Goal: Task Accomplishment & Management: Use online tool/utility

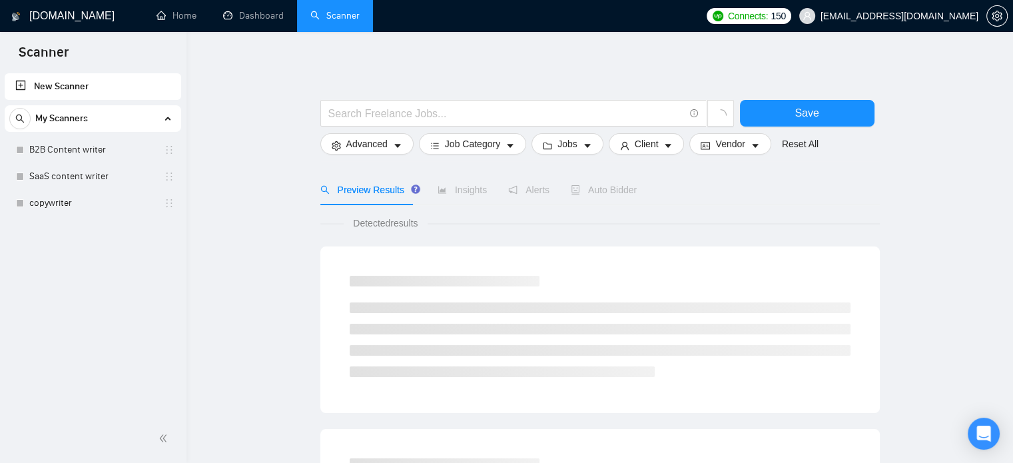
drag, startPoint x: 161, startPoint y: 148, endPoint x: 93, endPoint y: 260, distance: 130.9
click at [93, 260] on div "New Scanner My Scanners B2B Content writer SaaS content writer copywriter" at bounding box center [93, 243] width 186 height 344
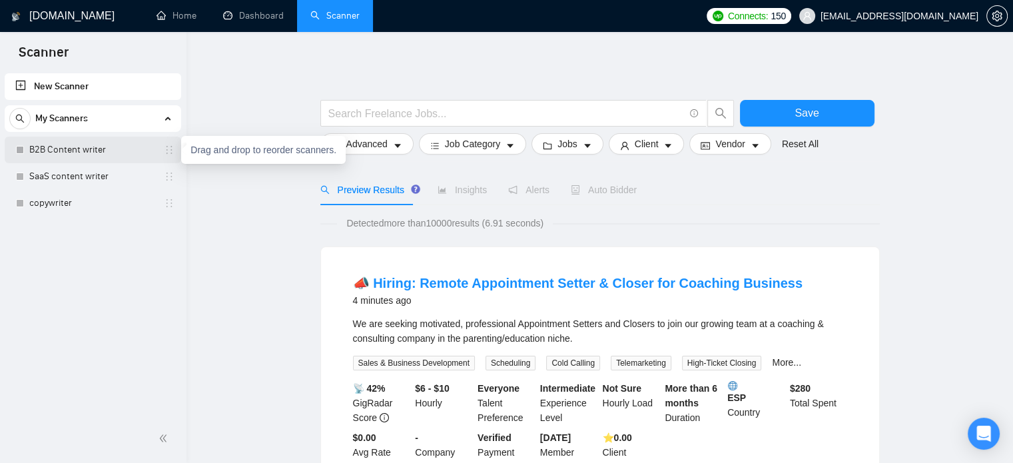
click at [164, 153] on icon "holder" at bounding box center [169, 149] width 11 height 11
click at [154, 153] on link "B2B Content writer" at bounding box center [92, 149] width 127 height 27
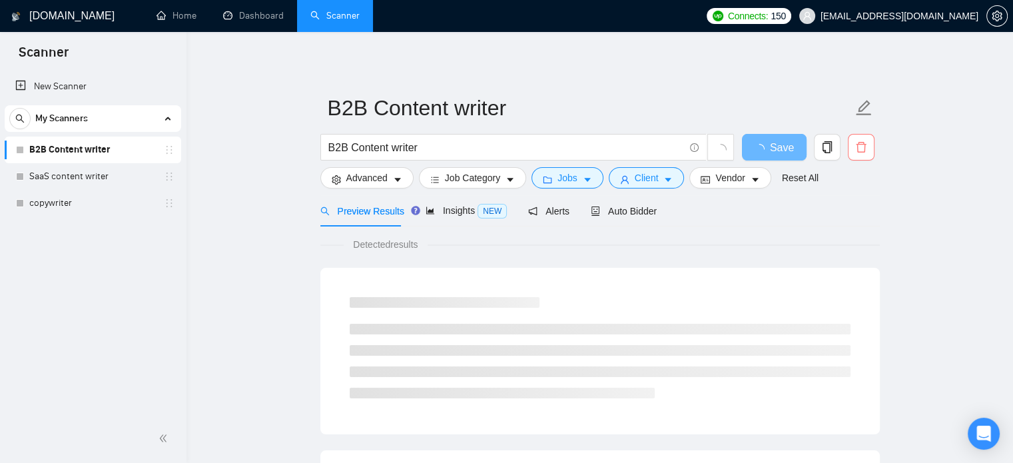
click at [848, 154] on button "button" at bounding box center [861, 147] width 27 height 27
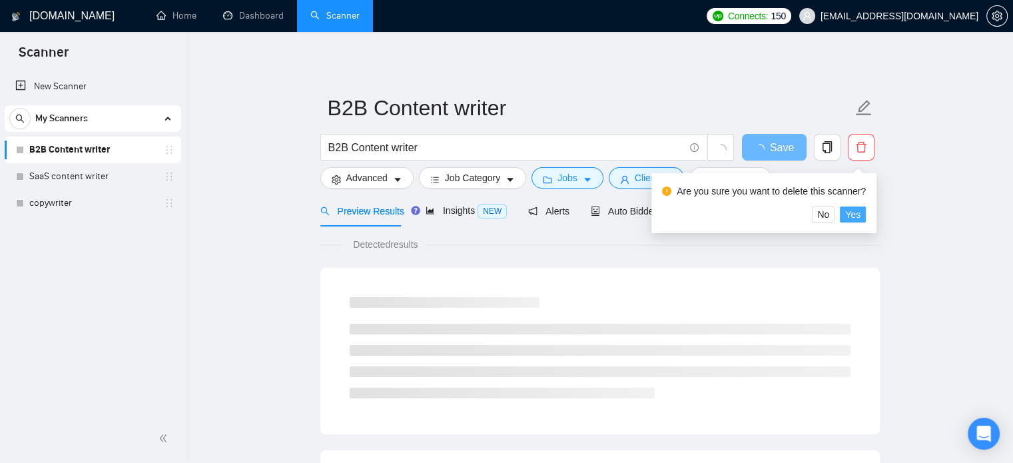
click at [854, 221] on span "Yes" at bounding box center [852, 214] width 15 height 15
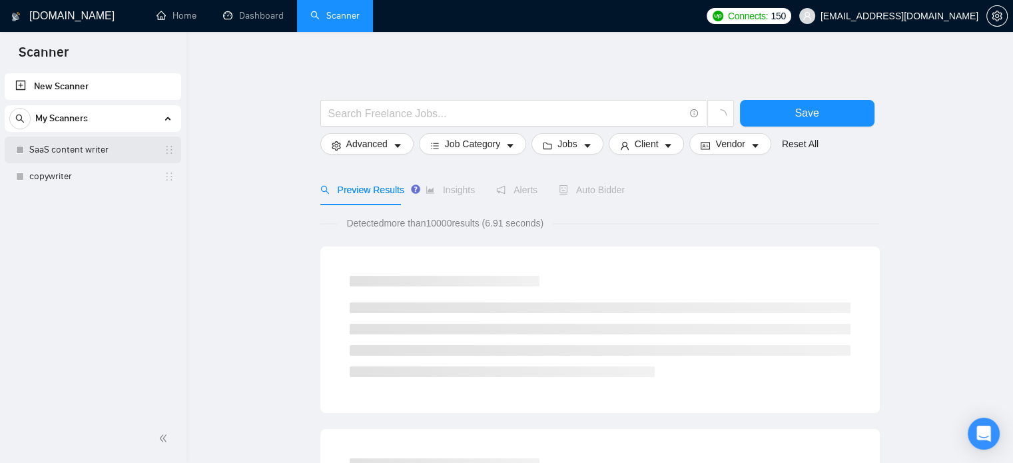
click at [100, 150] on link "SaaS content writer" at bounding box center [92, 149] width 127 height 27
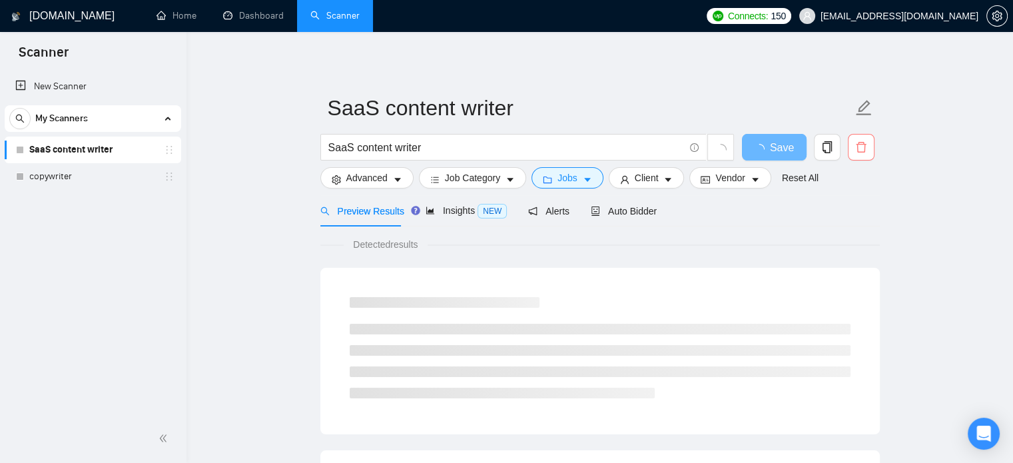
click at [860, 146] on icon "delete" at bounding box center [861, 147] width 12 height 12
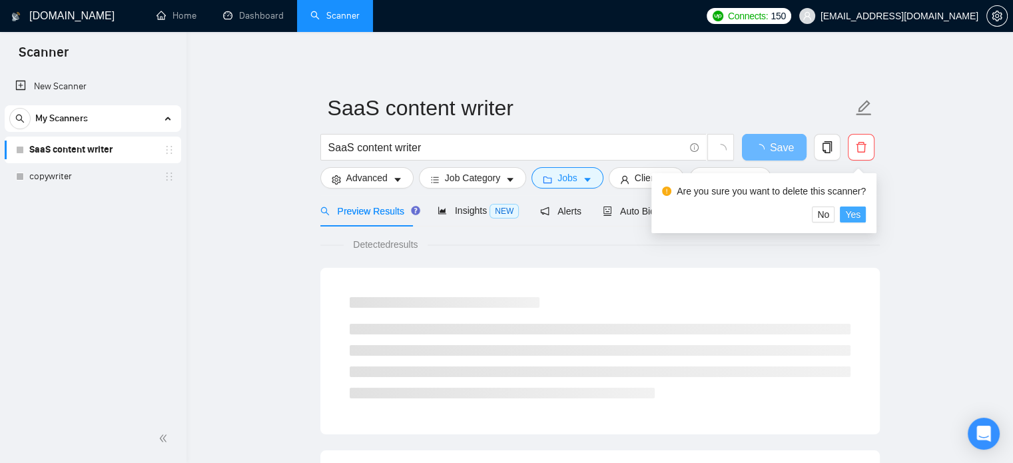
click at [848, 212] on span "Yes" at bounding box center [852, 214] width 15 height 15
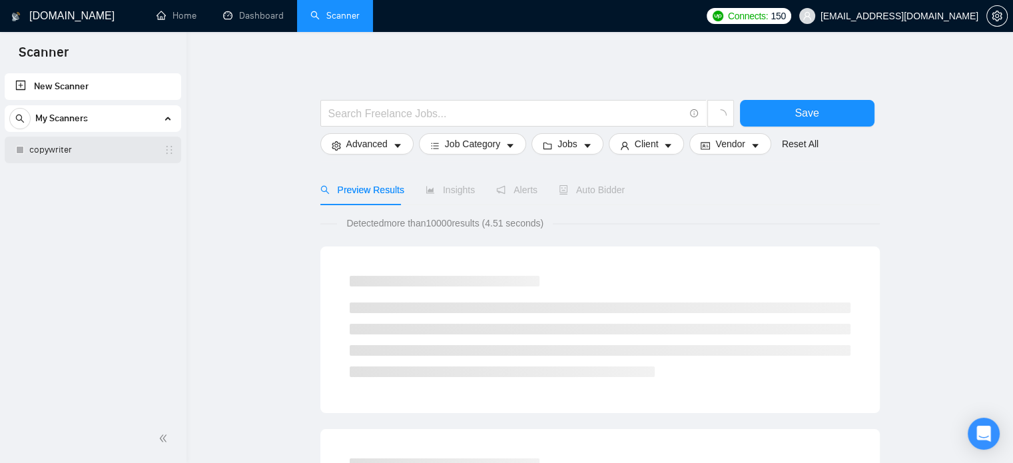
click at [134, 147] on link "copywriter" at bounding box center [92, 149] width 127 height 27
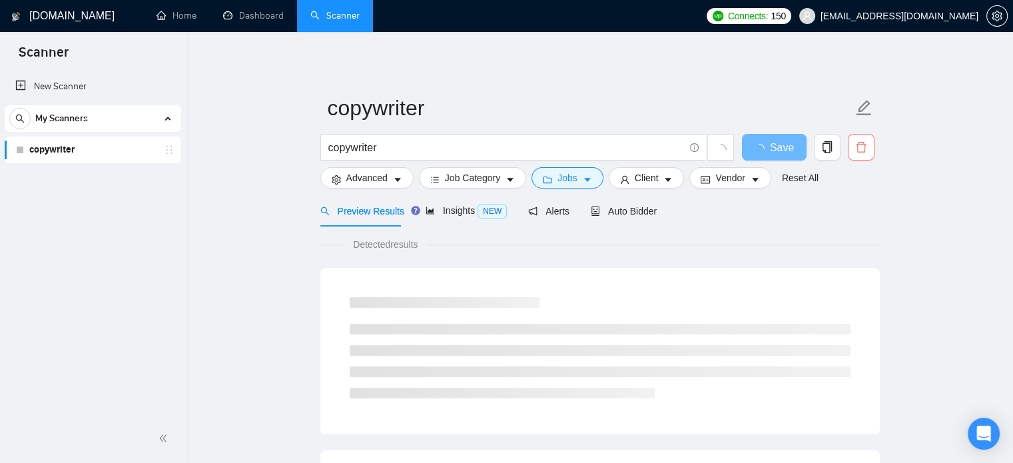
click at [868, 148] on span "delete" at bounding box center [860, 147] width 25 height 12
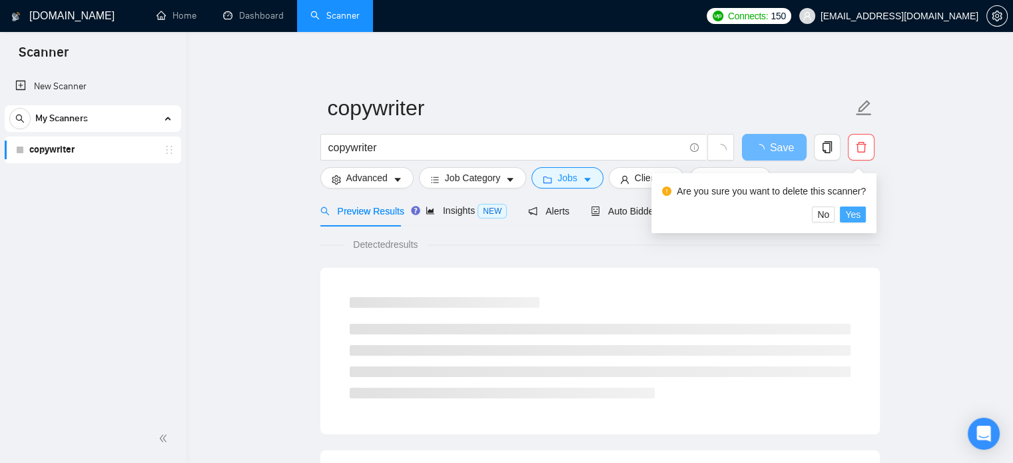
click at [853, 213] on span "Yes" at bounding box center [852, 214] width 15 height 15
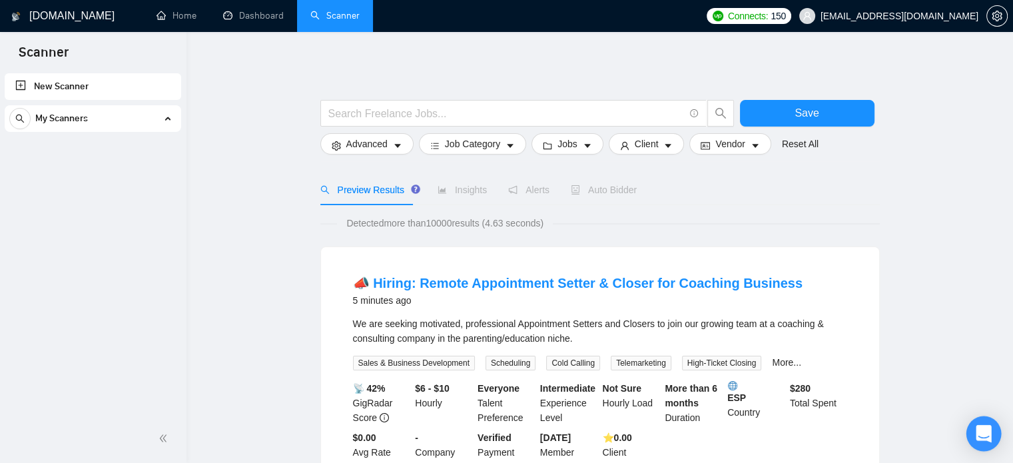
click at [985, 441] on icon "Open Intercom Messenger" at bounding box center [983, 433] width 17 height 17
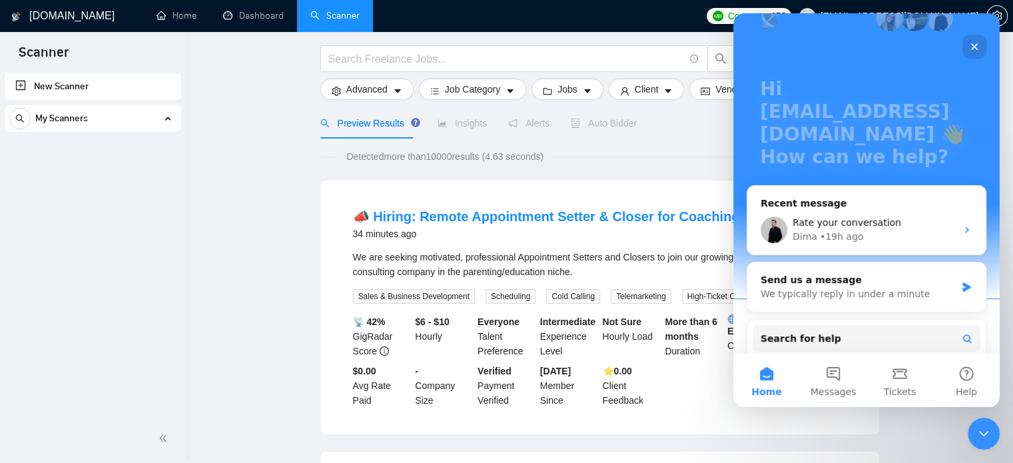
scroll to position [133, 0]
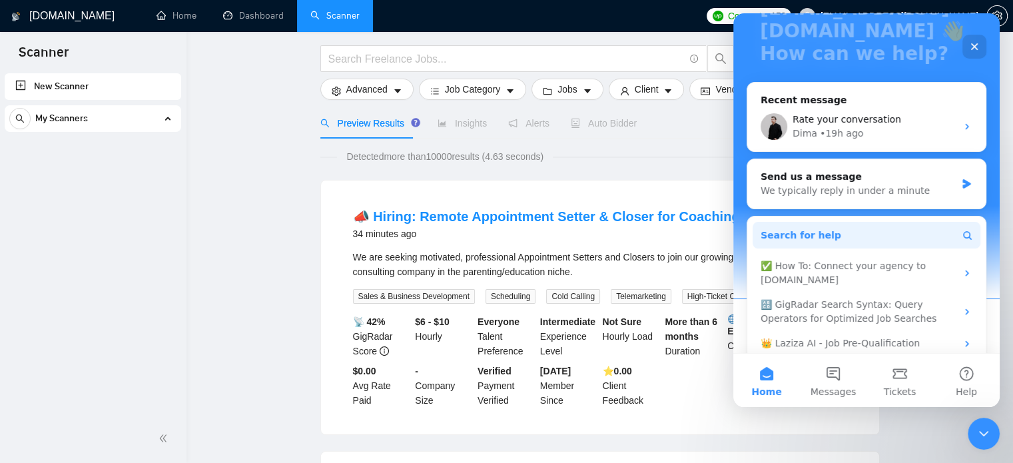
click at [849, 235] on button "Search for help" at bounding box center [866, 235] width 228 height 27
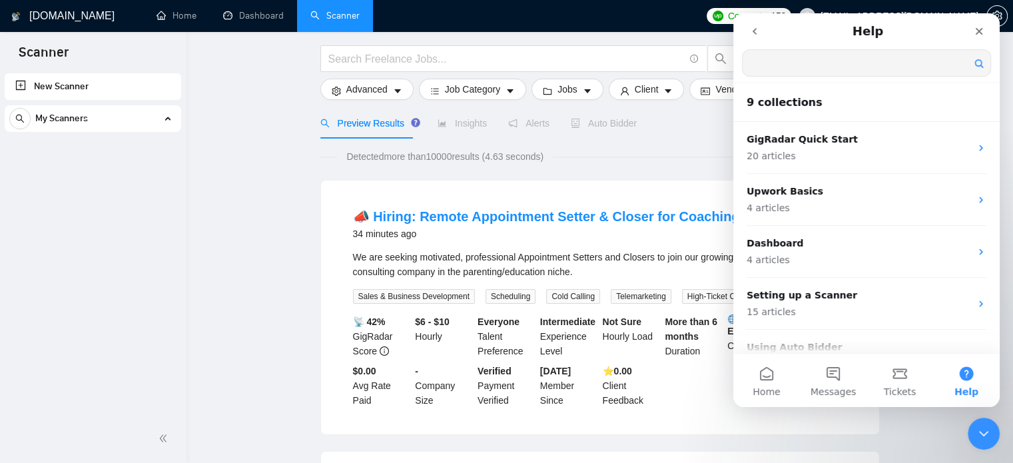
scroll to position [0, 0]
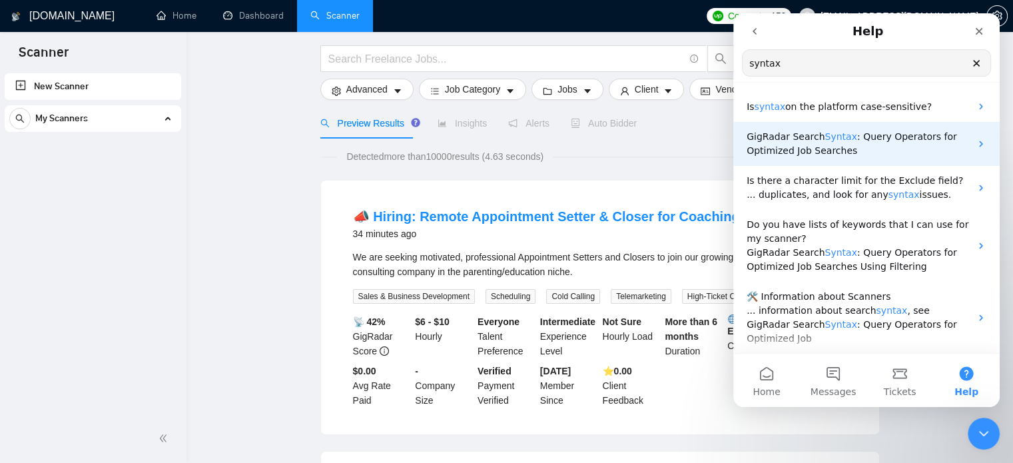
type input "syntax"
click at [888, 142] on span ": Query Operators for Optimized Job Searches" at bounding box center [851, 143] width 210 height 25
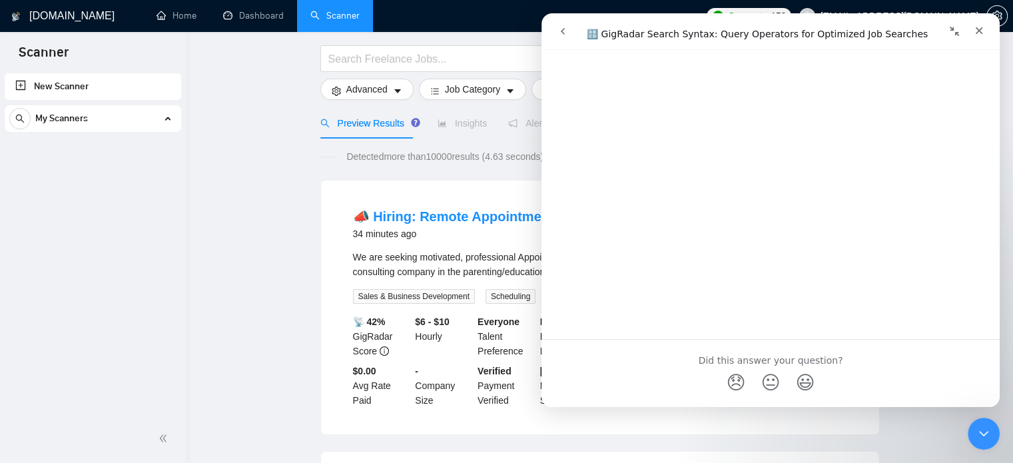
scroll to position [4890, 0]
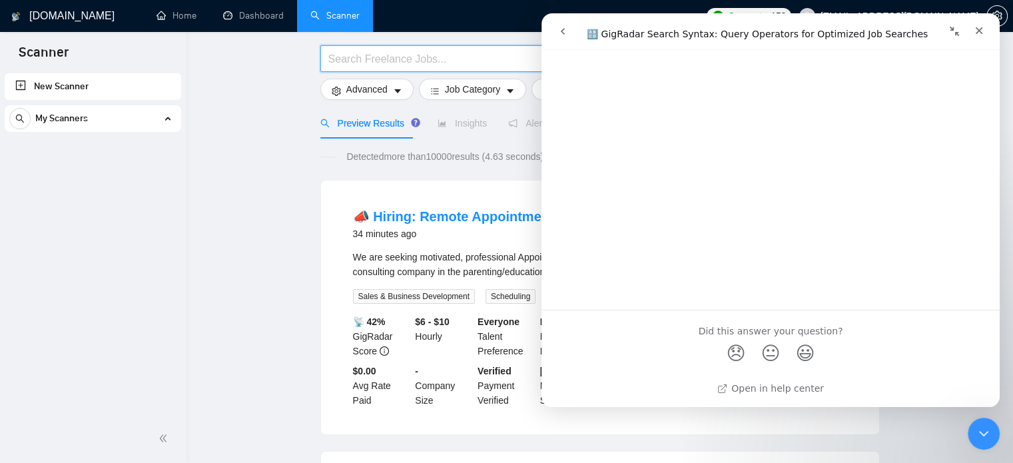
click at [365, 58] on input "text" at bounding box center [506, 59] width 356 height 17
paste input ""B2B SaaS writer" | "SaaS content" | "B2B writer" | "SaaS SEO""
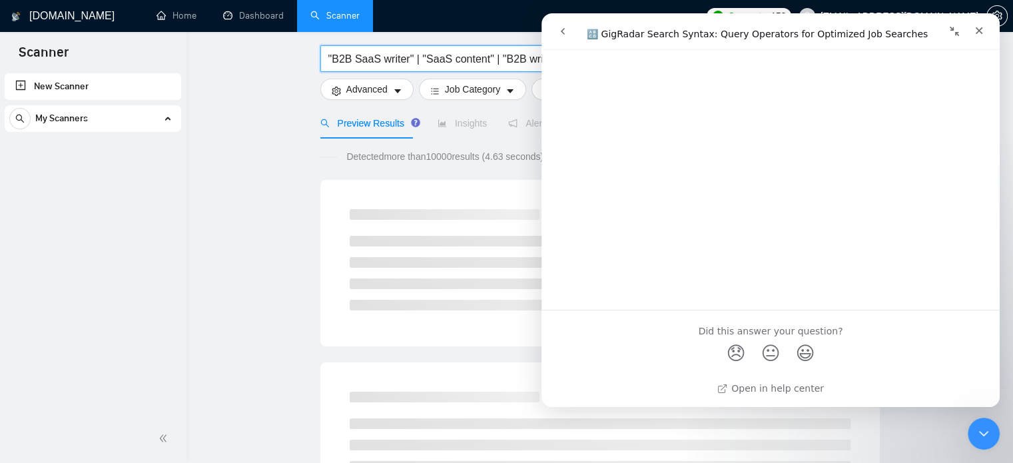
click at [951, 35] on icon "Collapse window" at bounding box center [954, 31] width 11 height 11
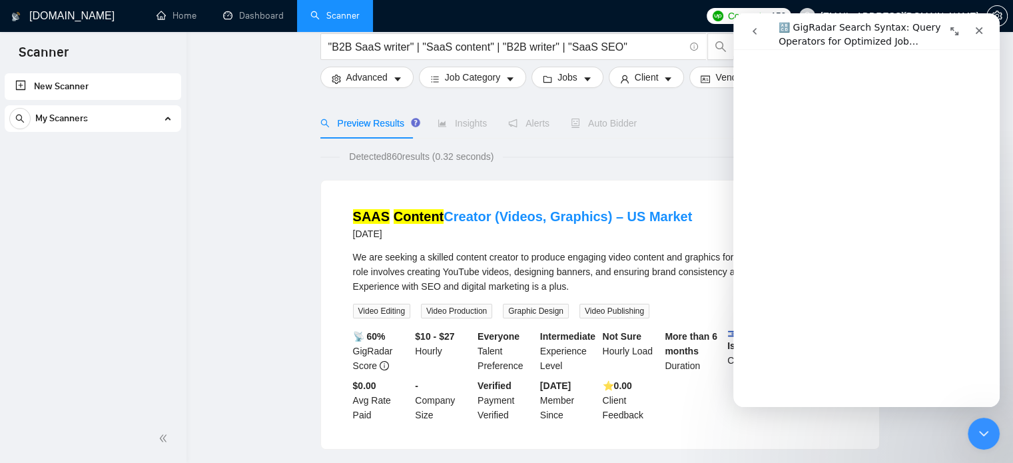
scroll to position [0, 0]
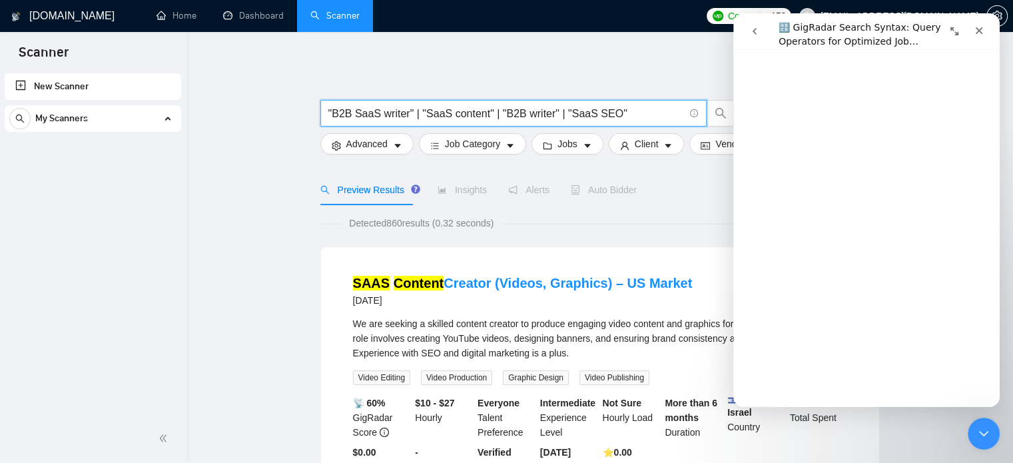
click at [621, 114] on input ""B2B SaaS writer" | "SaaS content" | "B2B writer" | "SaaS SEO"" at bounding box center [506, 113] width 356 height 17
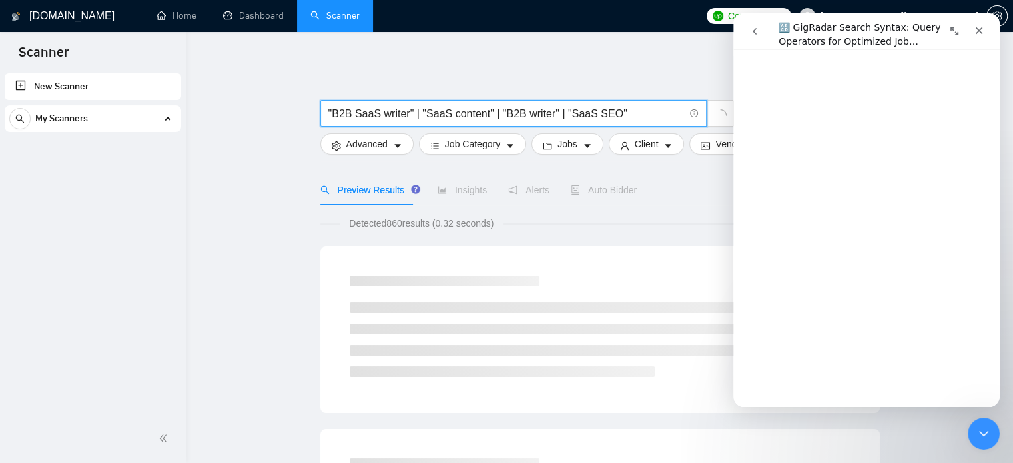
click at [330, 111] on input ""B2B SaaS writer" | "SaaS content" | "B2B writer" | "SaaS SEO"" at bounding box center [506, 113] width 356 height 17
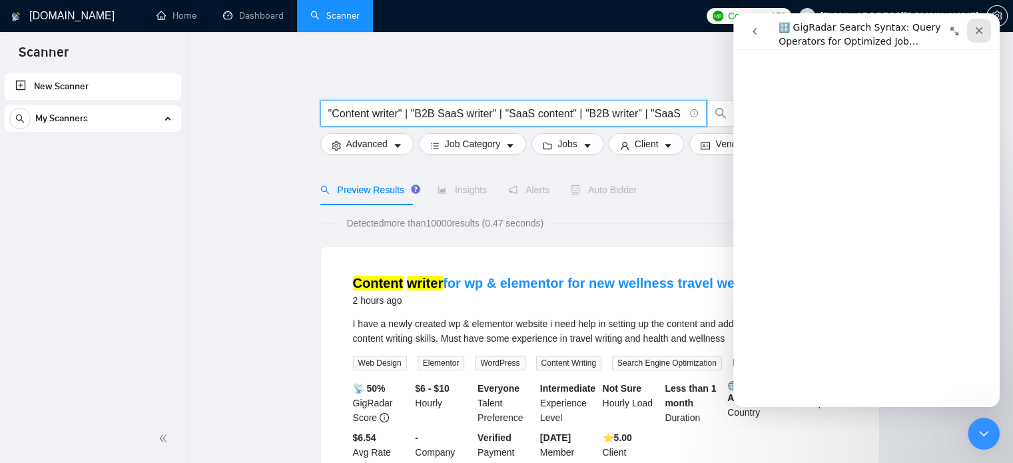
type input ""Content writer" | "B2B SaaS writer" | "SaaS content" | "B2B writer" | "SaaS SE…"
click at [977, 29] on icon "Close" at bounding box center [978, 30] width 11 height 11
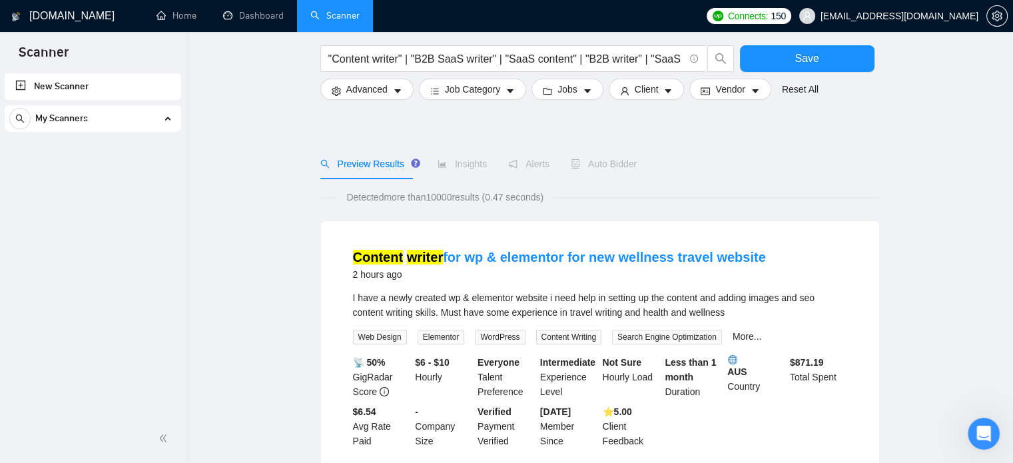
scroll to position [67, 0]
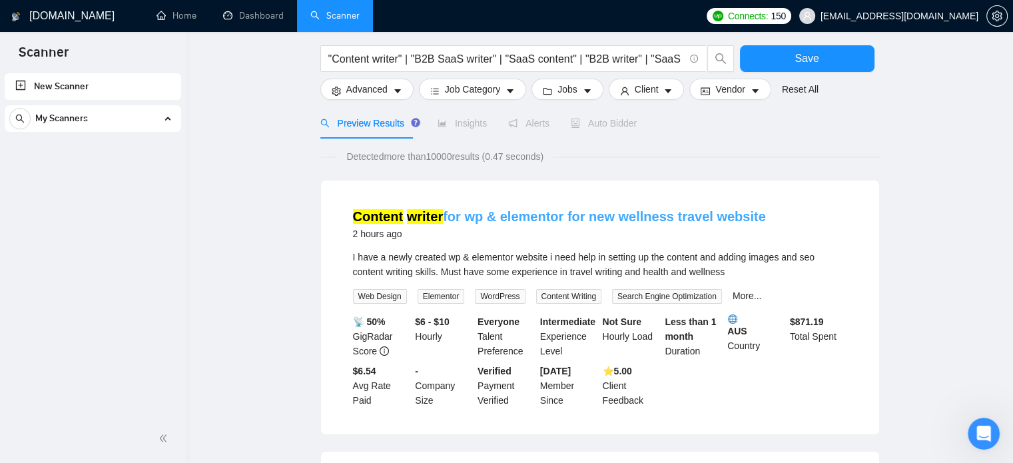
click at [515, 223] on link "Content writer for wp & elementor for new wellness travel website" at bounding box center [559, 216] width 413 height 15
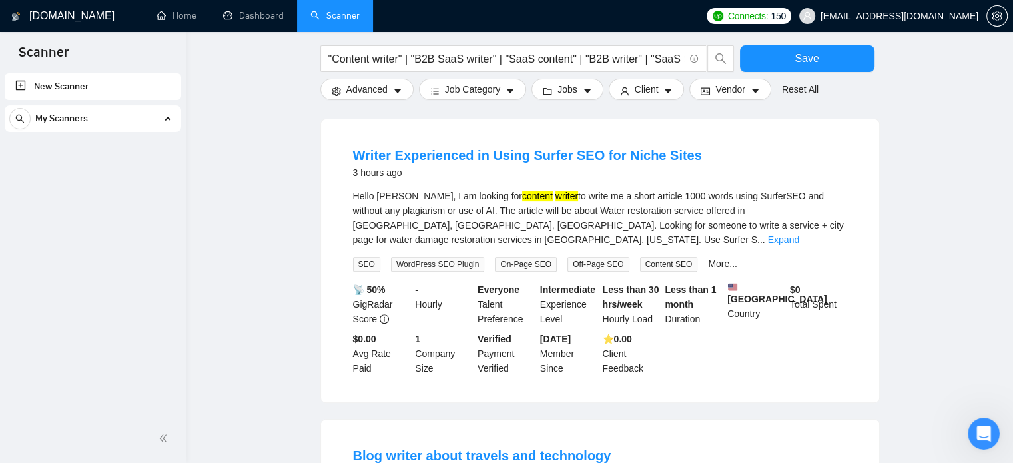
scroll to position [400, 0]
click at [429, 154] on link "Writer Experienced in Using Surfer SEO for Niche Sites" at bounding box center [527, 154] width 349 height 15
click at [402, 158] on link "Writer Experienced in Using Surfer SEO for Niche Sites" at bounding box center [527, 154] width 349 height 15
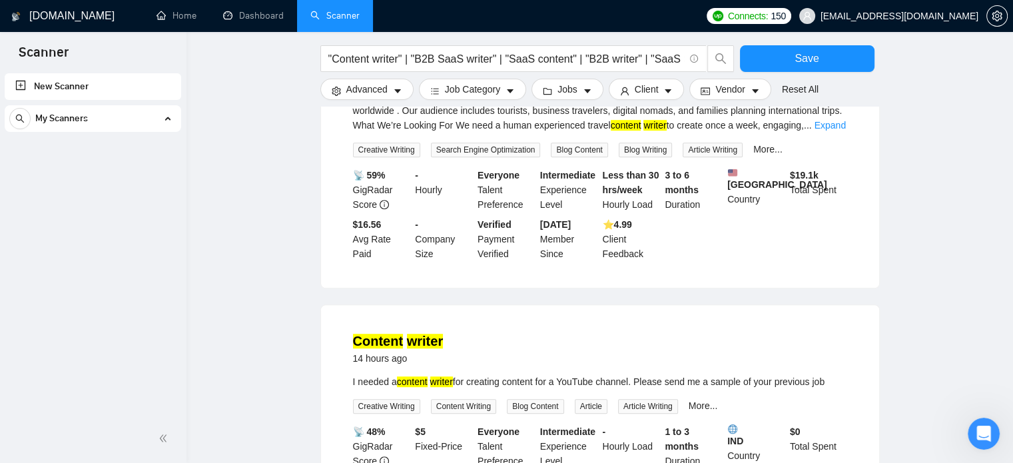
scroll to position [932, 0]
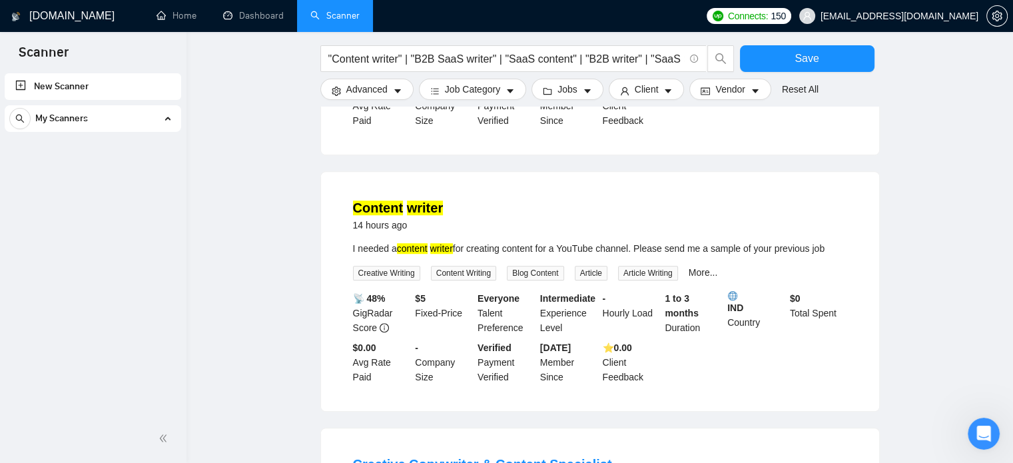
click at [413, 200] on mark "writer" at bounding box center [425, 207] width 36 height 15
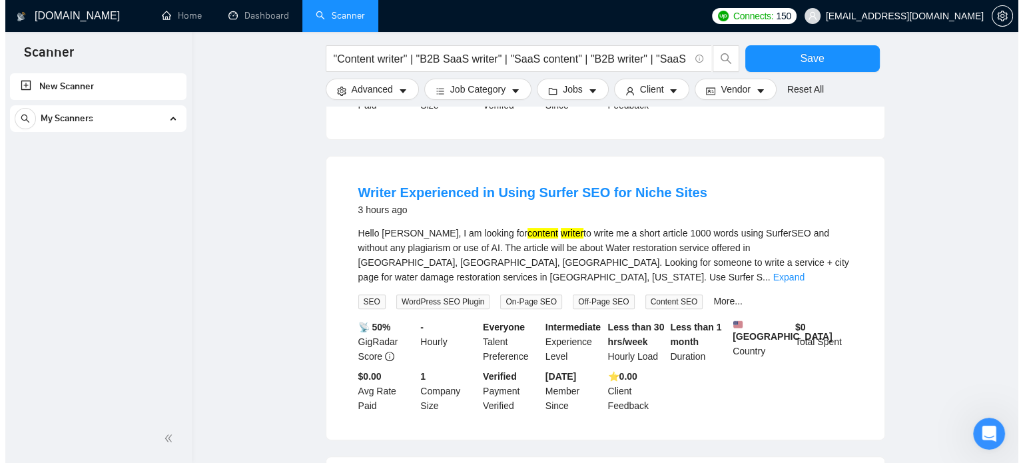
scroll to position [333, 0]
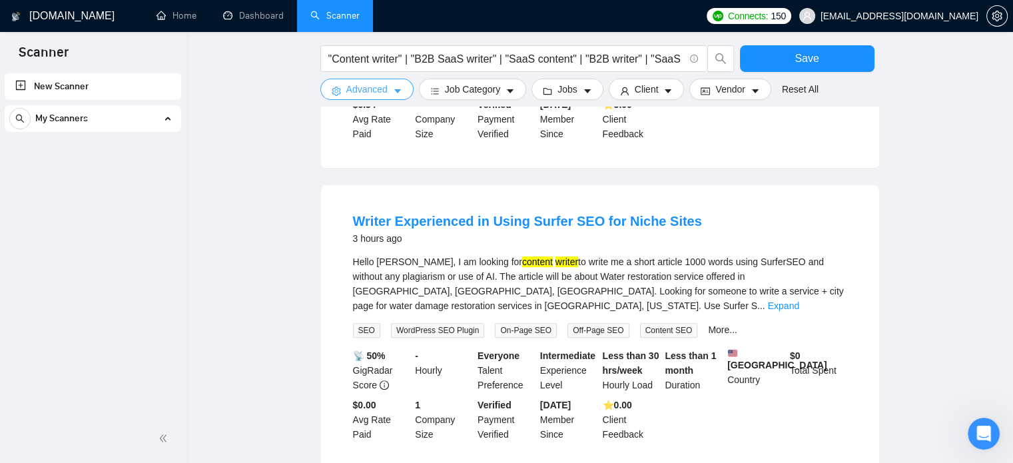
click at [386, 87] on button "Advanced" at bounding box center [366, 89] width 93 height 21
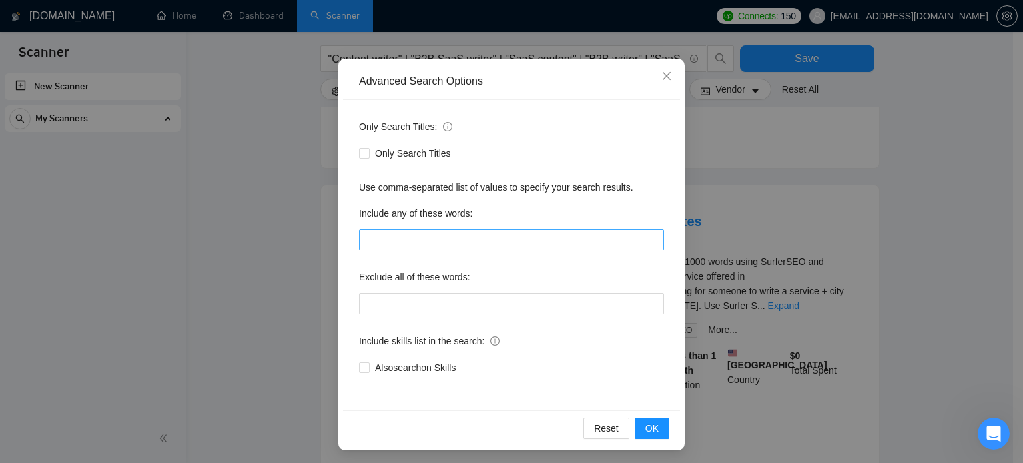
scroll to position [91, 0]
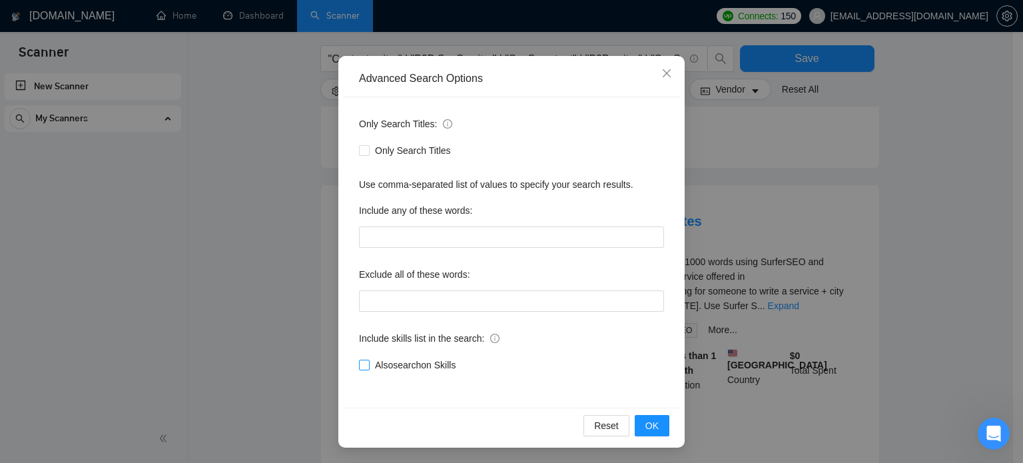
click at [391, 364] on span "Also search on Skills" at bounding box center [415, 365] width 91 height 15
click at [368, 364] on input "Also search on Skills" at bounding box center [363, 364] width 9 height 9
checkbox input "true"
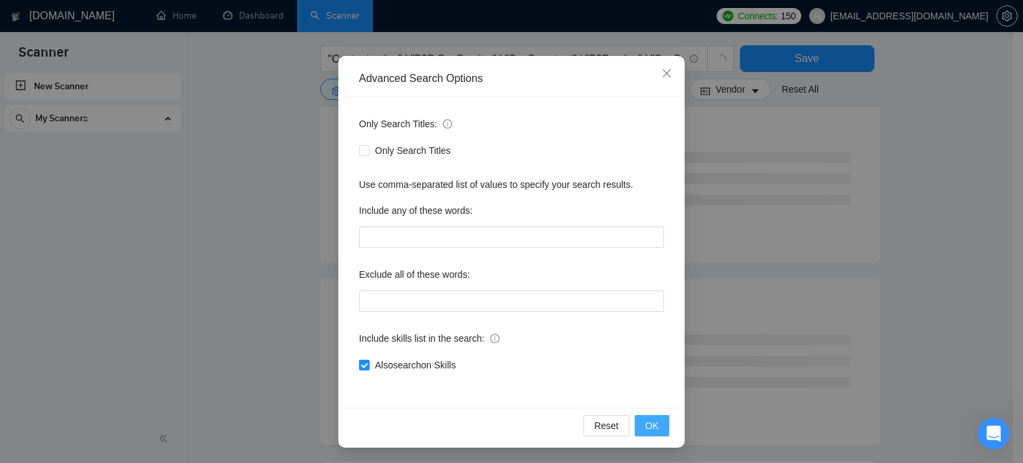
click at [651, 428] on span "OK" at bounding box center [651, 425] width 13 height 15
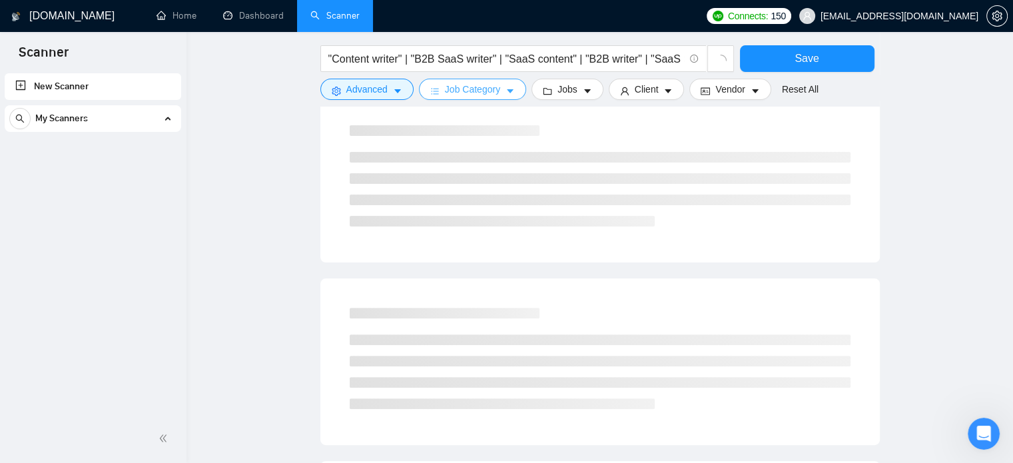
click at [490, 93] on span "Job Category" at bounding box center [472, 89] width 55 height 15
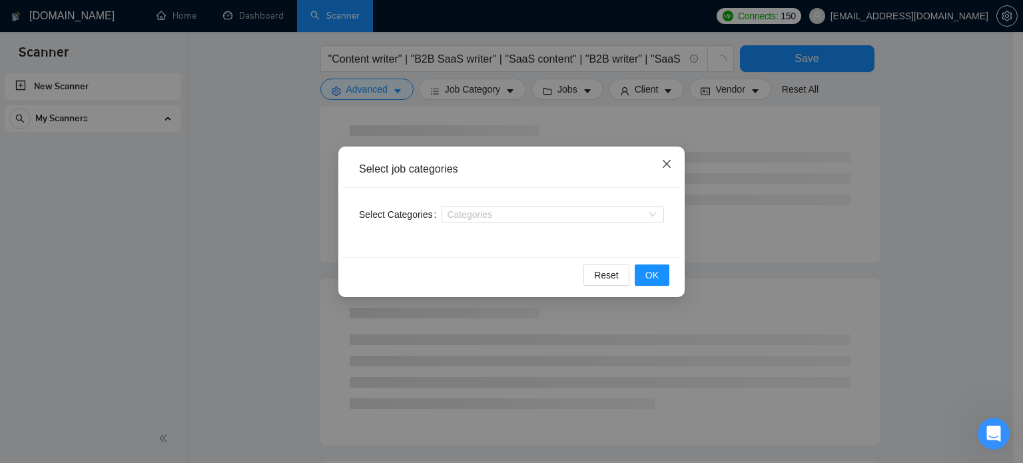
click at [681, 166] on span "Close" at bounding box center [667, 164] width 36 height 36
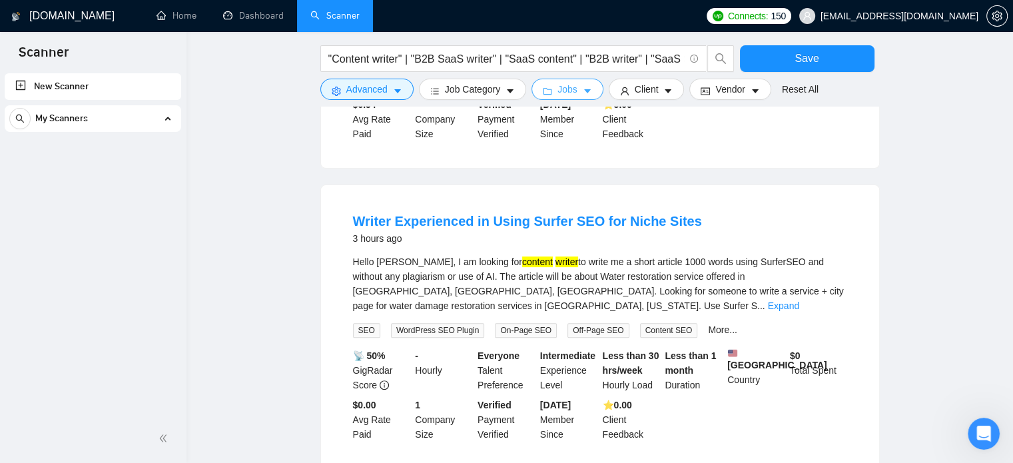
click at [567, 89] on span "Jobs" at bounding box center [567, 89] width 20 height 15
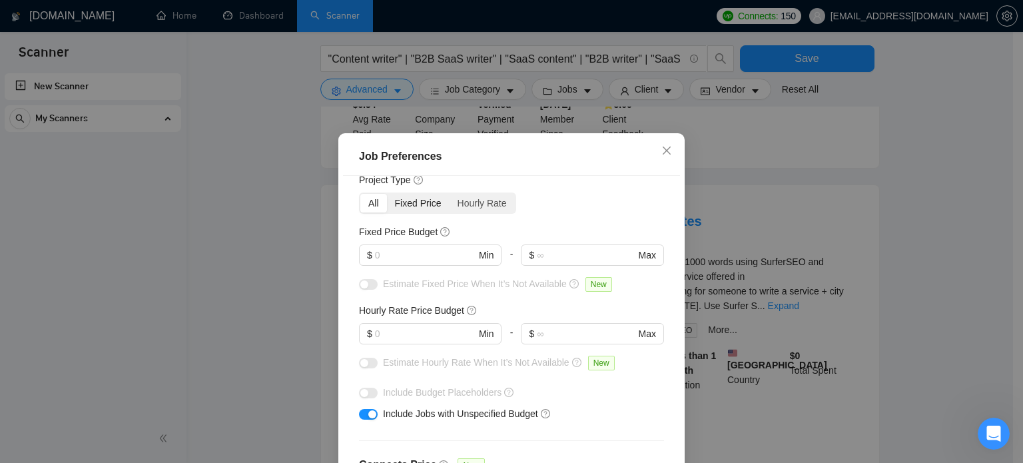
scroll to position [67, 0]
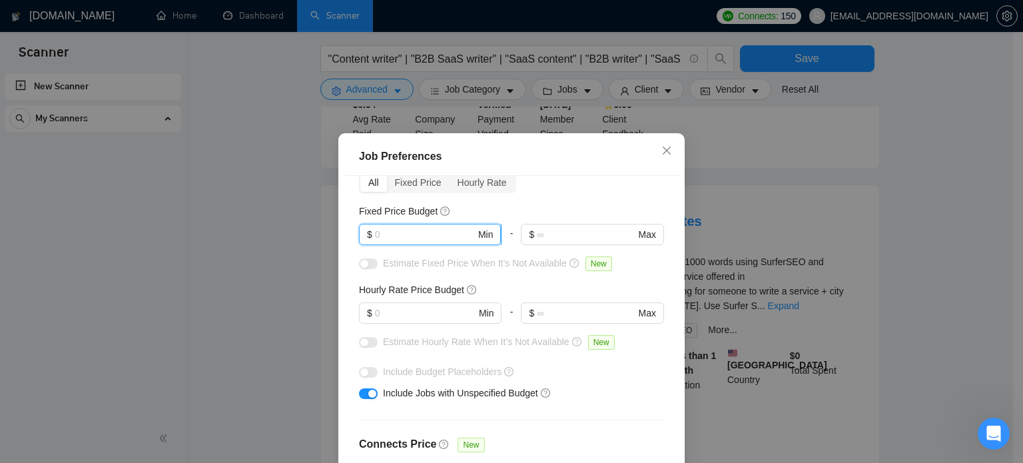
click at [413, 233] on input "text" at bounding box center [425, 234] width 101 height 15
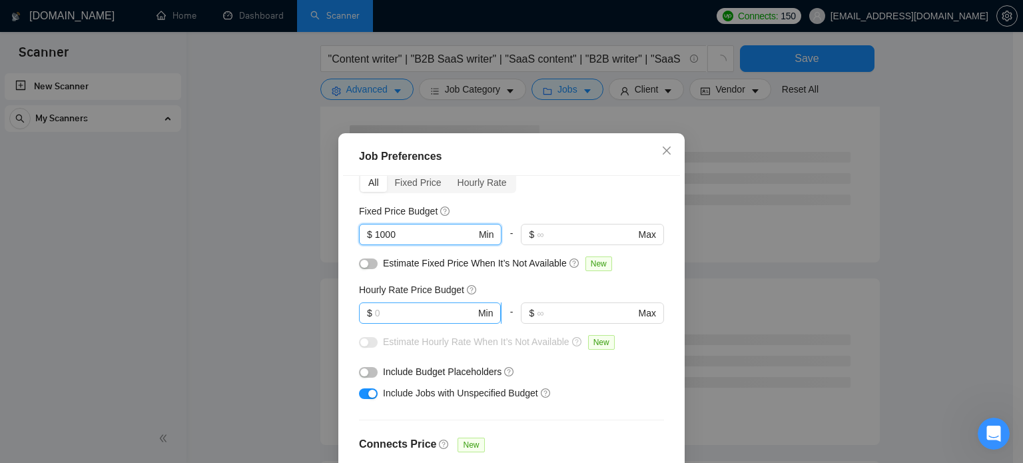
type input "1000"
click at [398, 314] on input "text" at bounding box center [425, 313] width 101 height 15
type input "2"
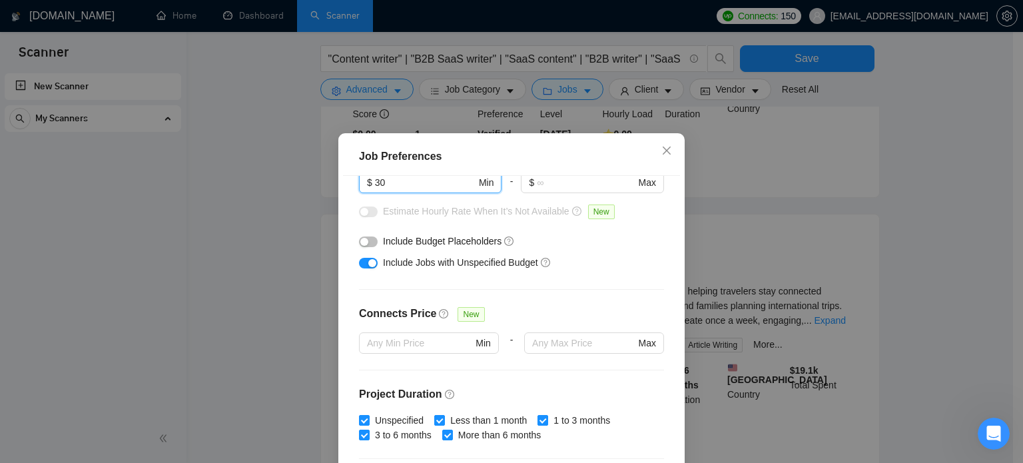
scroll to position [200, 0]
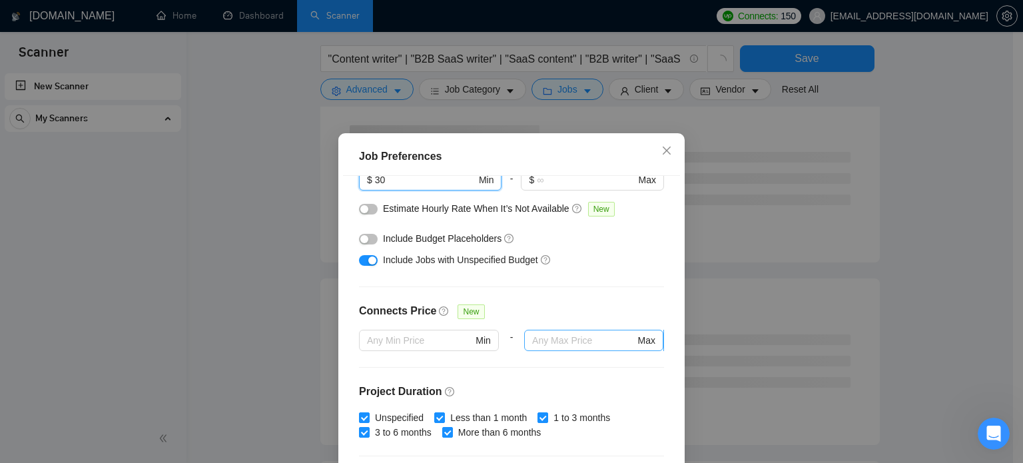
type input "30"
click at [555, 335] on input "text" at bounding box center [583, 340] width 103 height 15
type input "2"
type input "25"
click at [549, 304] on div "Connects Price New" at bounding box center [511, 316] width 305 height 27
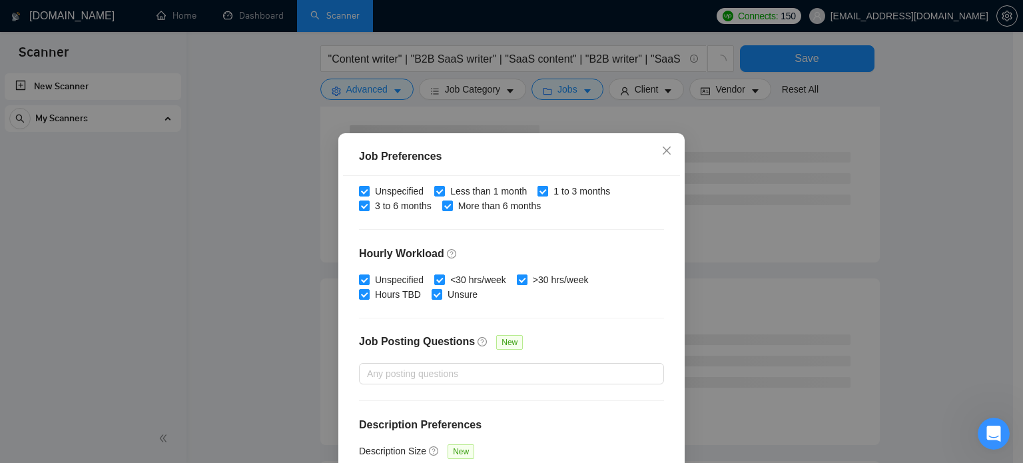
scroll to position [67, 0]
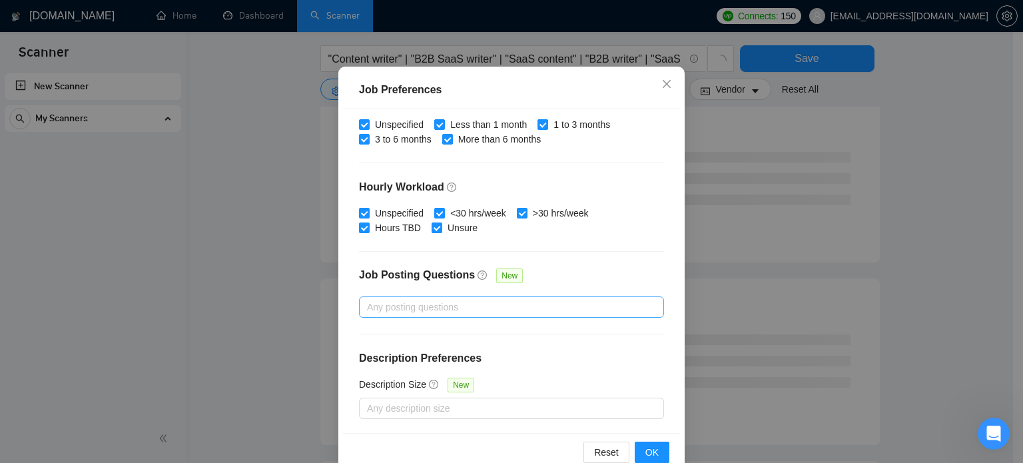
click at [460, 306] on div at bounding box center [504, 307] width 285 height 16
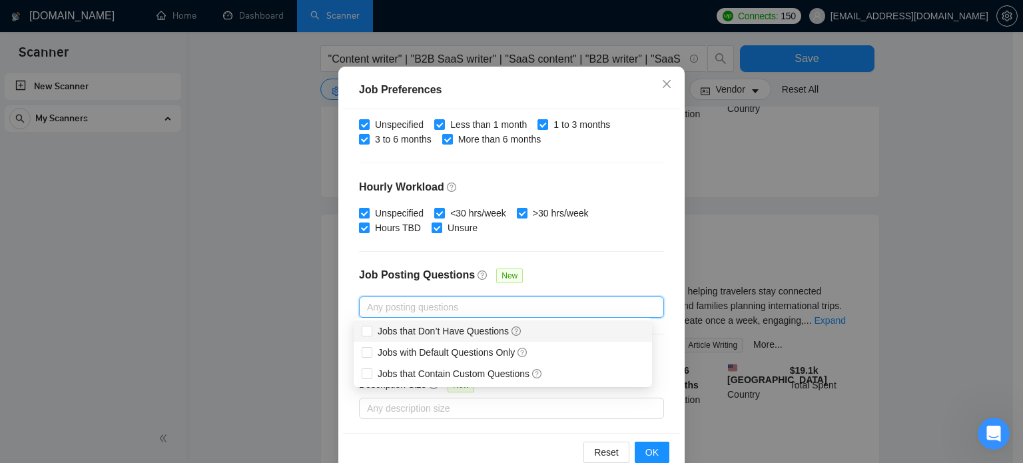
click at [460, 306] on div at bounding box center [504, 307] width 285 height 16
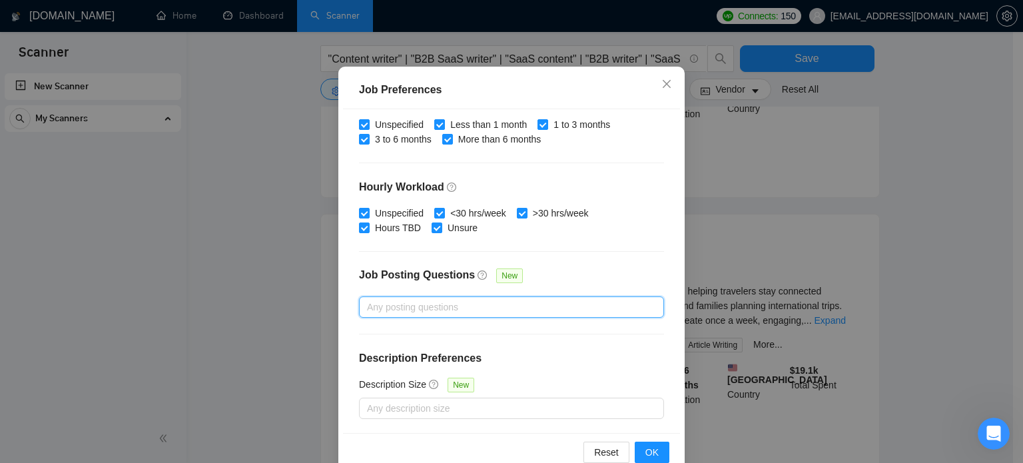
scroll to position [95, 0]
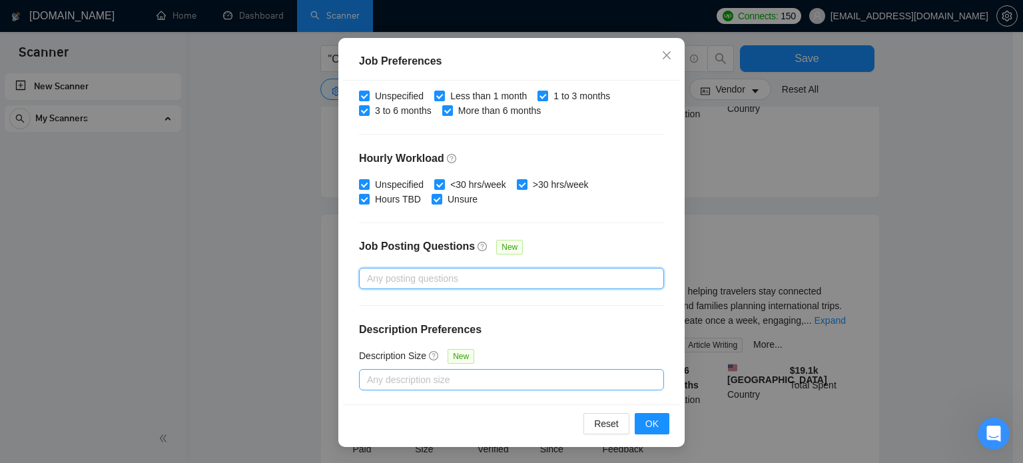
click at [500, 376] on div at bounding box center [504, 380] width 285 height 16
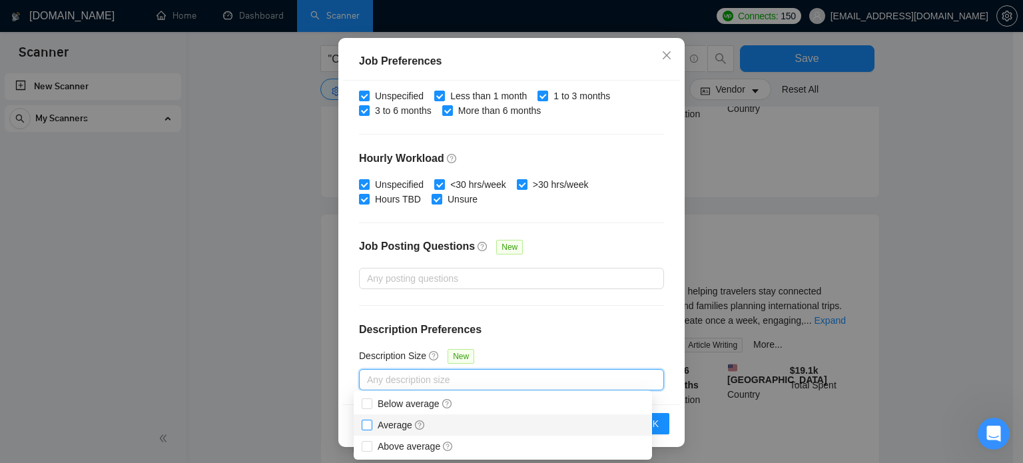
click at [372, 423] on span at bounding box center [367, 424] width 11 height 11
click at [371, 423] on input "Average" at bounding box center [366, 423] width 9 height 9
click at [367, 429] on span at bounding box center [367, 424] width 11 height 11
click at [367, 429] on input "Average" at bounding box center [366, 423] width 9 height 9
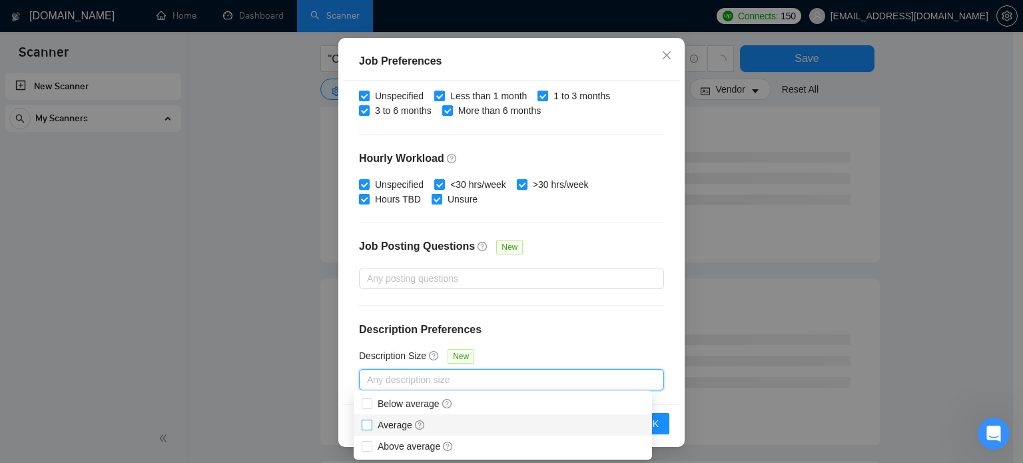
click at [365, 427] on input "Average" at bounding box center [366, 423] width 9 height 9
checkbox input "true"
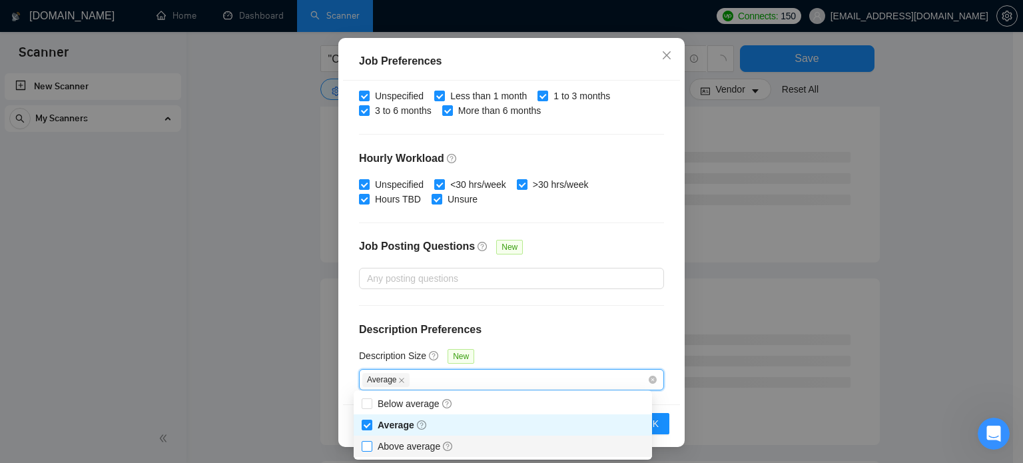
click at [365, 445] on input "Above average" at bounding box center [366, 445] width 9 height 9
checkbox input "true"
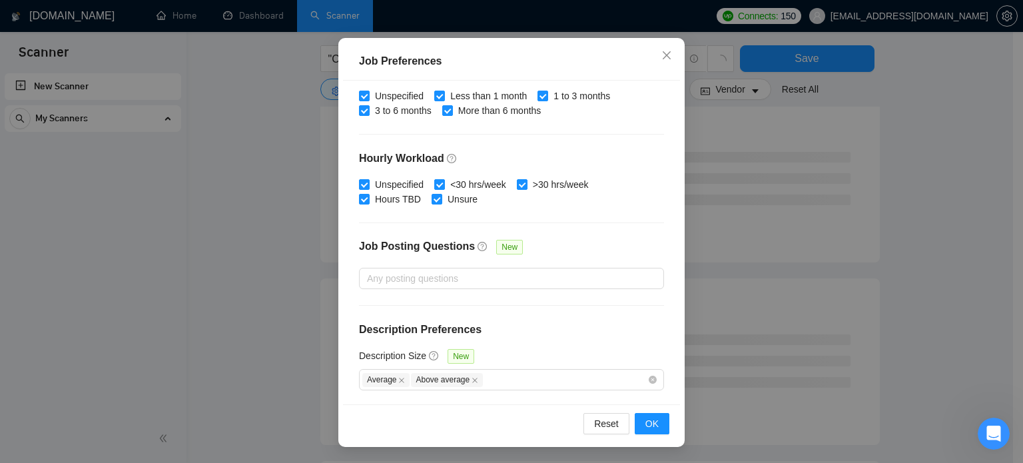
click at [525, 326] on h4 "Description Preferences" at bounding box center [511, 330] width 305 height 16
click at [653, 424] on span "OK" at bounding box center [651, 423] width 13 height 15
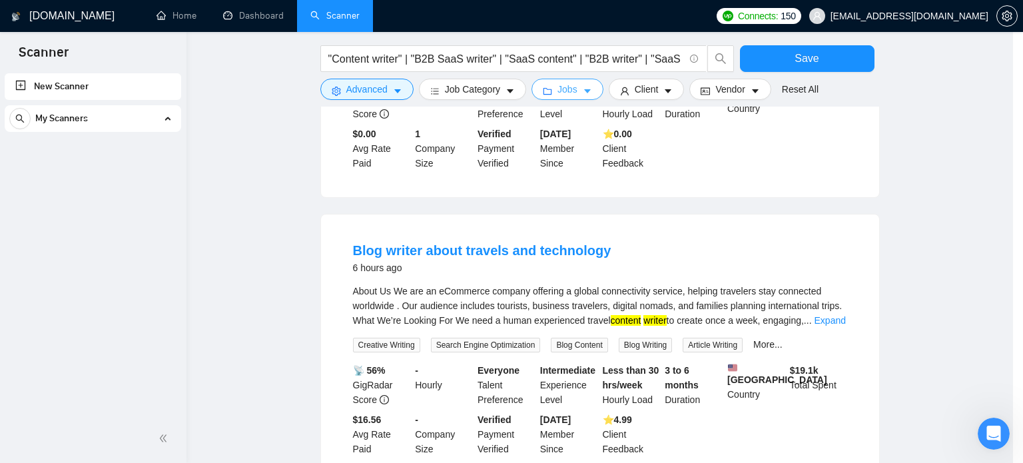
scroll to position [0, 0]
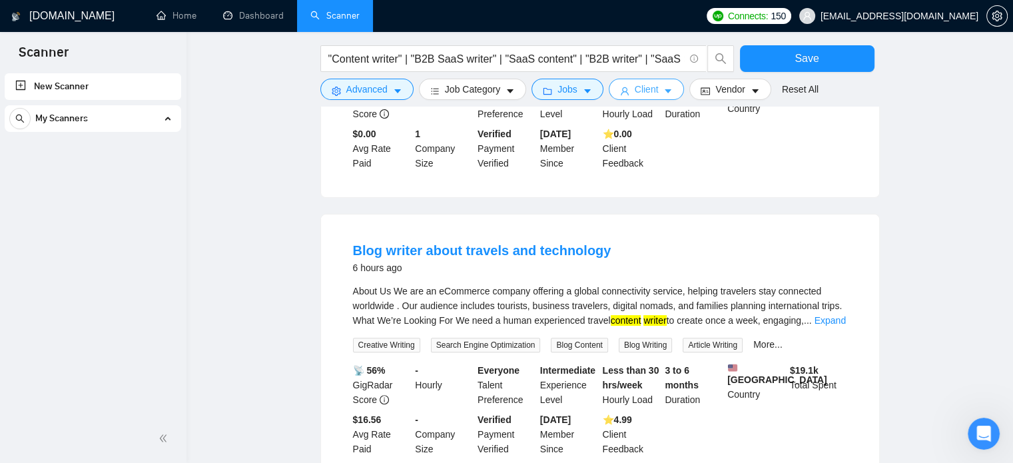
click at [645, 91] on span "Client" at bounding box center [647, 89] width 24 height 15
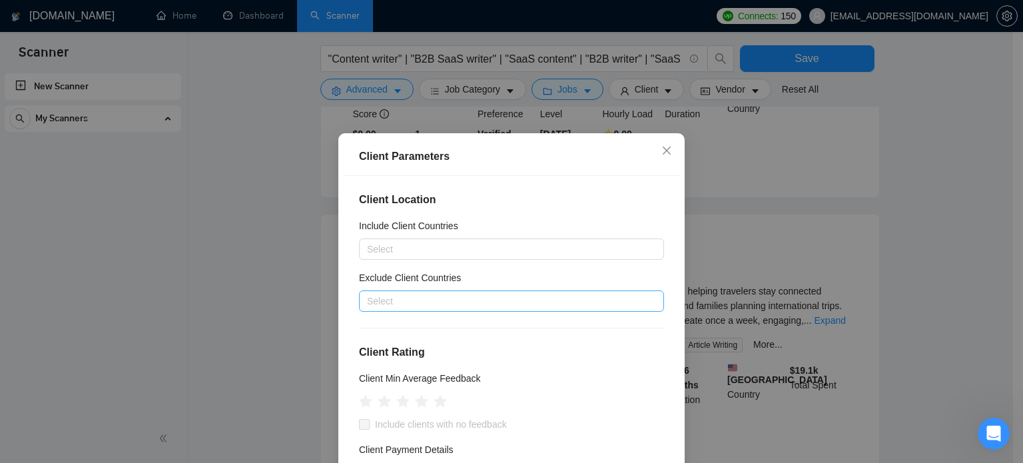
click at [405, 304] on div at bounding box center [504, 301] width 285 height 16
type input "[GEOGRAPHIC_DATA]"
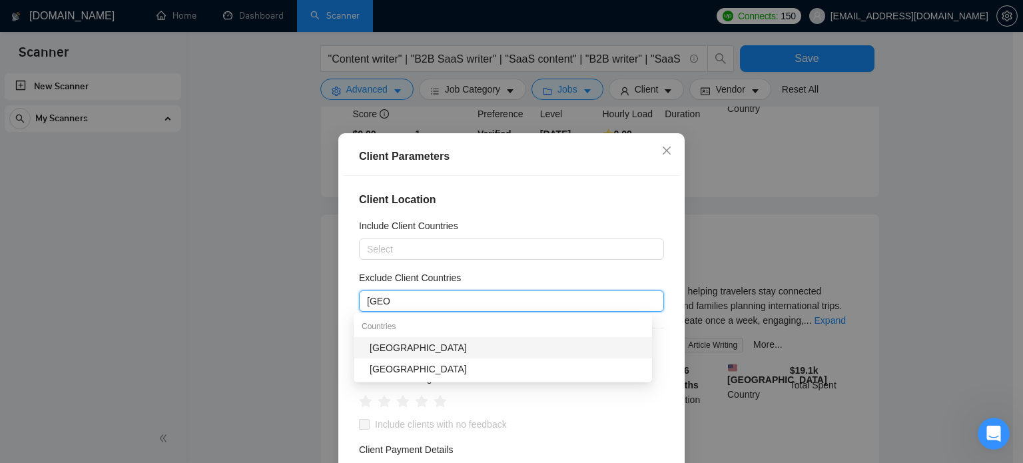
click at [392, 354] on div "[GEOGRAPHIC_DATA]" at bounding box center [507, 347] width 274 height 15
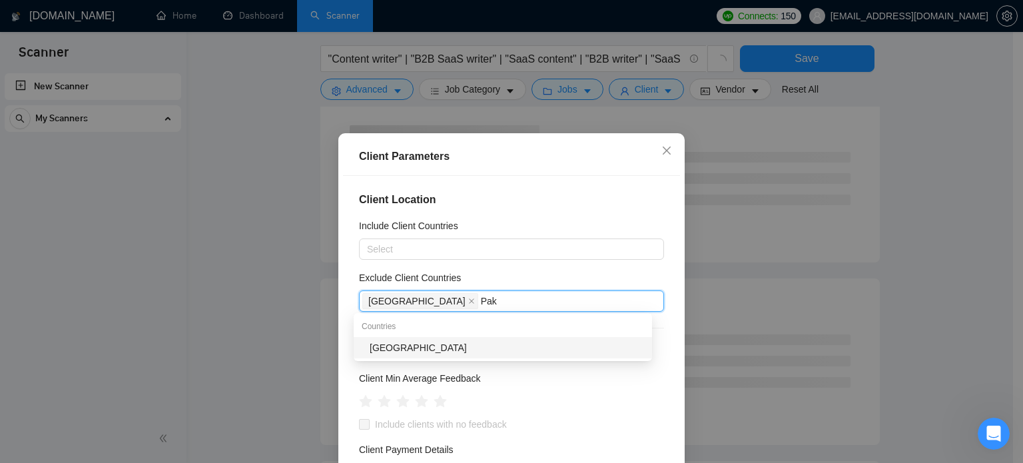
type input "Paki"
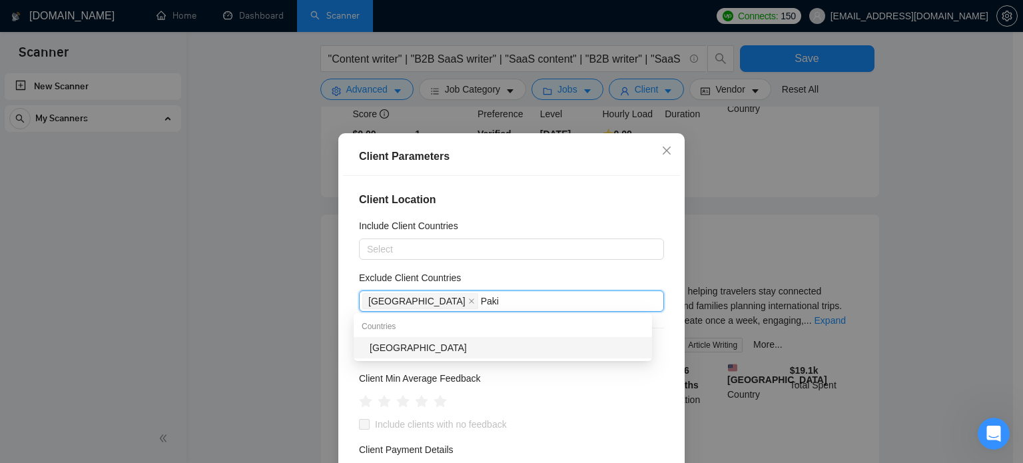
click at [416, 348] on div "[GEOGRAPHIC_DATA]" at bounding box center [507, 347] width 274 height 15
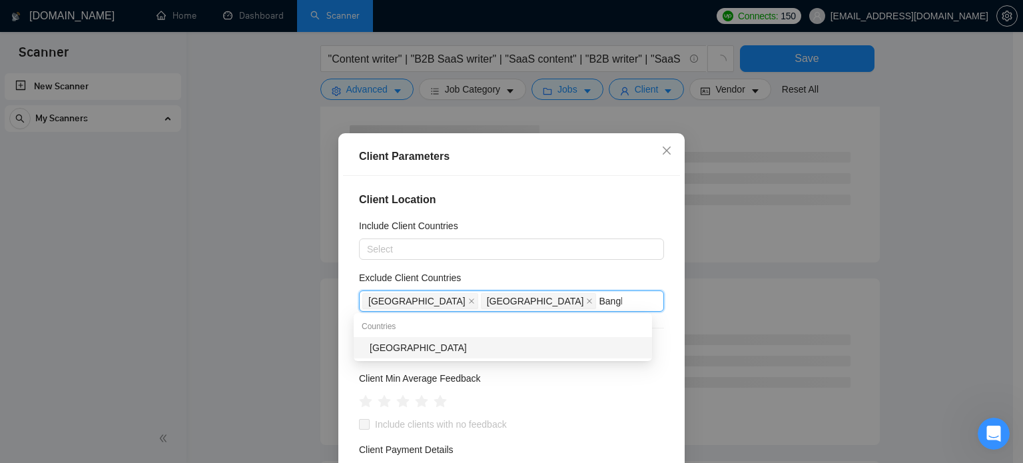
type input "Bangla"
click at [423, 340] on div "[GEOGRAPHIC_DATA]" at bounding box center [507, 347] width 274 height 15
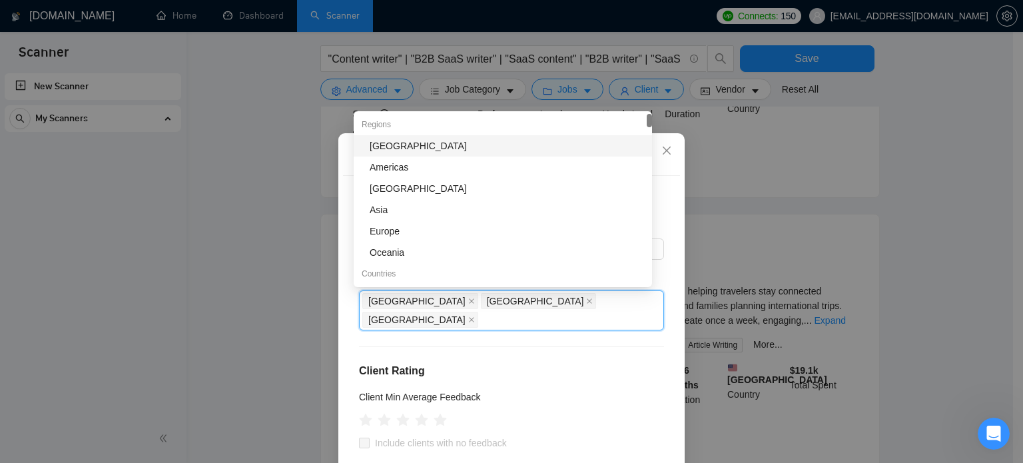
click at [583, 334] on div "Client Location Include Client Countries Select Exclude Client Countries [GEOGR…" at bounding box center [511, 338] width 337 height 324
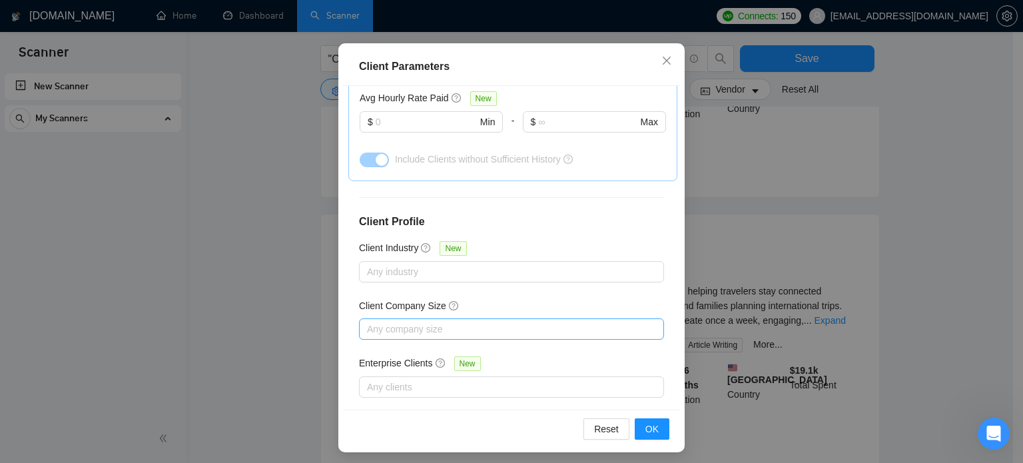
scroll to position [95, 0]
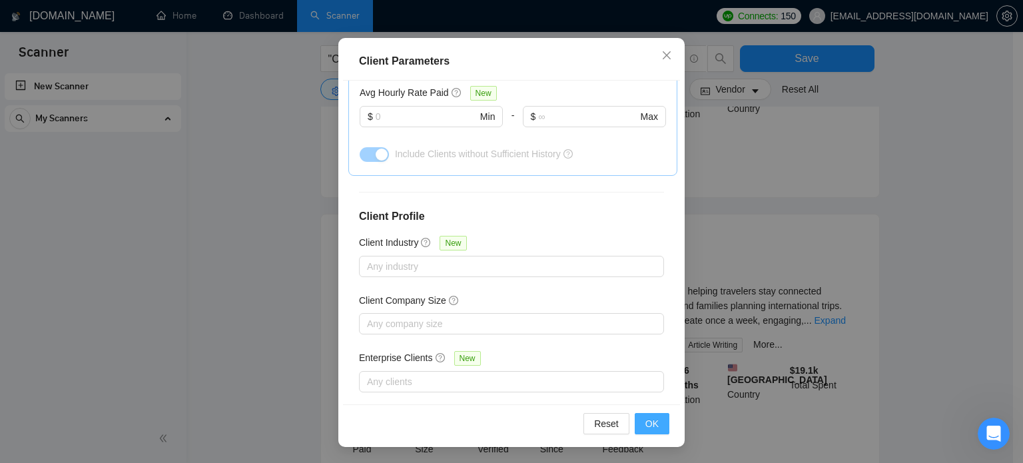
click at [652, 424] on span "OK" at bounding box center [651, 423] width 13 height 15
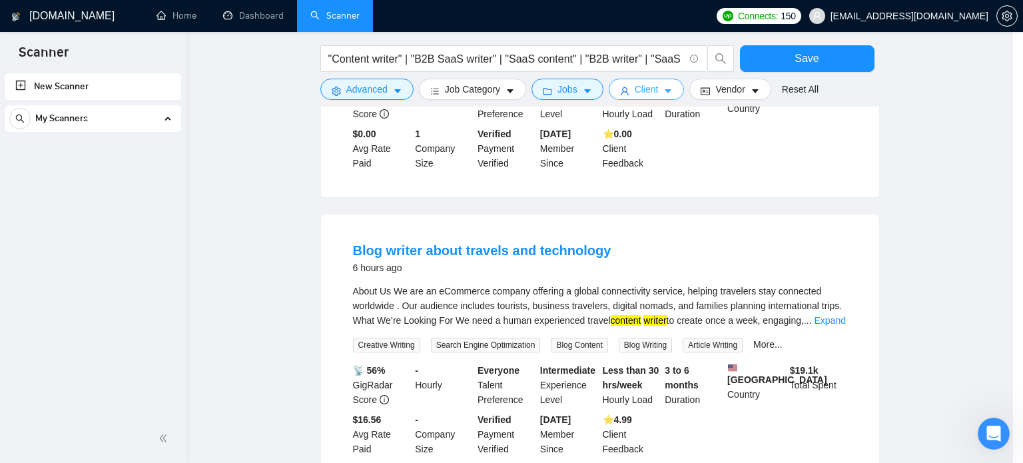
scroll to position [0, 0]
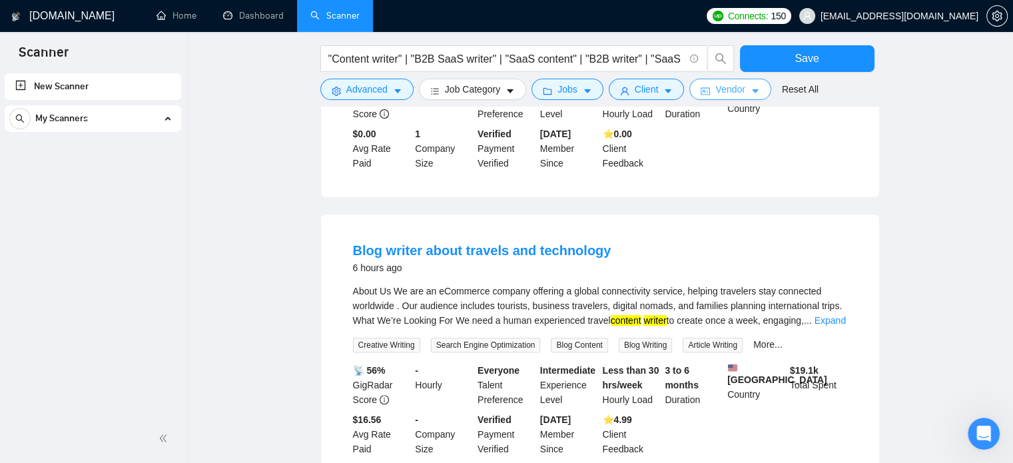
click at [727, 99] on button "Vendor" at bounding box center [729, 89] width 81 height 21
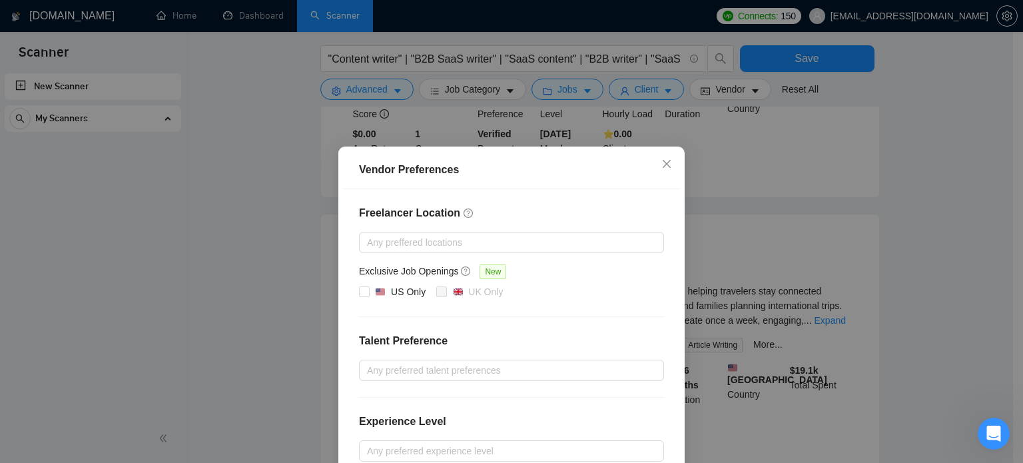
scroll to position [133, 0]
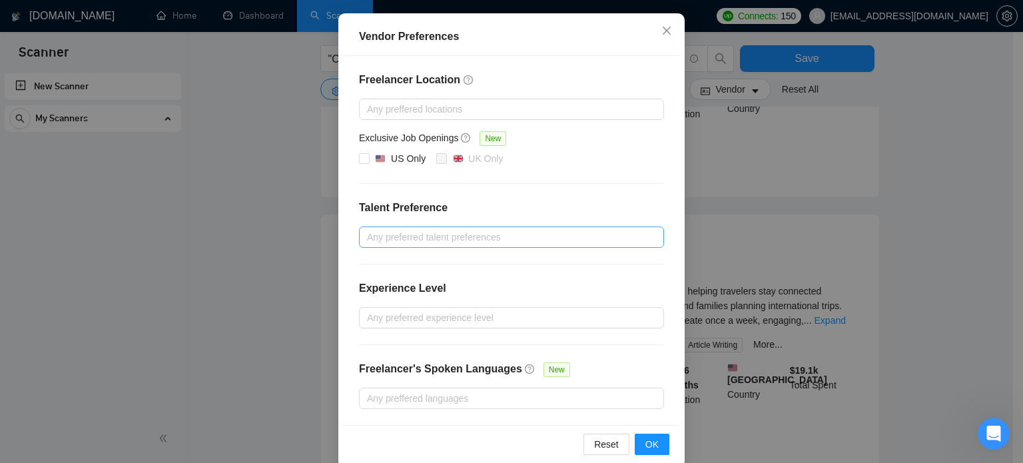
click at [460, 238] on div at bounding box center [504, 237] width 285 height 16
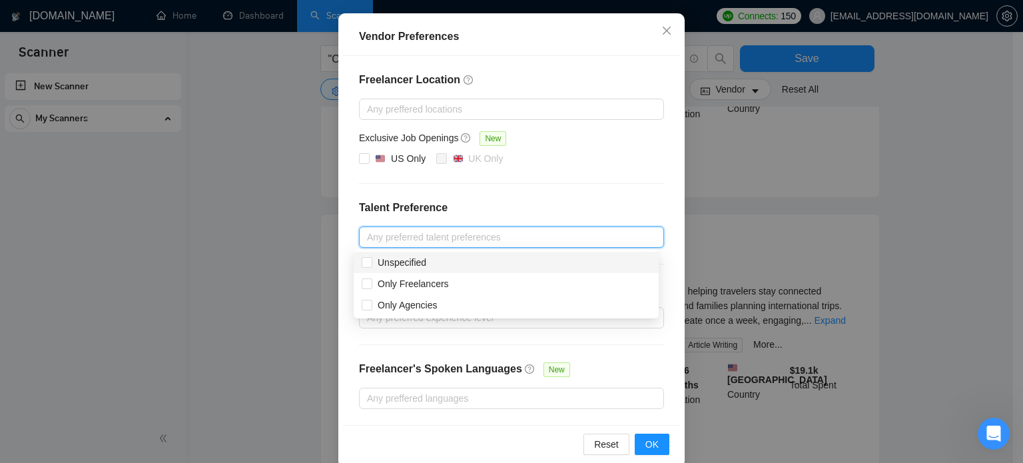
click at [460, 238] on div at bounding box center [504, 237] width 285 height 16
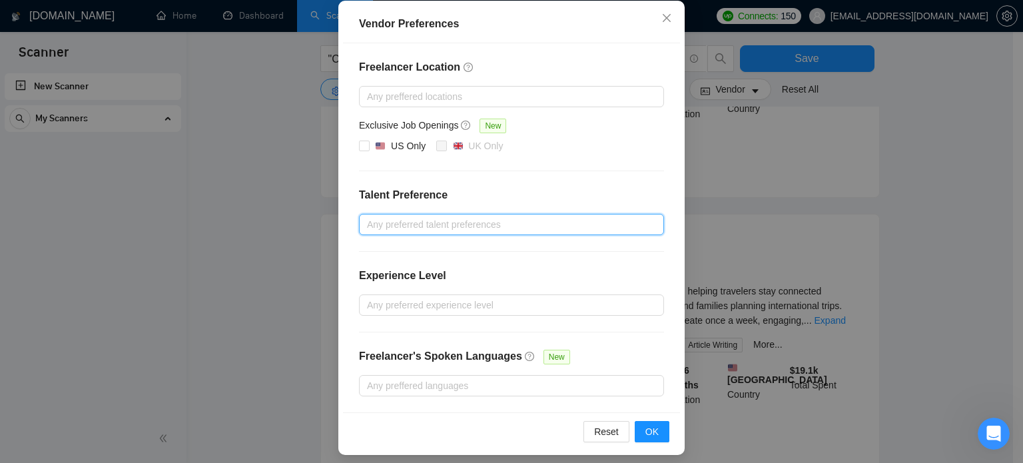
scroll to position [152, 0]
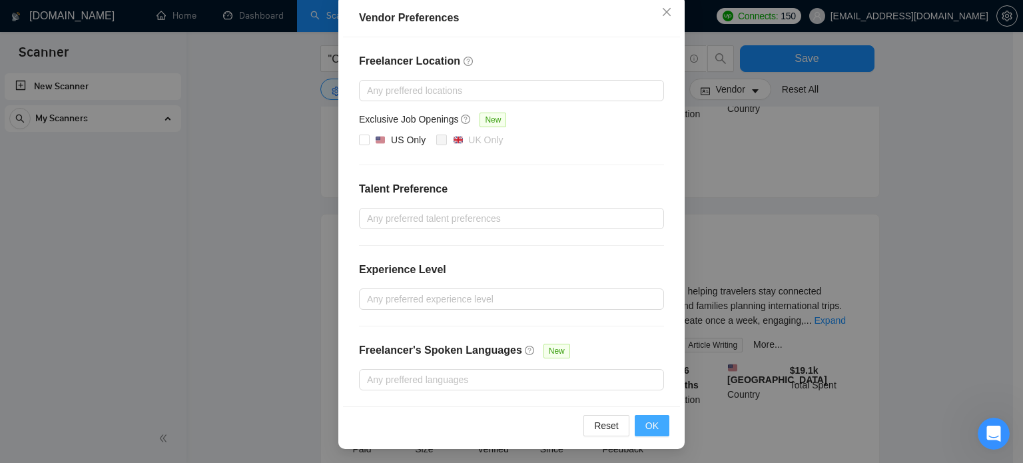
click at [649, 422] on span "OK" at bounding box center [651, 425] width 13 height 15
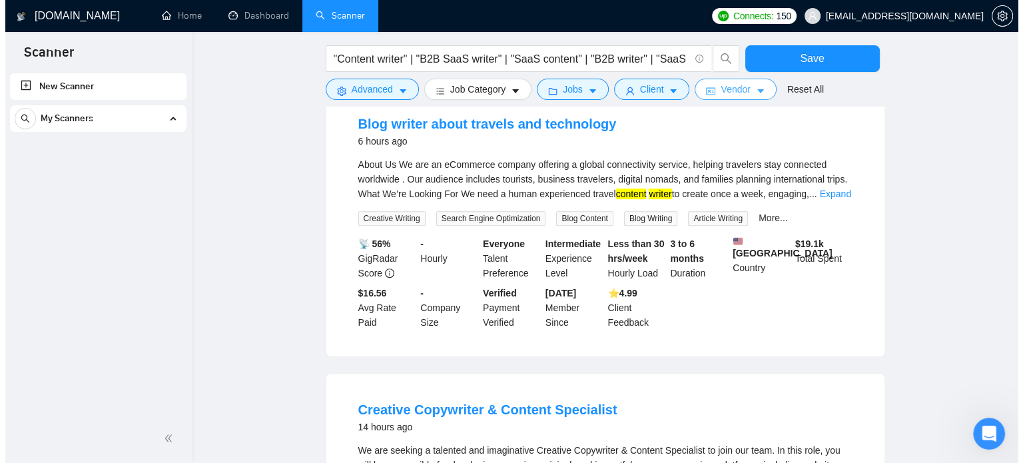
scroll to position [466, 0]
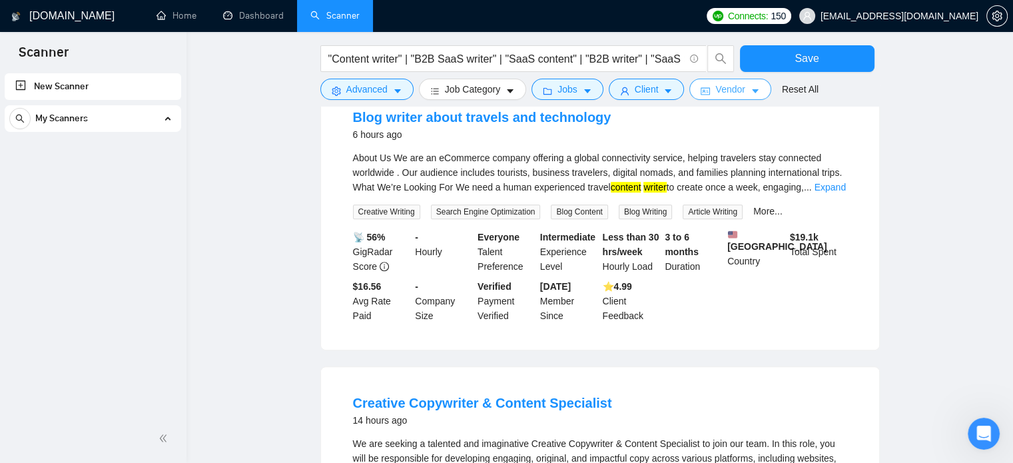
click at [722, 88] on span "Vendor" at bounding box center [729, 89] width 29 height 15
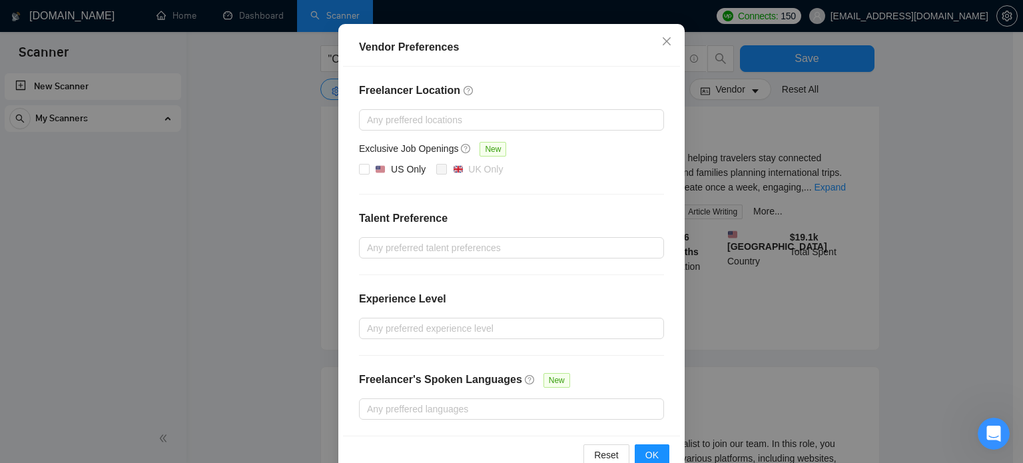
scroll to position [152, 0]
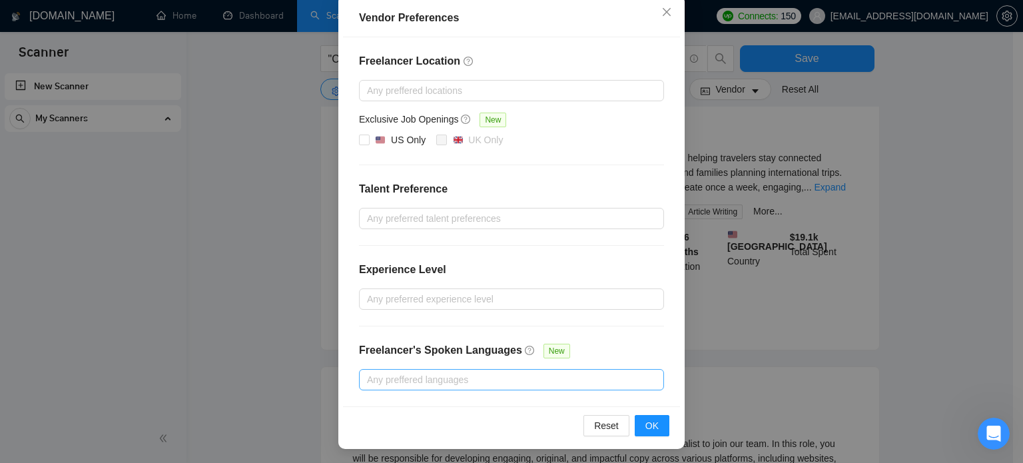
click at [478, 377] on div at bounding box center [504, 380] width 285 height 16
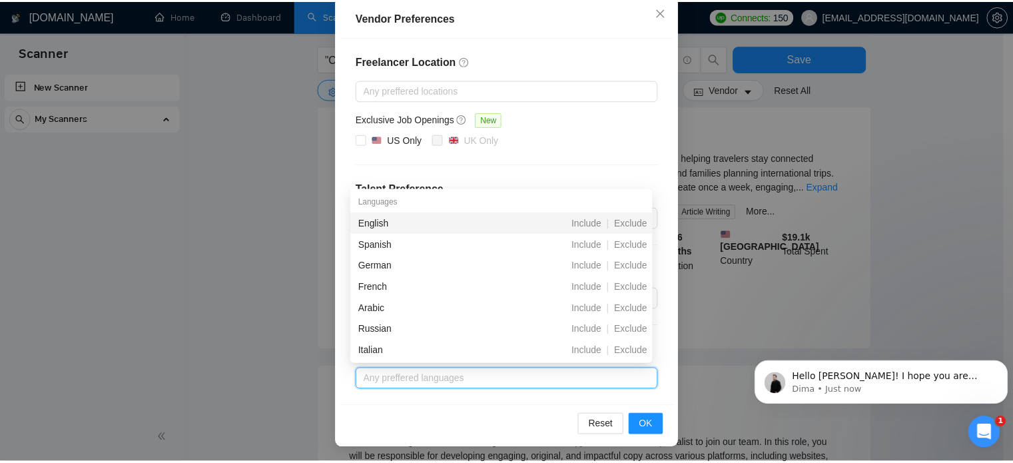
scroll to position [0, 0]
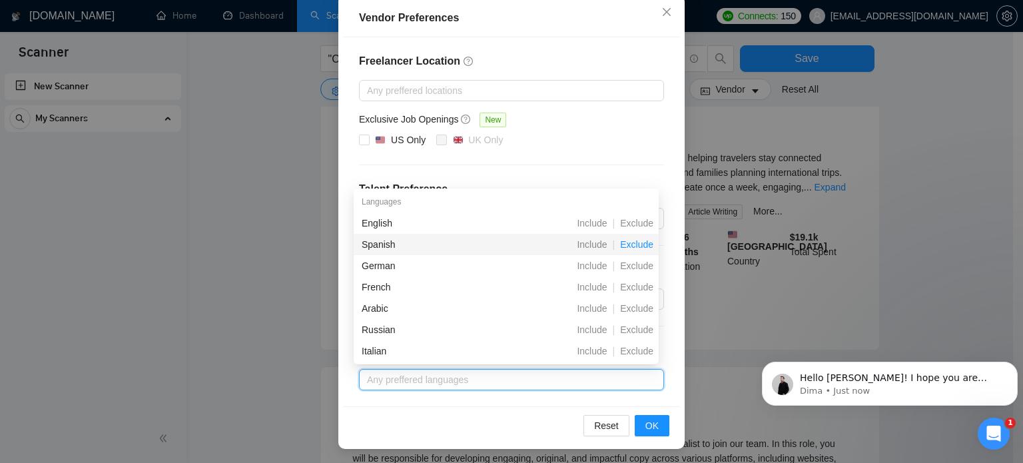
click at [632, 244] on span "Exclude" at bounding box center [637, 244] width 44 height 11
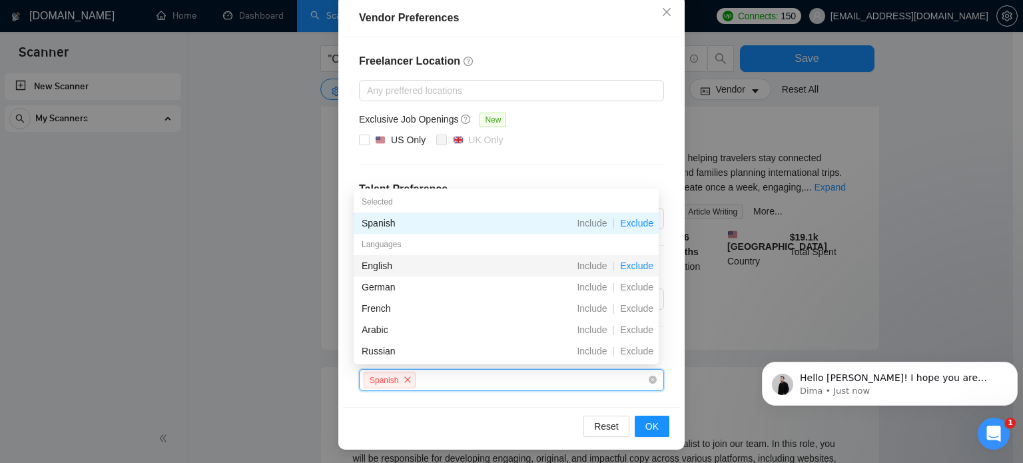
click at [629, 266] on span "Exclude" at bounding box center [637, 265] width 44 height 11
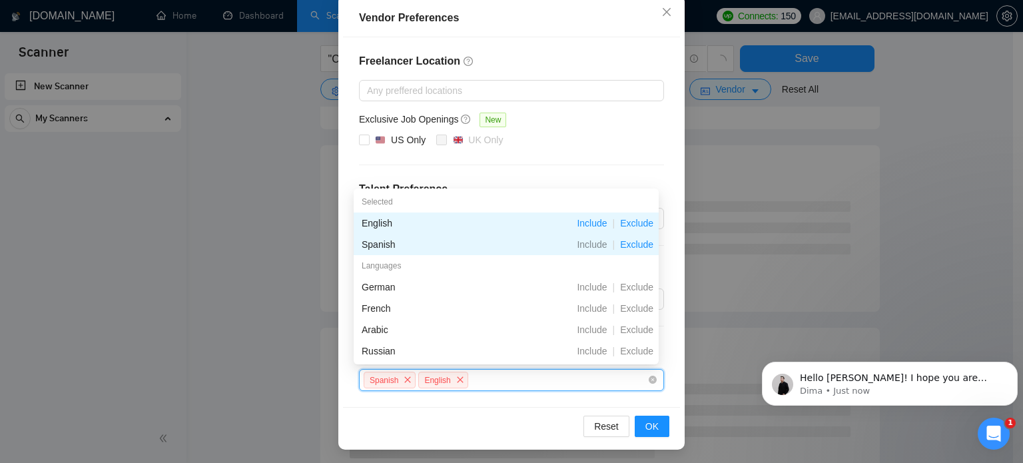
click at [594, 220] on span "Include" at bounding box center [591, 223] width 41 height 11
click at [593, 223] on span "Include" at bounding box center [591, 223] width 41 height 11
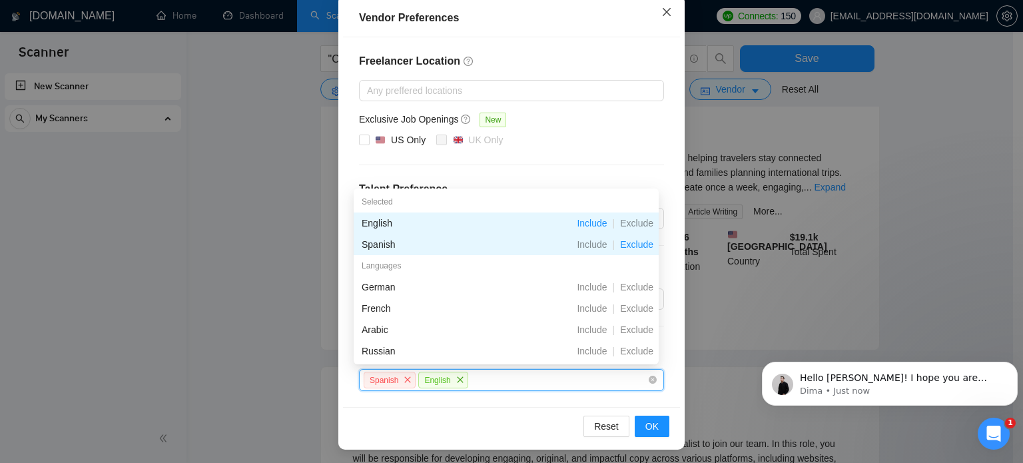
click at [661, 15] on icon "close" at bounding box center [666, 12] width 11 height 11
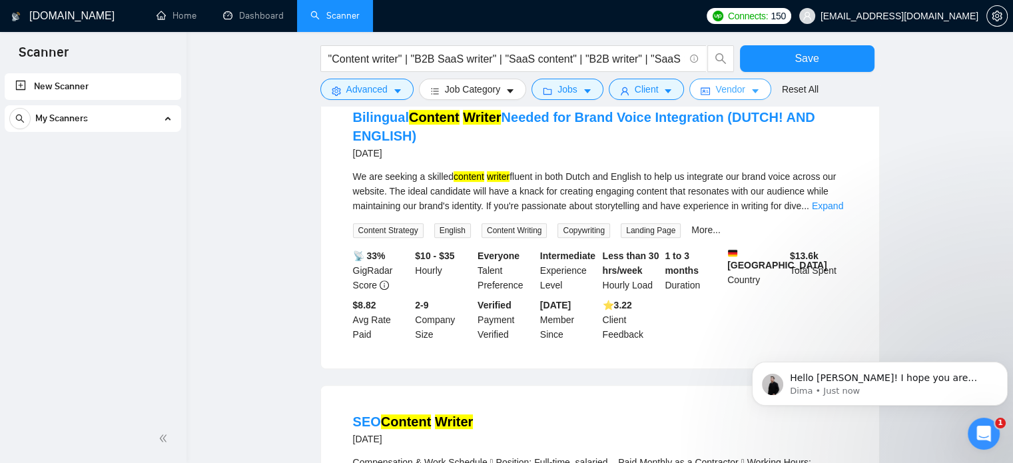
click at [702, 86] on span "idcard" at bounding box center [704, 91] width 9 height 10
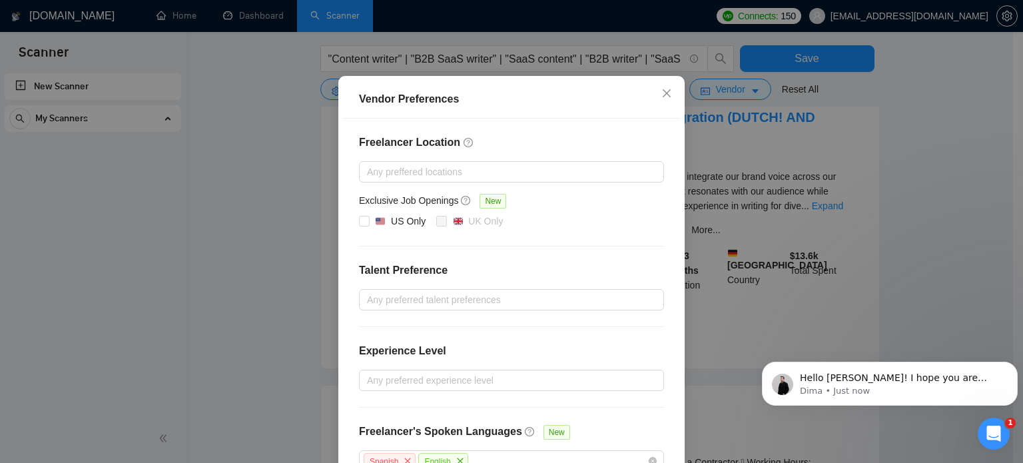
scroll to position [152, 0]
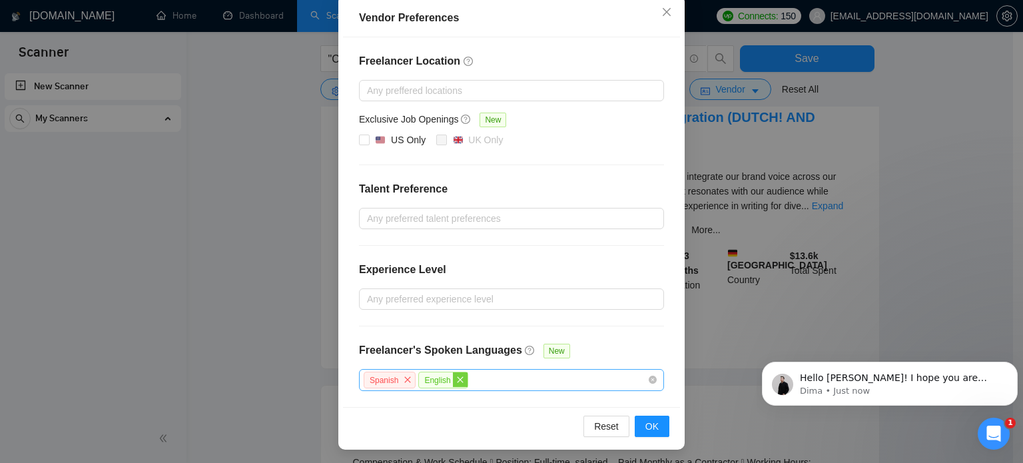
click at [456, 377] on icon "close" at bounding box center [460, 380] width 8 height 8
click at [506, 381] on div "Spanish" at bounding box center [504, 379] width 285 height 19
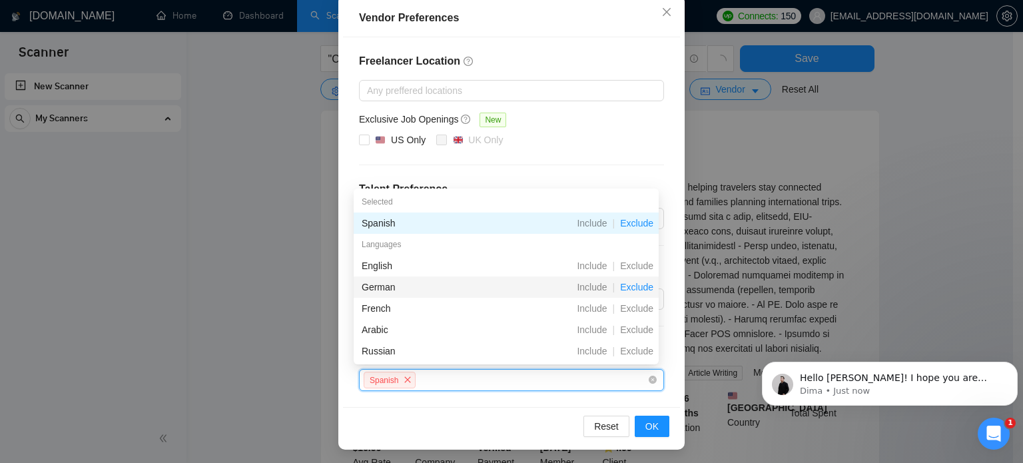
click at [635, 290] on span "Exclude" at bounding box center [637, 287] width 44 height 11
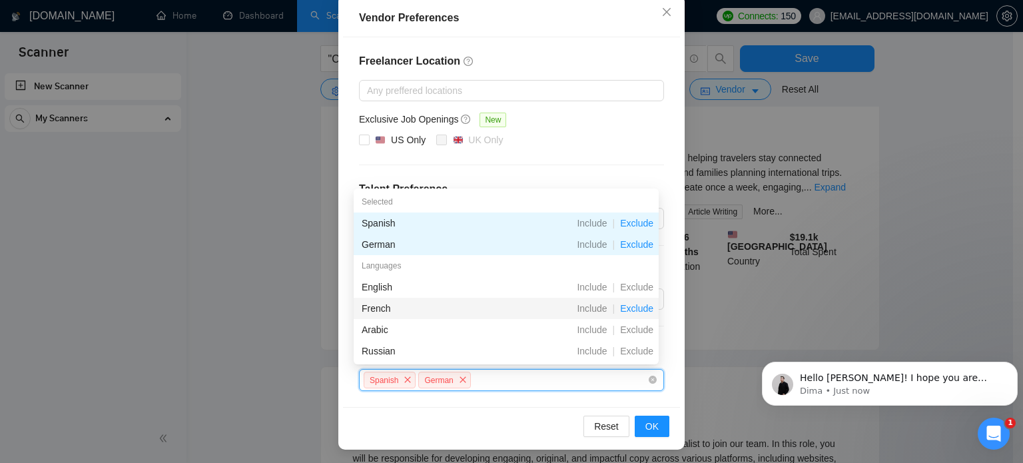
click at [635, 308] on span "Exclude" at bounding box center [637, 308] width 44 height 11
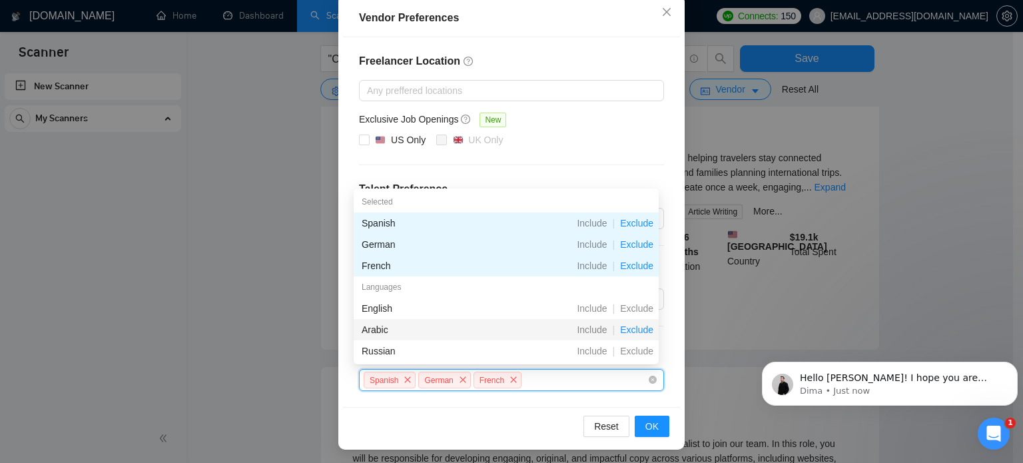
click at [637, 332] on span "Exclude" at bounding box center [637, 329] width 44 height 11
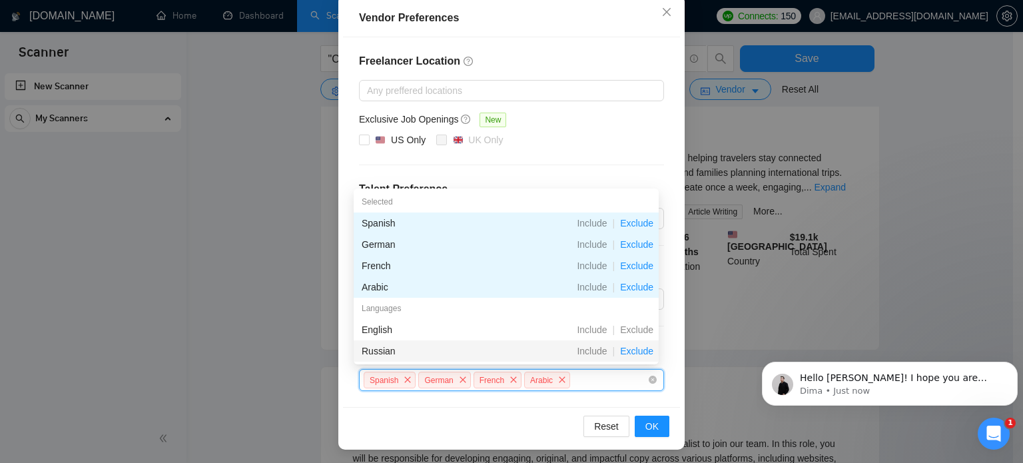
click at [638, 350] on span "Exclude" at bounding box center [637, 351] width 44 height 11
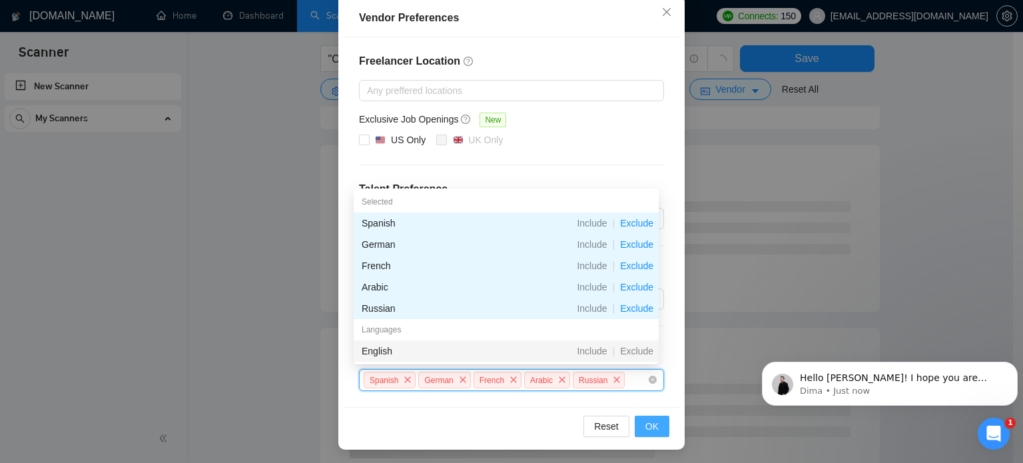
click at [647, 423] on span "OK" at bounding box center [651, 426] width 13 height 15
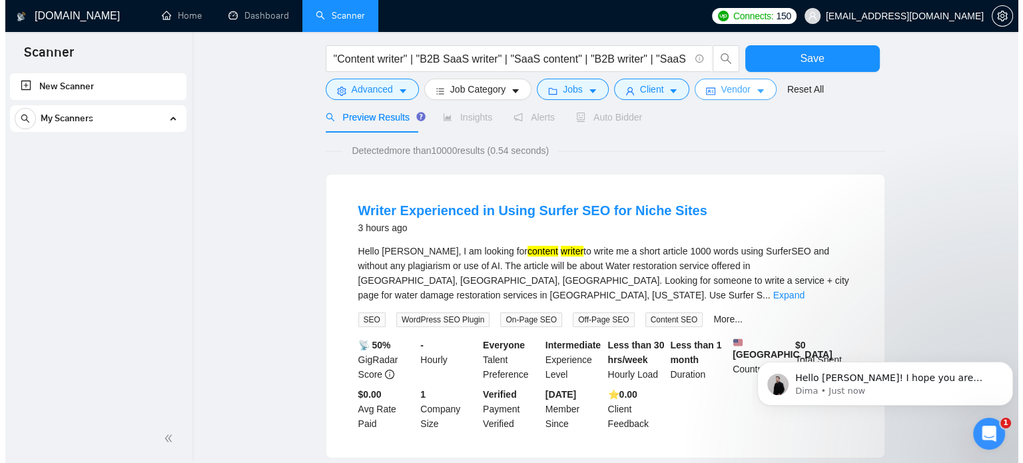
scroll to position [133, 0]
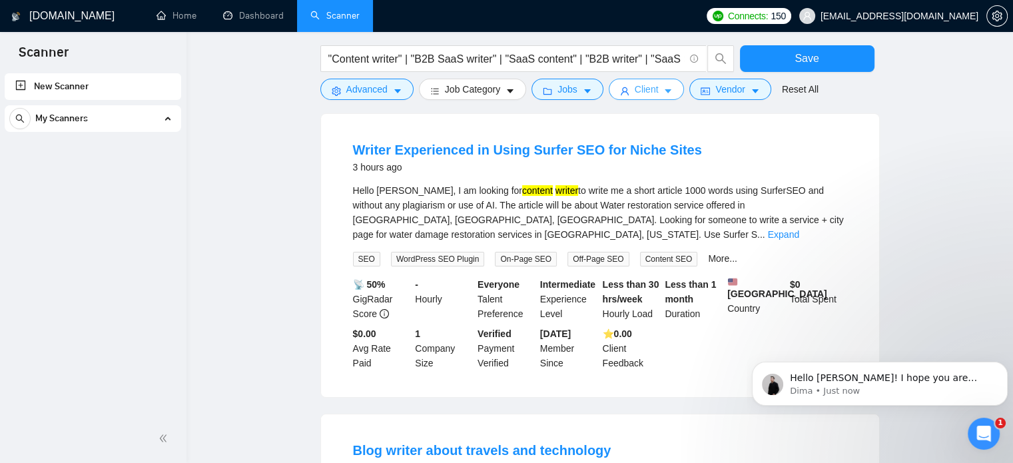
click at [627, 93] on button "Client" at bounding box center [647, 89] width 76 height 21
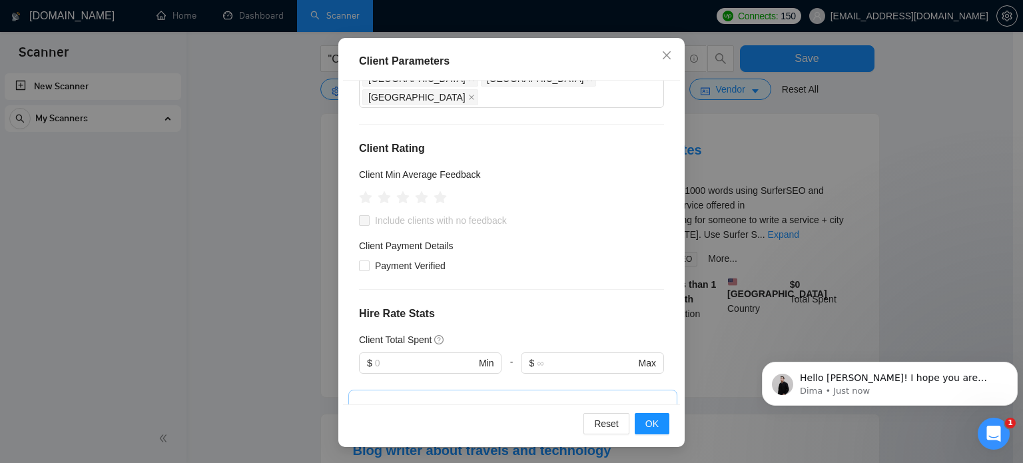
scroll to position [107, 0]
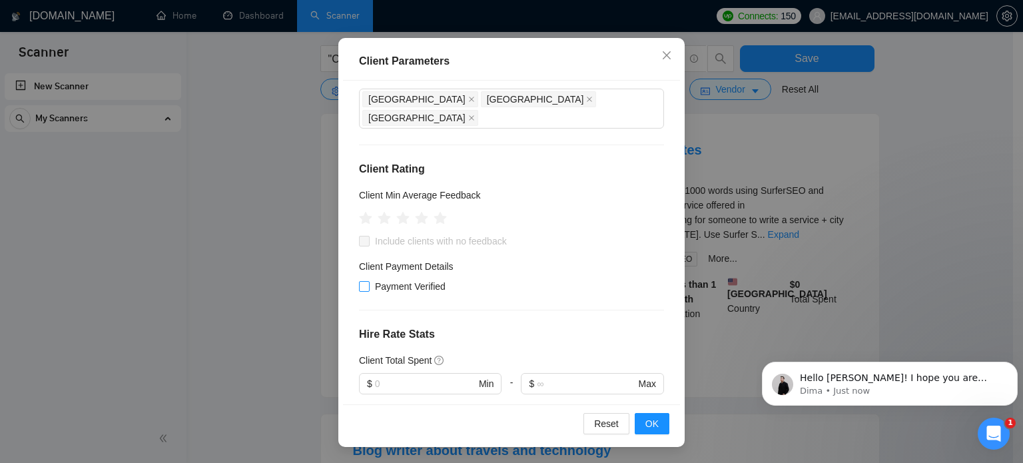
click at [378, 279] on span "Payment Verified" at bounding box center [410, 286] width 81 height 15
click at [368, 281] on input "Payment Verified" at bounding box center [363, 285] width 9 height 9
checkbox input "true"
click at [639, 419] on button "OK" at bounding box center [652, 423] width 35 height 21
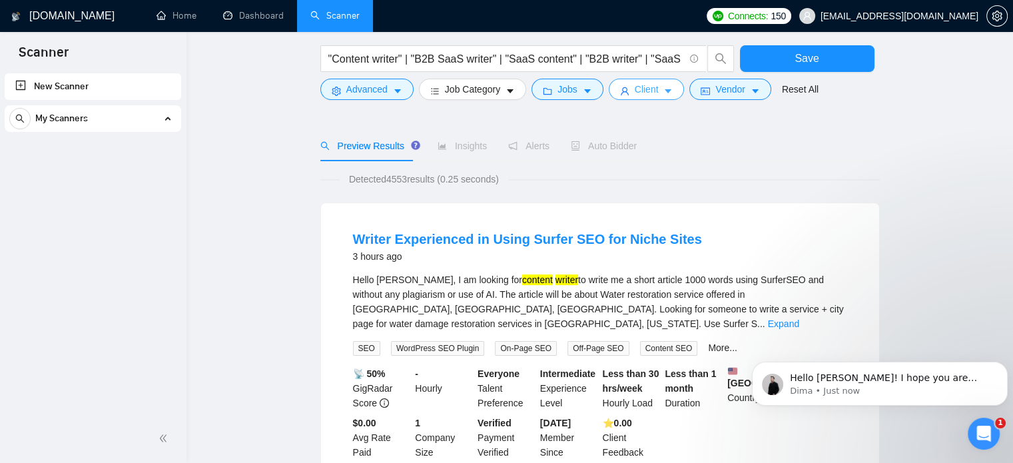
scroll to position [133, 0]
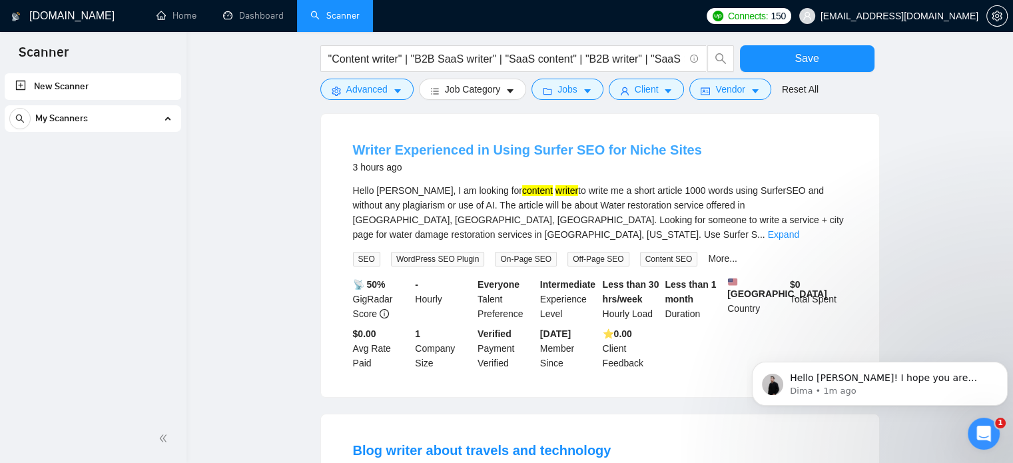
click at [453, 151] on link "Writer Experienced in Using Surfer SEO for Niche Sites" at bounding box center [527, 149] width 349 height 15
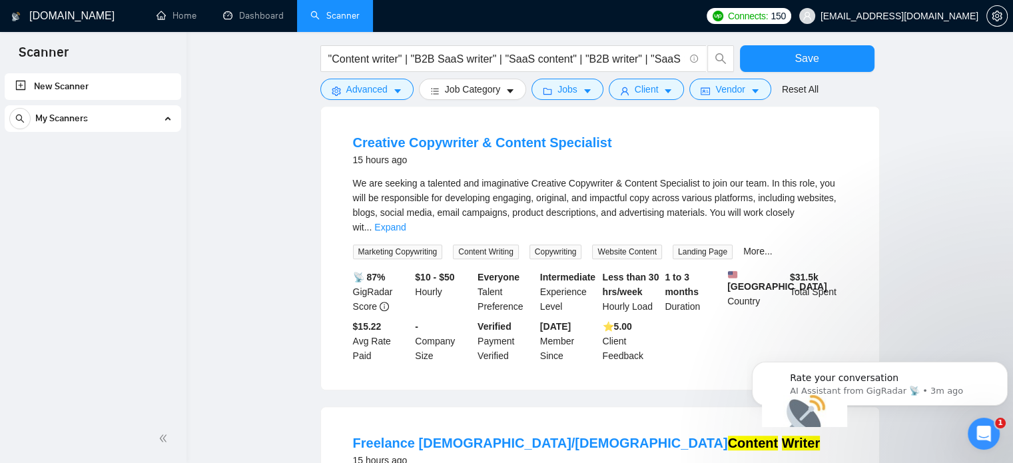
scroll to position [732, 0]
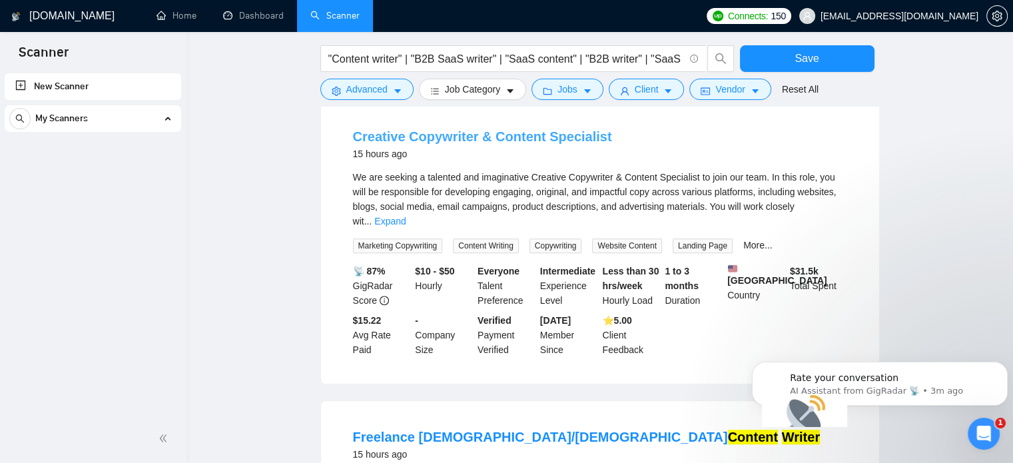
click at [471, 132] on link "Creative Copywriter & Content Specialist" at bounding box center [482, 136] width 259 height 15
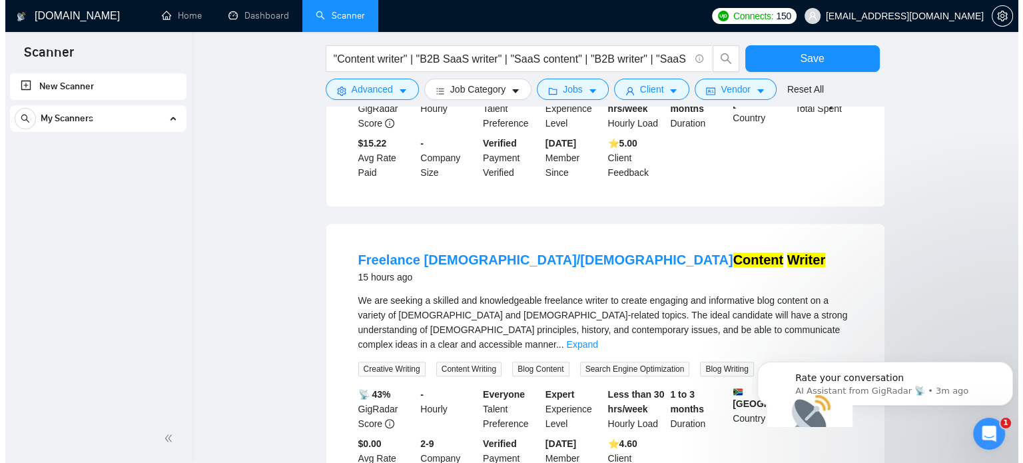
scroll to position [932, 0]
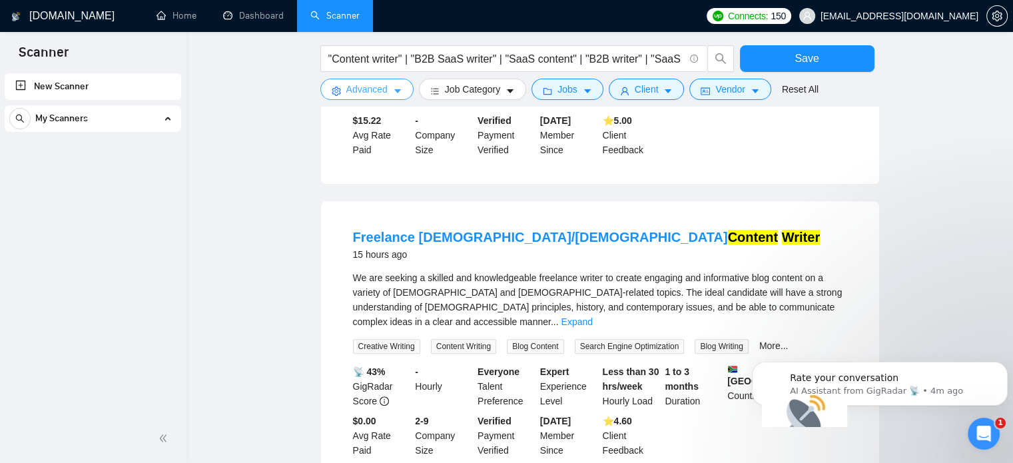
click at [393, 94] on icon "caret-down" at bounding box center [397, 91] width 9 height 9
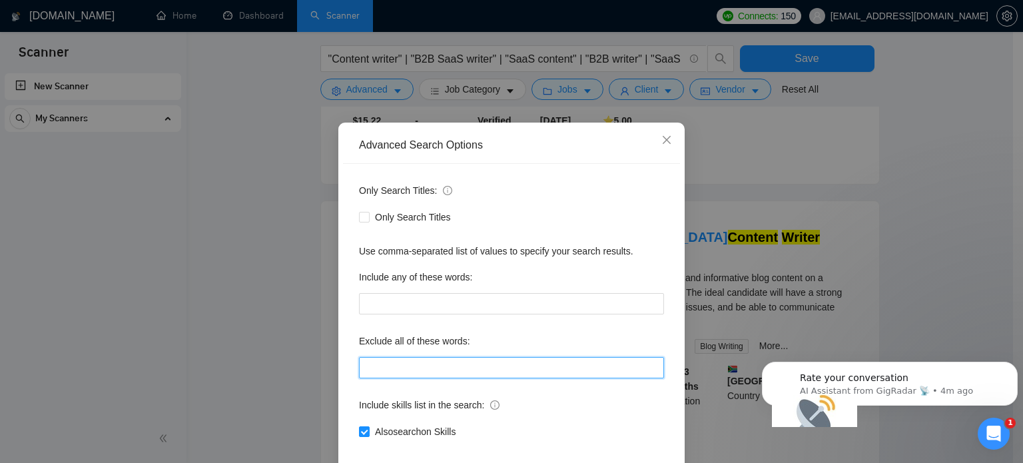
click at [389, 378] on input "text" at bounding box center [511, 367] width 305 height 21
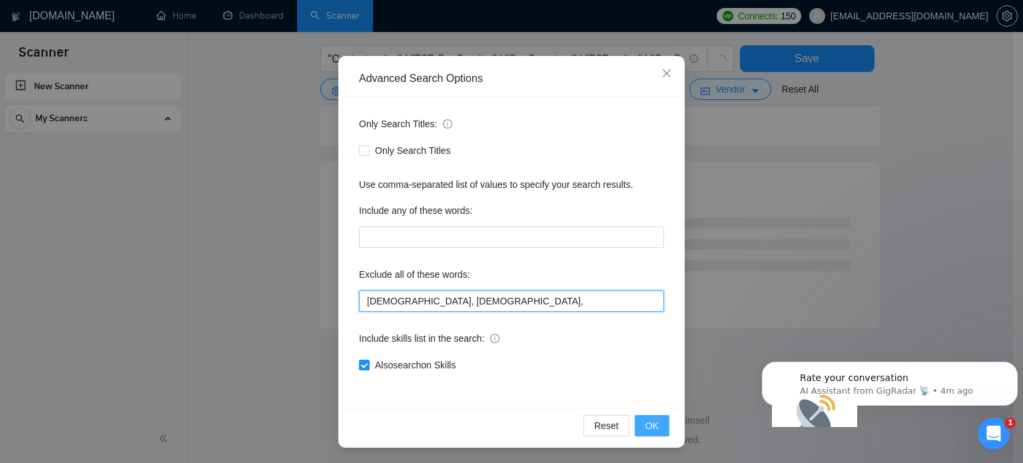
scroll to position [814, 0]
type input "[DEMOGRAPHIC_DATA], [DEMOGRAPHIC_DATA],"
click at [645, 423] on span "OK" at bounding box center [651, 425] width 13 height 15
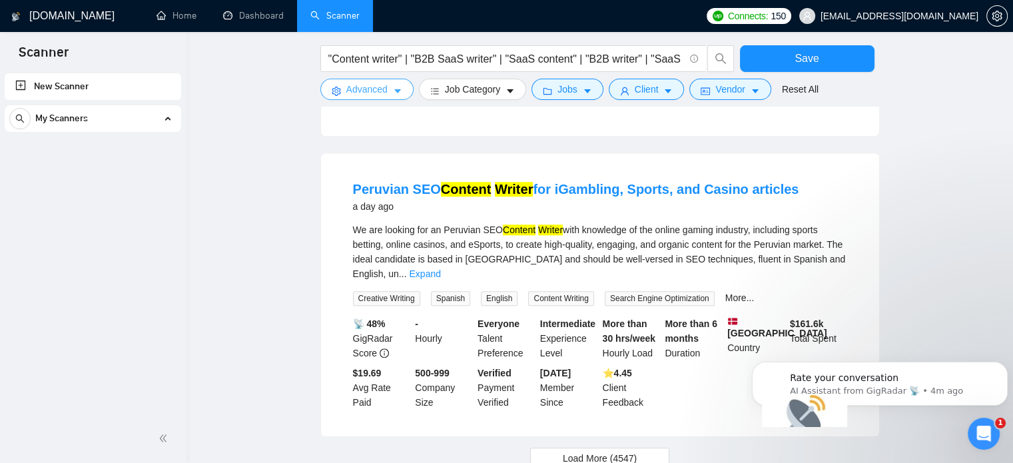
scroll to position [1348, 0]
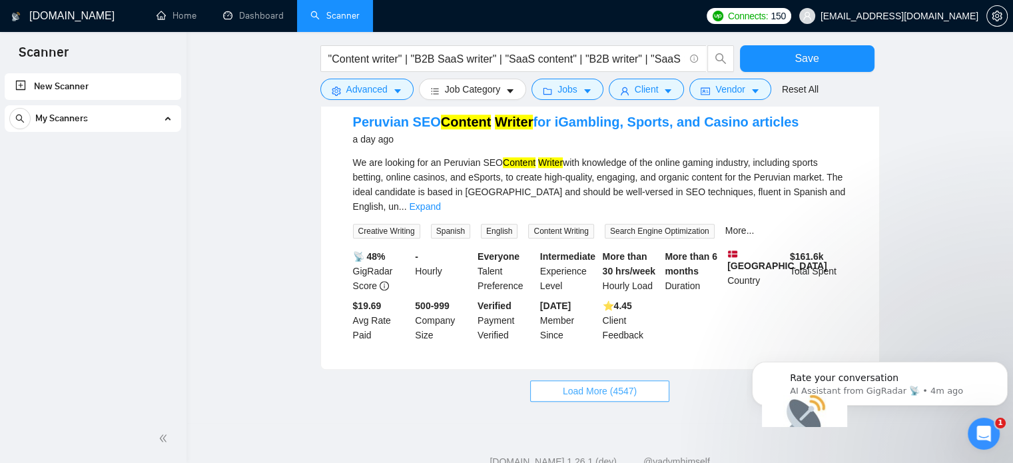
click at [597, 384] on span "Load More (4547)" at bounding box center [600, 391] width 74 height 15
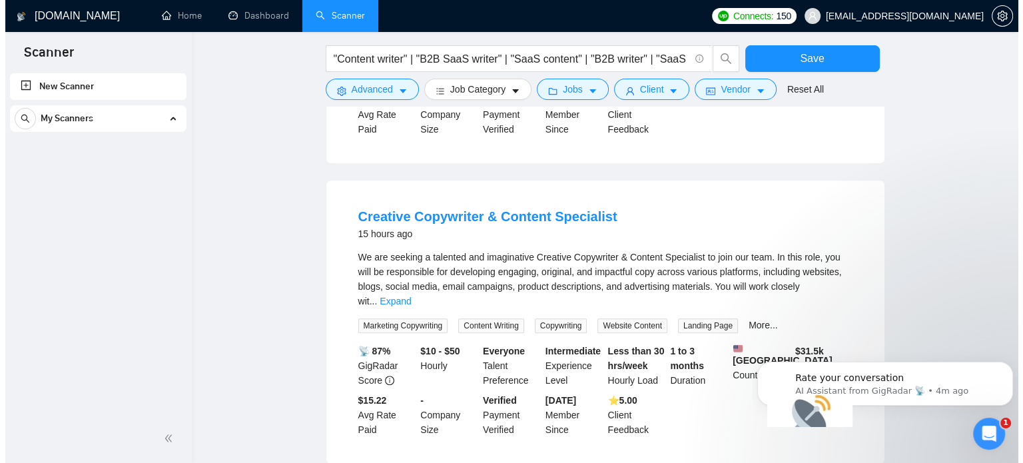
scroll to position [615, 0]
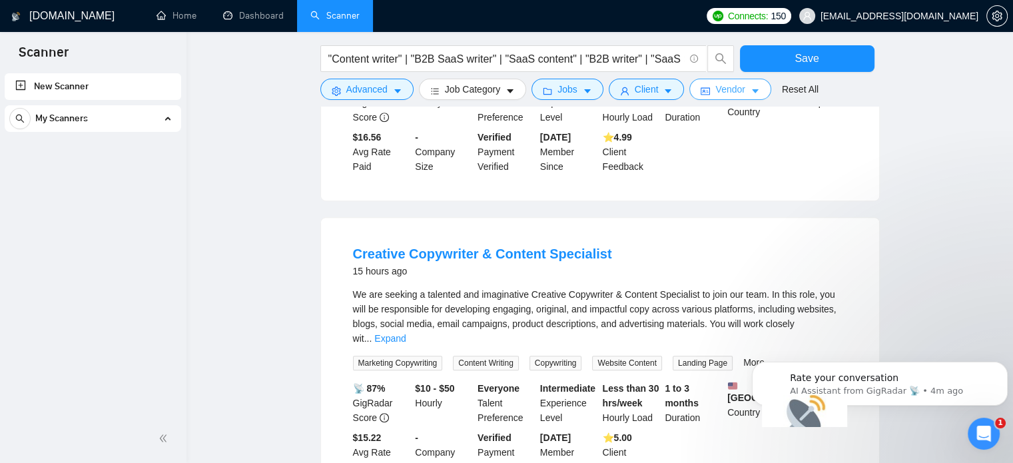
click at [723, 92] on span "Vendor" at bounding box center [729, 89] width 29 height 15
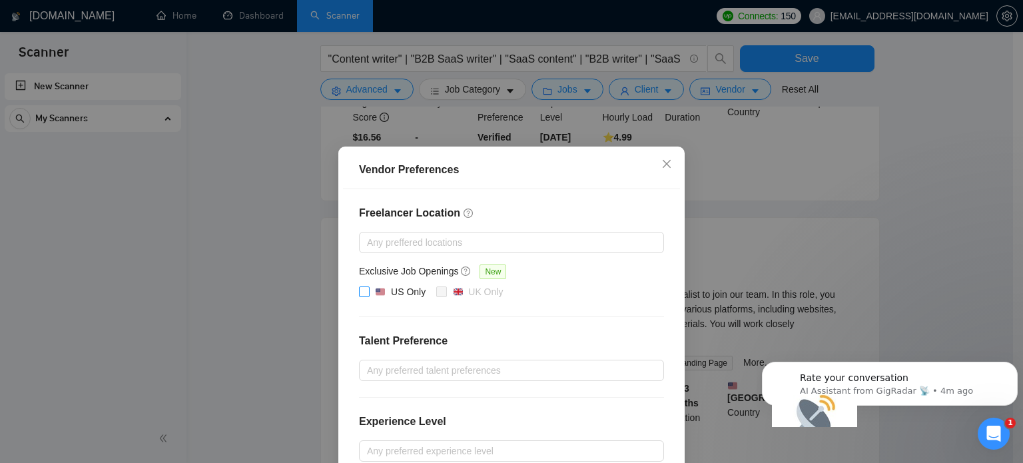
click at [376, 292] on img at bounding box center [380, 291] width 9 height 9
click at [368, 292] on input "US Only" at bounding box center [363, 290] width 9 height 9
click at [360, 288] on input "US Only" at bounding box center [363, 290] width 9 height 9
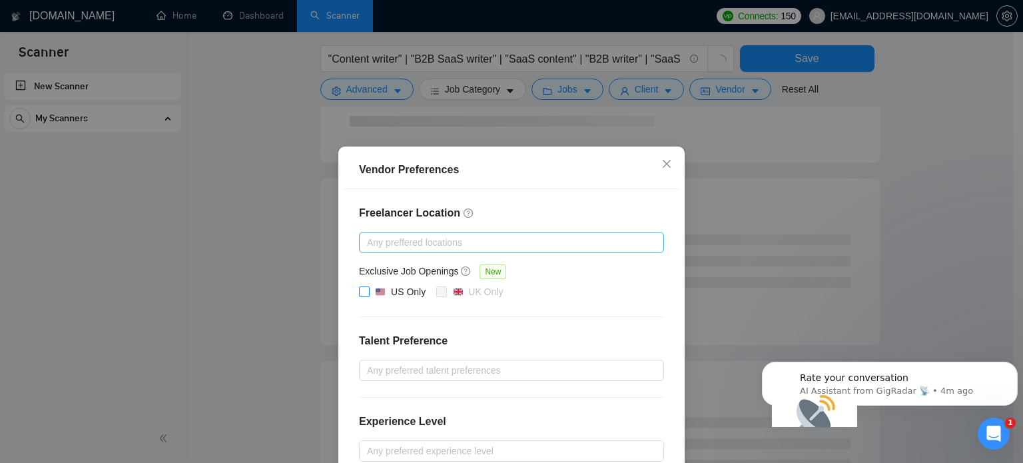
click at [421, 237] on div at bounding box center [504, 242] width 285 height 16
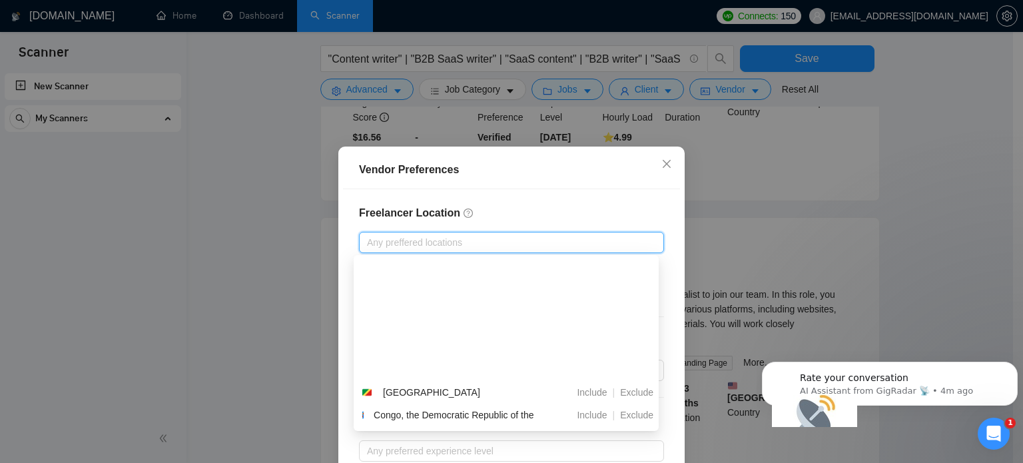
scroll to position [400, 0]
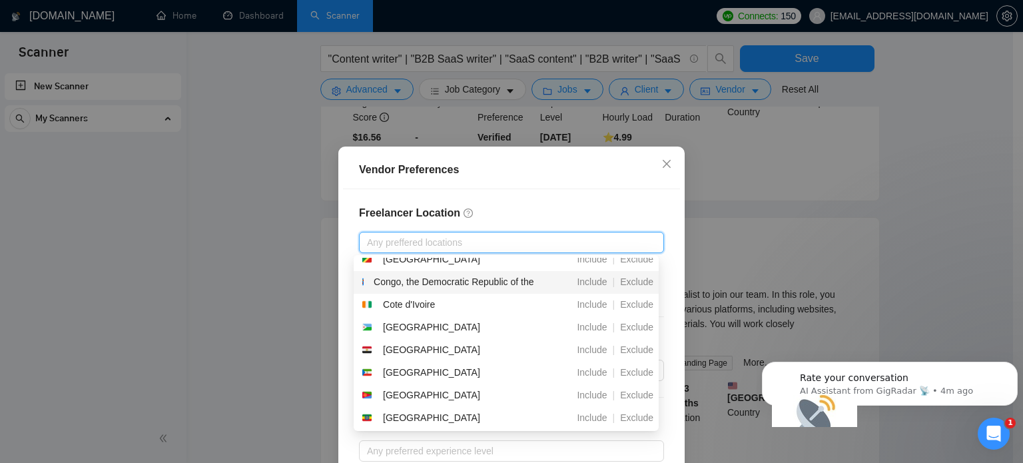
click at [504, 199] on div "Freelancer Location Any preffered locations Exclusive Job Openings New US Only …" at bounding box center [511, 374] width 337 height 370
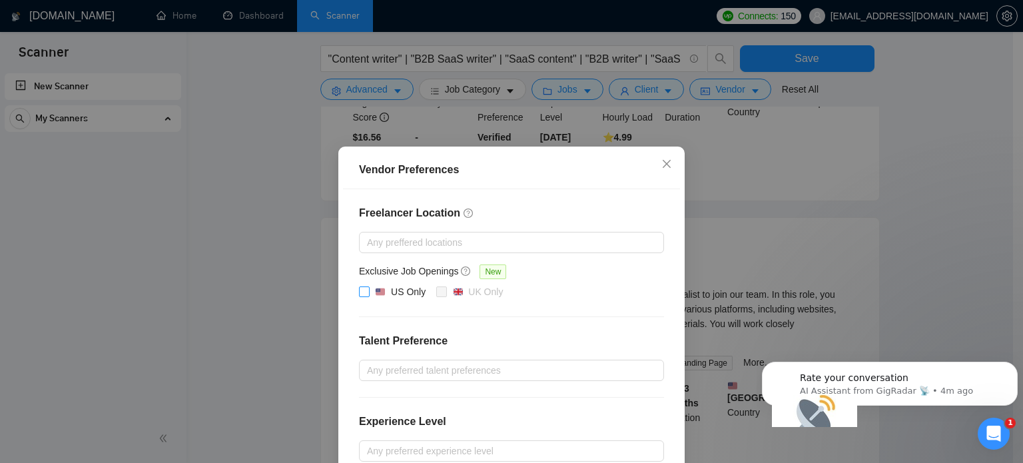
click at [391, 294] on div "US Only" at bounding box center [408, 291] width 35 height 15
click at [368, 294] on input "US Only" at bounding box center [363, 290] width 9 height 9
checkbox input "true"
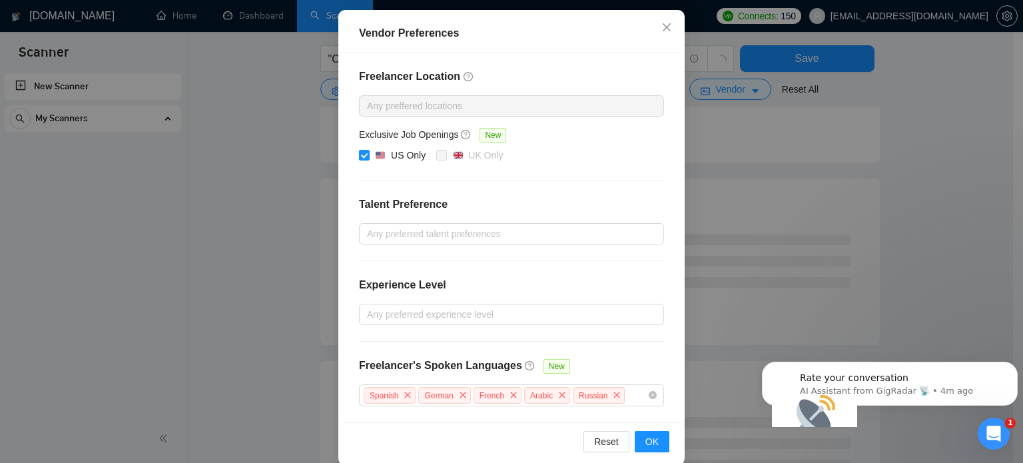
scroll to position [152, 0]
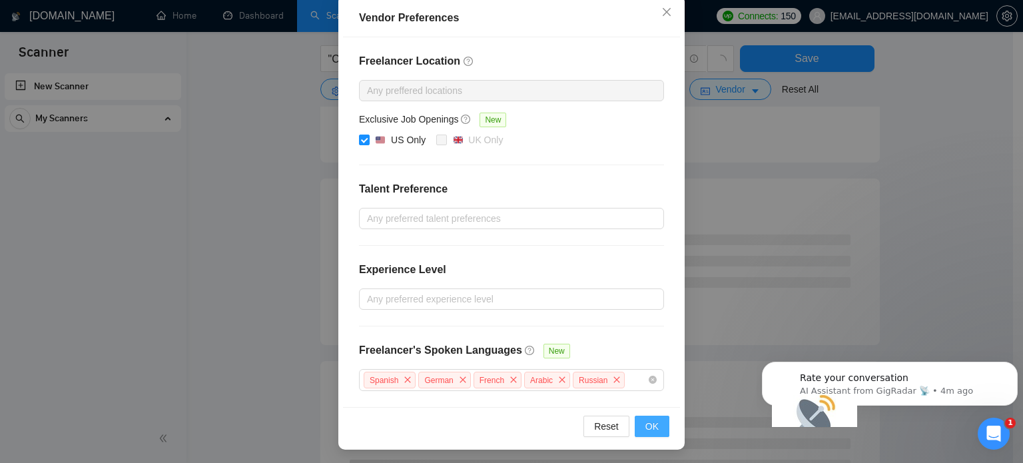
click at [645, 424] on span "OK" at bounding box center [651, 426] width 13 height 15
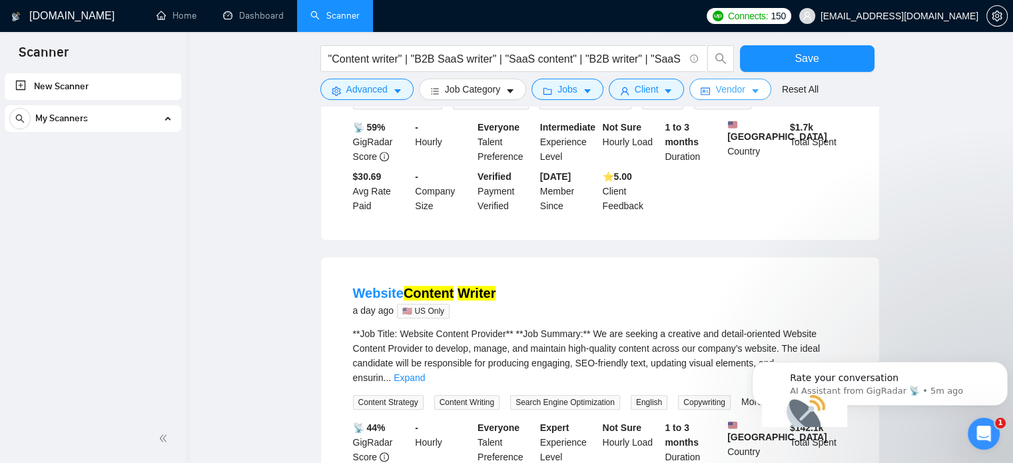
scroll to position [599, 0]
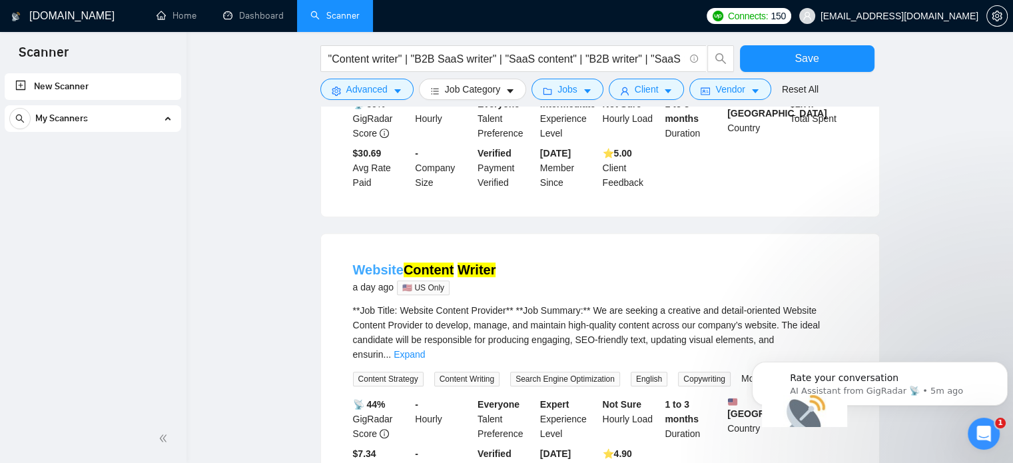
click at [373, 262] on link "Website Content Writer" at bounding box center [424, 269] width 143 height 15
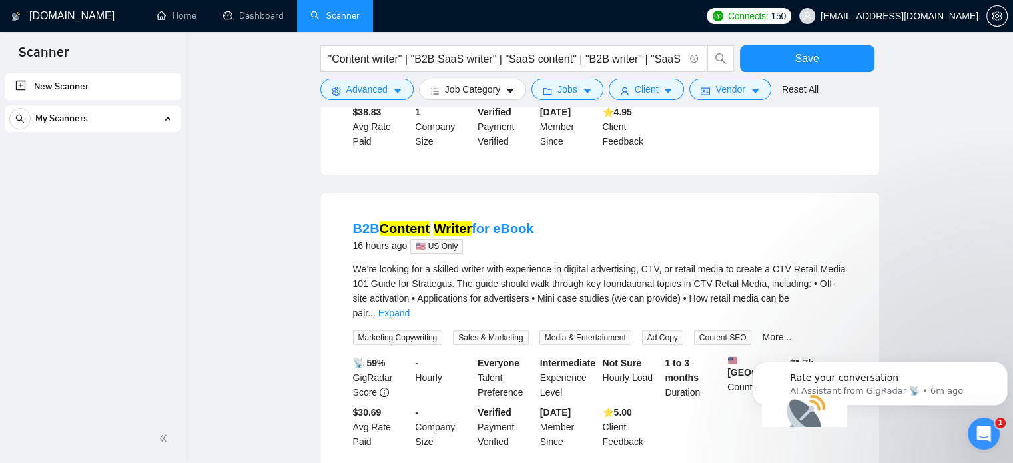
scroll to position [400, 0]
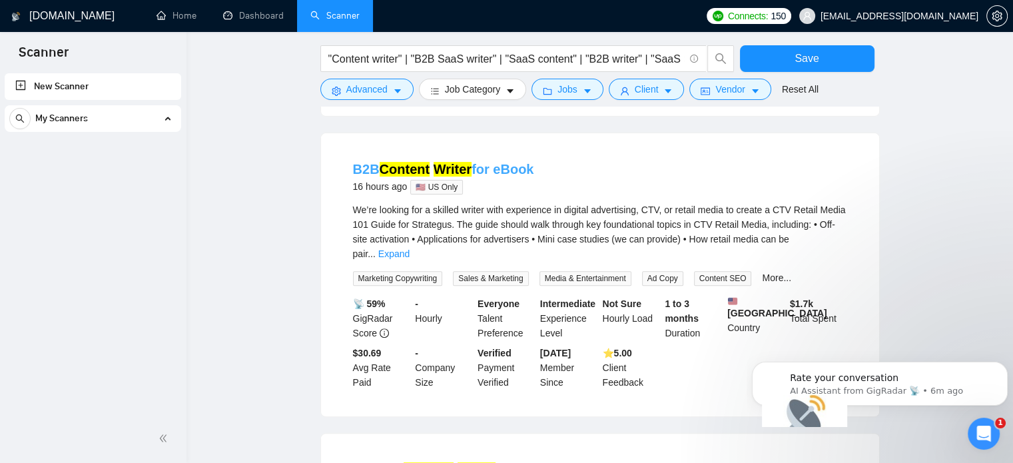
click at [376, 176] on link "B2B Content Writer for eBook" at bounding box center [443, 169] width 181 height 15
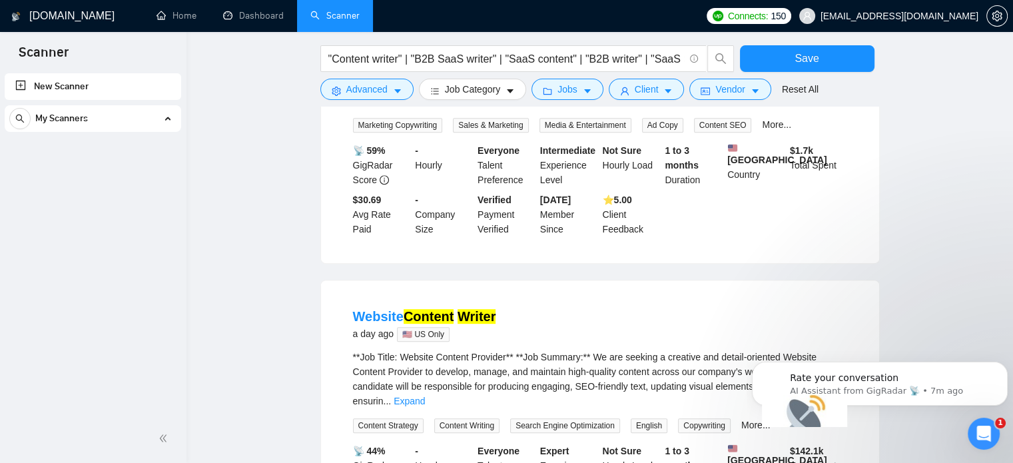
scroll to position [599, 0]
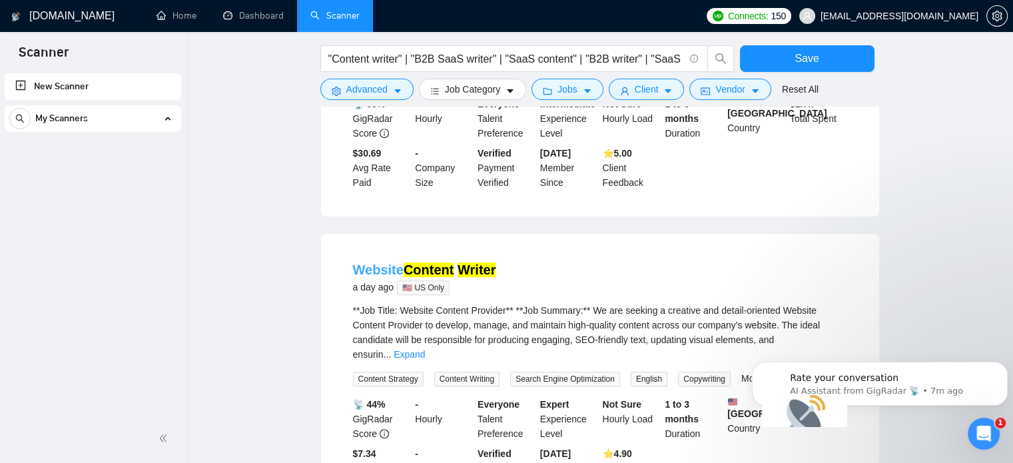
click at [368, 265] on link "Website Content Writer" at bounding box center [424, 269] width 143 height 15
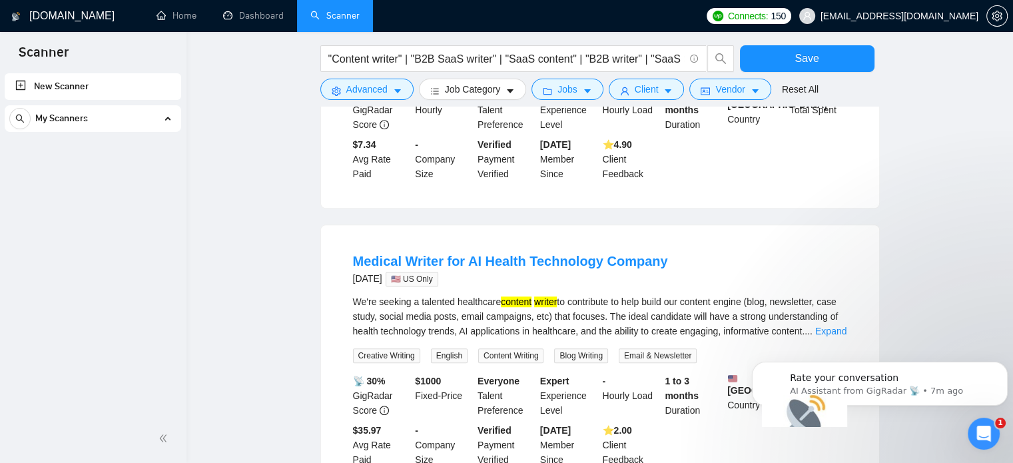
scroll to position [932, 0]
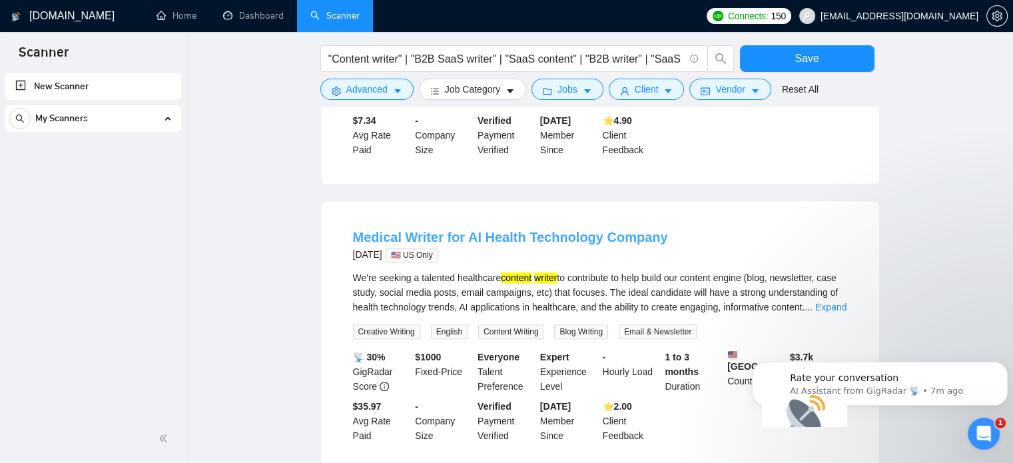
click at [411, 230] on link "Medical Writer for AI Health Technology Company" at bounding box center [510, 237] width 315 height 15
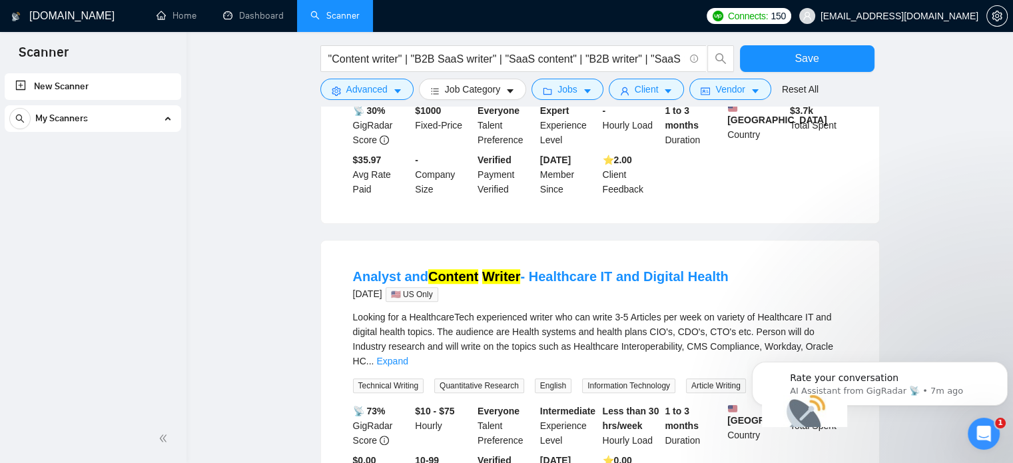
scroll to position [1199, 0]
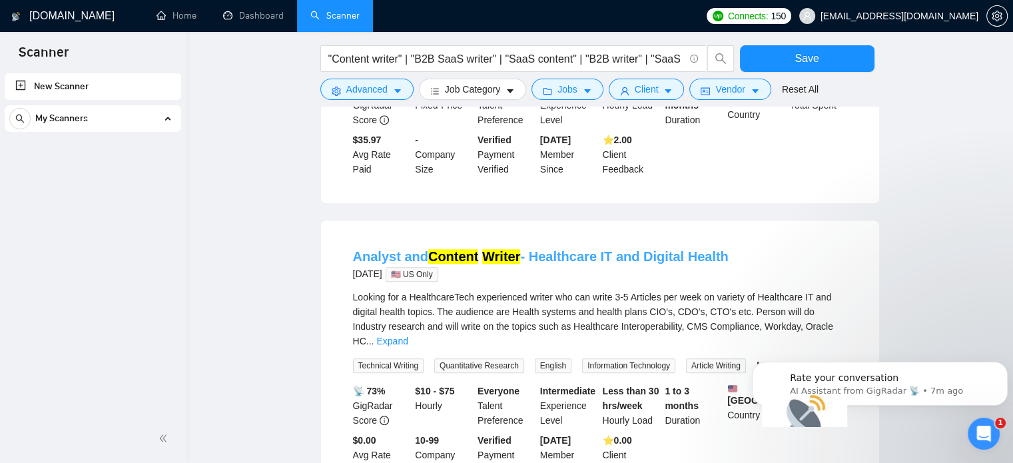
click at [370, 249] on link "Analyst and Content Writer - Healthcare IT and Digital Health" at bounding box center [541, 256] width 376 height 15
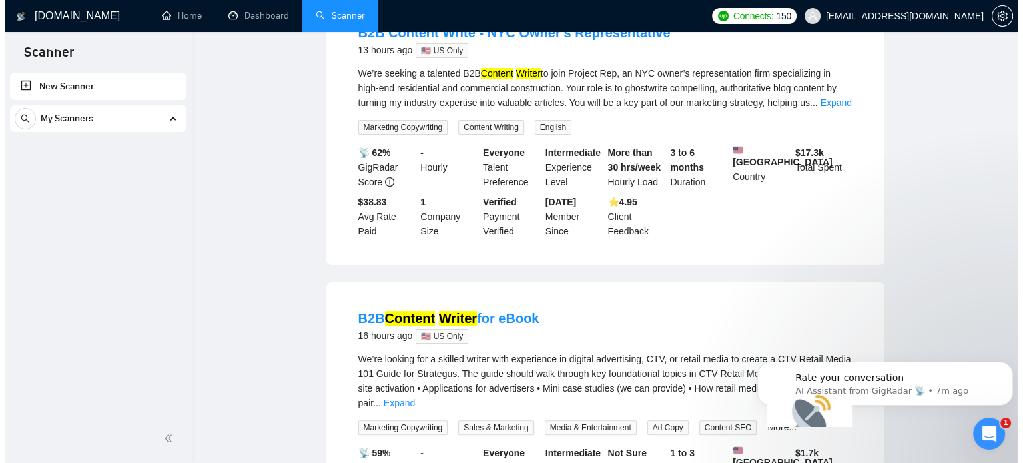
scroll to position [0, 0]
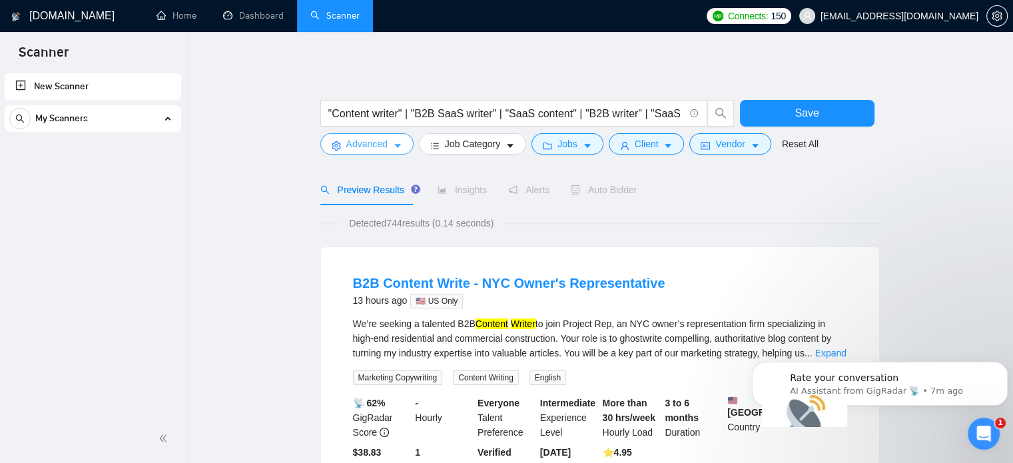
click at [395, 149] on icon "caret-down" at bounding box center [397, 145] width 9 height 9
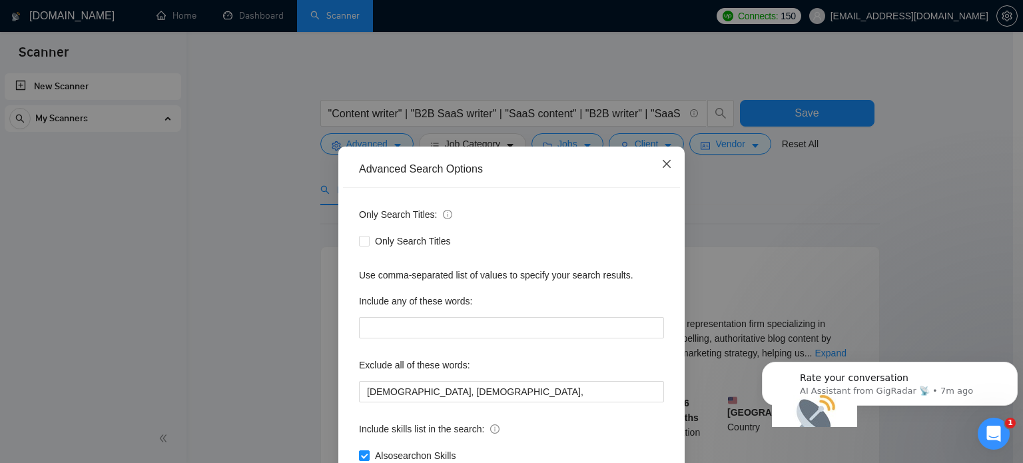
click at [661, 162] on icon "close" at bounding box center [666, 163] width 11 height 11
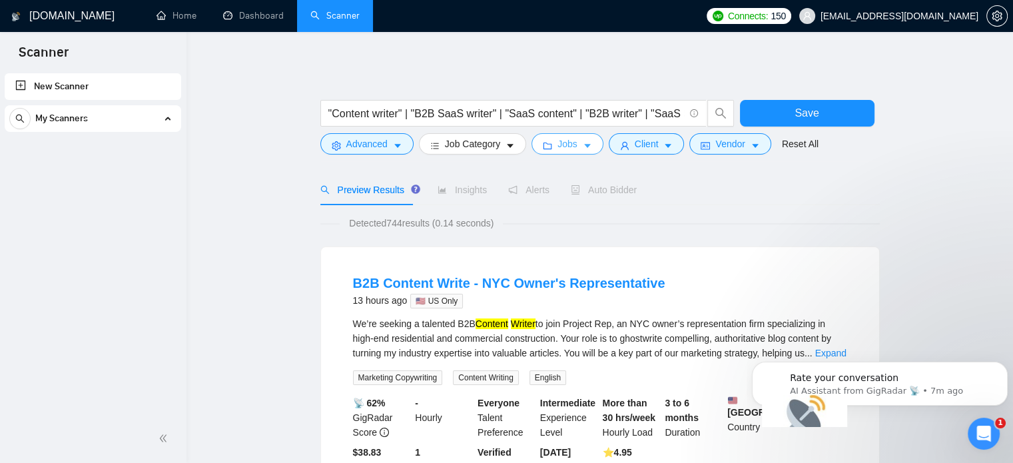
click at [557, 148] on span "Jobs" at bounding box center [567, 143] width 20 height 15
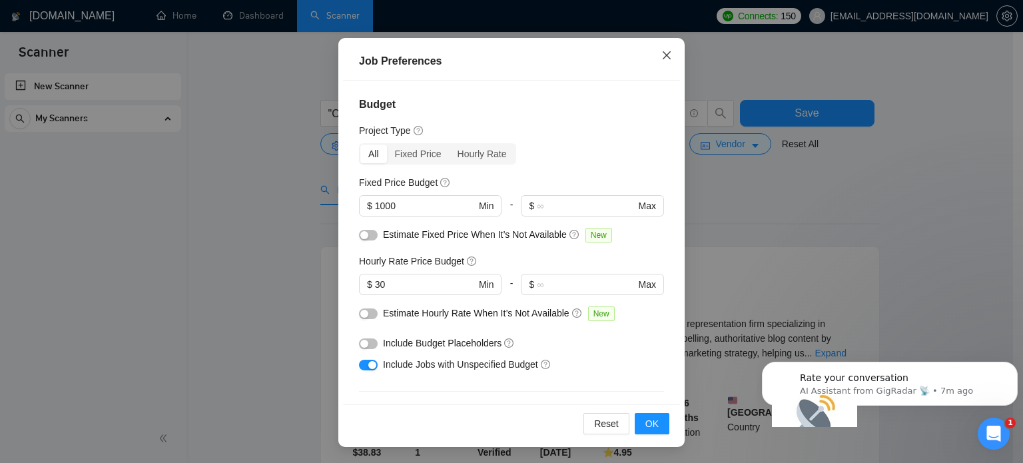
click at [661, 59] on icon "close" at bounding box center [666, 55] width 11 height 11
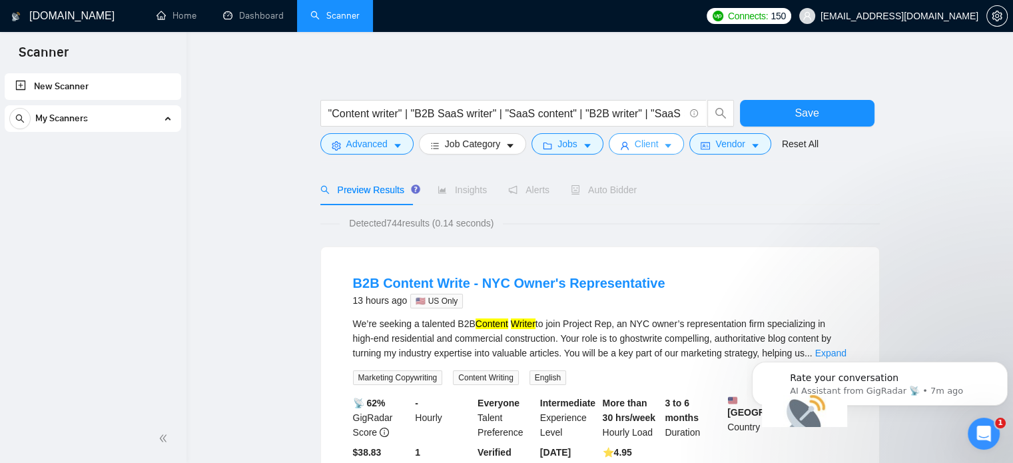
click at [655, 147] on button "Client" at bounding box center [647, 143] width 76 height 21
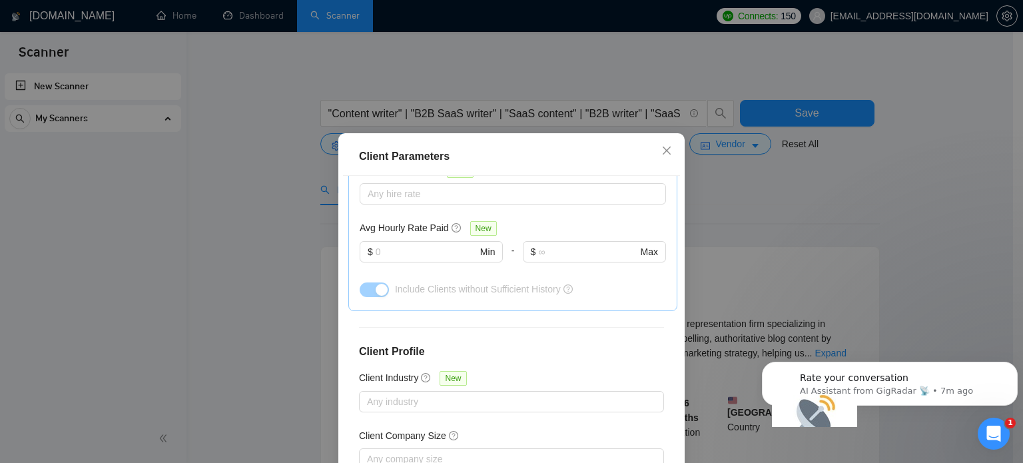
scroll to position [506, 0]
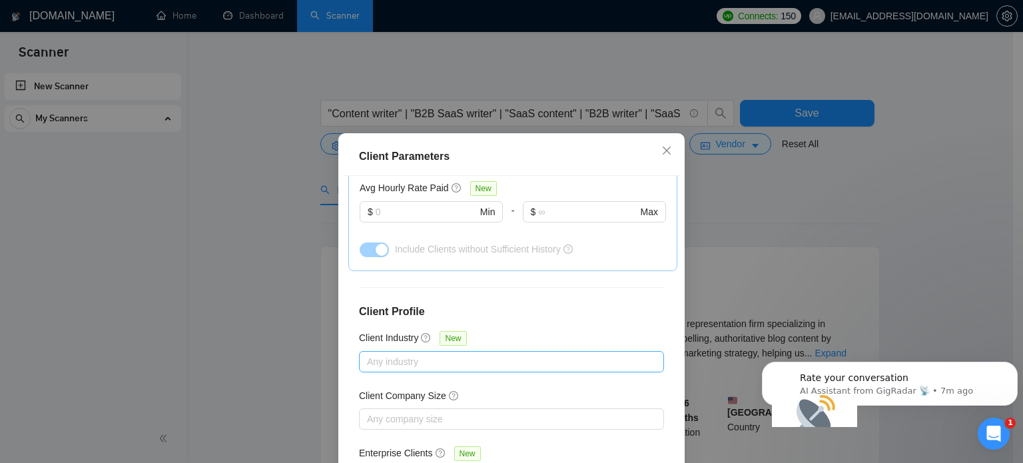
click at [384, 354] on div at bounding box center [504, 362] width 285 height 16
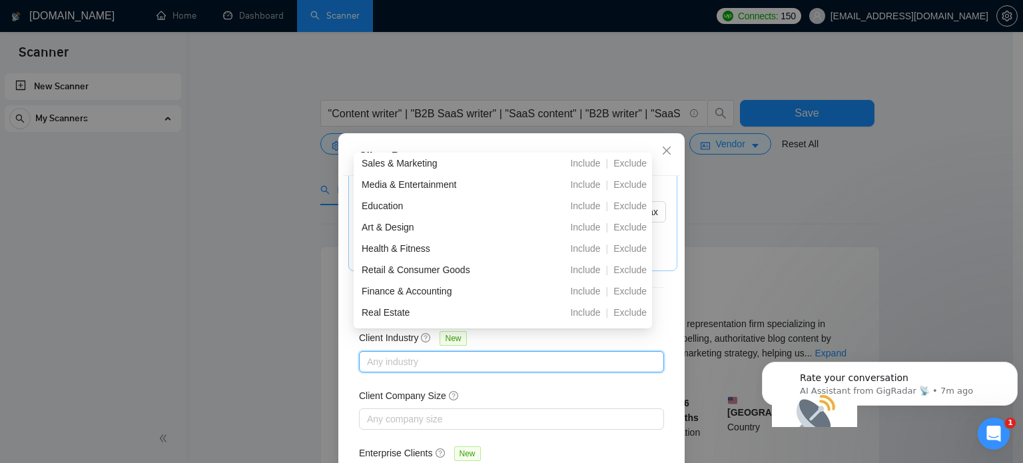
scroll to position [0, 0]
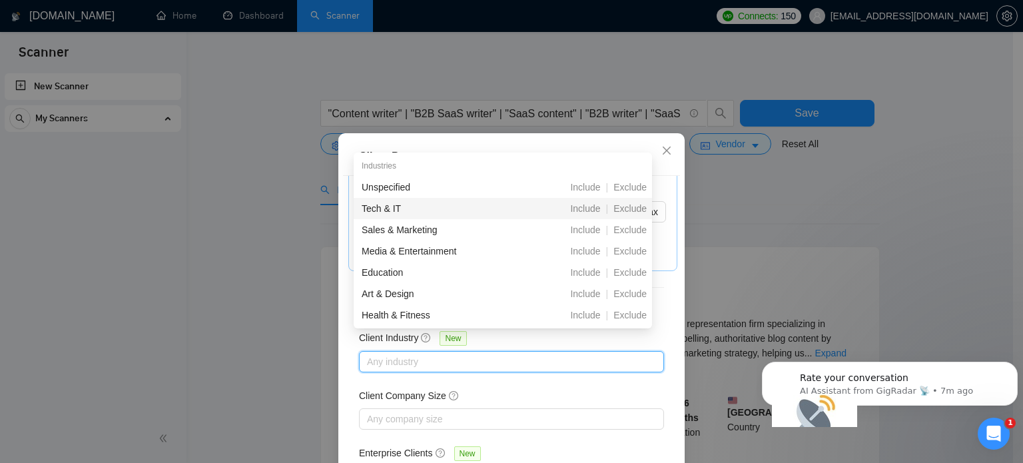
click at [405, 206] on div "Tech & IT" at bounding box center [434, 208] width 145 height 15
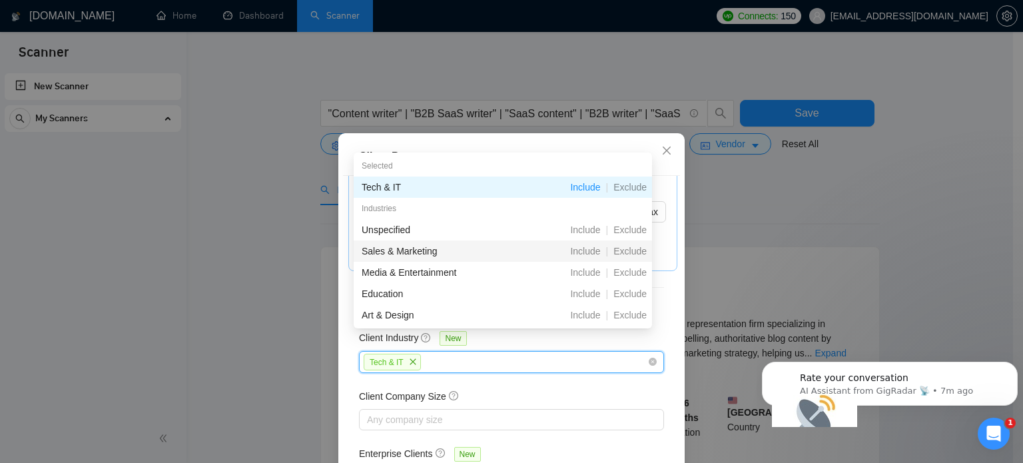
click at [413, 252] on div "Sales & Marketing" at bounding box center [434, 251] width 145 height 15
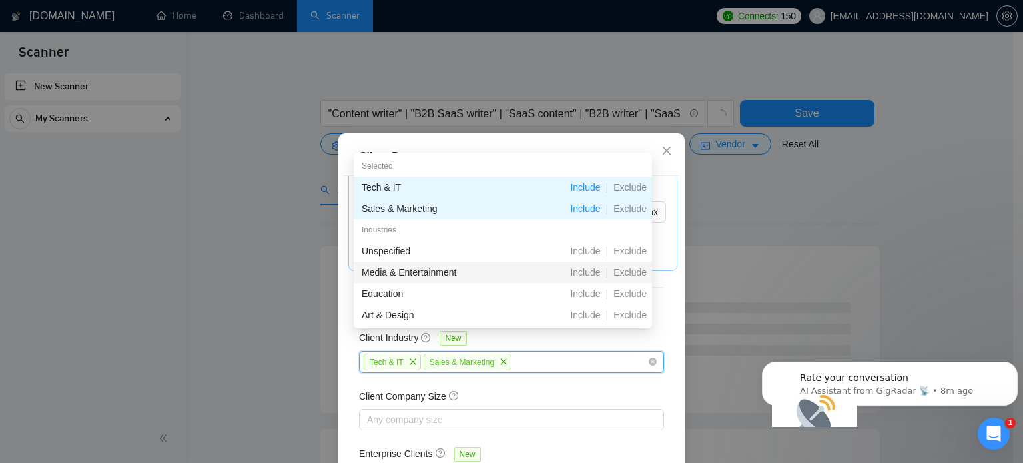
click at [426, 274] on div "Media & Entertainment" at bounding box center [434, 272] width 145 height 15
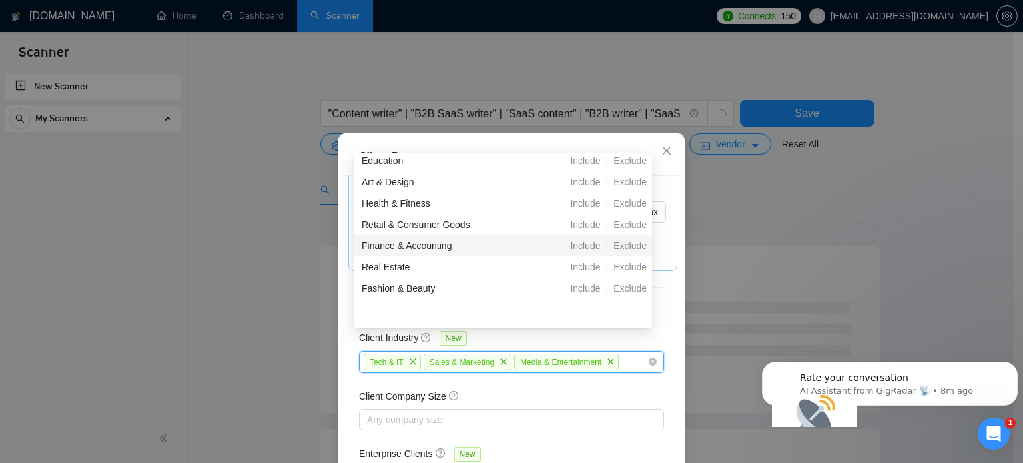
scroll to position [67, 0]
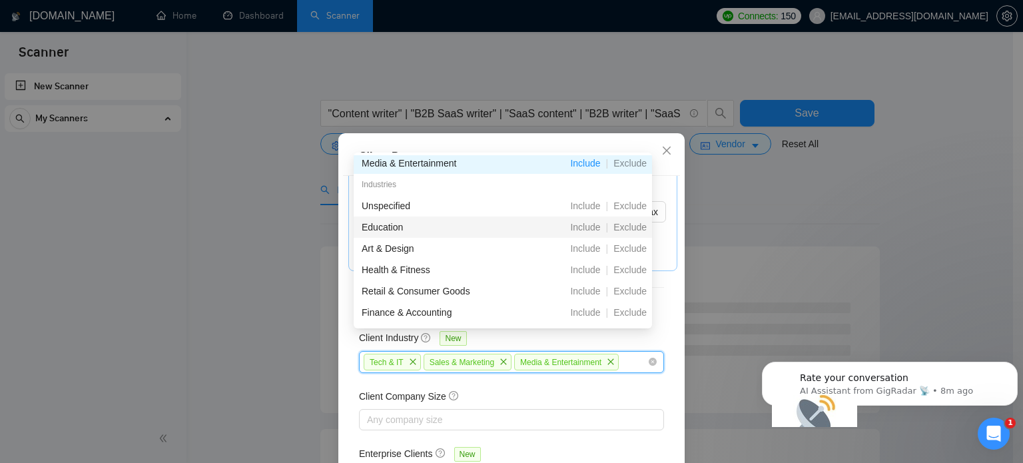
click at [402, 222] on div "Education" at bounding box center [434, 227] width 145 height 15
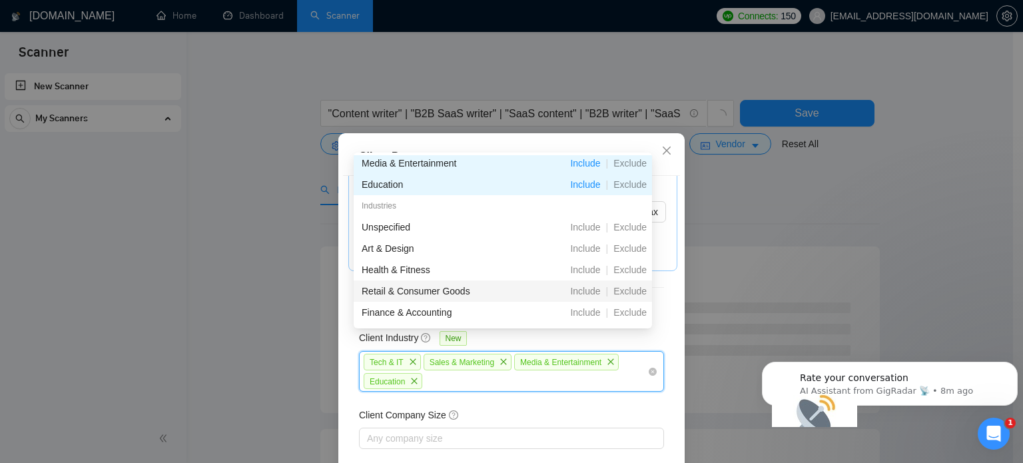
click at [413, 294] on div "Retail & Consumer Goods" at bounding box center [434, 291] width 145 height 15
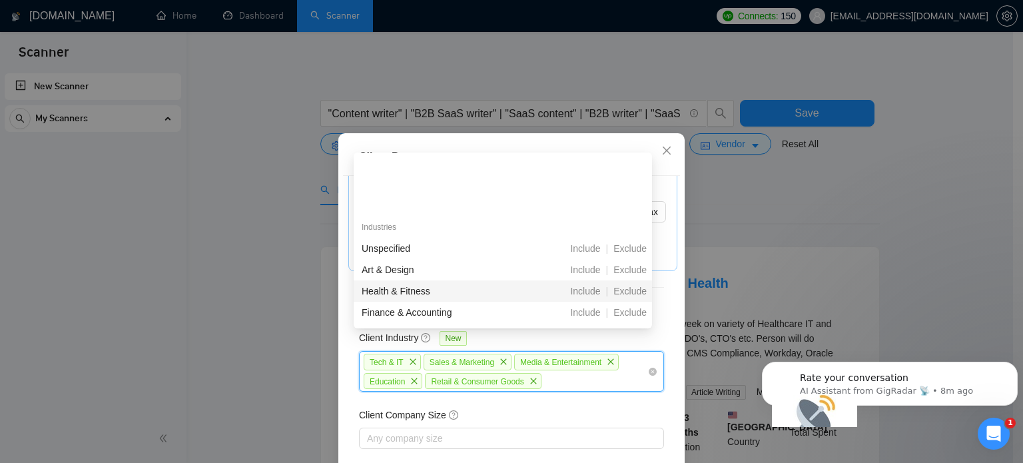
scroll to position [133, 0]
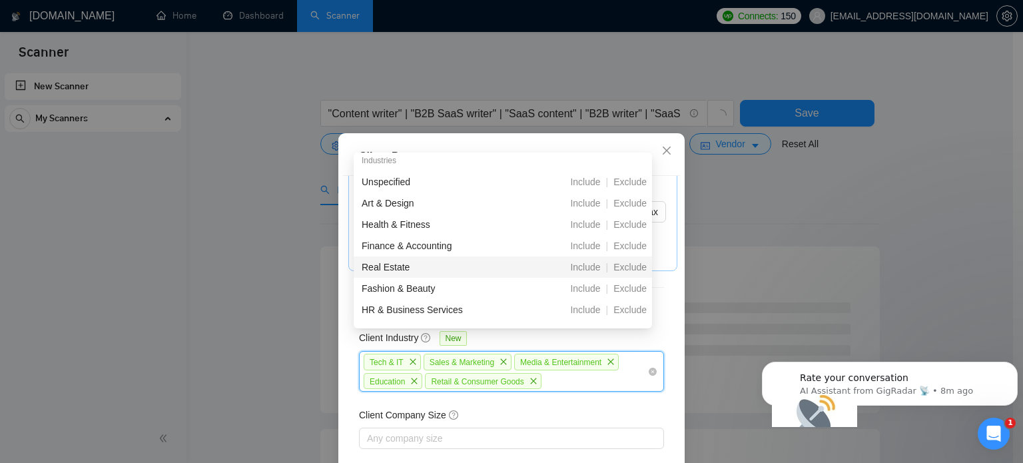
click at [402, 265] on div "Real Estate" at bounding box center [434, 267] width 145 height 15
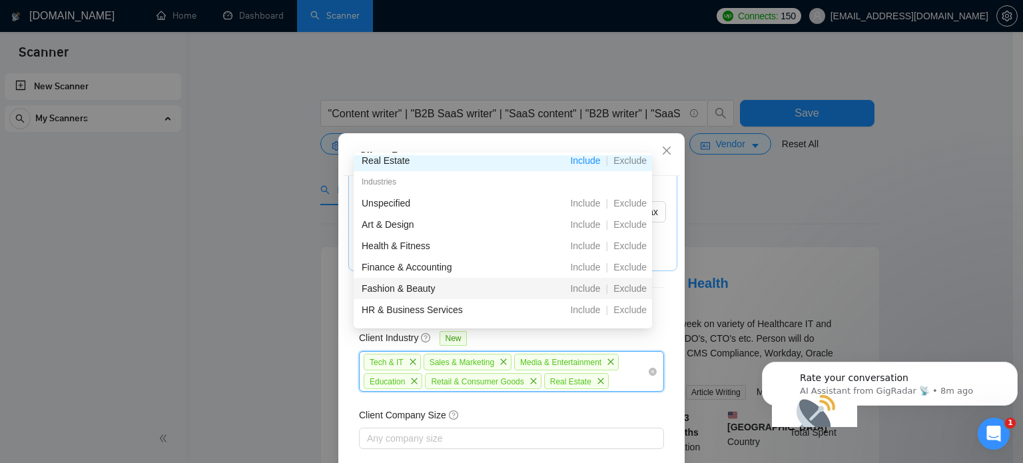
click at [421, 292] on div "Fashion & Beauty" at bounding box center [434, 288] width 145 height 15
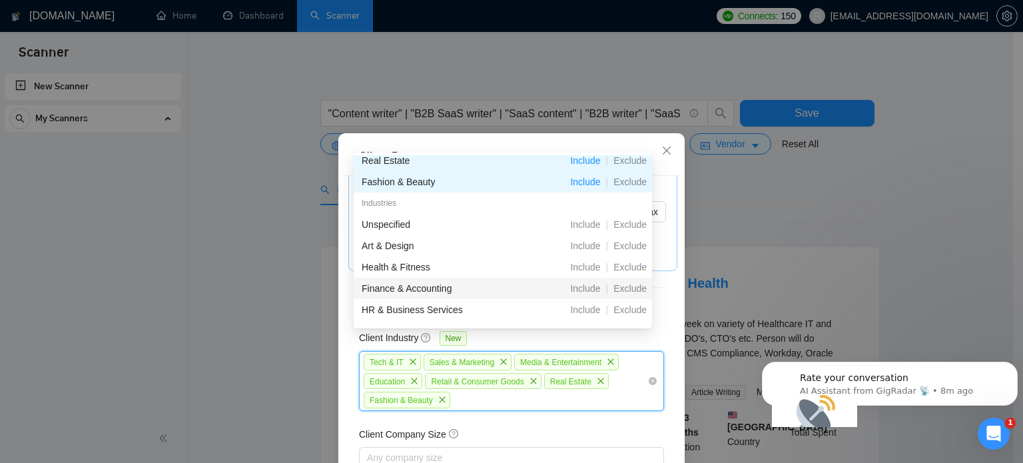
scroll to position [200, 0]
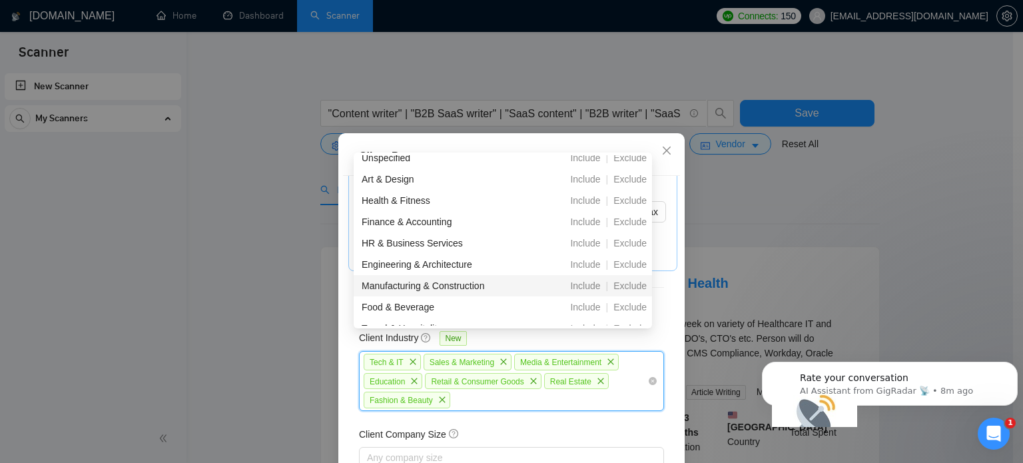
click at [427, 286] on div "Manufacturing & Construction" at bounding box center [434, 285] width 145 height 15
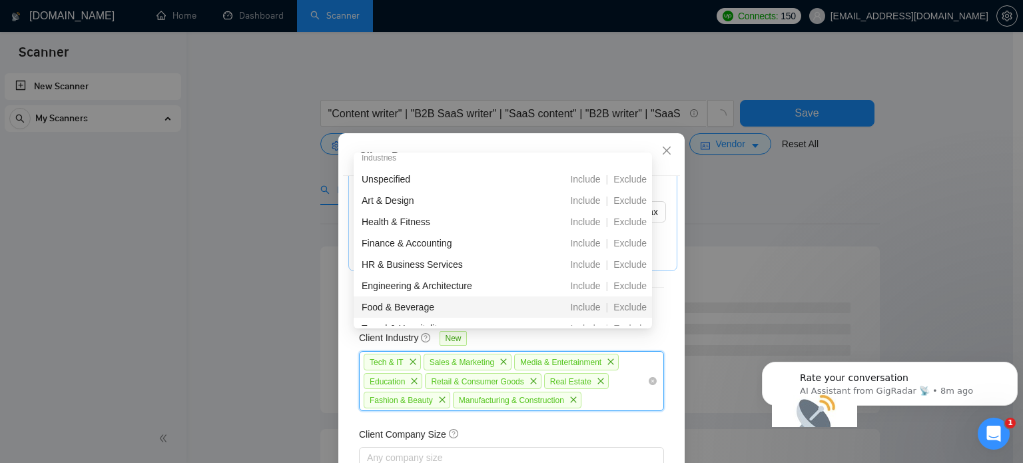
click at [411, 304] on div "Food & Beverage" at bounding box center [434, 307] width 145 height 15
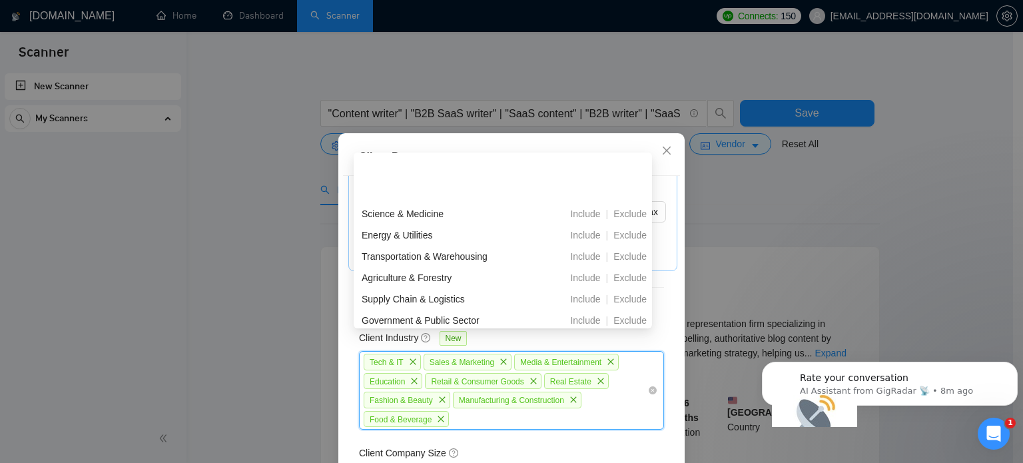
scroll to position [466, 0]
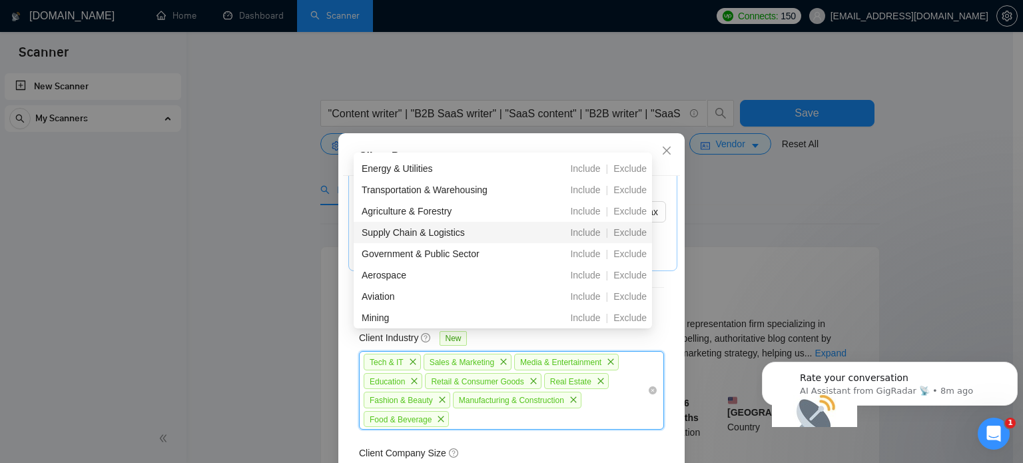
click at [407, 234] on div "Supply Chain & Logistics" at bounding box center [434, 232] width 145 height 15
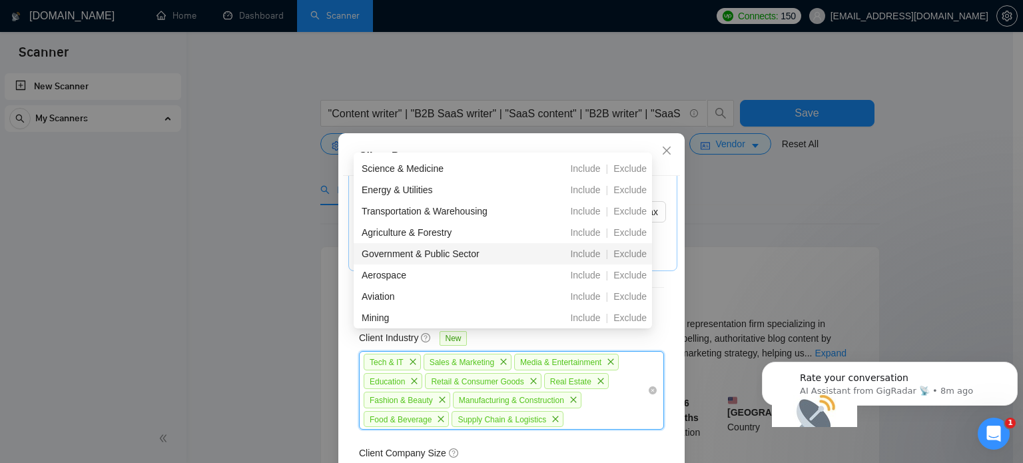
click at [407, 254] on div "Government & Public Sector" at bounding box center [434, 253] width 145 height 15
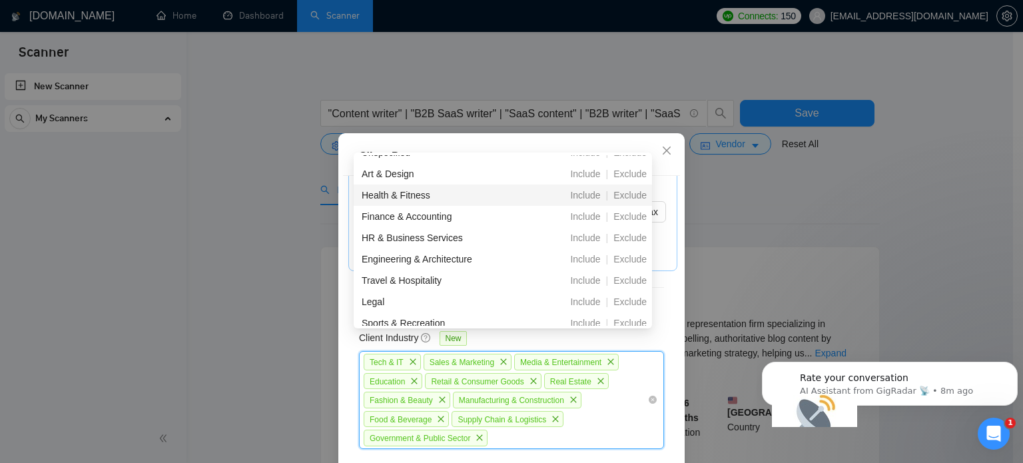
scroll to position [357, 0]
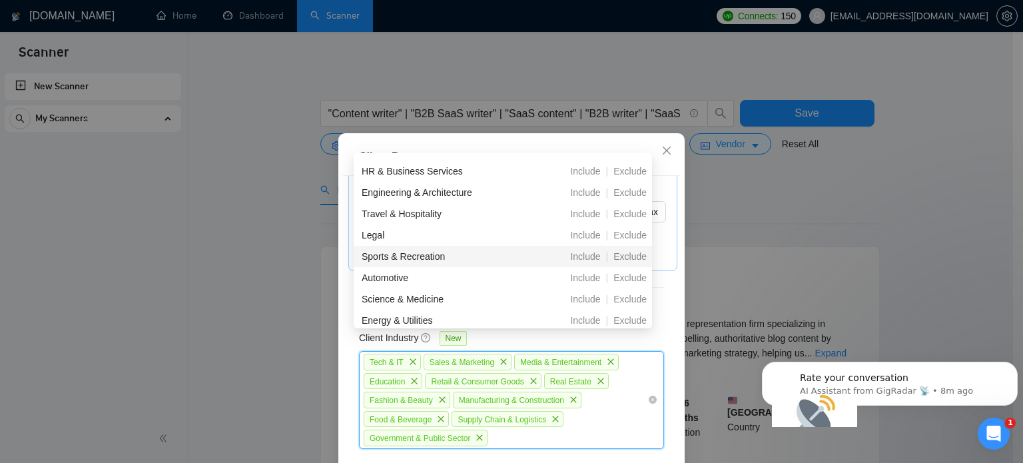
click at [428, 259] on div "Sports & Recreation" at bounding box center [434, 256] width 145 height 15
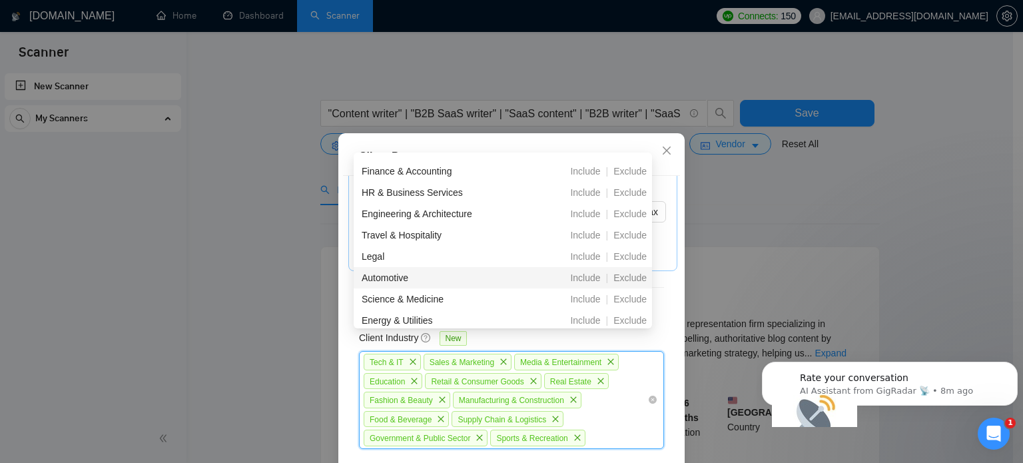
click at [415, 278] on div "Automotive" at bounding box center [434, 277] width 145 height 15
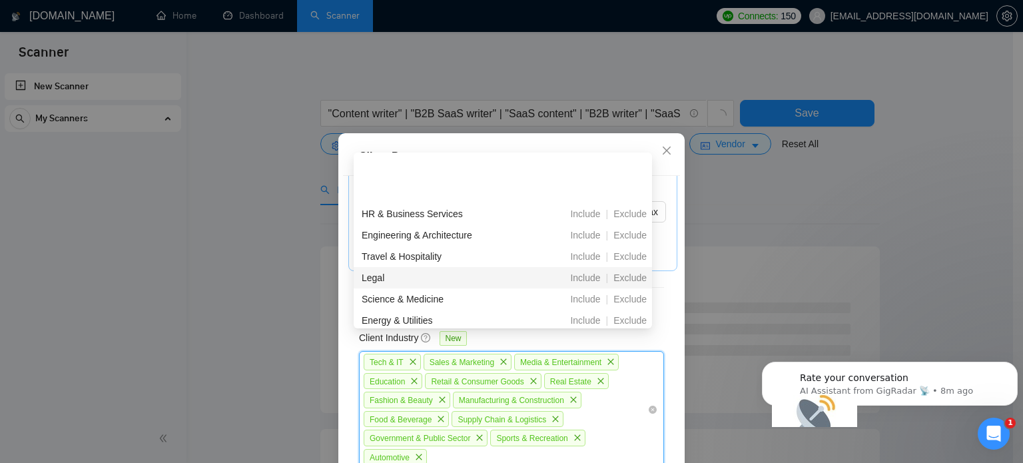
scroll to position [423, 0]
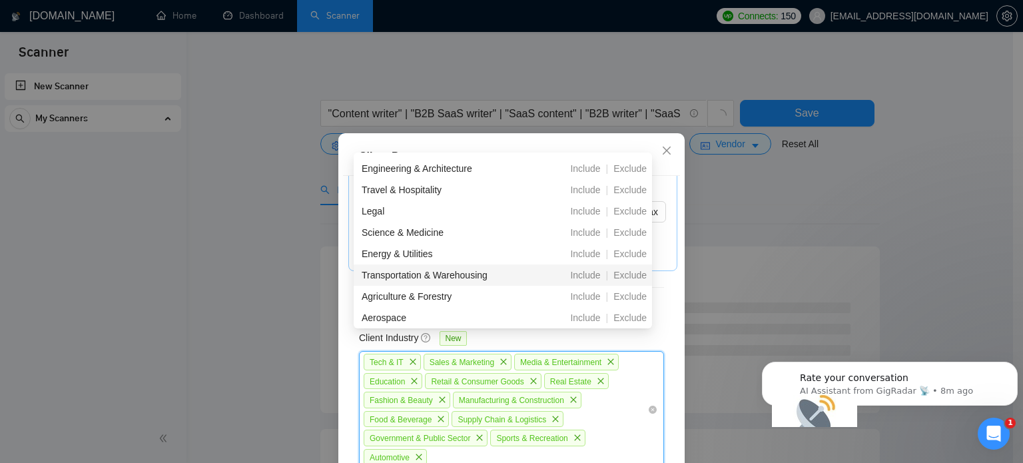
click at [418, 272] on div "Transportation & Warehousing" at bounding box center [434, 275] width 145 height 15
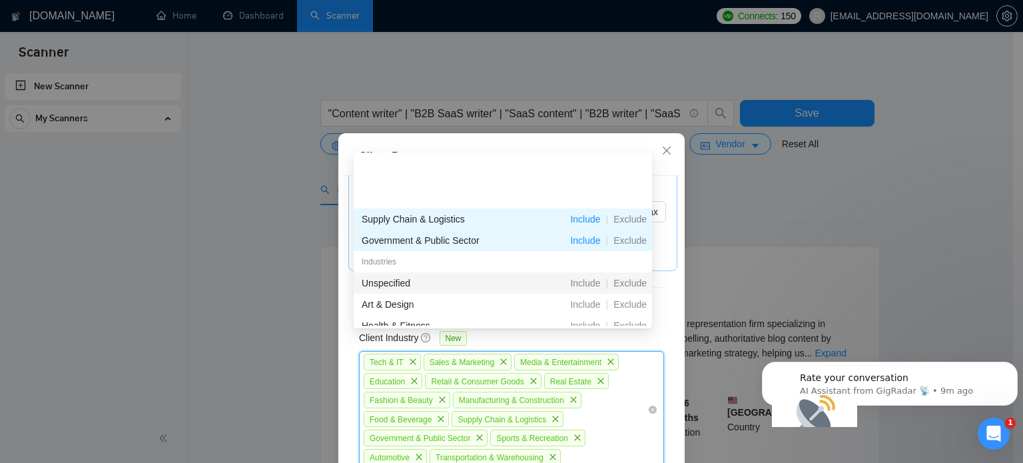
scroll to position [290, 0]
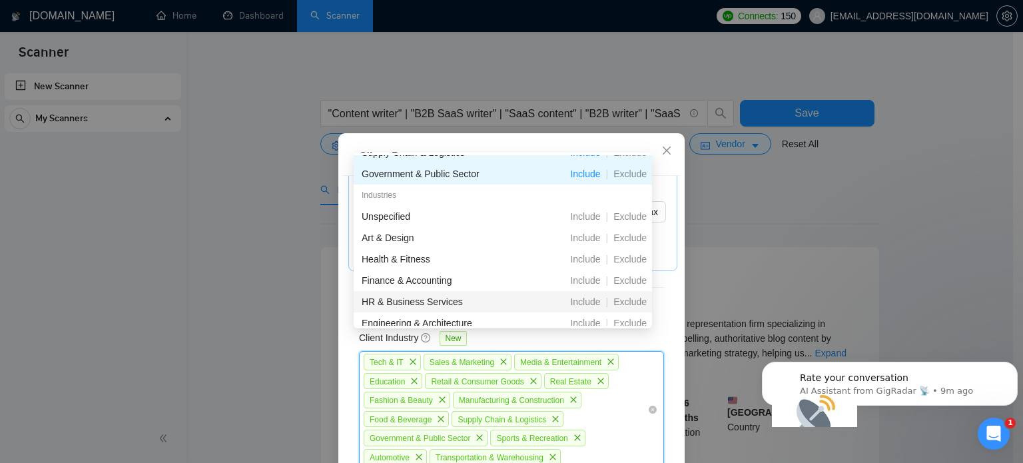
click at [402, 298] on div "HR & Business Services" at bounding box center [434, 301] width 145 height 15
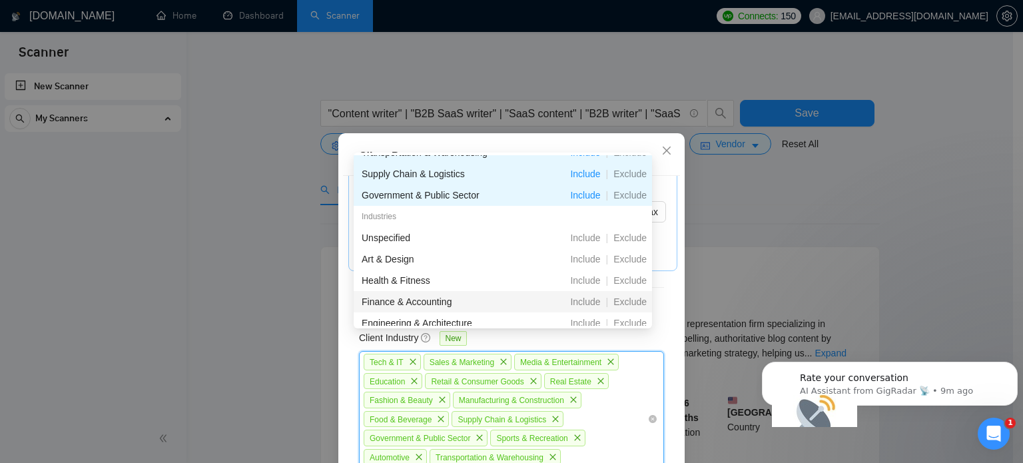
scroll to position [357, 0]
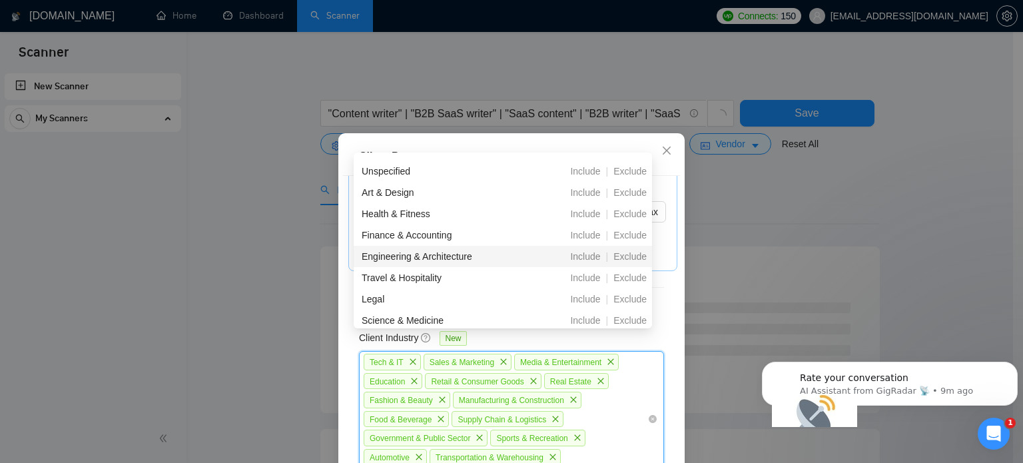
click at [411, 275] on div "Travel & Hospitality" at bounding box center [434, 277] width 145 height 15
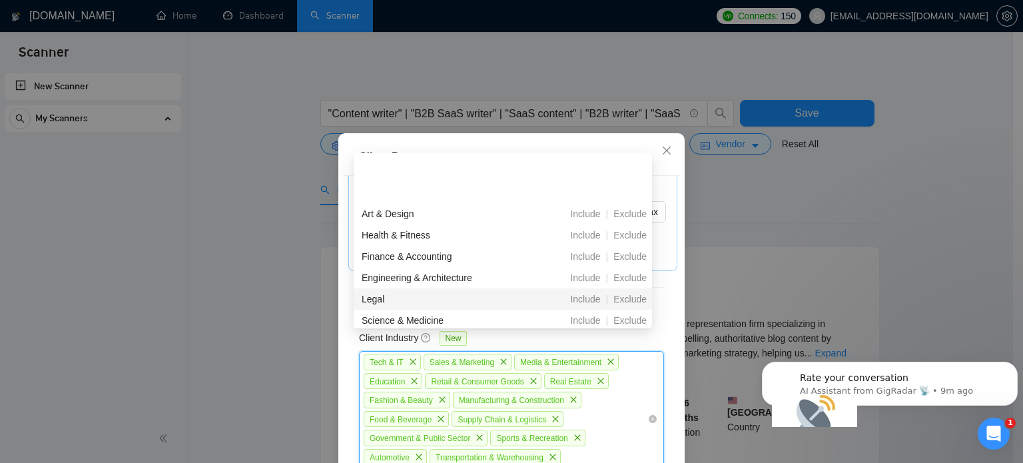
scroll to position [423, 0]
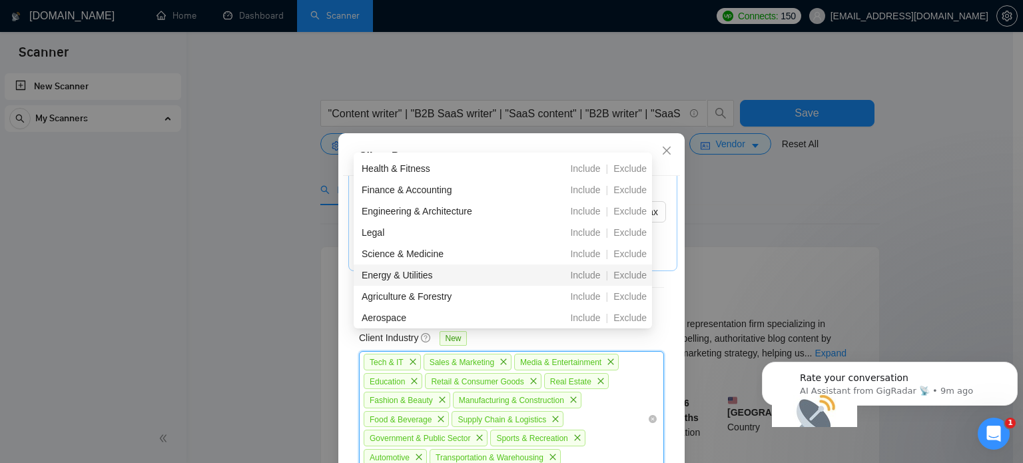
click at [420, 276] on div "Energy & Utilities" at bounding box center [434, 275] width 145 height 15
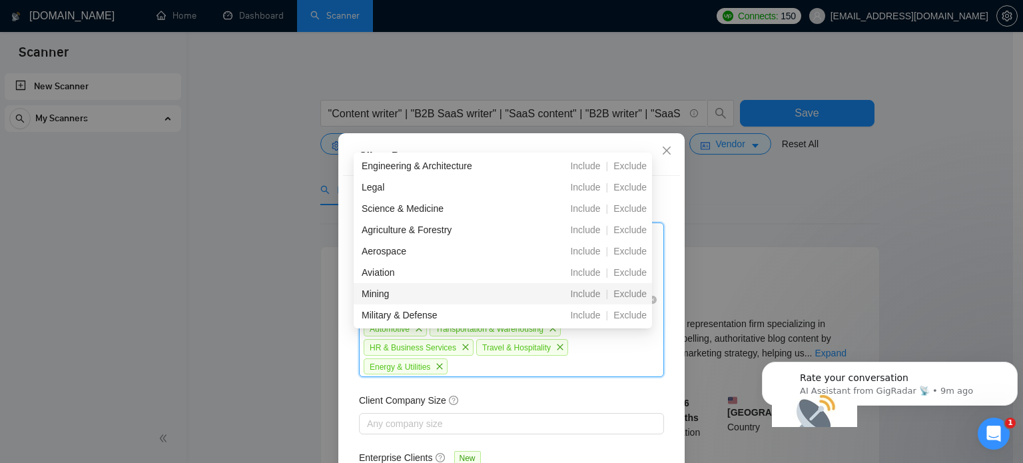
scroll to position [95, 0]
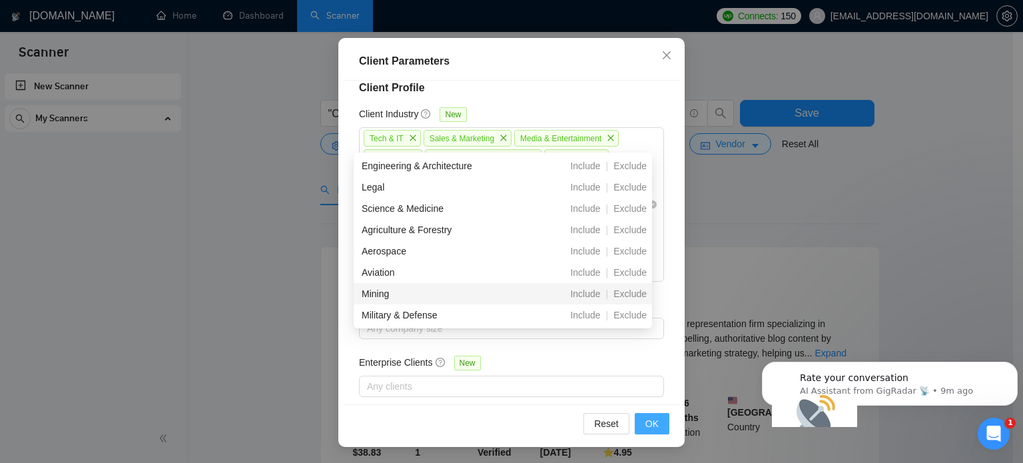
click at [660, 425] on button "OK" at bounding box center [652, 423] width 35 height 21
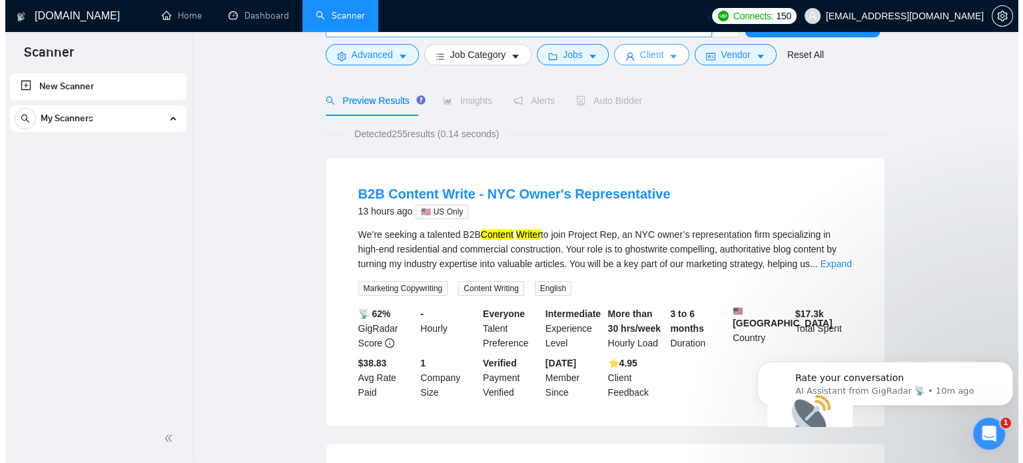
scroll to position [0, 0]
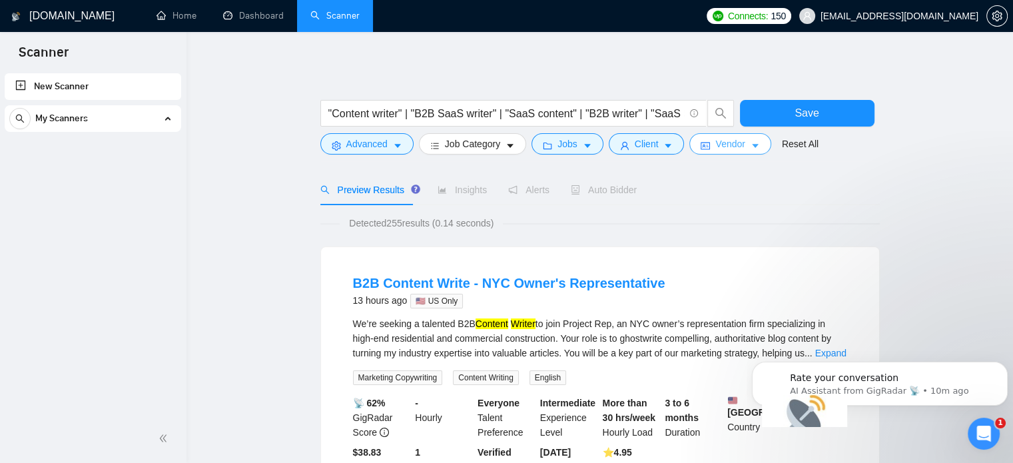
click at [719, 142] on span "Vendor" at bounding box center [729, 143] width 29 height 15
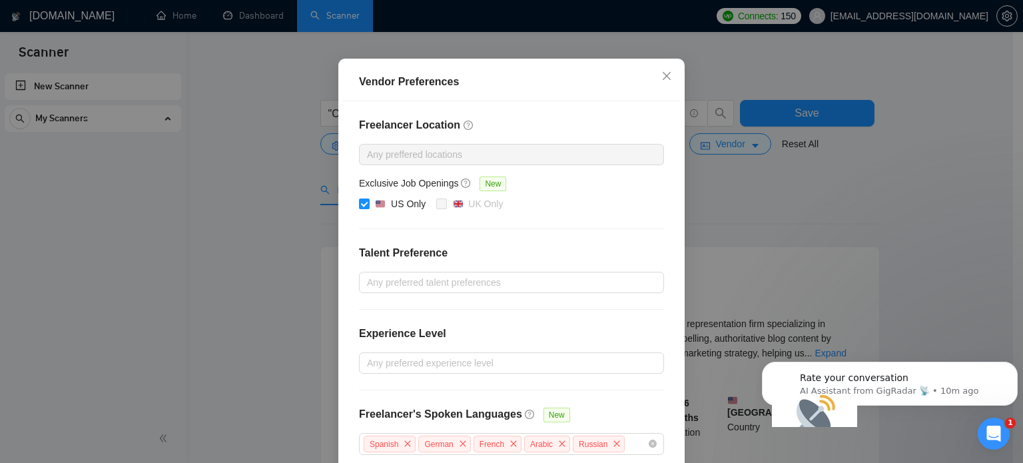
scroll to position [152, 0]
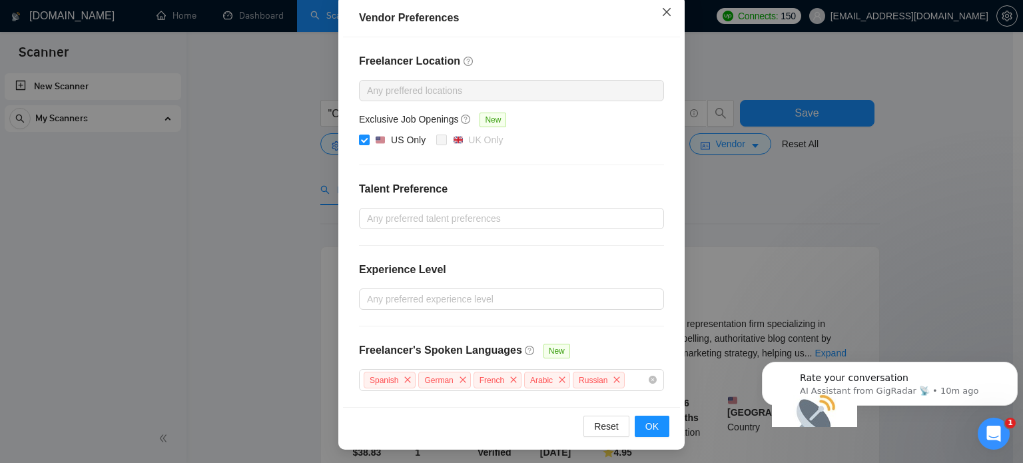
click at [661, 11] on icon "close" at bounding box center [666, 12] width 11 height 11
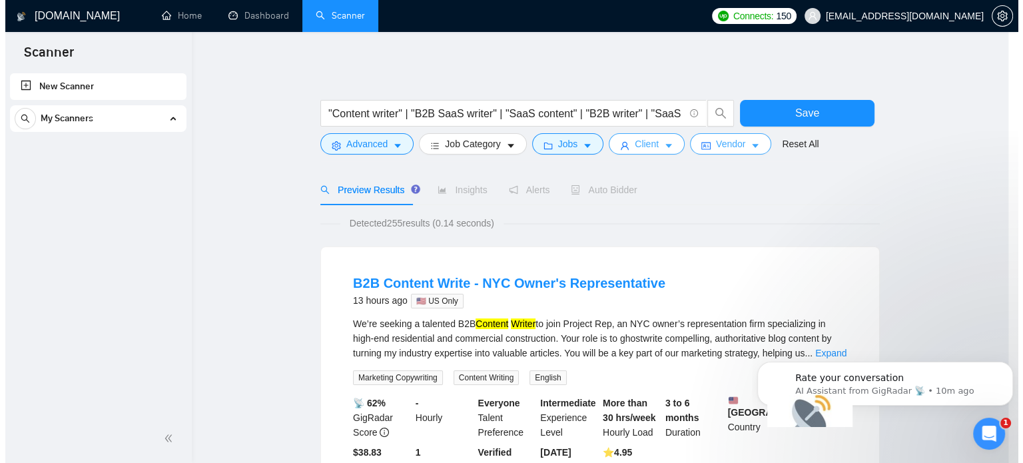
scroll to position [0, 0]
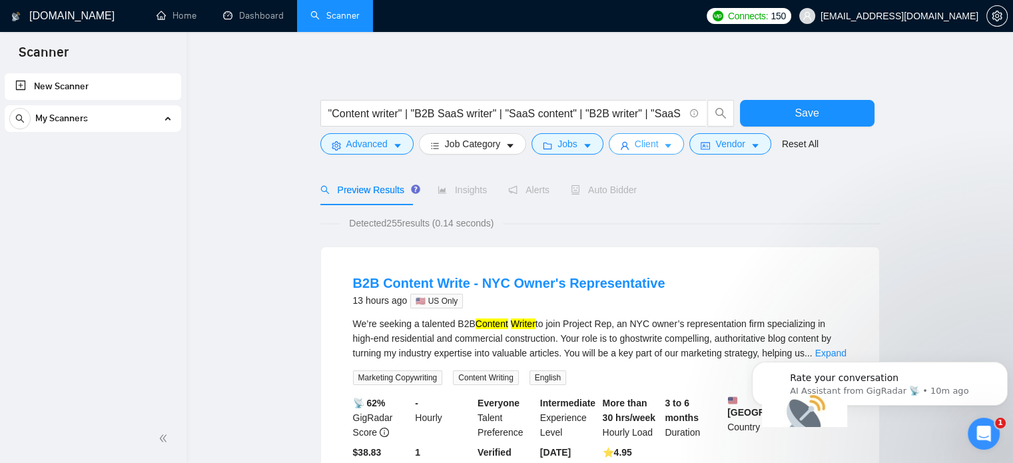
click at [654, 139] on button "Client" at bounding box center [647, 143] width 76 height 21
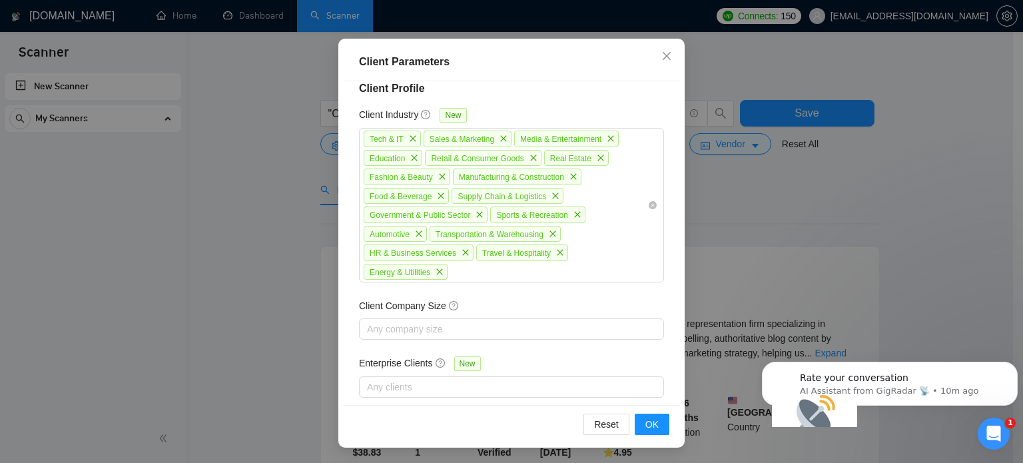
scroll to position [95, 0]
click at [556, 248] on icon "close" at bounding box center [560, 252] width 8 height 8
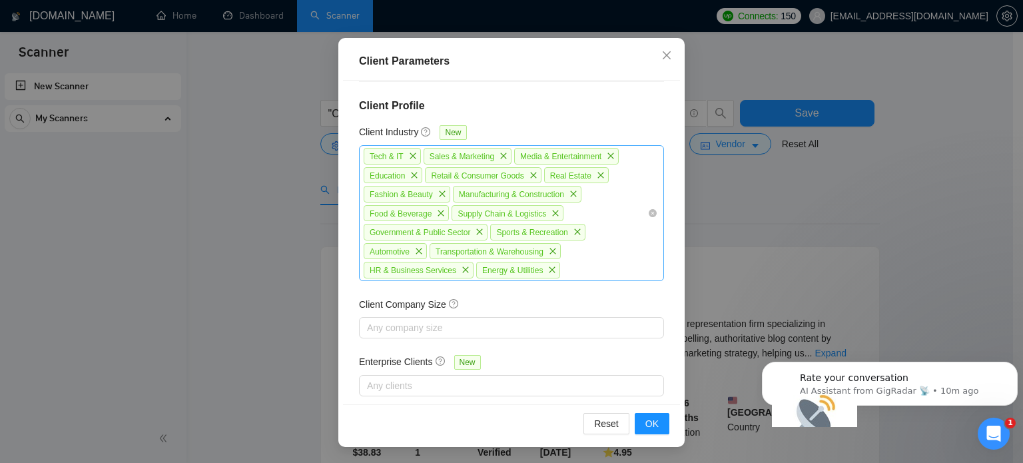
click at [551, 248] on icon "close" at bounding box center [552, 251] width 6 height 6
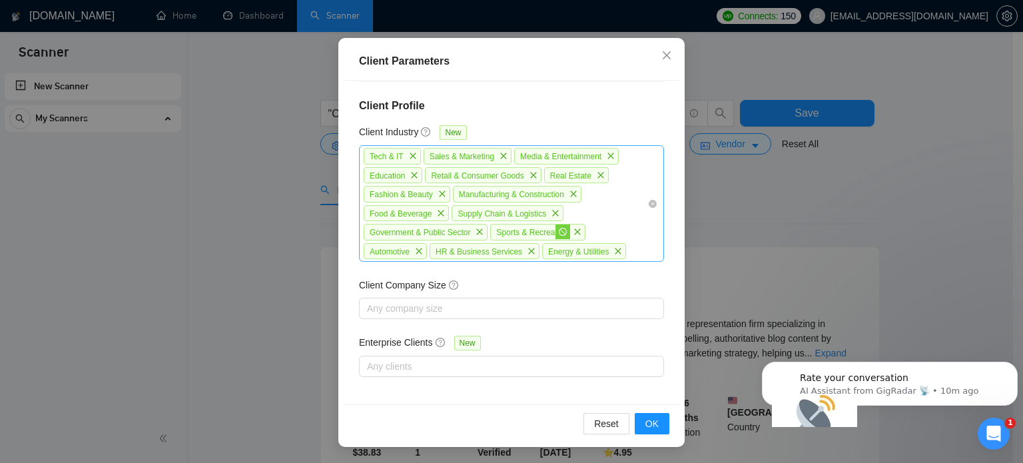
click at [555, 226] on span "stop" at bounding box center [562, 231] width 15 height 15
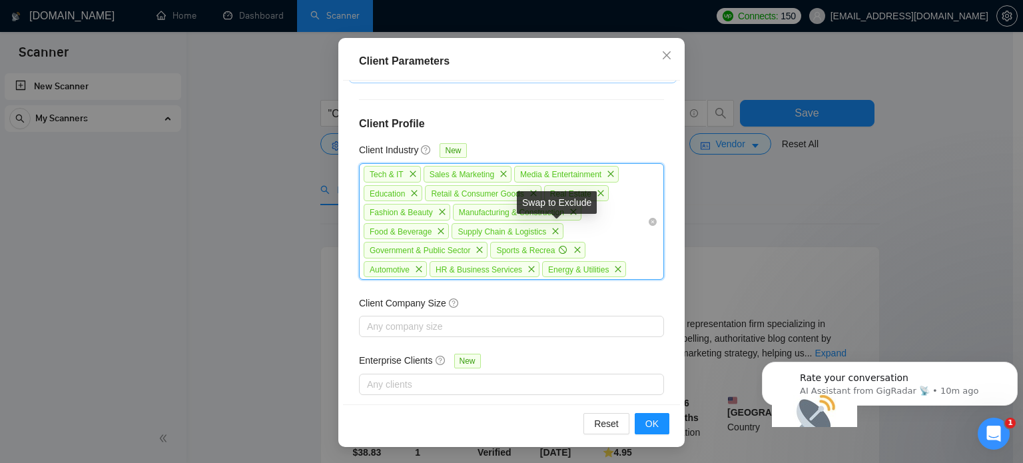
click at [555, 242] on span "stop" at bounding box center [562, 249] width 15 height 15
click at [555, 242] on span "check-circle" at bounding box center [562, 249] width 15 height 15
click at [570, 242] on span "close" at bounding box center [577, 249] width 15 height 15
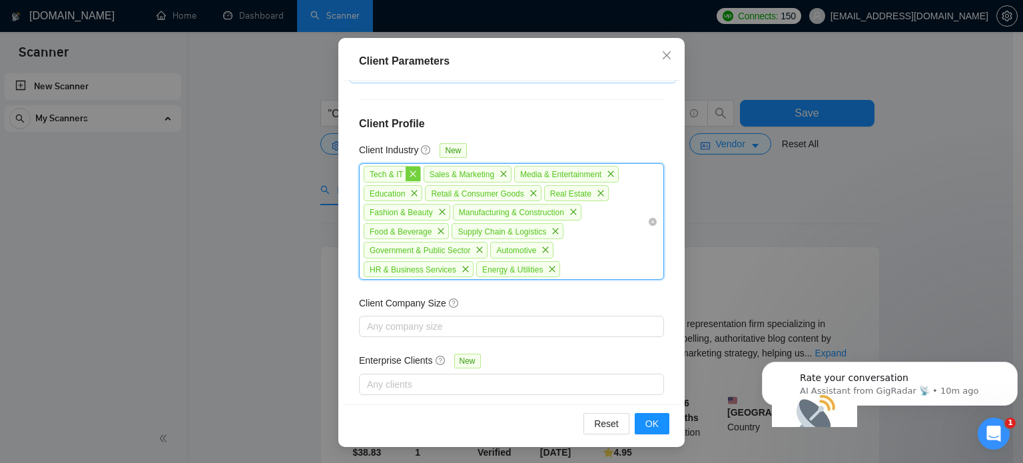
click at [409, 170] on icon "close" at bounding box center [413, 174] width 8 height 8
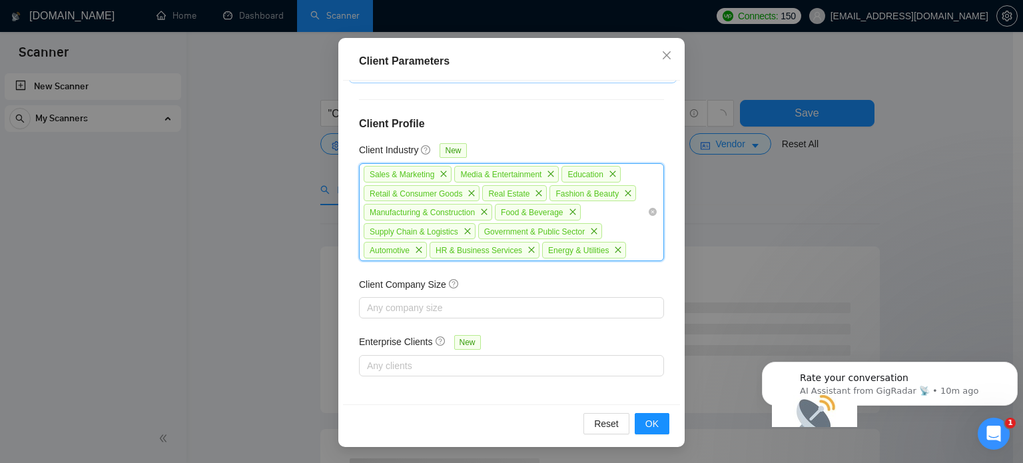
scroll to position [580, 0]
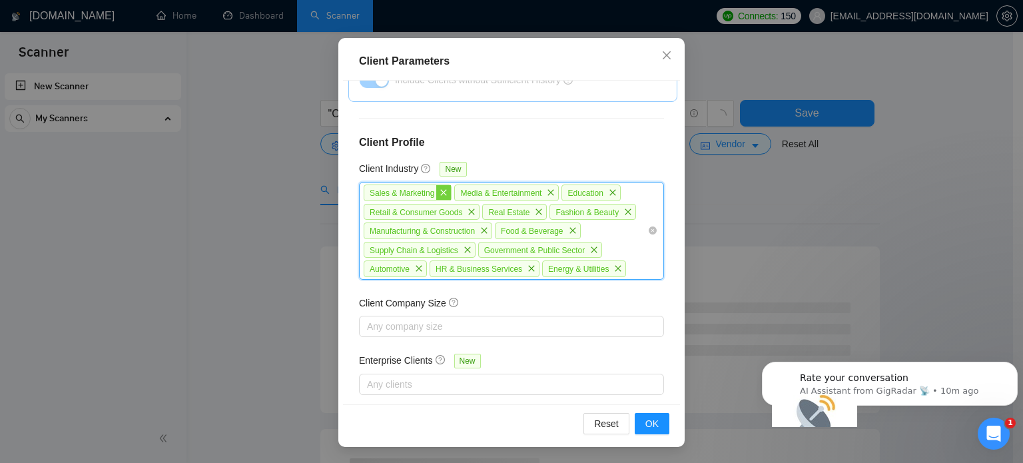
click at [436, 185] on span "close" at bounding box center [443, 192] width 15 height 15
click at [453, 185] on span "close" at bounding box center [460, 192] width 15 height 15
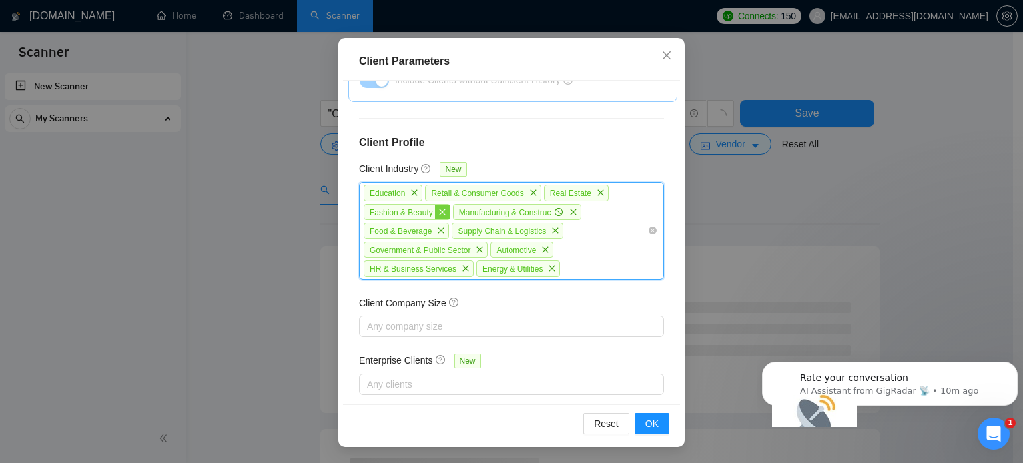
click at [438, 208] on icon "close" at bounding box center [442, 212] width 8 height 8
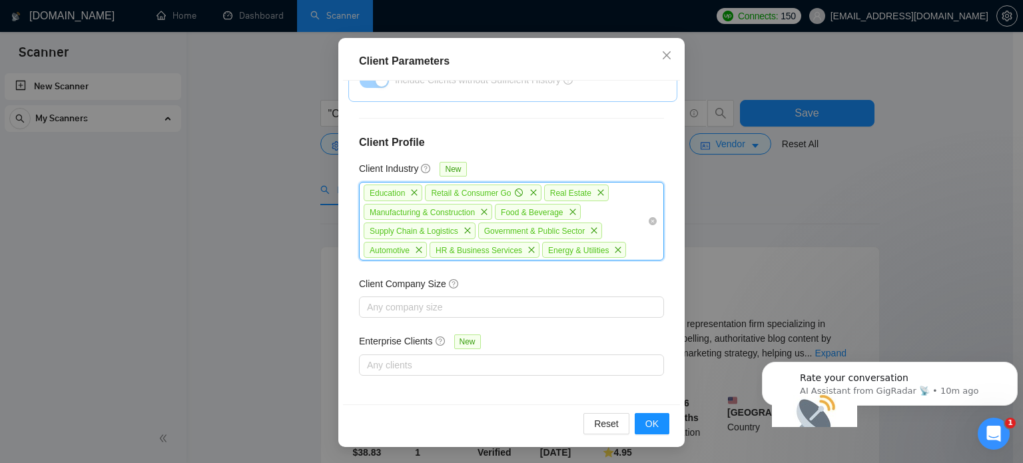
scroll to position [562, 0]
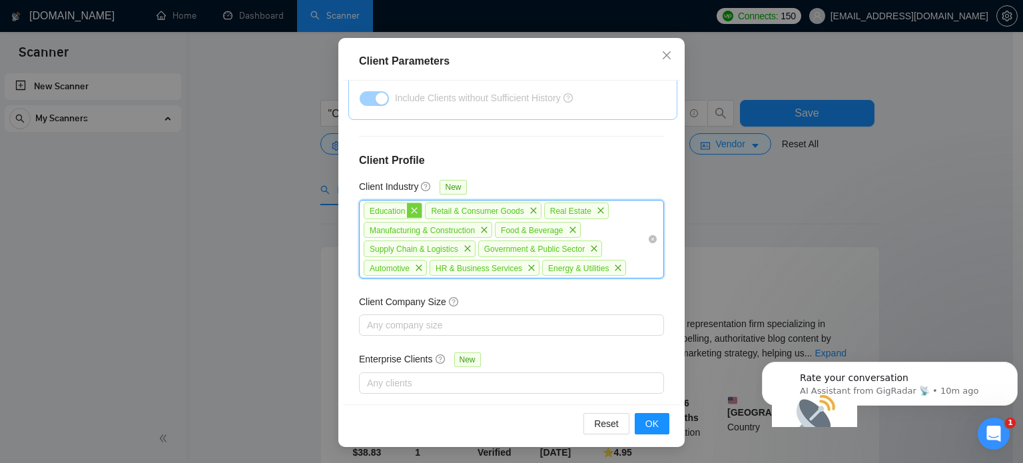
click at [411, 206] on icon "close" at bounding box center [414, 210] width 8 height 8
click at [469, 208] on icon "close" at bounding box center [472, 211] width 6 height 6
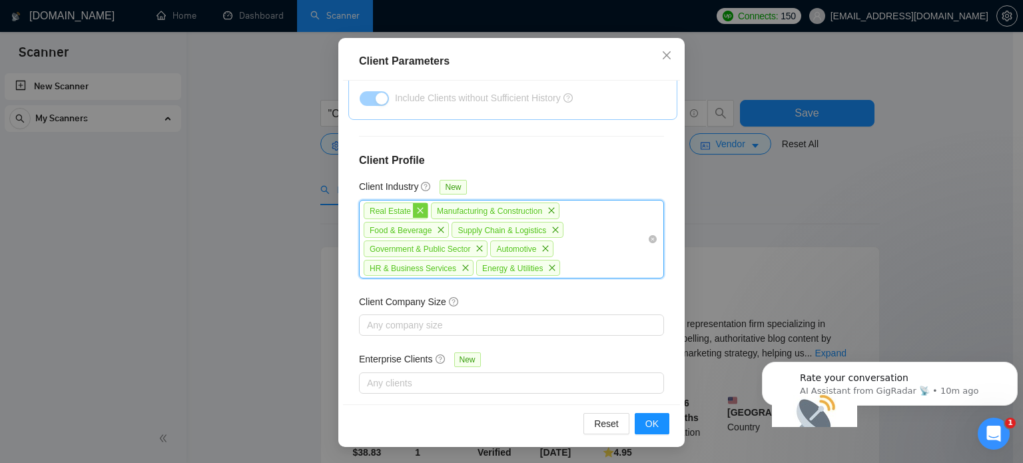
click at [417, 208] on icon "close" at bounding box center [420, 211] width 6 height 6
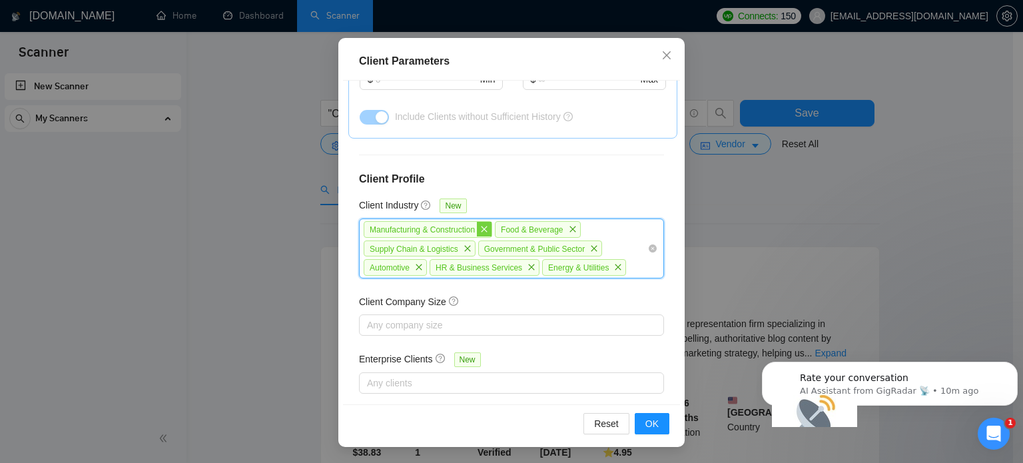
click at [477, 222] on span "close" at bounding box center [484, 229] width 15 height 15
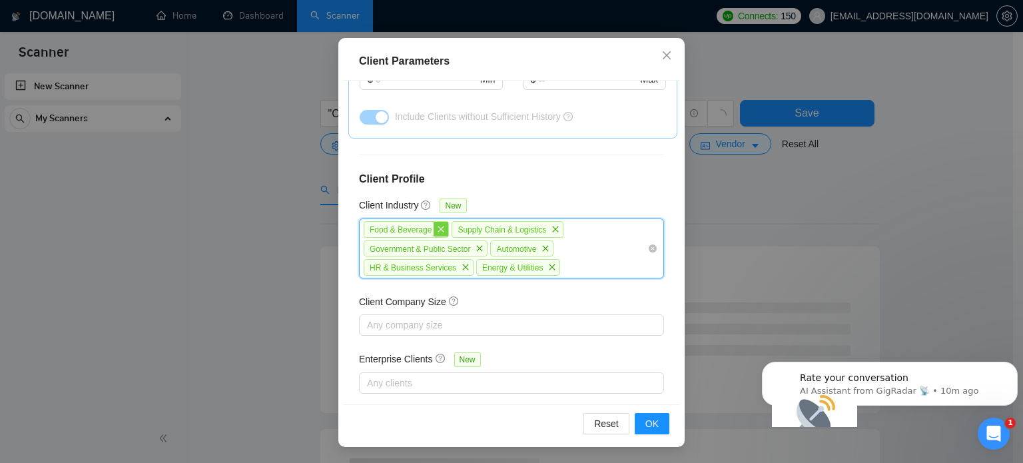
click at [441, 221] on span "Food & Beverage" at bounding box center [406, 229] width 85 height 17
click at [439, 222] on span "close" at bounding box center [440, 229] width 15 height 15
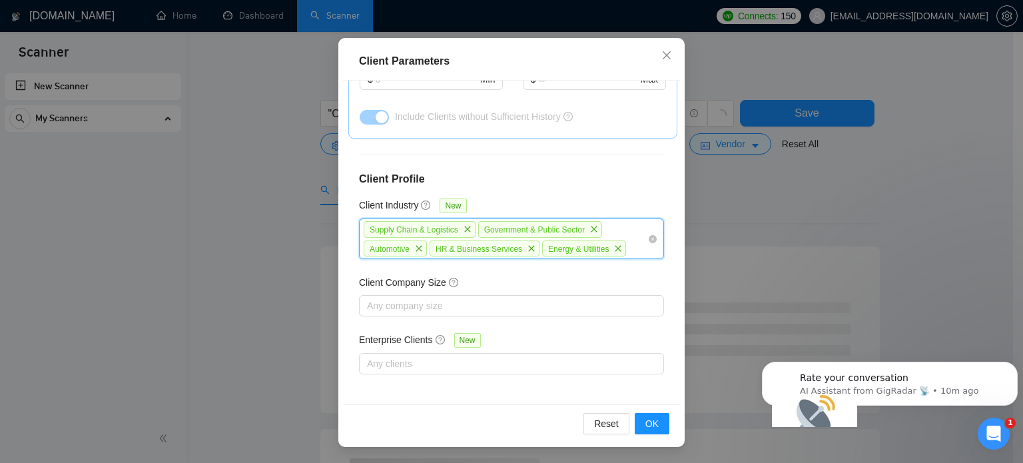
scroll to position [525, 0]
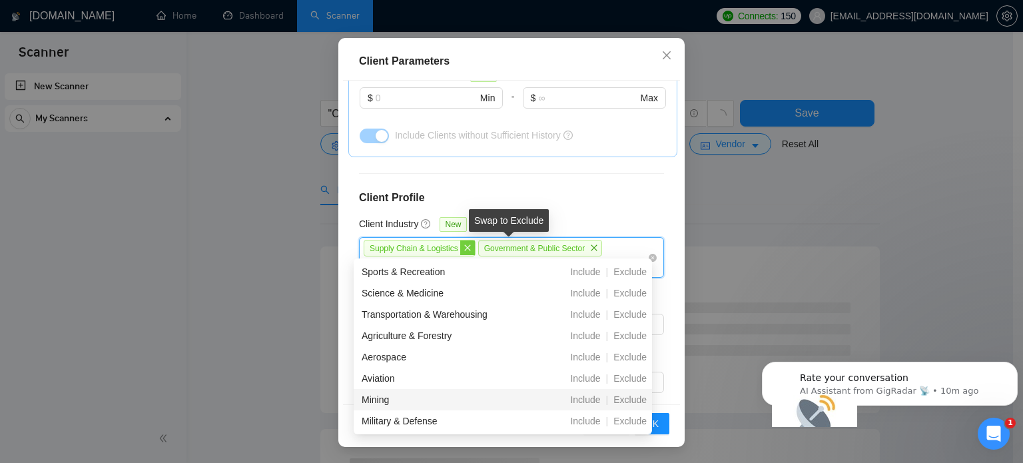
click at [463, 244] on icon "close" at bounding box center [467, 248] width 8 height 8
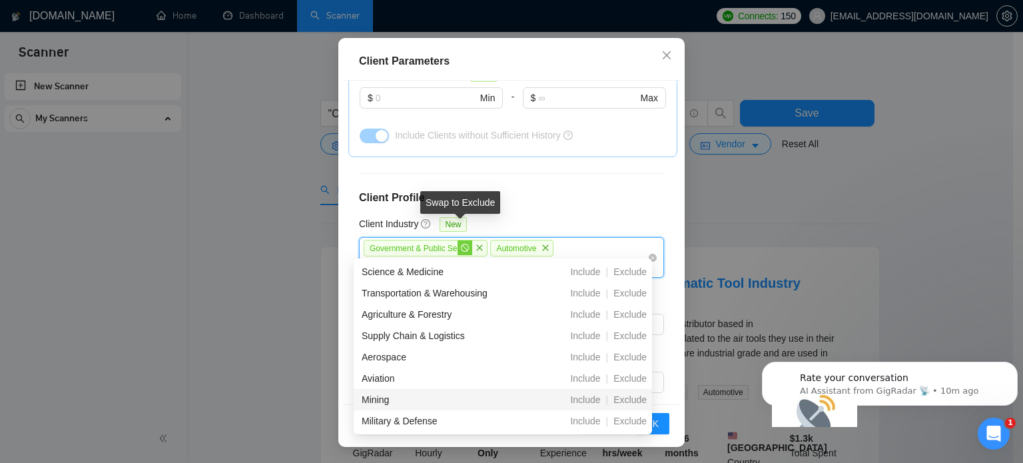
click at [463, 240] on span "stop" at bounding box center [464, 247] width 15 height 15
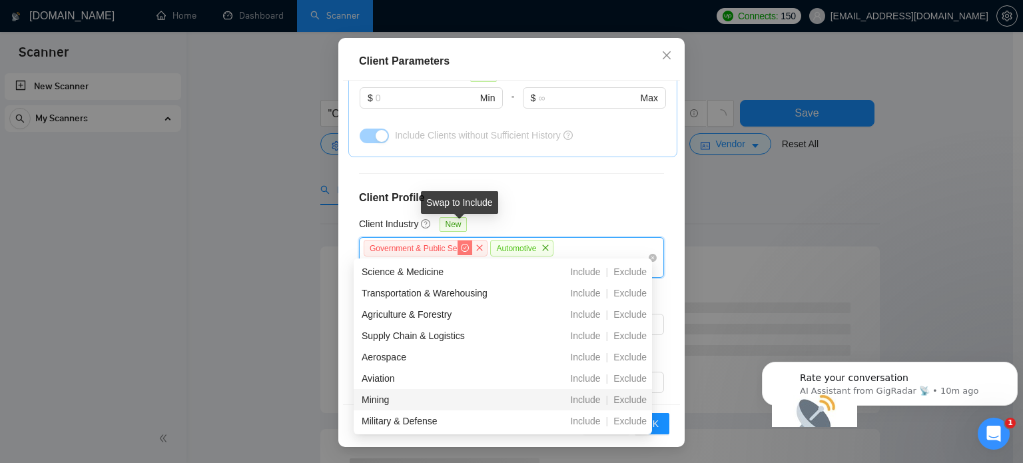
click at [461, 244] on icon "check-circle" at bounding box center [465, 248] width 8 height 8
click at [472, 240] on span "close" at bounding box center [479, 247] width 15 height 15
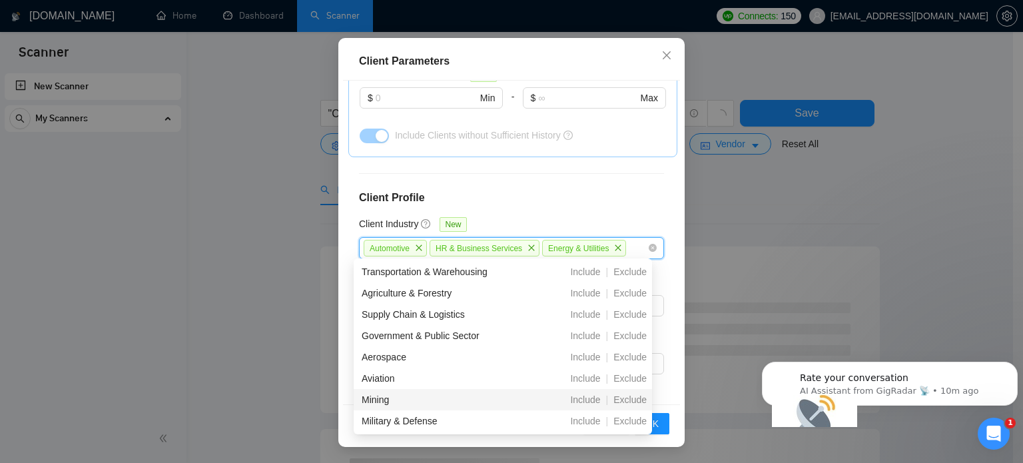
scroll to position [507, 0]
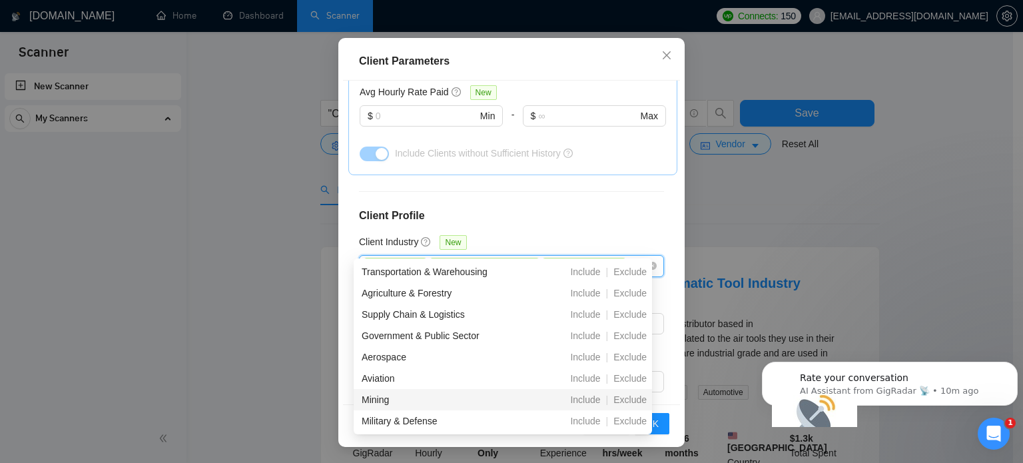
click at [417, 262] on icon "close" at bounding box center [419, 266] width 8 height 8
click at [461, 262] on icon "close" at bounding box center [465, 266] width 8 height 8
click at [437, 262] on icon "close" at bounding box center [439, 266] width 8 height 8
click at [577, 208] on div "Client Location Include Client Countries Select Exclude Client Countries [GEOGR…" at bounding box center [511, 243] width 337 height 324
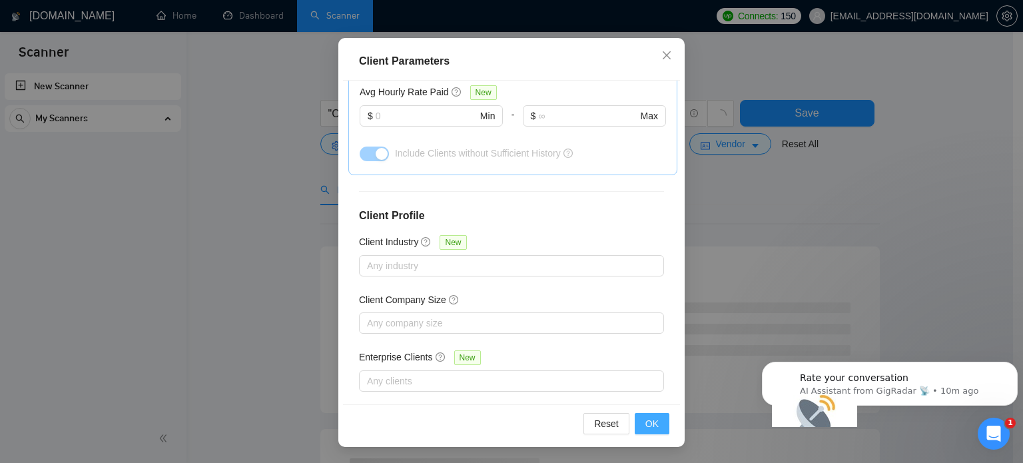
click at [645, 417] on span "OK" at bounding box center [651, 423] width 13 height 15
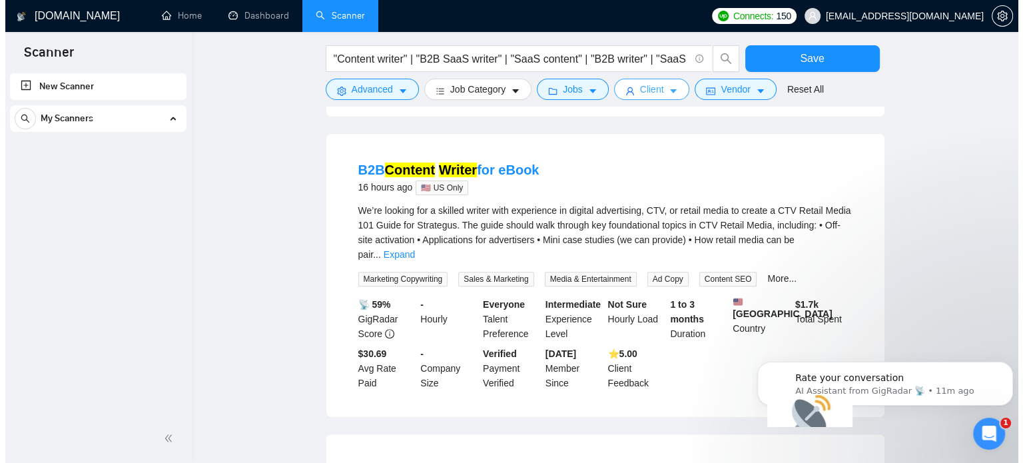
scroll to position [200, 0]
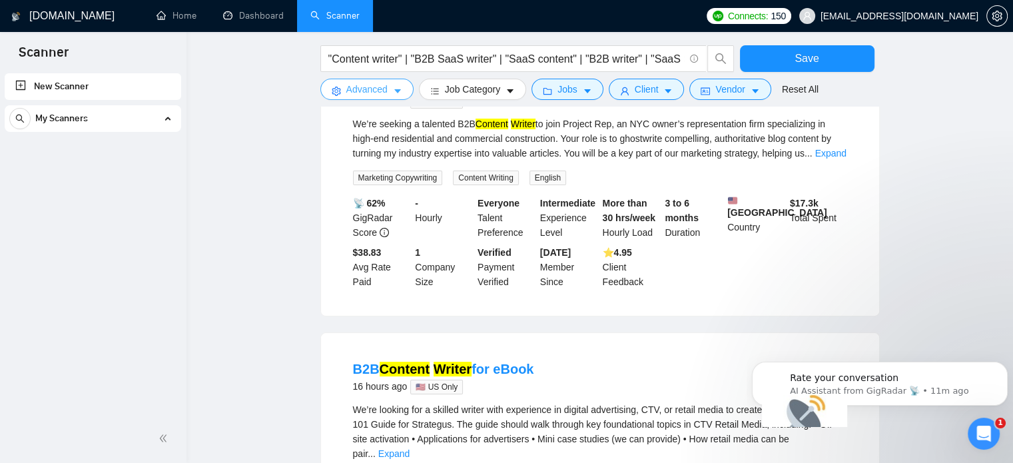
drag, startPoint x: 368, startPoint y: 95, endPoint x: 370, endPoint y: 119, distance: 24.7
click at [368, 95] on span "Advanced" at bounding box center [366, 89] width 41 height 15
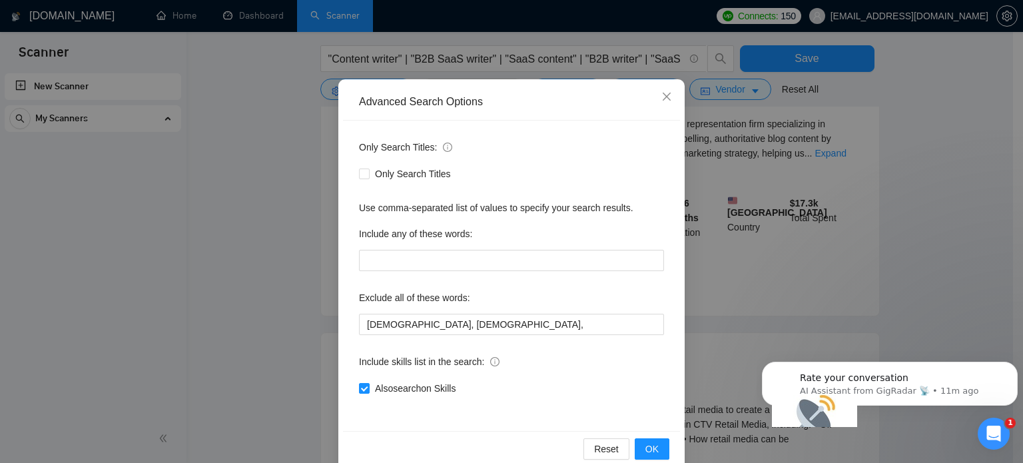
scroll to position [91, 0]
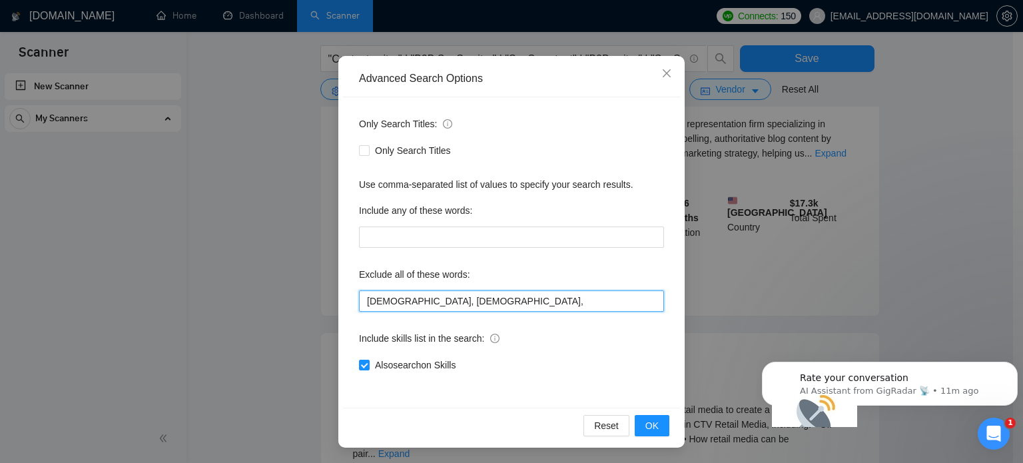
click at [435, 297] on input "[DEMOGRAPHIC_DATA], [DEMOGRAPHIC_DATA]," at bounding box center [511, 300] width 305 height 21
type input "[DEMOGRAPHIC_DATA], [DEMOGRAPHIC_DATA], health"
click at [649, 429] on span "OK" at bounding box center [651, 425] width 13 height 15
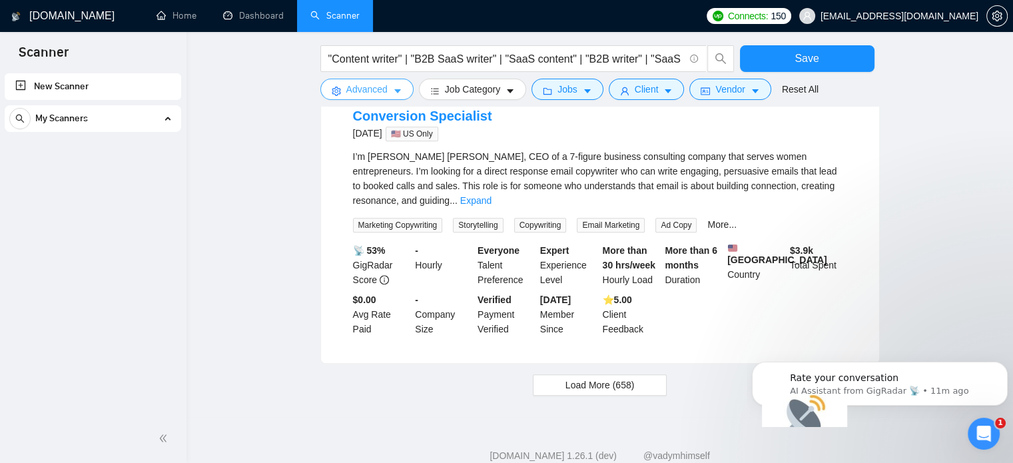
scroll to position [1376, 0]
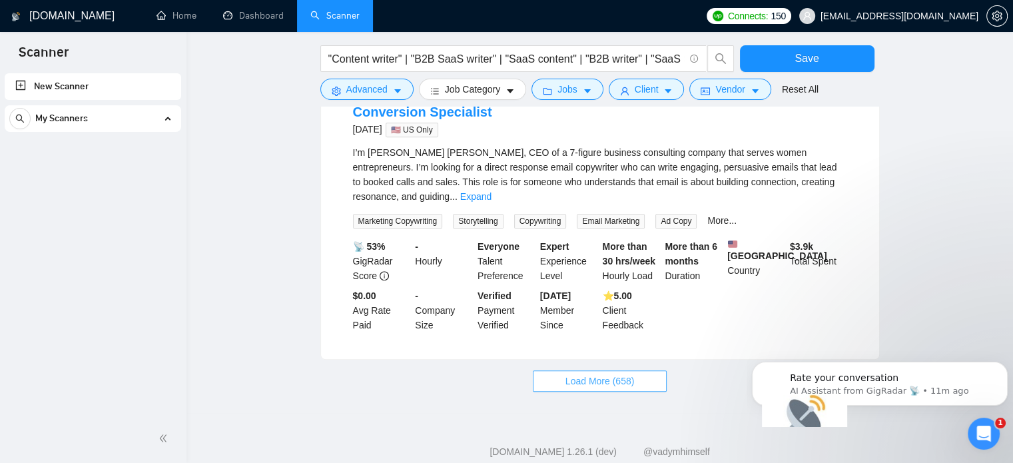
drag, startPoint x: 602, startPoint y: 347, endPoint x: 497, endPoint y: 420, distance: 127.6
click at [602, 374] on span "Load More (658)" at bounding box center [599, 381] width 69 height 15
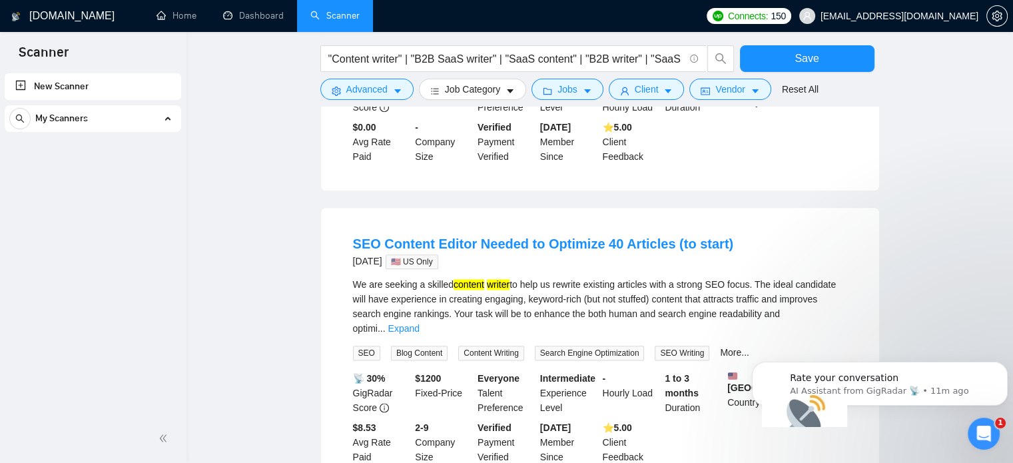
scroll to position [1576, 0]
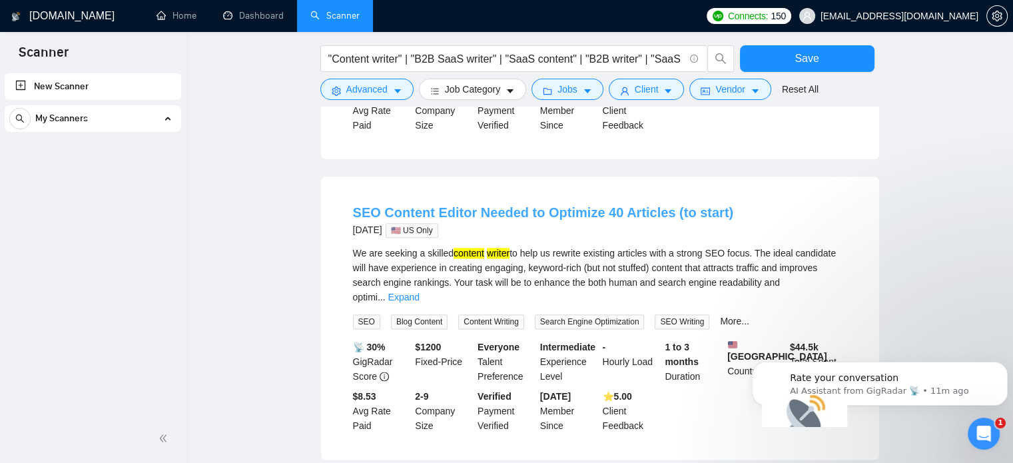
click at [409, 205] on link "SEO Content Editor Needed to Optimize 40 Articles (to start)" at bounding box center [543, 212] width 381 height 15
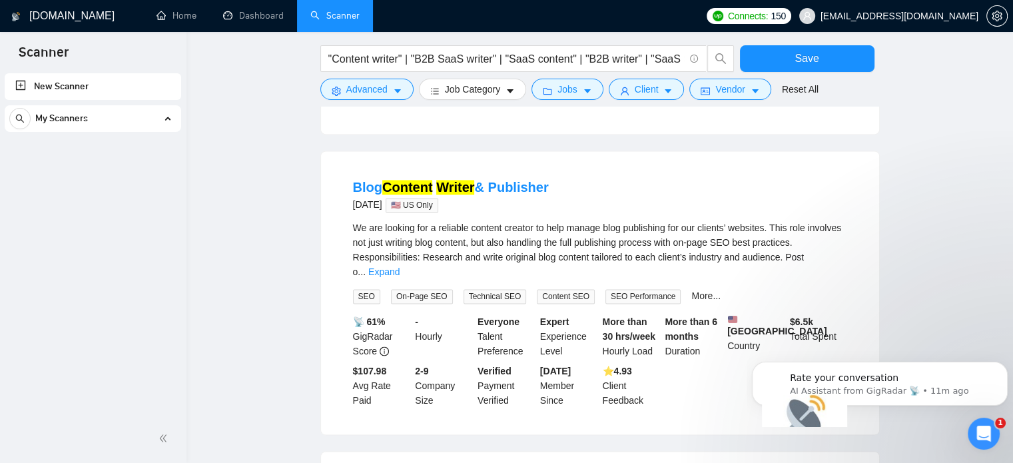
scroll to position [1909, 0]
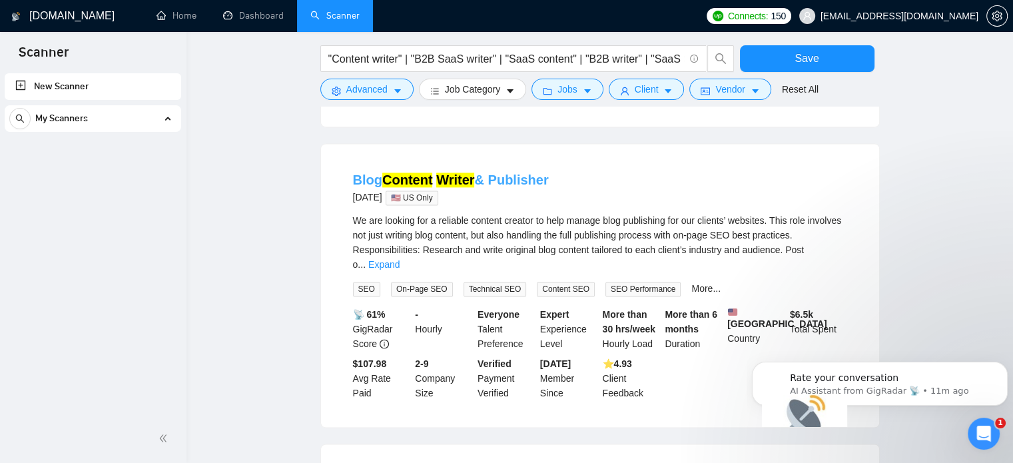
click at [490, 172] on link "Blog Content Writer & Publisher" at bounding box center [451, 179] width 196 height 15
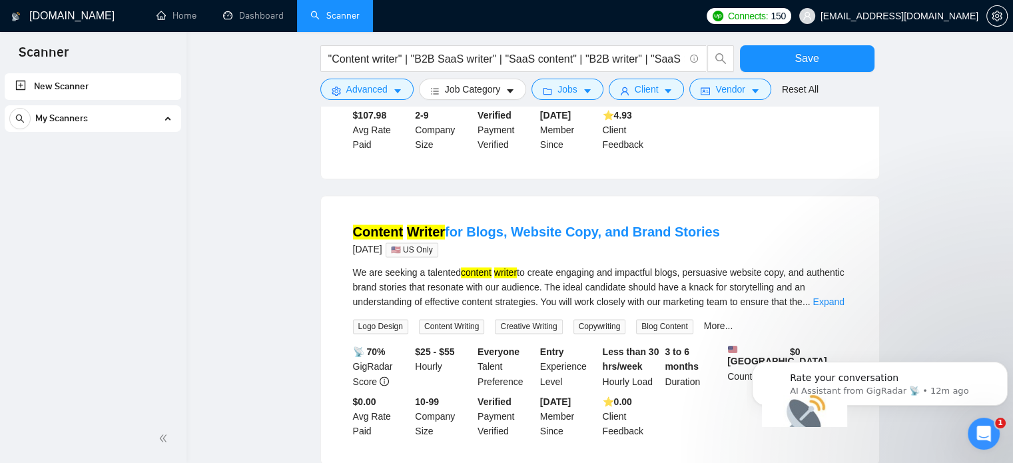
scroll to position [2175, 0]
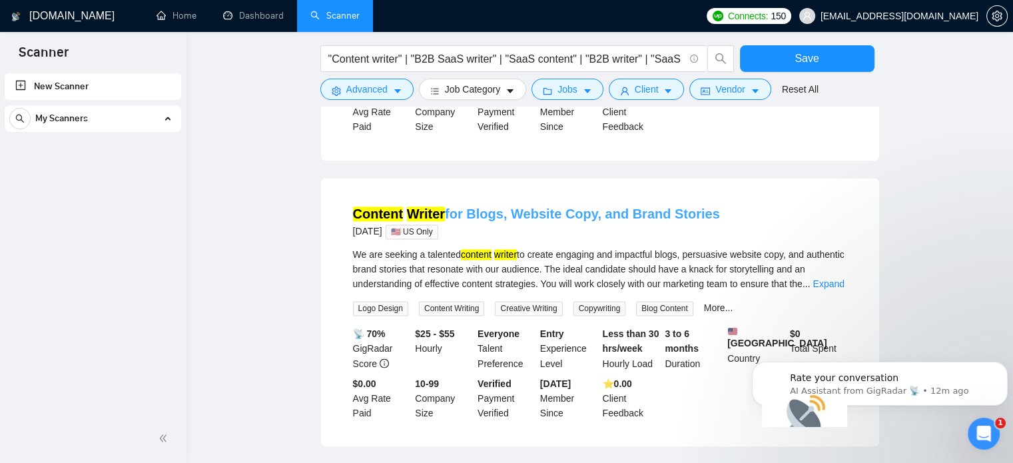
click at [498, 206] on link "Content Writer for Blogs, Website Copy, and Brand Stories" at bounding box center [536, 213] width 367 height 15
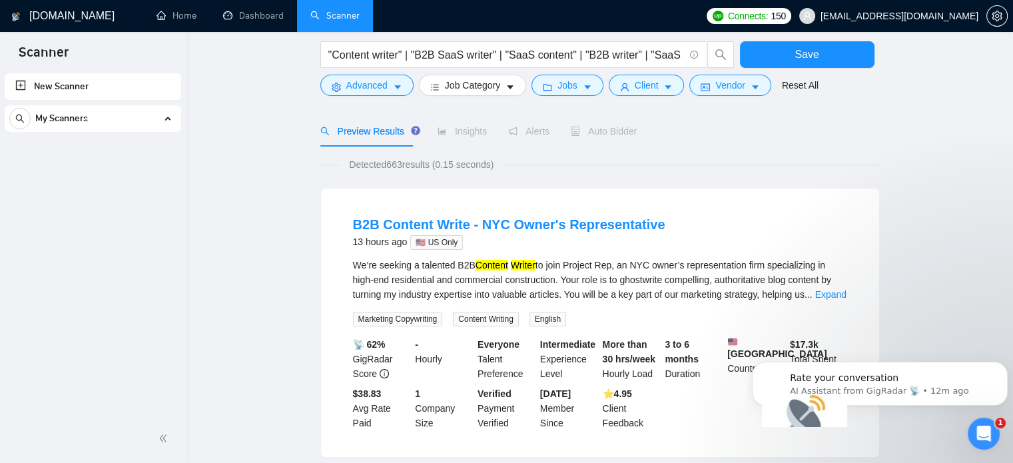
scroll to position [0, 0]
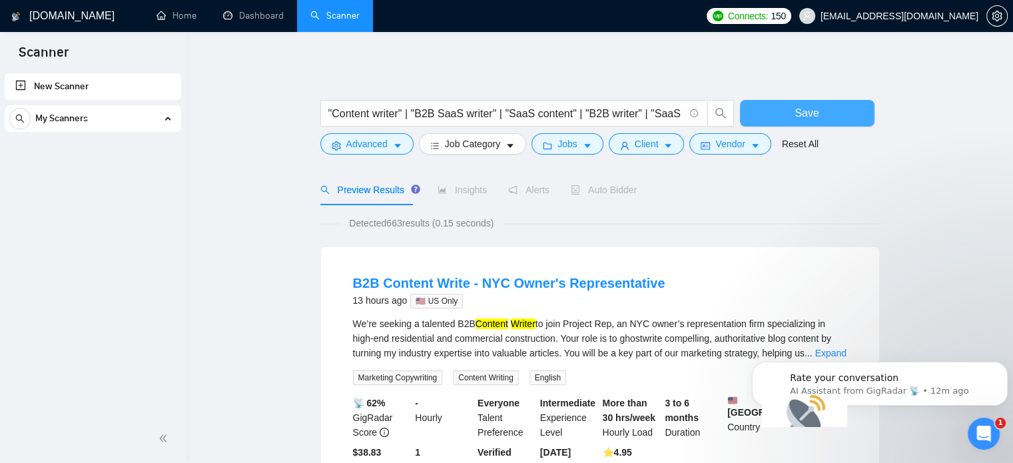
click at [794, 115] on button "Save" at bounding box center [807, 113] width 134 height 27
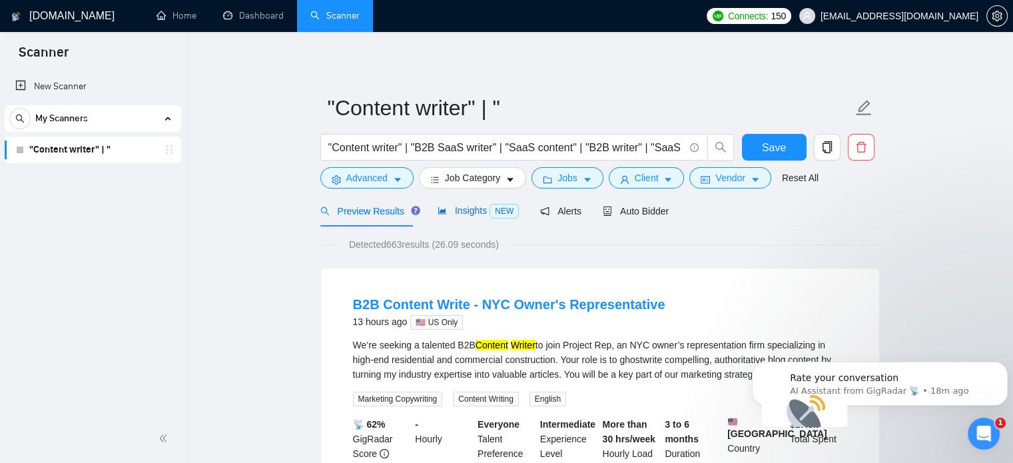
click at [464, 214] on span "Insights NEW" at bounding box center [477, 210] width 81 height 11
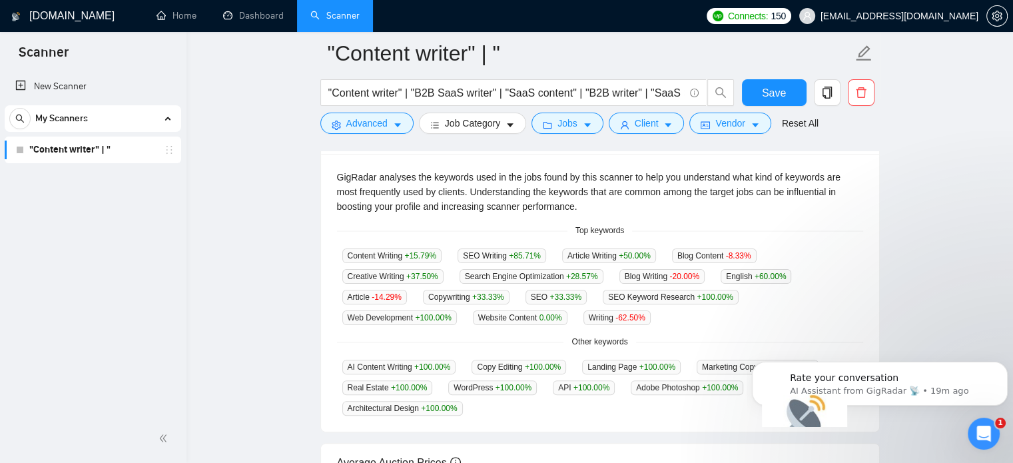
scroll to position [266, 0]
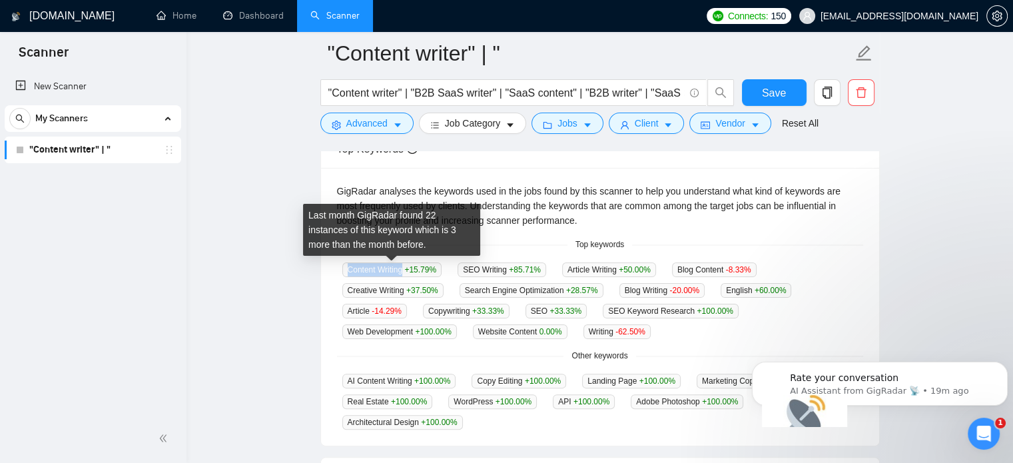
copy span "Content Writing"
drag, startPoint x: 344, startPoint y: 271, endPoint x: 402, endPoint y: 270, distance: 58.6
click at [402, 270] on span "Content Writing +15.79 %" at bounding box center [392, 269] width 100 height 15
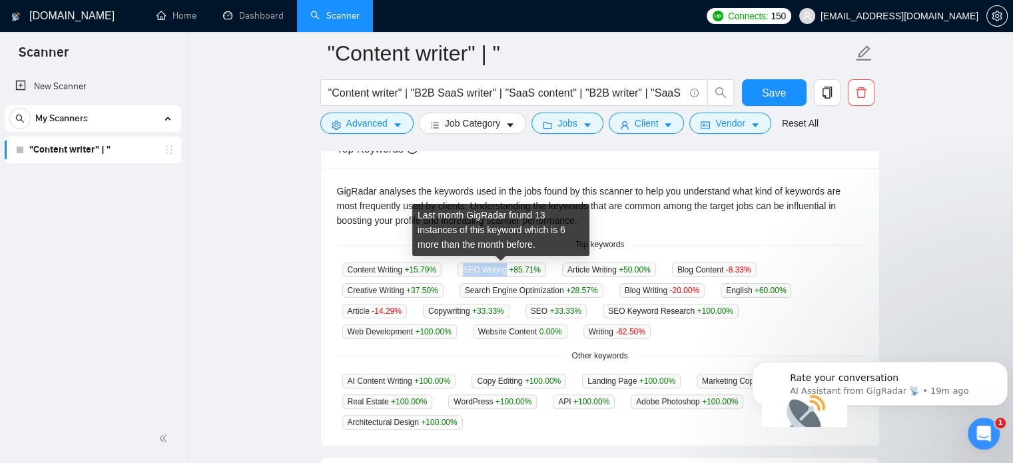
drag, startPoint x: 458, startPoint y: 268, endPoint x: 503, endPoint y: 267, distance: 45.3
click at [503, 267] on span "SEO Writing +85.71 %" at bounding box center [501, 269] width 89 height 15
copy span "SEO Writing"
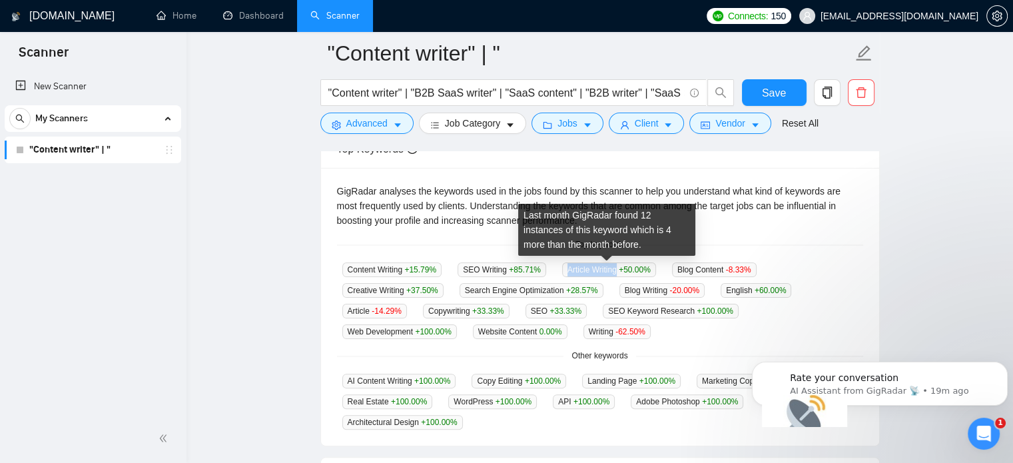
drag, startPoint x: 559, startPoint y: 268, endPoint x: 615, endPoint y: 268, distance: 55.3
click at [615, 268] on span "Article Writing +50.00 %" at bounding box center [609, 269] width 94 height 15
copy span "Article Writing"
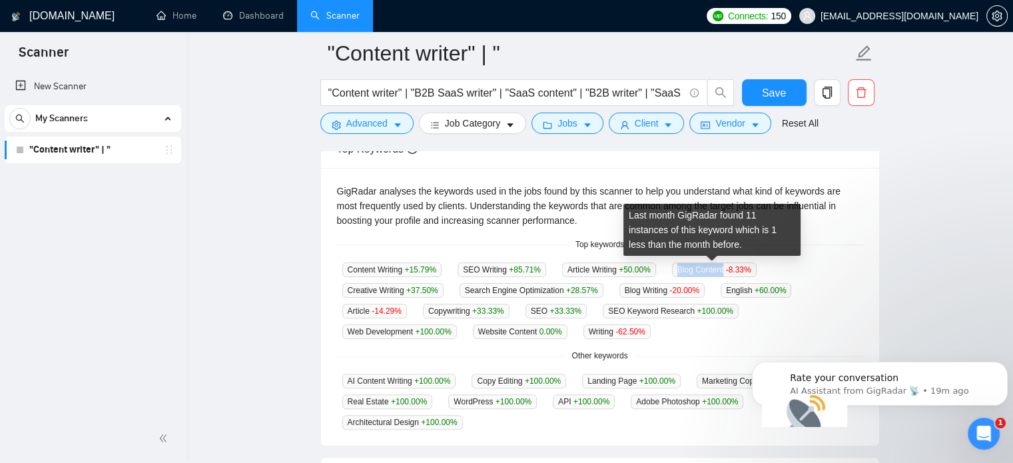
drag, startPoint x: 673, startPoint y: 268, endPoint x: 720, endPoint y: 268, distance: 47.3
click at [720, 268] on span "Blog Content -8.33 %" at bounding box center [714, 269] width 85 height 15
copy span "Blog Content"
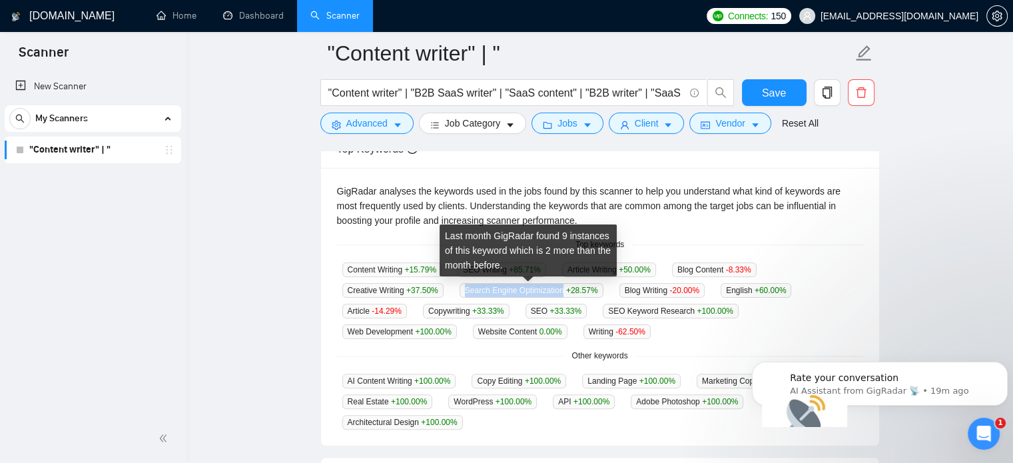
drag, startPoint x: 463, startPoint y: 289, endPoint x: 560, endPoint y: 296, distance: 97.5
click at [560, 296] on span "Search Engine Optimization +28.57 %" at bounding box center [531, 290] width 144 height 15
copy span "Search Engine Optimization"
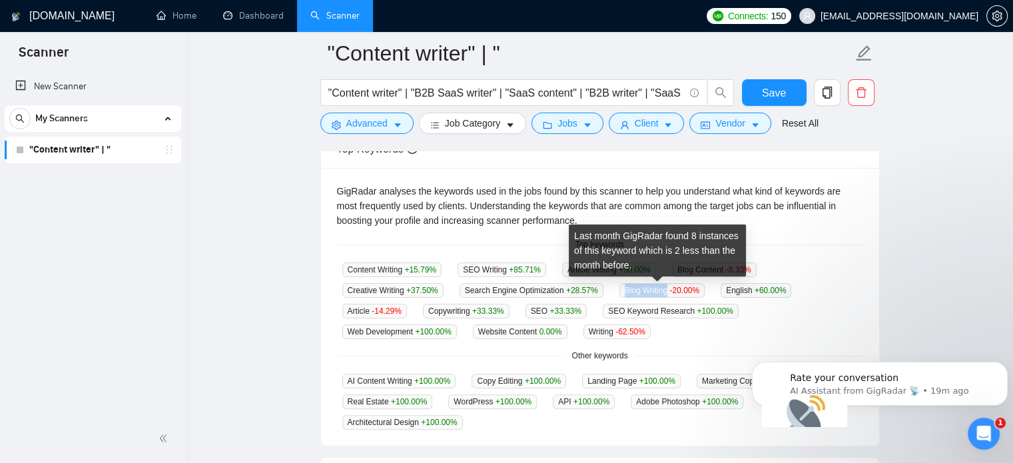
copy span "Blog Writing"
drag, startPoint x: 612, startPoint y: 287, endPoint x: 663, endPoint y: 288, distance: 51.3
click at [663, 288] on div "Blog Writing -20.00 %" at bounding box center [662, 289] width 97 height 15
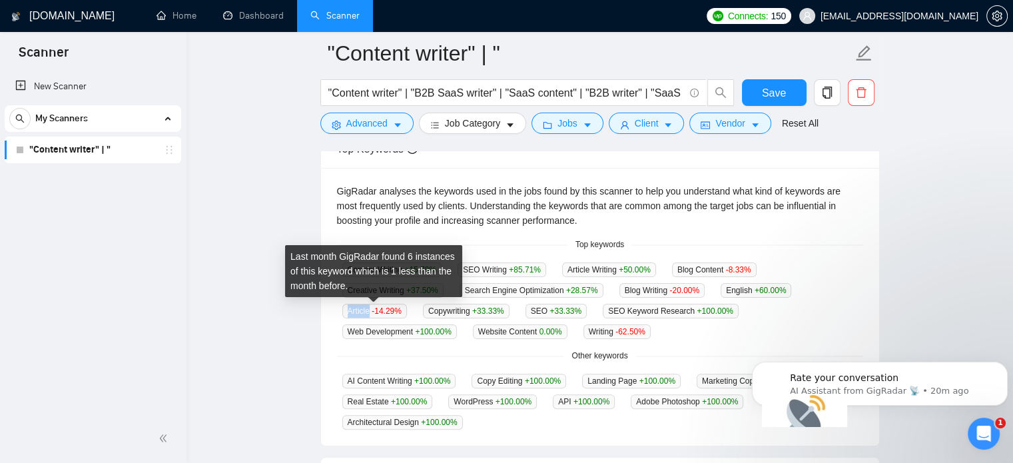
copy span "Article"
drag, startPoint x: 344, startPoint y: 316, endPoint x: 368, endPoint y: 314, distance: 24.7
click at [368, 314] on span "Article -14.29 %" at bounding box center [374, 311] width 65 height 15
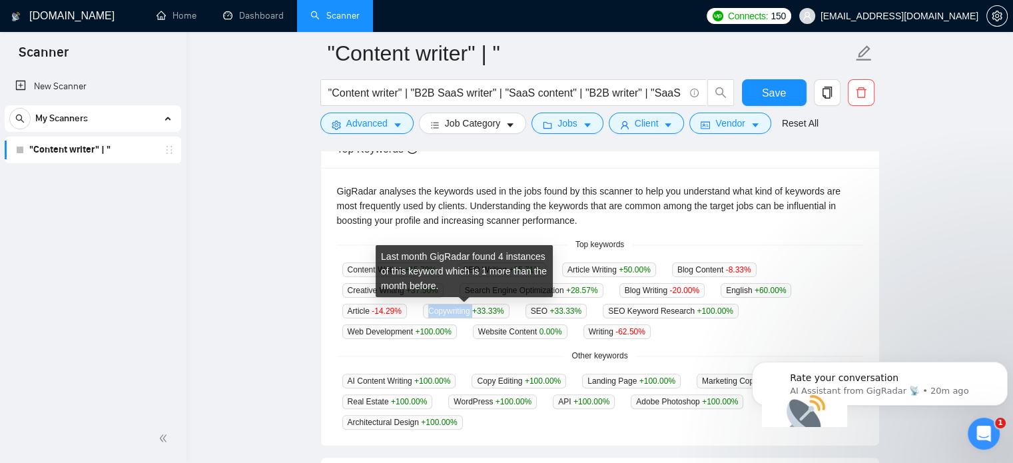
drag, startPoint x: 427, startPoint y: 312, endPoint x: 469, endPoint y: 314, distance: 41.3
click at [470, 314] on span "Copywriting +33.33 %" at bounding box center [466, 311] width 87 height 15
copy span "Copywriting"
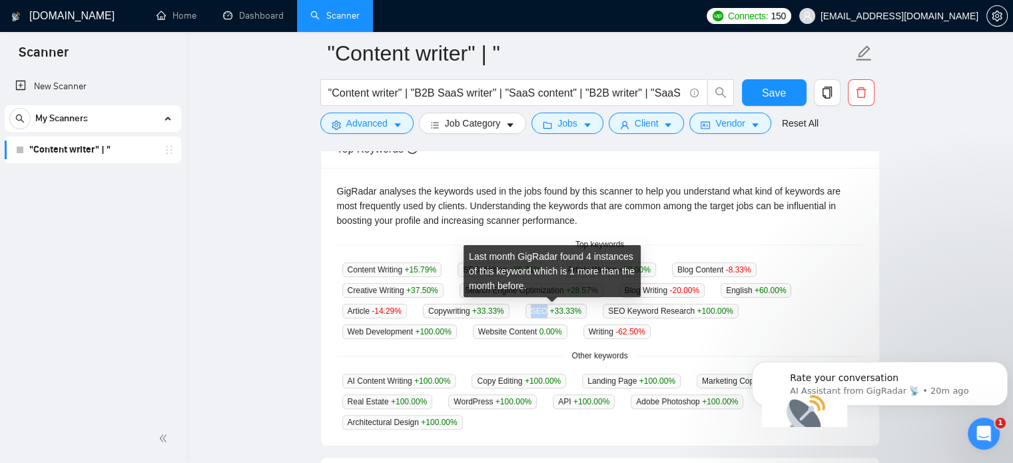
drag, startPoint x: 529, startPoint y: 312, endPoint x: 541, endPoint y: 311, distance: 12.7
click at [541, 311] on span "SEO +33.33 %" at bounding box center [555, 311] width 61 height 15
copy span "SEO"
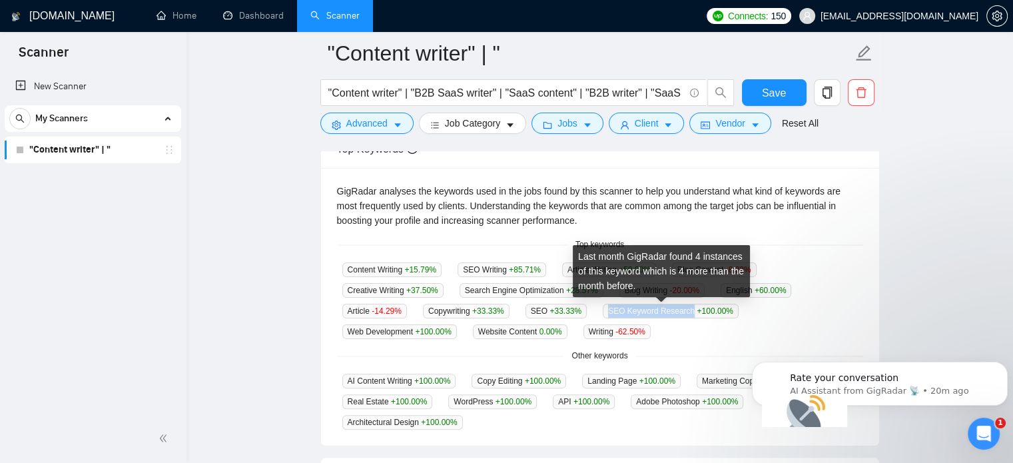
copy span "SEO Keyword Research"
drag, startPoint x: 597, startPoint y: 311, endPoint x: 682, endPoint y: 313, distance: 84.6
click at [682, 313] on span "SEO Keyword Research +100.00 %" at bounding box center [671, 311] width 136 height 15
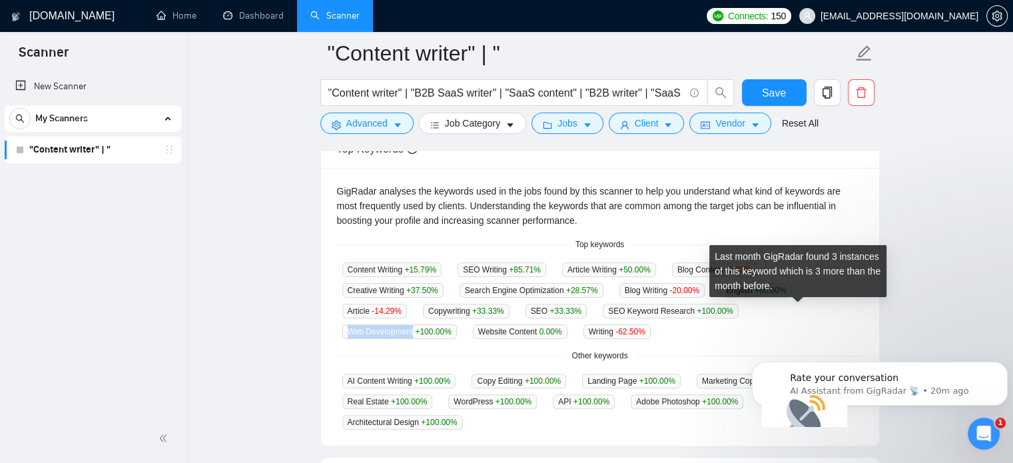
drag, startPoint x: 748, startPoint y: 314, endPoint x: 812, endPoint y: 314, distance: 63.9
click at [457, 324] on span "Web Development +100.00 %" at bounding box center [399, 331] width 115 height 15
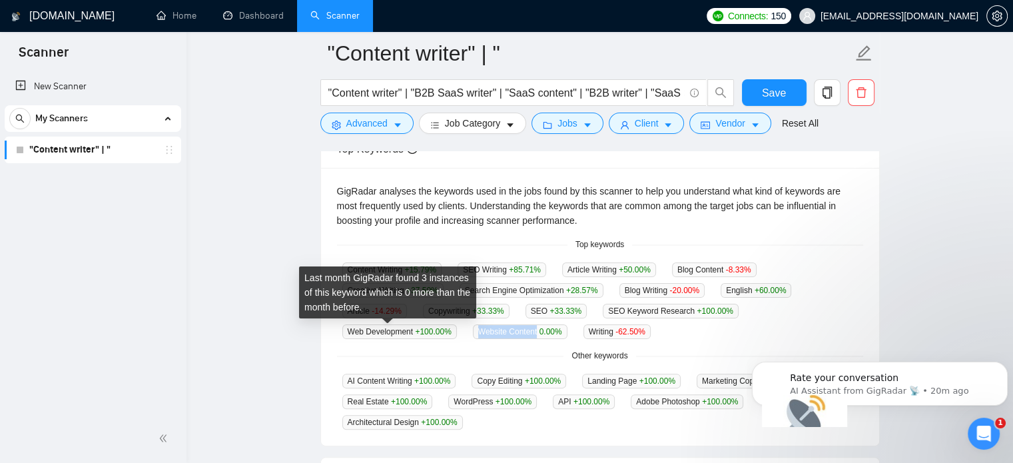
drag, startPoint x: 347, startPoint y: 335, endPoint x: 406, endPoint y: 332, distance: 59.3
click at [473, 332] on span "Website Content 0.00 %" at bounding box center [520, 331] width 95 height 15
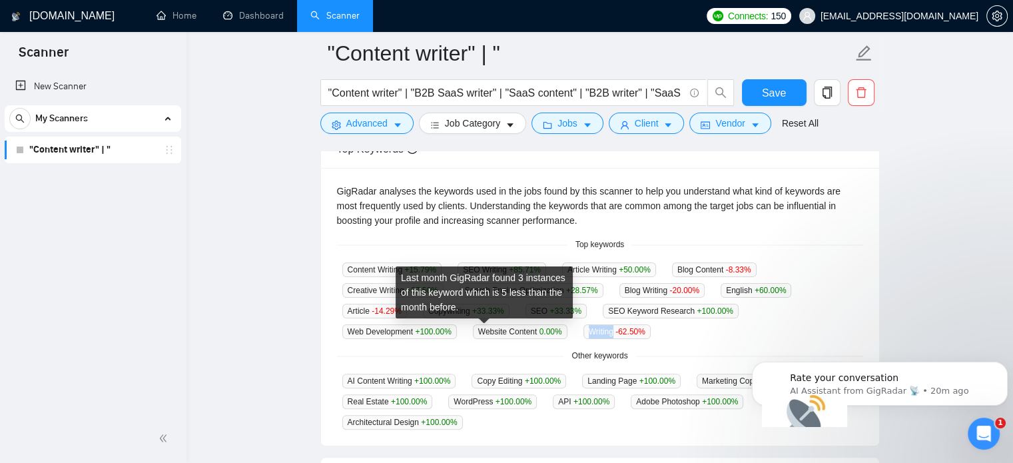
drag, startPoint x: 457, startPoint y: 335, endPoint x: 479, endPoint y: 334, distance: 22.7
click at [583, 334] on span "Writing -62.50 %" at bounding box center [616, 331] width 67 height 15
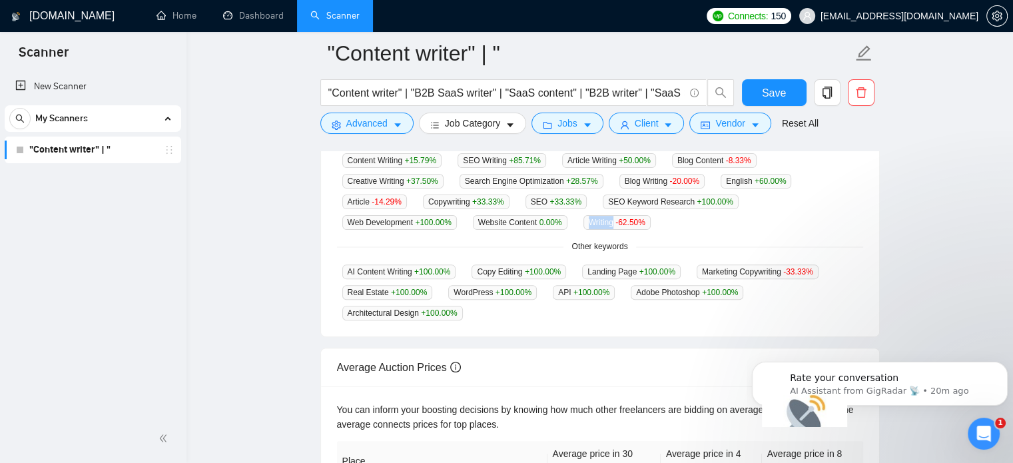
scroll to position [400, 0]
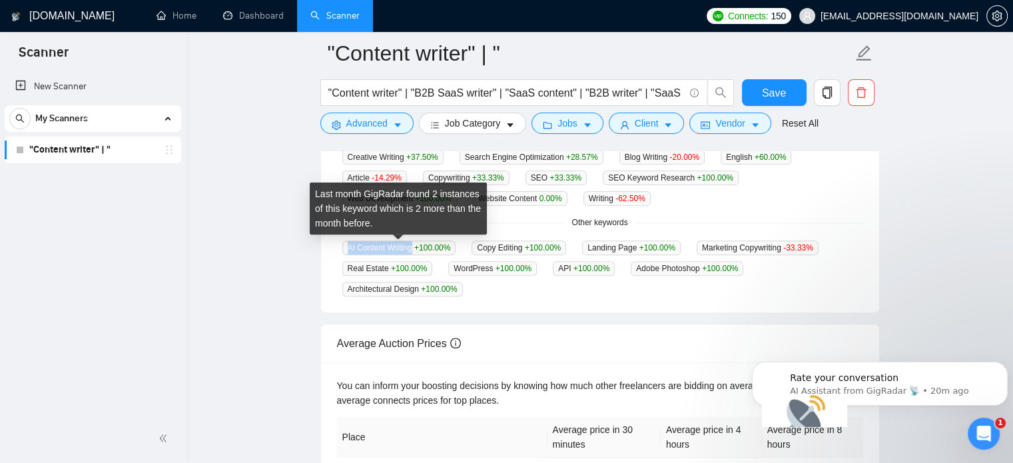
drag, startPoint x: 341, startPoint y: 250, endPoint x: 413, endPoint y: 250, distance: 71.9
click at [413, 250] on span "AI Content Writing +100.00 %" at bounding box center [399, 247] width 114 height 15
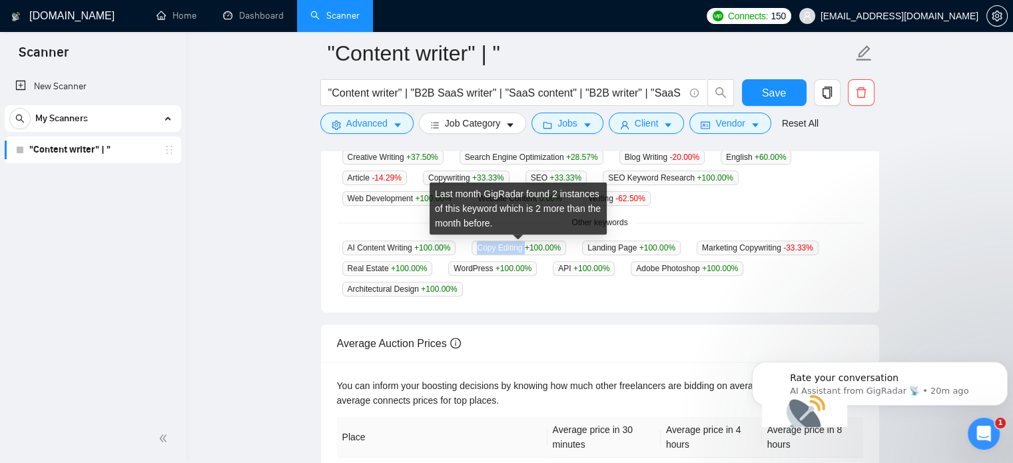
drag, startPoint x: 473, startPoint y: 247, endPoint x: 524, endPoint y: 246, distance: 50.6
click at [524, 246] on span "Copy Editing +100.00 %" at bounding box center [518, 247] width 95 height 15
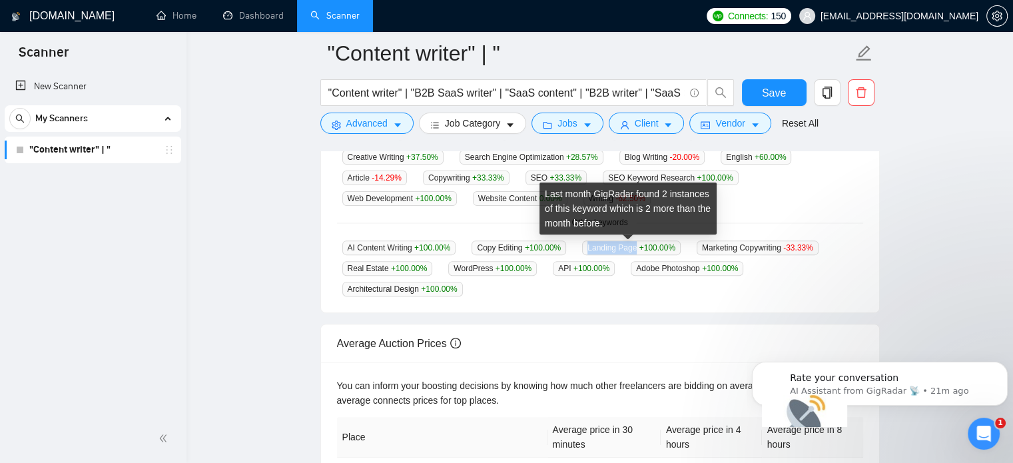
drag, startPoint x: 583, startPoint y: 248, endPoint x: 633, endPoint y: 247, distance: 49.3
click at [633, 247] on span "Landing Page +100.00 %" at bounding box center [631, 247] width 99 height 15
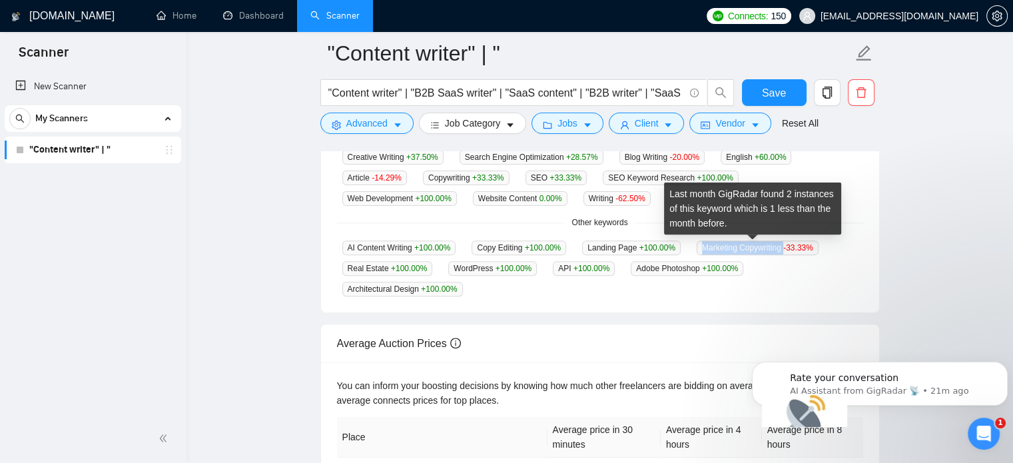
drag, startPoint x: 700, startPoint y: 247, endPoint x: 776, endPoint y: 252, distance: 76.1
click at [777, 250] on span "Marketing Copywriting -33.33 %" at bounding box center [757, 247] width 122 height 15
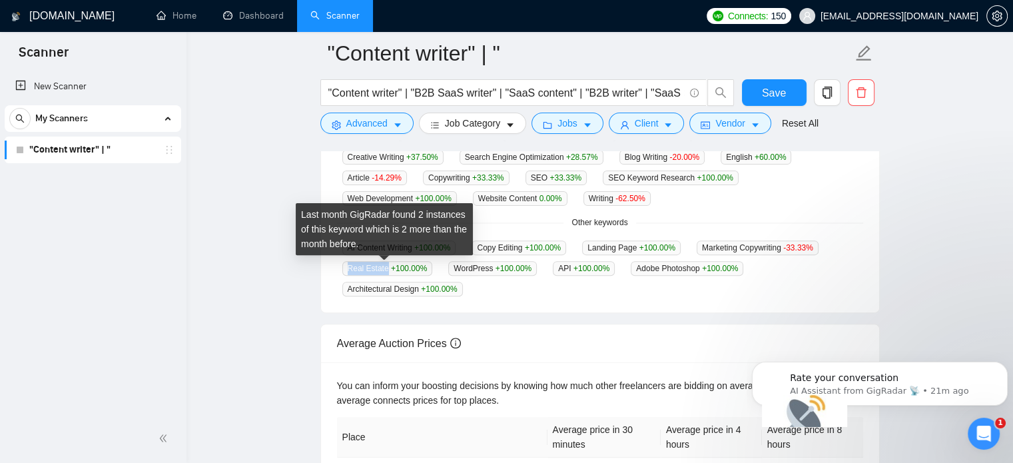
drag, startPoint x: 346, startPoint y: 270, endPoint x: 384, endPoint y: 266, distance: 37.5
click at [384, 266] on span "Real Estate +100.00 %" at bounding box center [387, 268] width 91 height 15
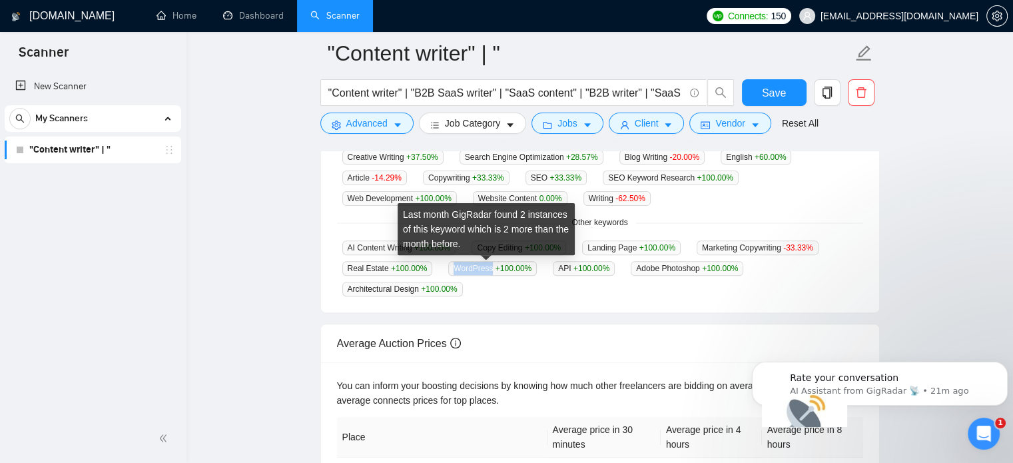
drag, startPoint x: 451, startPoint y: 270, endPoint x: 481, endPoint y: 299, distance: 41.4
click at [486, 268] on span "WordPress +100.00 %" at bounding box center [492, 268] width 89 height 15
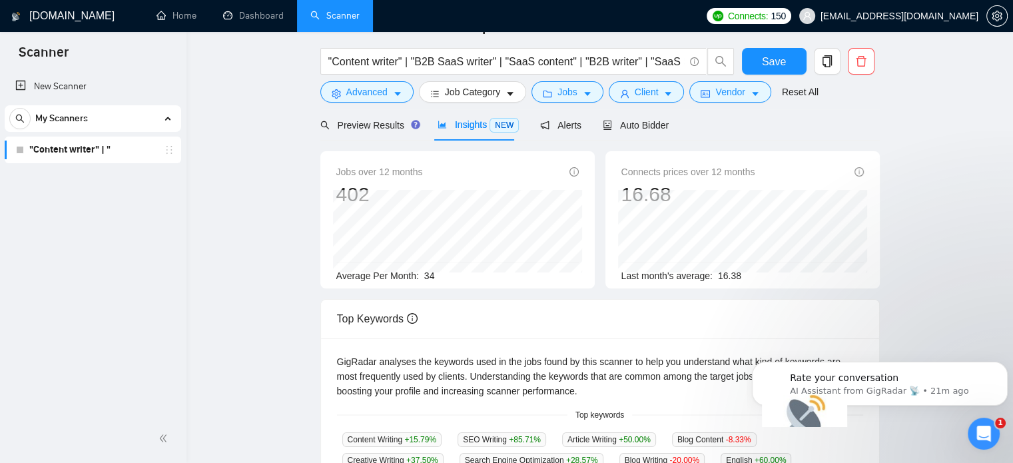
scroll to position [0, 0]
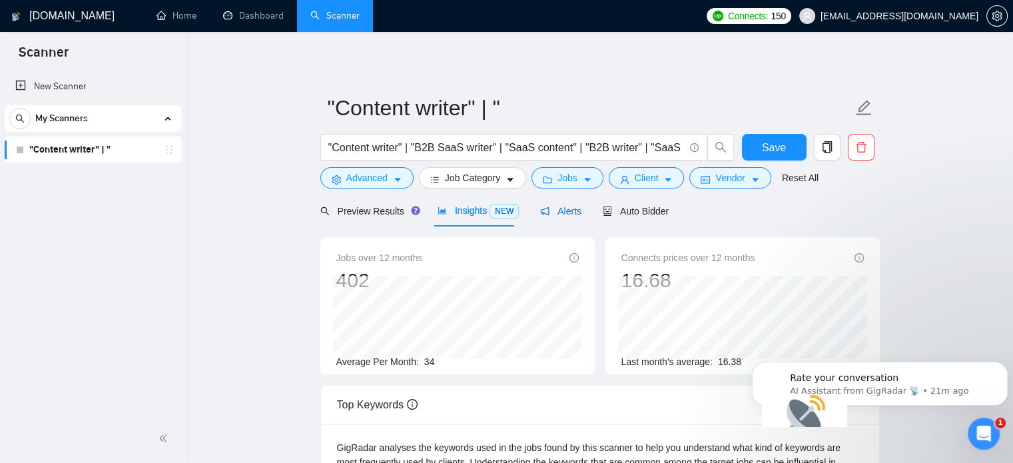
click at [574, 216] on span "Alerts" at bounding box center [560, 211] width 41 height 11
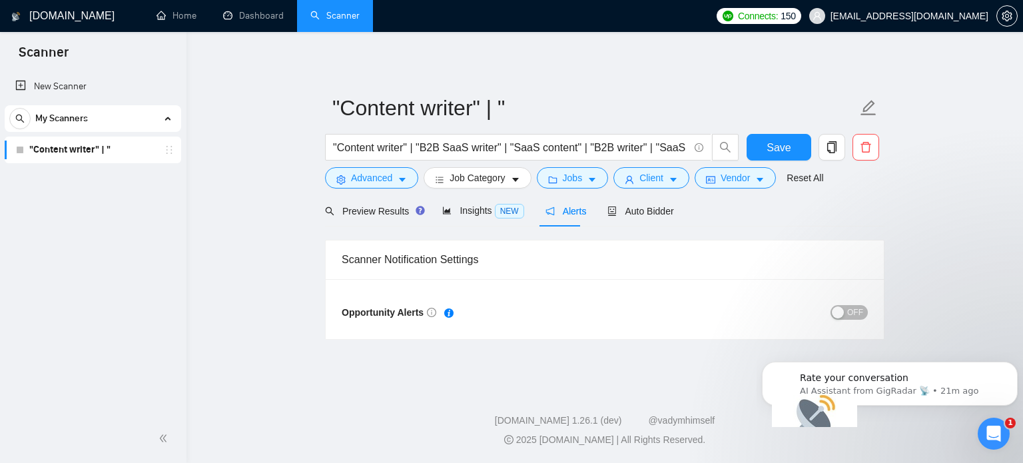
click at [843, 310] on div "button" at bounding box center [838, 312] width 12 height 12
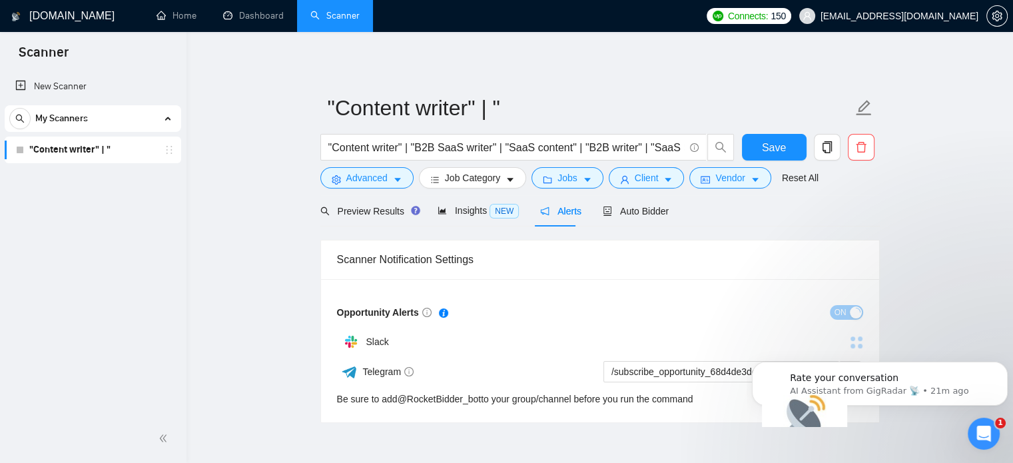
scroll to position [61, 0]
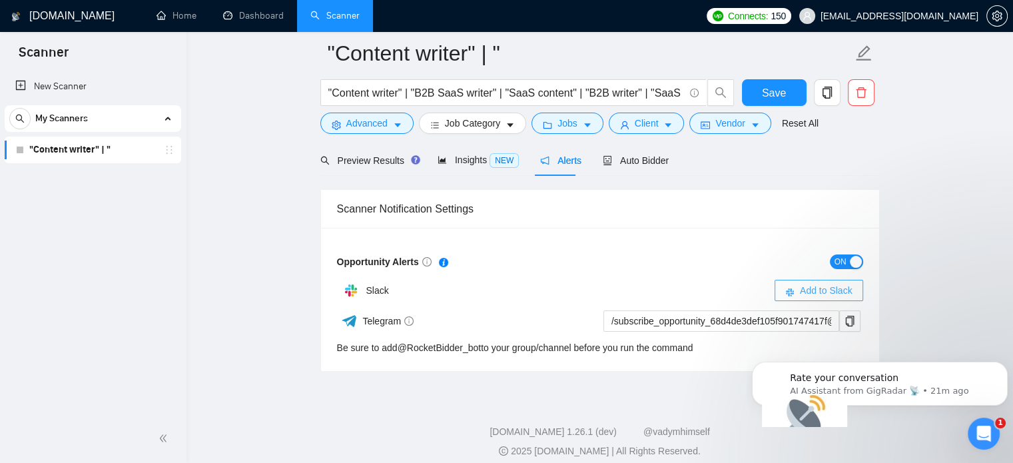
click at [816, 289] on span "Add to Slack" at bounding box center [826, 290] width 53 height 15
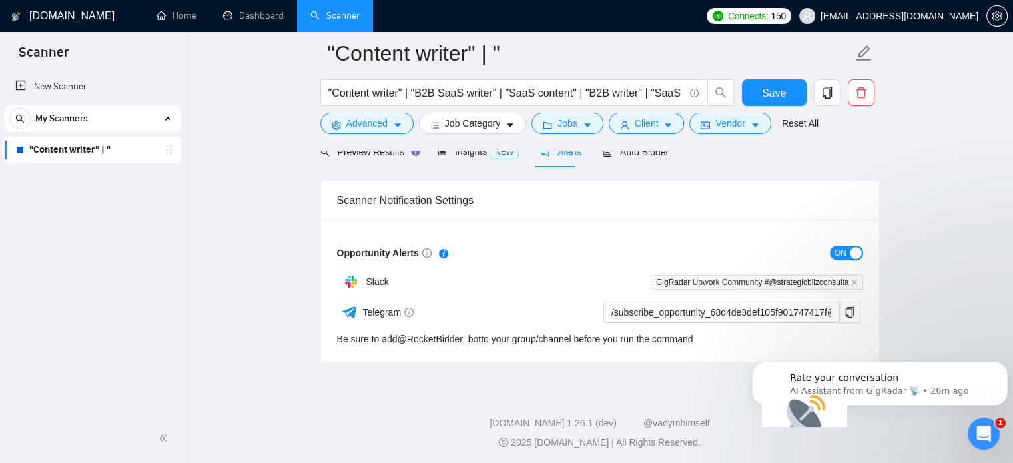
scroll to position [72, 0]
click at [732, 343] on div "Telegram /subscribe_opportunity_68d4de3def105f901747417f@RocketBidder_bot Be su…" at bounding box center [598, 321] width 523 height 46
click at [693, 335] on div "Be sure to add @ RocketBidder_bot to your group/channel before you run the comm…" at bounding box center [515, 337] width 356 height 15
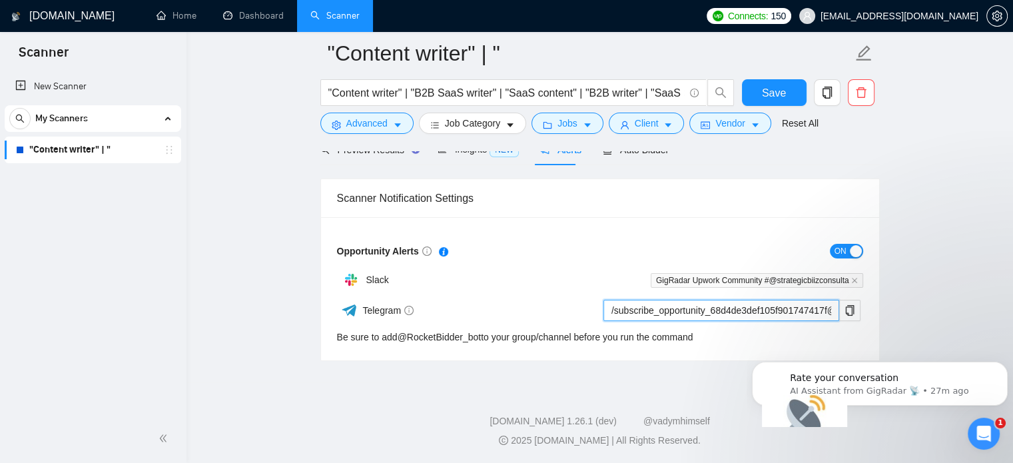
click at [718, 305] on input "/subscribe_opportunity_68d4de3def105f901747417f@RocketBidder_bot" at bounding box center [721, 310] width 236 height 21
drag, startPoint x: 727, startPoint y: 312, endPoint x: 808, endPoint y: 314, distance: 81.2
click at [806, 314] on input "/subscribe_opportunity_68d4de3def105f901747417f@RocketBidder_bot" at bounding box center [721, 310] width 236 height 21
click at [656, 311] on input "/subscribe_opportunity_68d4de3def105f901747417f@RocketBidder_bot" at bounding box center [721, 310] width 236 height 21
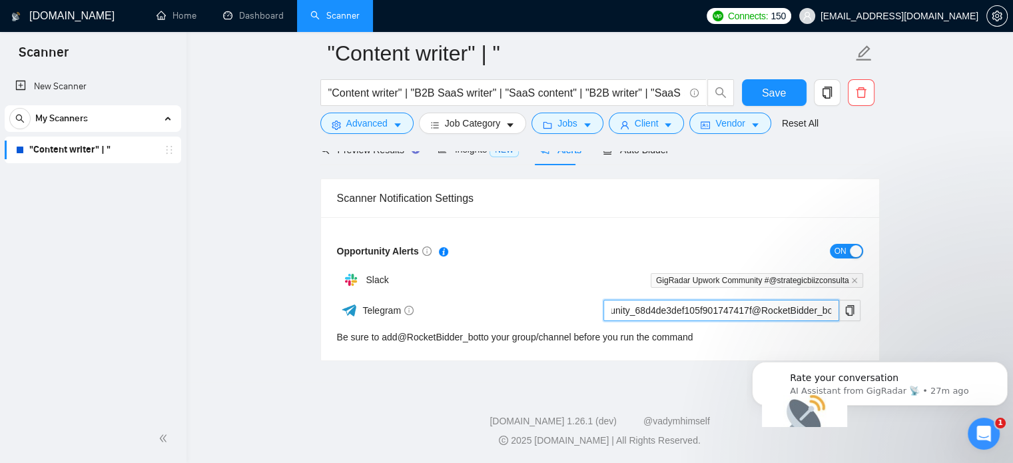
drag, startPoint x: 607, startPoint y: 308, endPoint x: 898, endPoint y: 326, distance: 290.9
click at [898, 326] on main ""Content writer" | " "Content writer" | "B2B SaaS writer" | "SaaS content" | "B…" at bounding box center [600, 171] width 784 height 380
click at [726, 325] on div "Telegram /subscribe_opportunity_68d4de3def105f901747417f@RocketBidder_bot Be su…" at bounding box center [598, 321] width 523 height 46
click at [740, 311] on input "/subscribe_opportunity_68d4de3def105f901747417f@RocketBidder_bot" at bounding box center [721, 310] width 236 height 21
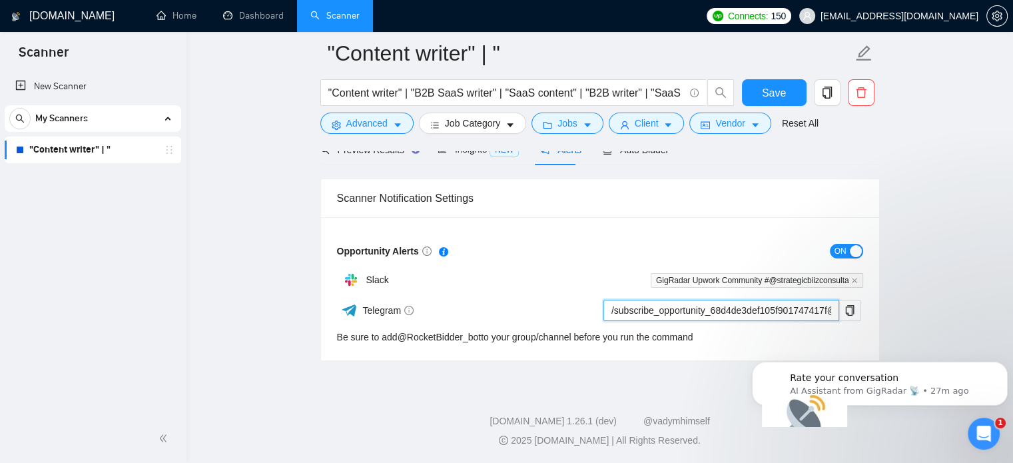
click at [740, 311] on input "/subscribe_opportunity_68d4de3def105f901747417f@RocketBidder_bot" at bounding box center [721, 310] width 236 height 21
click at [746, 333] on div "Telegram /subscribe_opportunity_68d4de3def105f901747417f@RocketBidder_bot Be su…" at bounding box center [598, 321] width 523 height 46
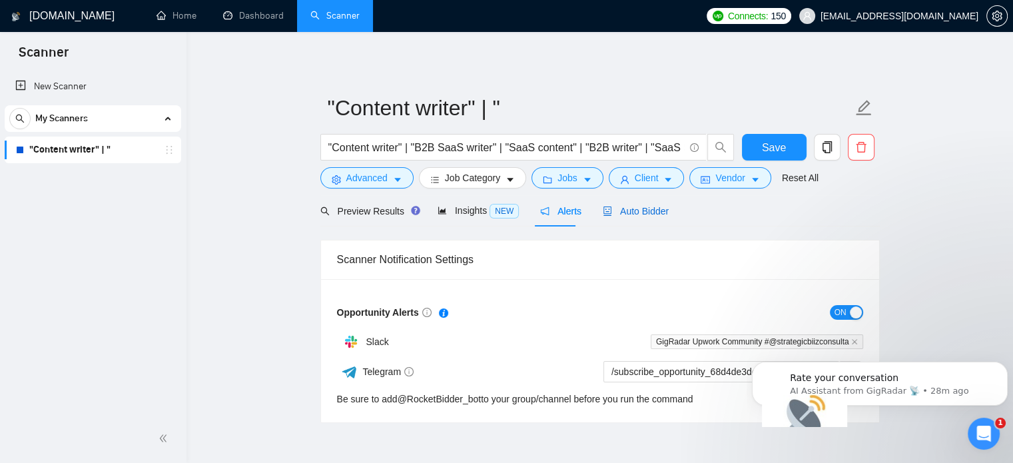
click at [627, 210] on span "Auto Bidder" at bounding box center [636, 211] width 66 height 11
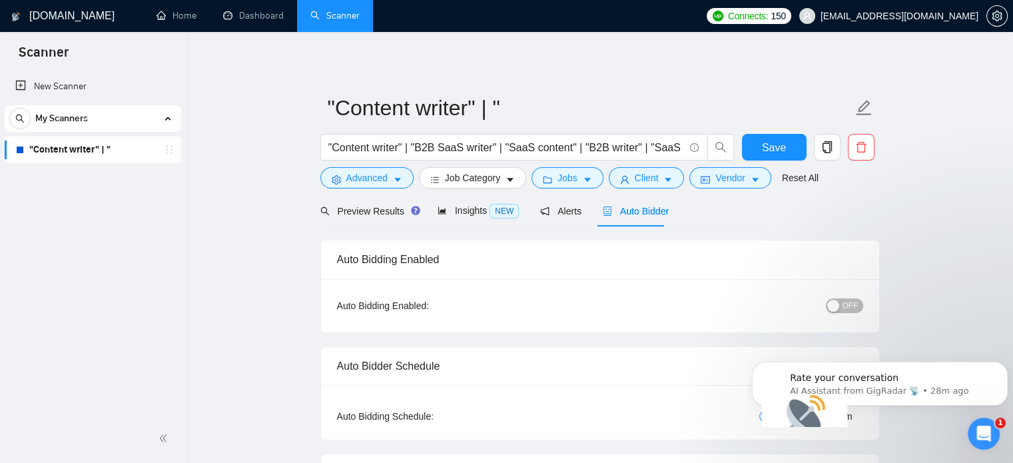
click at [847, 310] on span "OFF" at bounding box center [850, 305] width 16 height 15
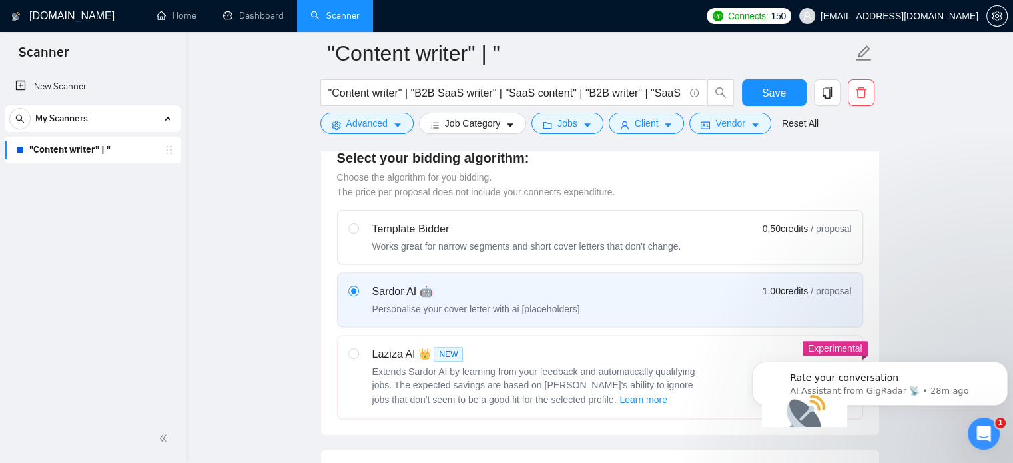
scroll to position [400, 0]
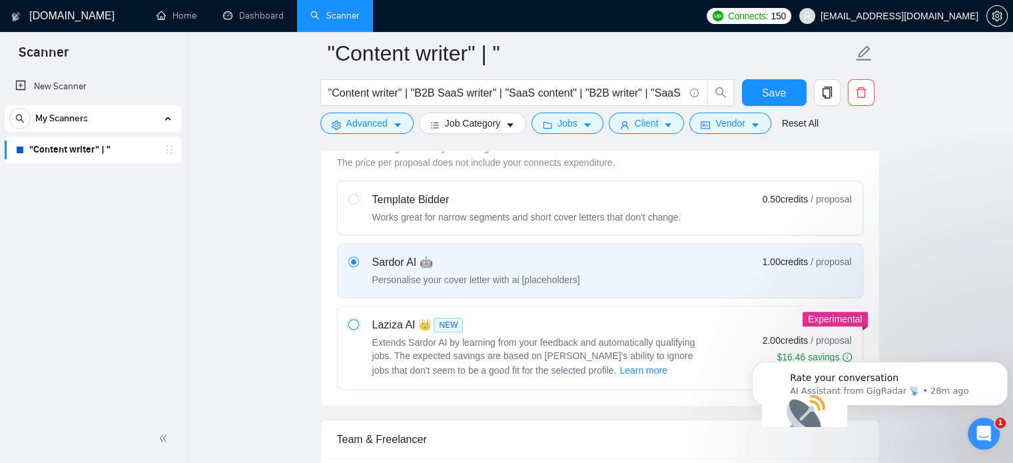
click at [356, 324] on input "radio" at bounding box center [352, 323] width 9 height 9
radio input "true"
radio input "false"
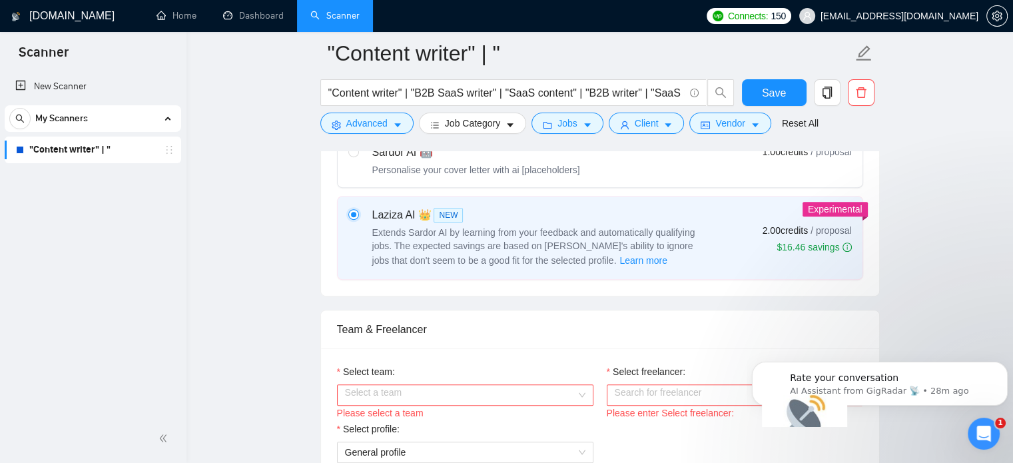
scroll to position [599, 0]
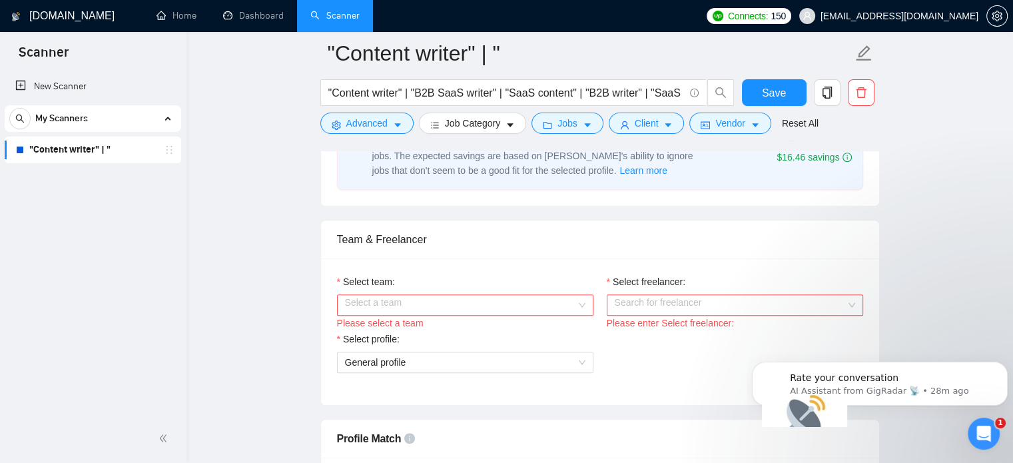
click at [438, 300] on input "Select team:" at bounding box center [460, 305] width 231 height 20
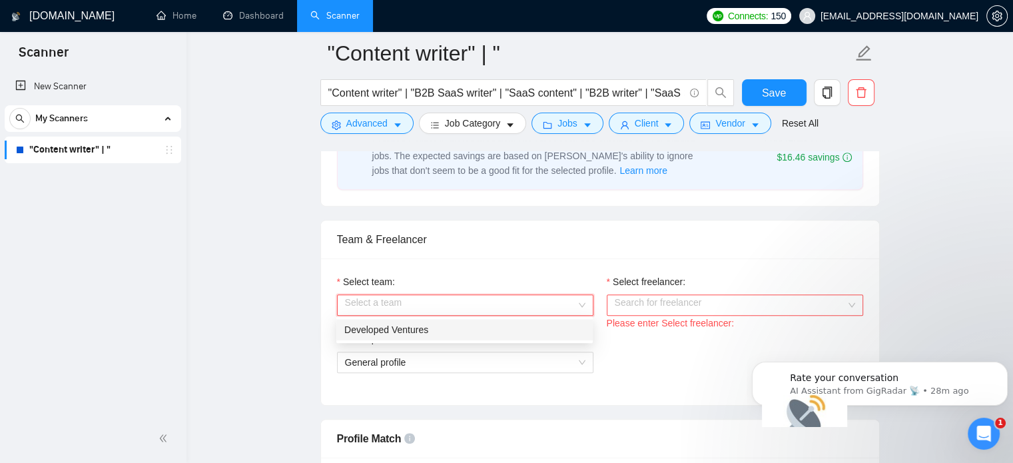
click at [418, 328] on div "Developed Ventures" at bounding box center [464, 329] width 240 height 15
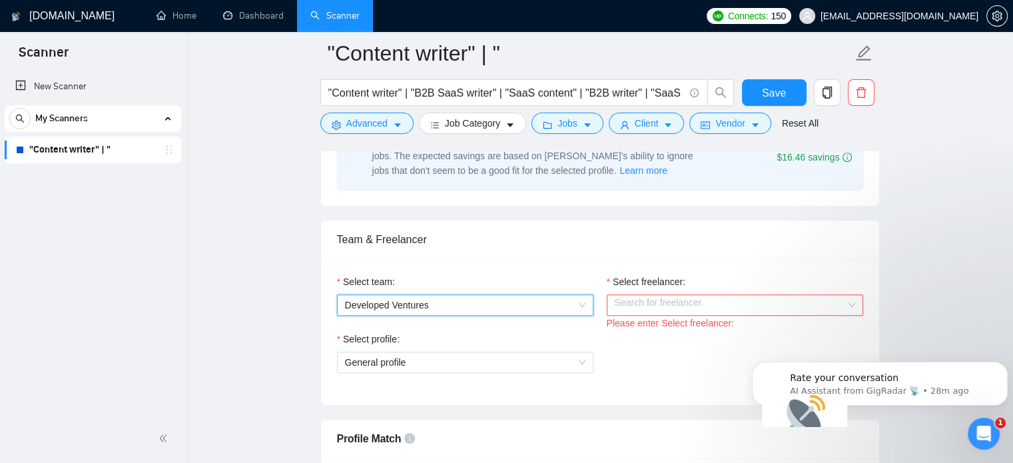
click at [635, 303] on input "Select freelancer:" at bounding box center [730, 305] width 231 height 20
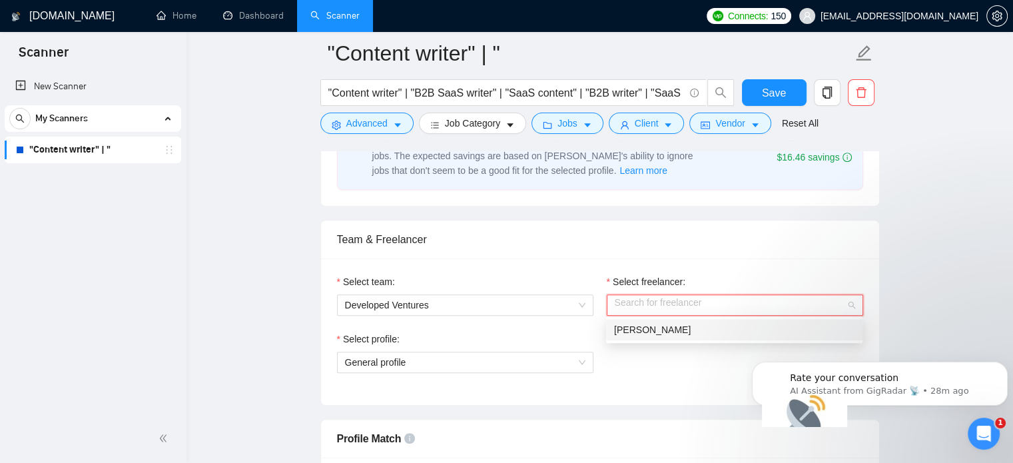
click at [649, 332] on span "[PERSON_NAME]" at bounding box center [652, 329] width 77 height 11
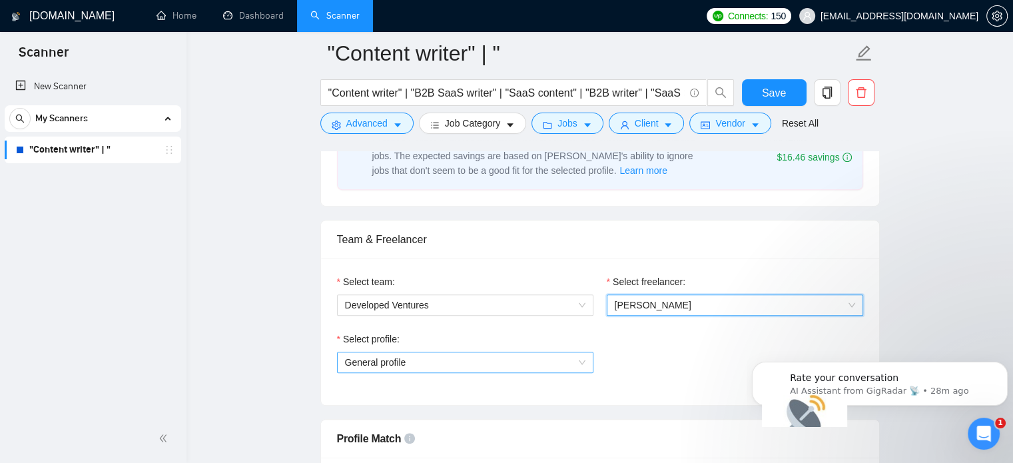
click at [527, 352] on span "General profile" at bounding box center [465, 362] width 240 height 20
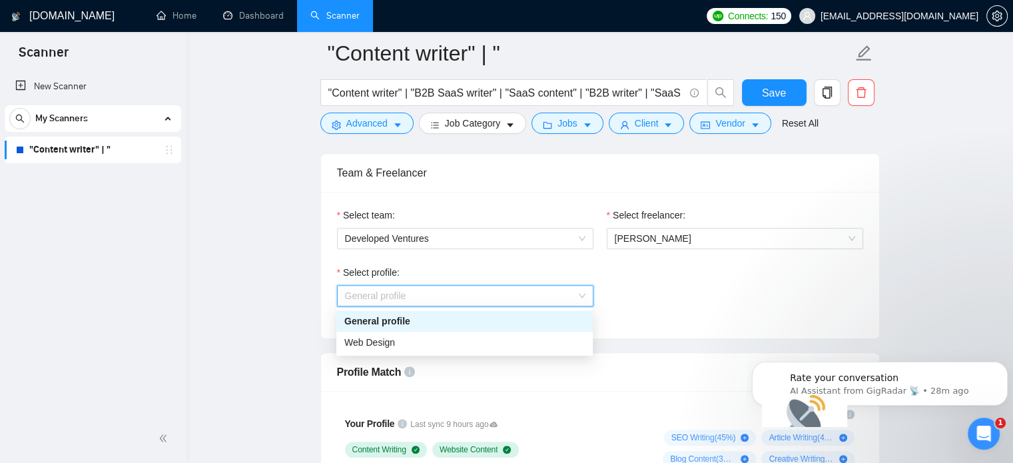
click at [527, 298] on span "General profile" at bounding box center [465, 296] width 240 height 20
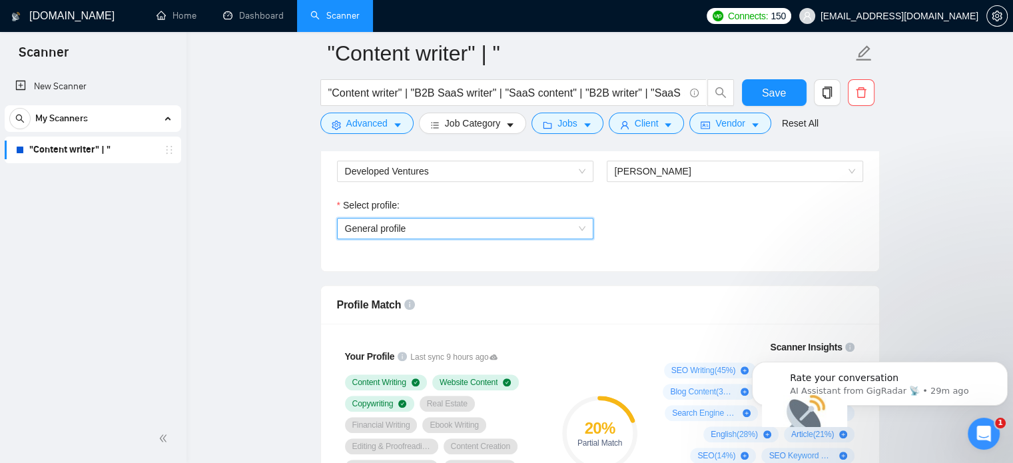
scroll to position [799, 0]
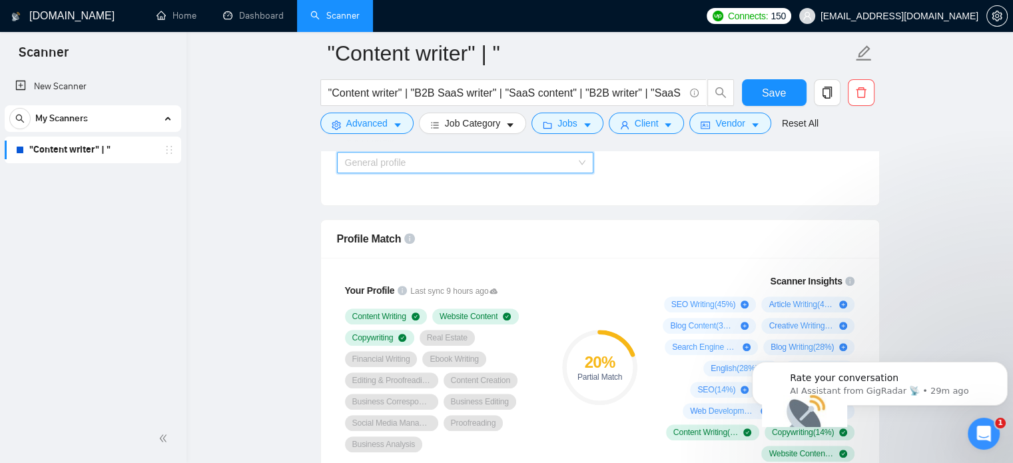
click at [429, 162] on span "General profile" at bounding box center [465, 162] width 240 height 20
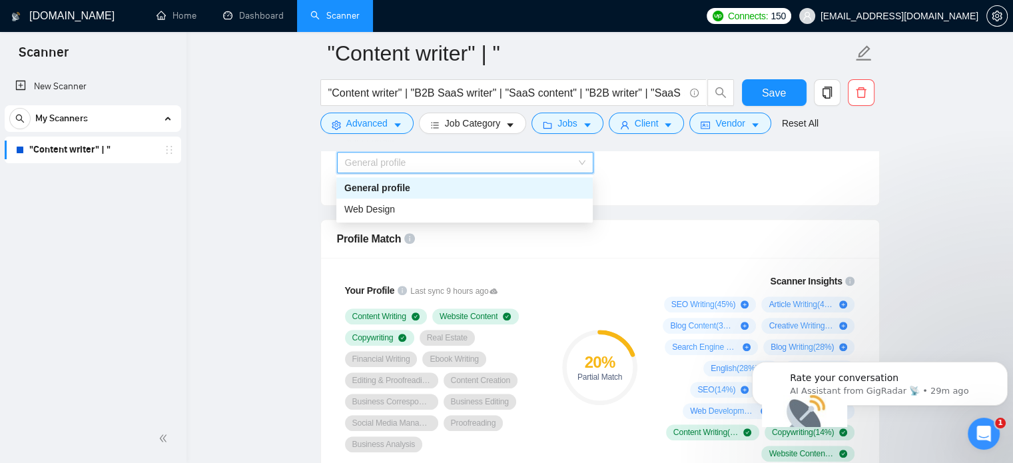
click at [405, 191] on div "General profile" at bounding box center [464, 187] width 240 height 15
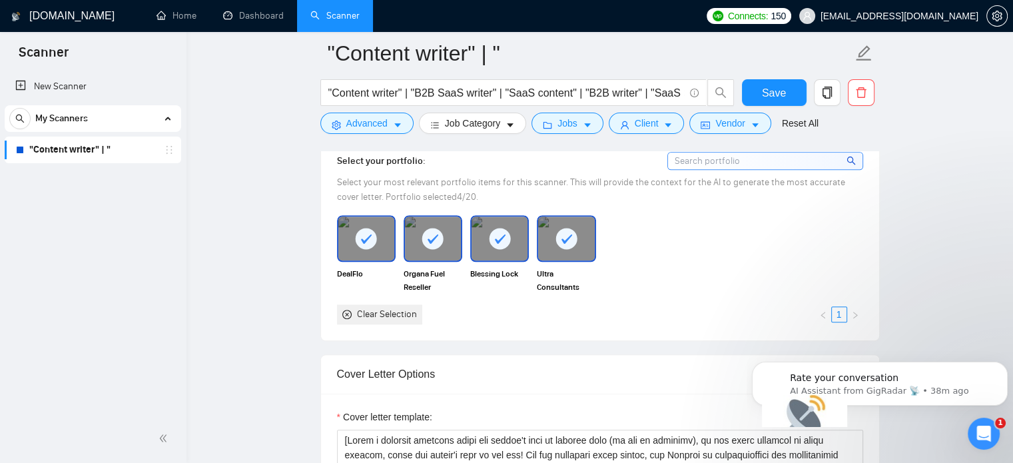
scroll to position [1132, 0]
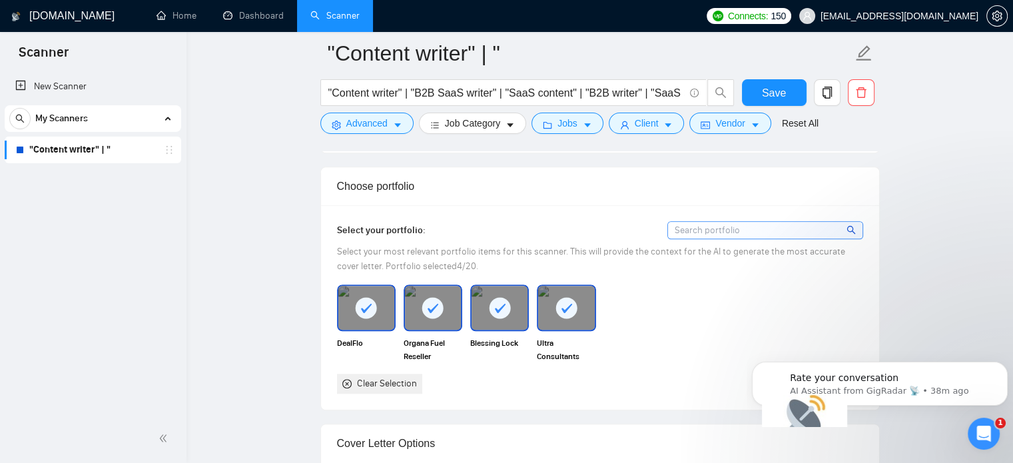
drag, startPoint x: 696, startPoint y: 214, endPoint x: 693, endPoint y: 222, distance: 9.3
click at [696, 215] on div "Select your portfolio: Select your most relevant portfolio items for this scann…" at bounding box center [600, 307] width 558 height 204
click at [692, 226] on input at bounding box center [765, 230] width 194 height 17
click at [682, 273] on div "Select your portfolio: Select your most relevant portfolio items for this scann…" at bounding box center [600, 307] width 526 height 172
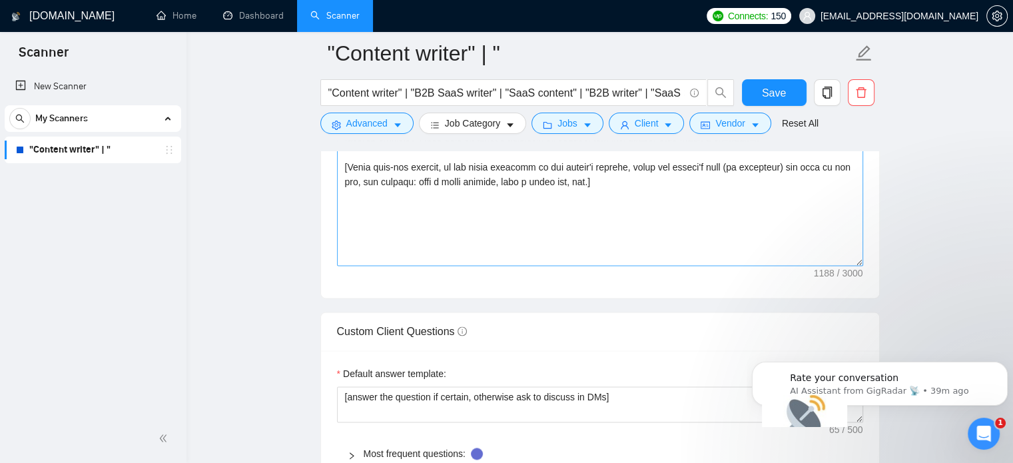
scroll to position [1598, 0]
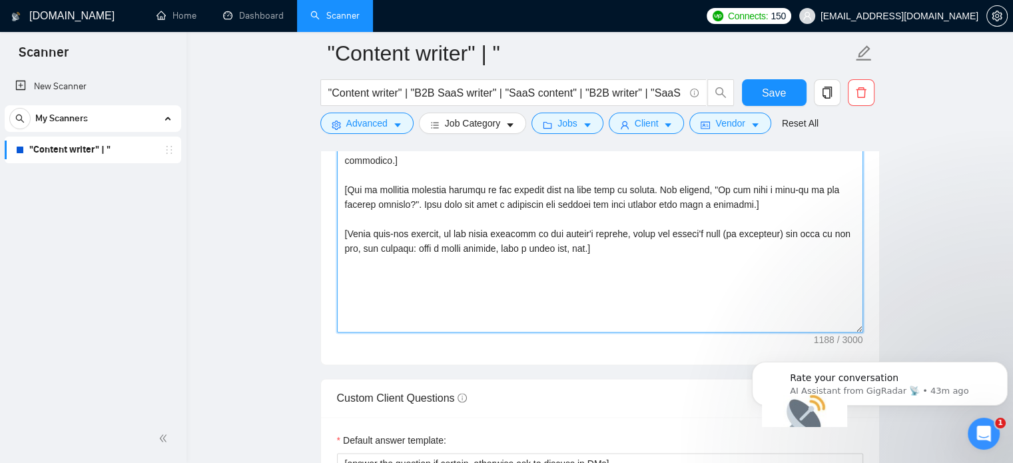
click at [668, 234] on textarea "Cover letter template:" at bounding box center [600, 183] width 526 height 300
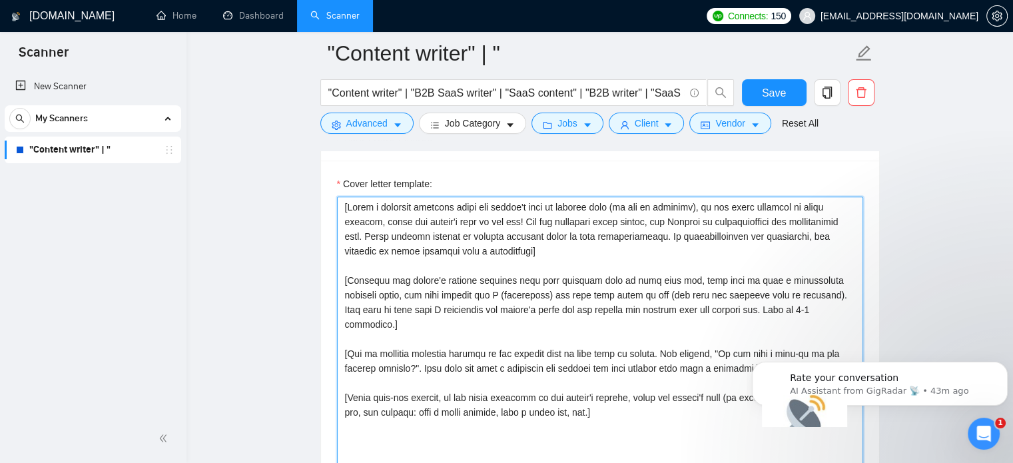
scroll to position [1465, 0]
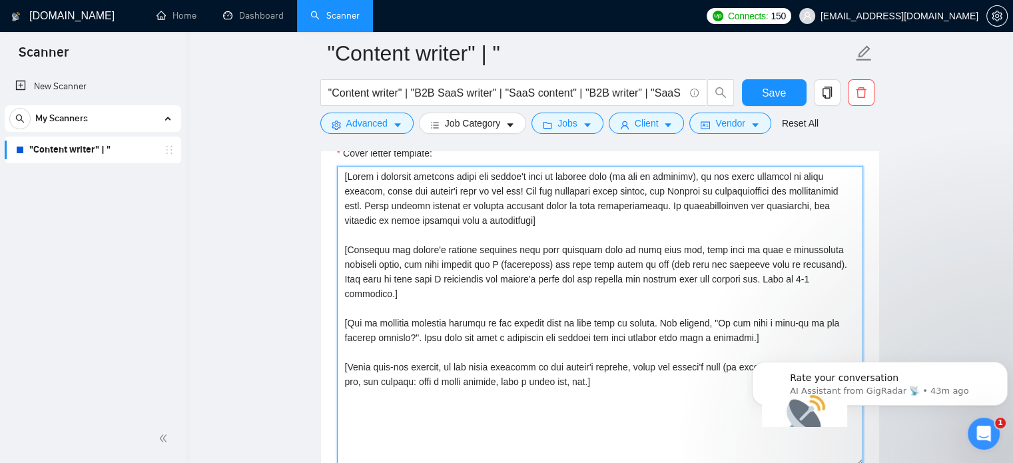
drag, startPoint x: 614, startPoint y: 371, endPoint x: 333, endPoint y: 164, distance: 348.7
click at [333, 164] on div "Cover letter template:" at bounding box center [600, 314] width 558 height 368
drag, startPoint x: 437, startPoint y: 228, endPoint x: 459, endPoint y: 226, distance: 21.4
click at [437, 227] on textarea "Cover letter template:" at bounding box center [600, 316] width 526 height 300
click at [554, 224] on textarea "Cover letter template:" at bounding box center [600, 316] width 526 height 300
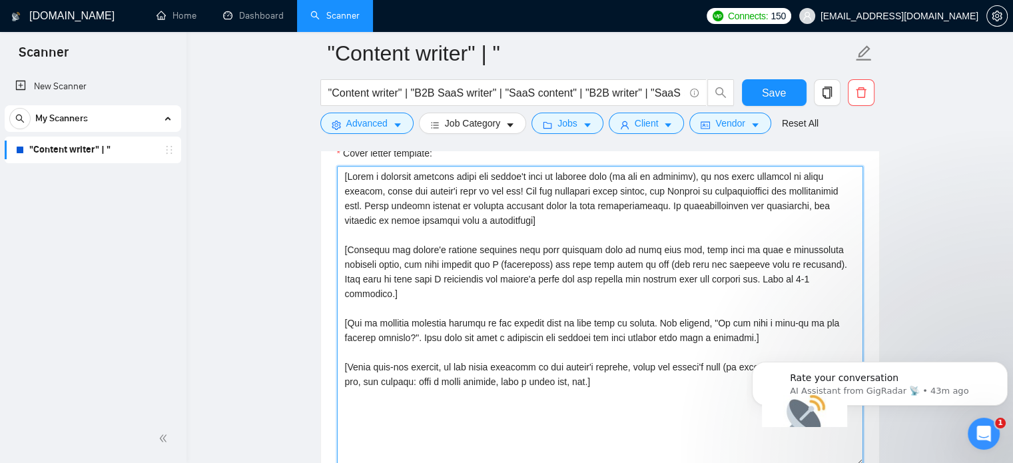
drag, startPoint x: 553, startPoint y: 221, endPoint x: 336, endPoint y: 178, distance: 220.7
click at [337, 178] on textarea "Cover letter template:" at bounding box center [600, 316] width 526 height 300
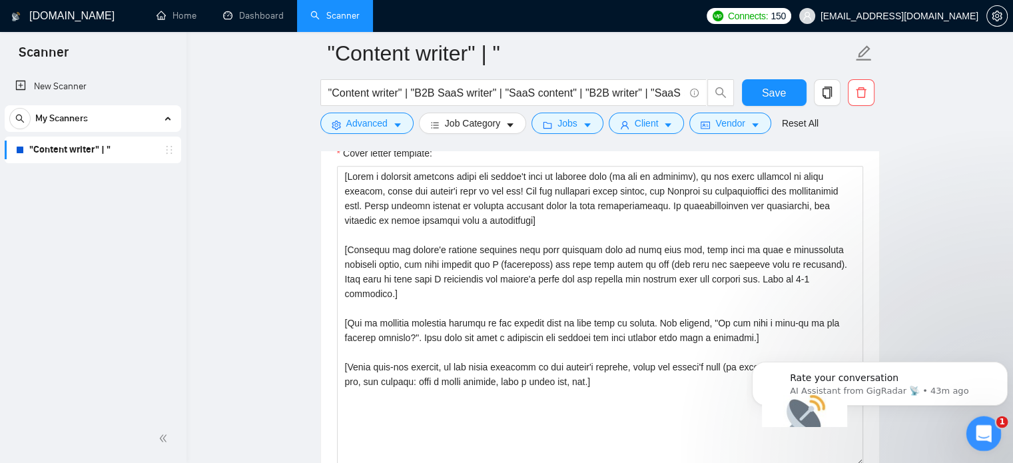
click at [975, 430] on icon "Open Intercom Messenger" at bounding box center [982, 432] width 22 height 22
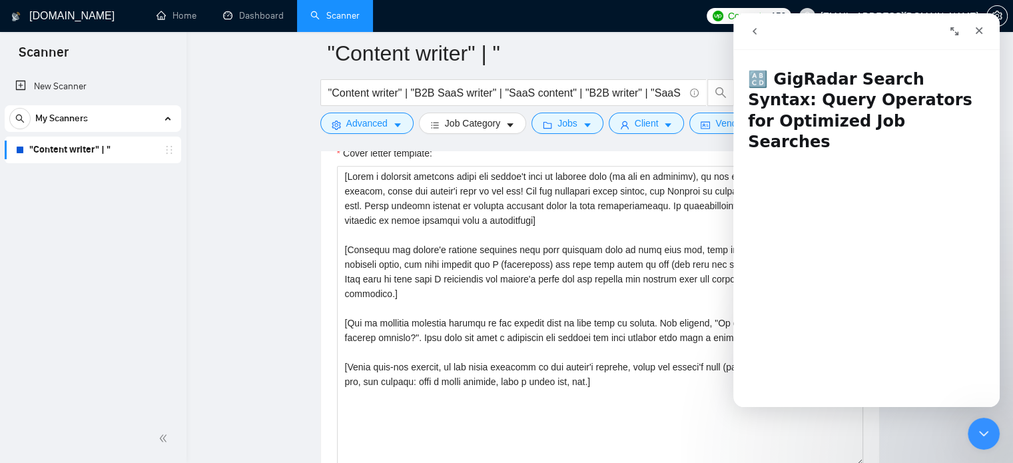
click at [760, 31] on button "go back" at bounding box center [754, 31] width 25 height 25
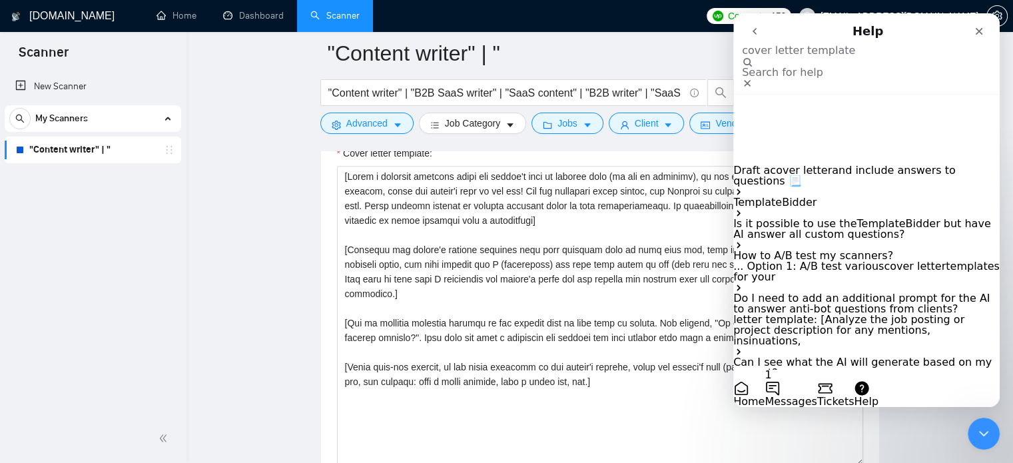
type input "cover letter template"
click at [856, 197] on p "Template Bidder" at bounding box center [866, 202] width 266 height 11
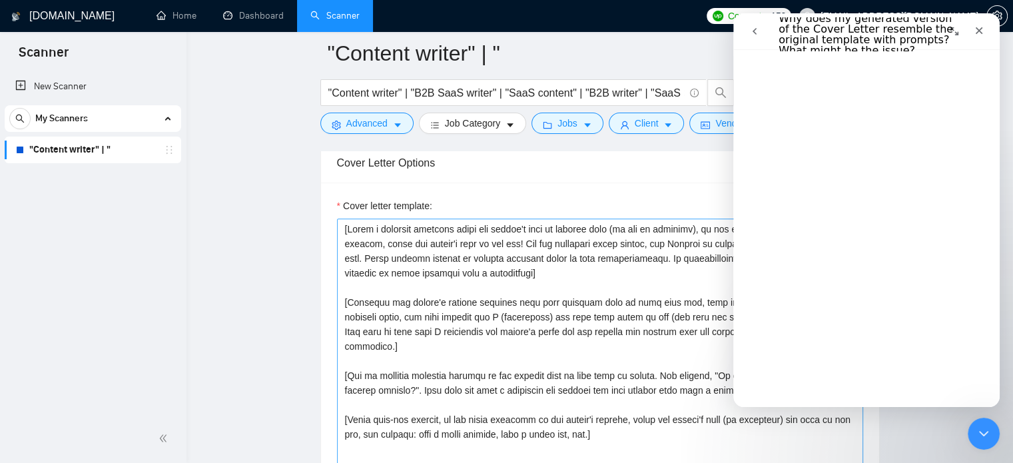
scroll to position [1398, 0]
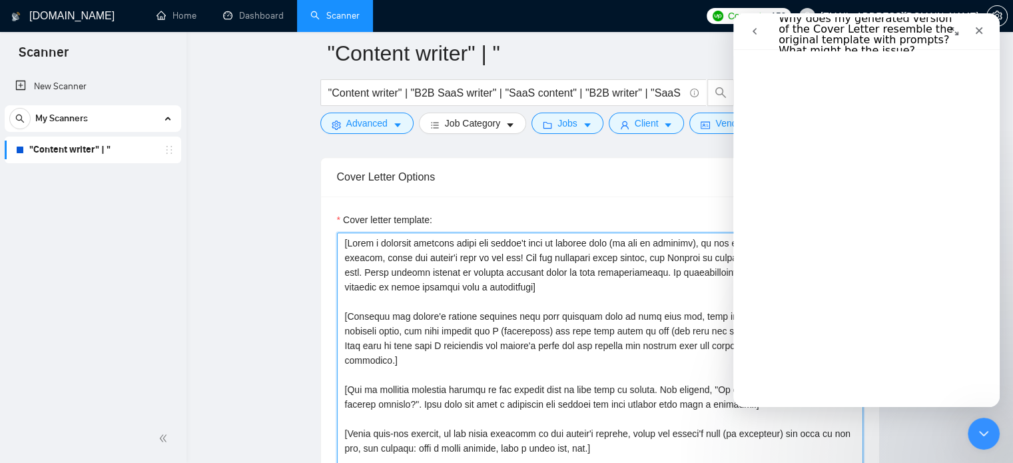
click at [435, 257] on textarea "Cover letter template:" at bounding box center [600, 382] width 526 height 300
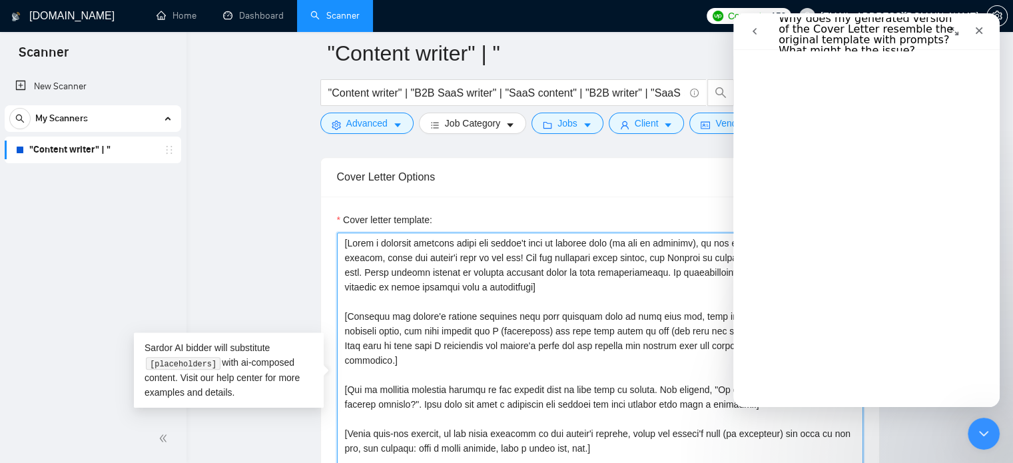
scroll to position [999, 0]
drag, startPoint x: 1710, startPoint y: 42, endPoint x: 977, endPoint y: 28, distance: 733.2
click at [977, 28] on icon "Close" at bounding box center [978, 30] width 11 height 11
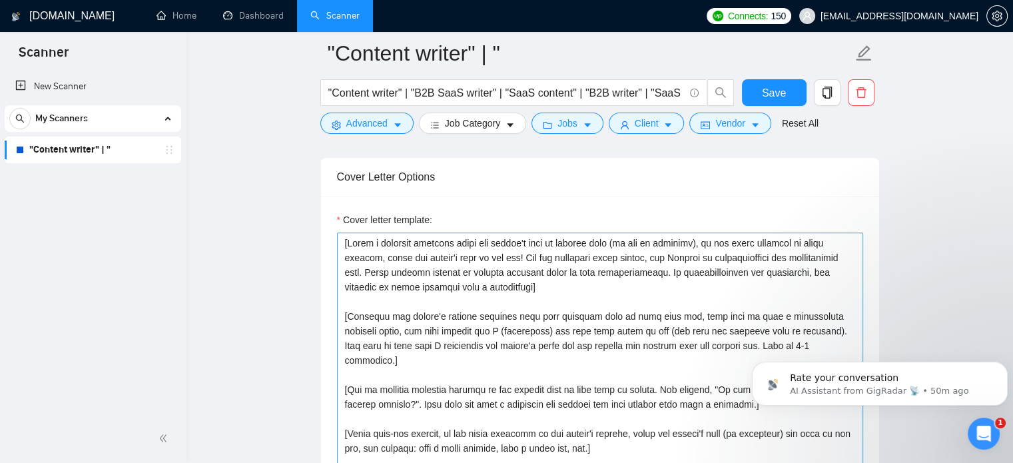
scroll to position [0, 0]
click at [414, 282] on textarea "Cover letter template:" at bounding box center [600, 382] width 526 height 300
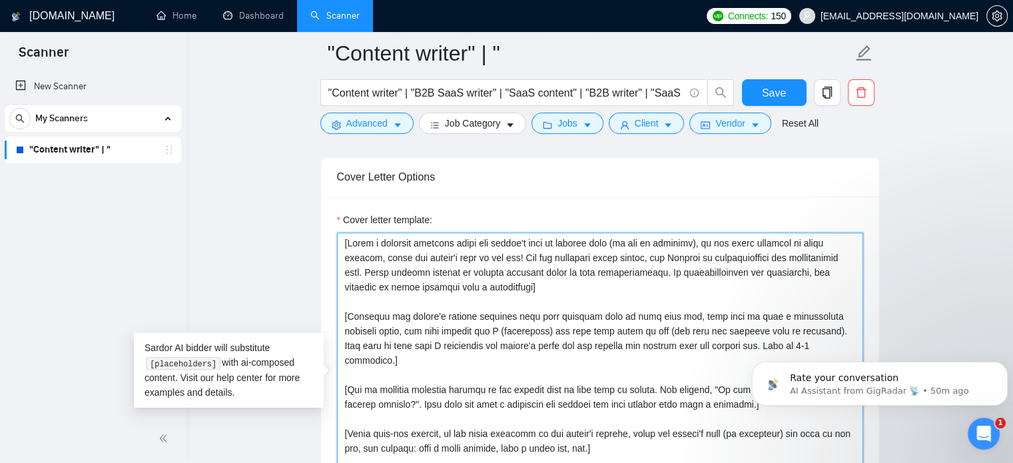
click at [414, 282] on textarea "Cover letter template:" at bounding box center [600, 382] width 526 height 300
click at [517, 259] on textarea "Cover letter template:" at bounding box center [600, 382] width 526 height 300
click at [517, 256] on textarea "Cover letter template:" at bounding box center [600, 382] width 526 height 300
drag, startPoint x: 517, startPoint y: 256, endPoint x: 341, endPoint y: 242, distance: 176.4
click at [341, 242] on textarea "Cover letter template:" at bounding box center [600, 382] width 526 height 300
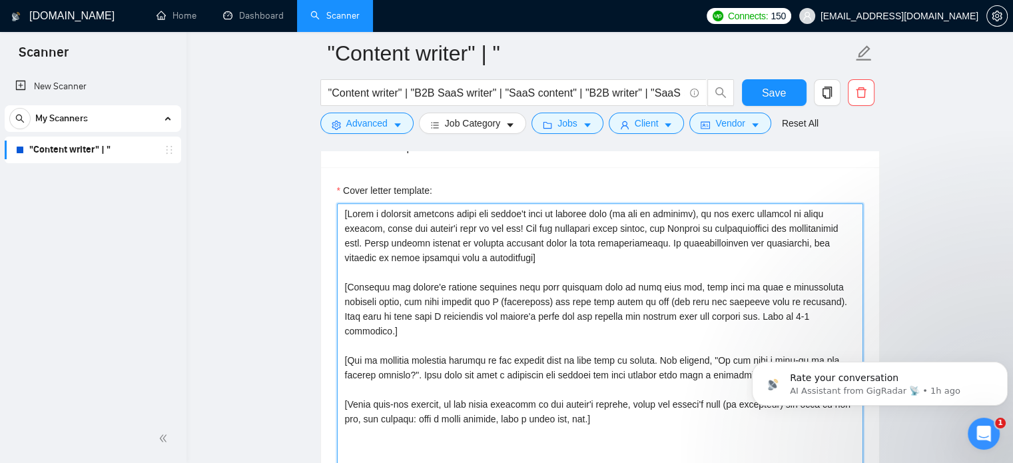
scroll to position [1427, 0]
drag, startPoint x: 347, startPoint y: 287, endPoint x: 783, endPoint y: 320, distance: 437.4
click at [783, 320] on textarea "Cover letter template:" at bounding box center [600, 354] width 526 height 300
click at [794, 318] on textarea "Cover letter template:" at bounding box center [600, 354] width 526 height 300
drag, startPoint x: 796, startPoint y: 318, endPoint x: 341, endPoint y: 290, distance: 456.3
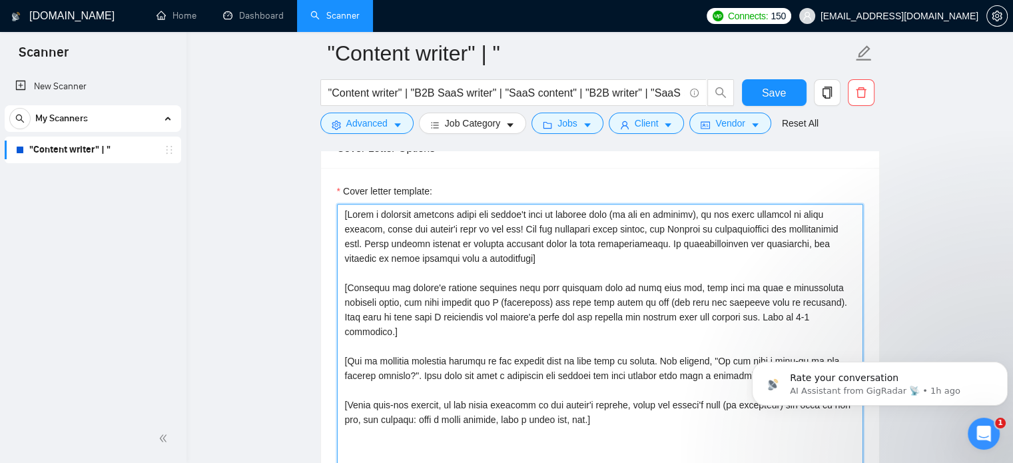
click at [341, 290] on textarea "Cover letter template:" at bounding box center [600, 354] width 526 height 300
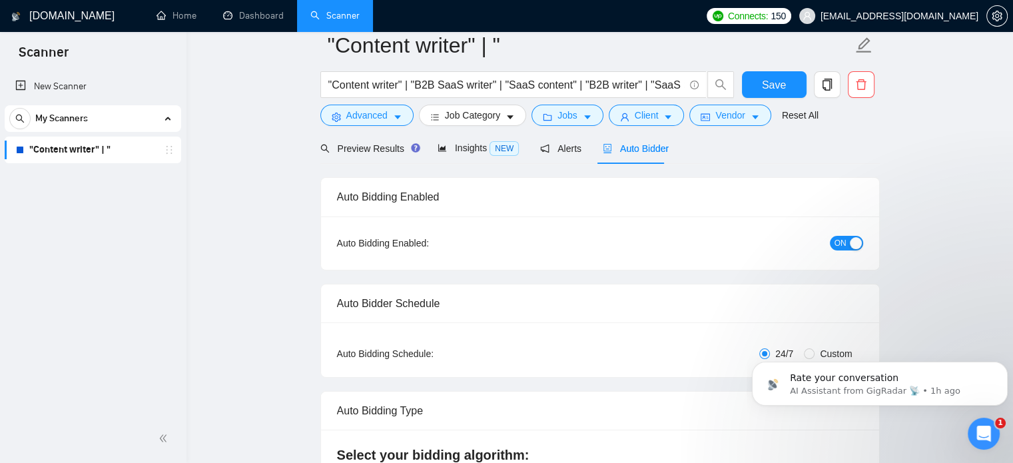
scroll to position [0, 0]
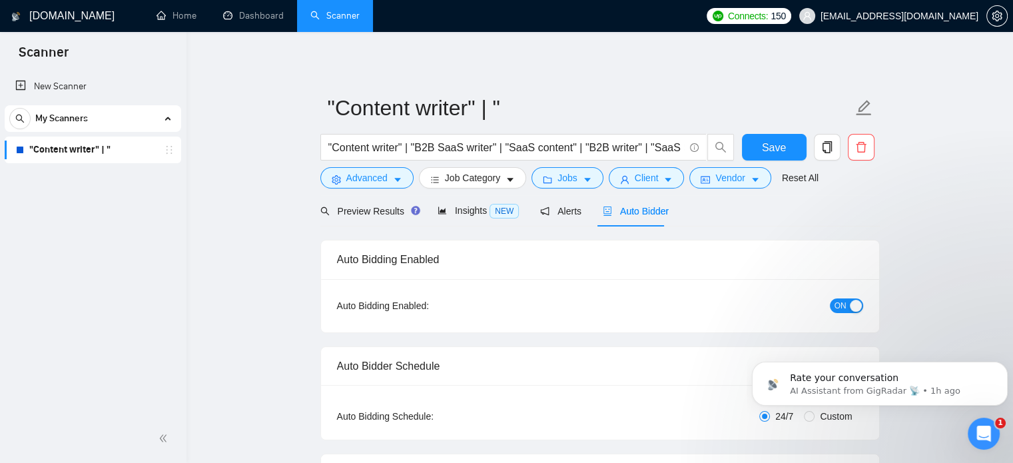
click at [848, 302] on button "ON" at bounding box center [846, 305] width 33 height 15
click at [776, 151] on span "Save" at bounding box center [774, 147] width 24 height 17
click at [364, 214] on span "Preview Results" at bounding box center [368, 211] width 96 height 11
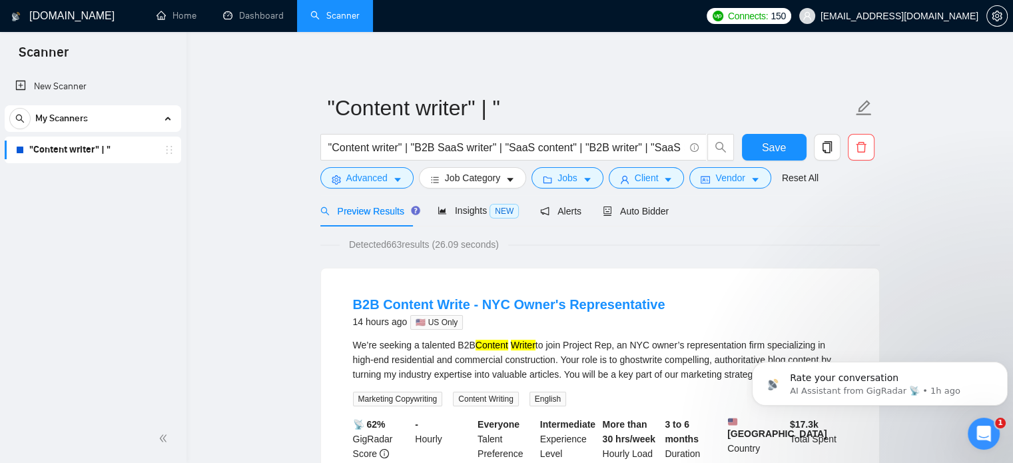
click at [364, 214] on span "Preview Results" at bounding box center [368, 211] width 96 height 11
click at [57, 90] on link "New Scanner" at bounding box center [92, 86] width 155 height 27
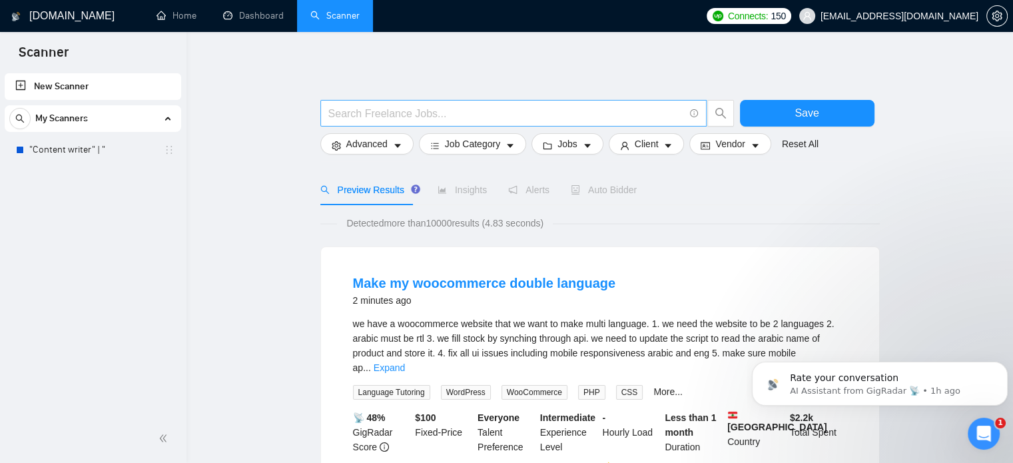
click at [340, 113] on input "text" at bounding box center [506, 113] width 356 height 17
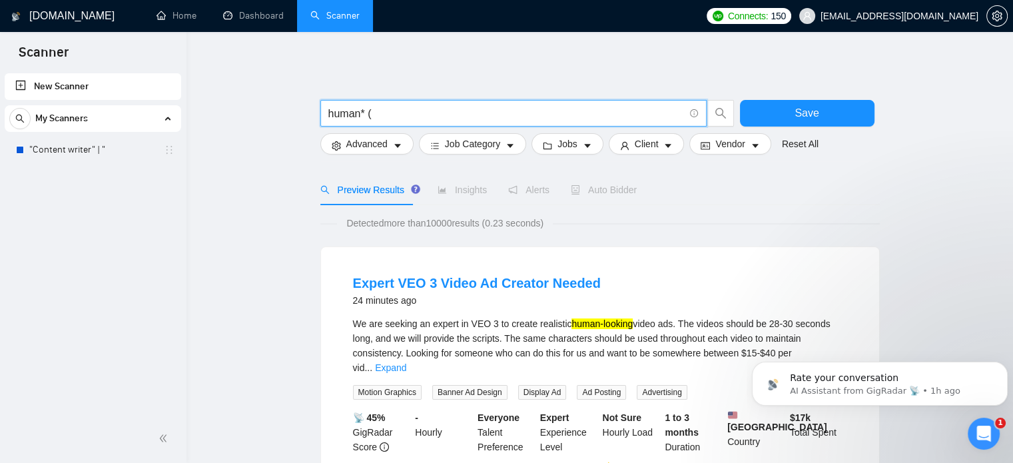
paste input "Content Writing"
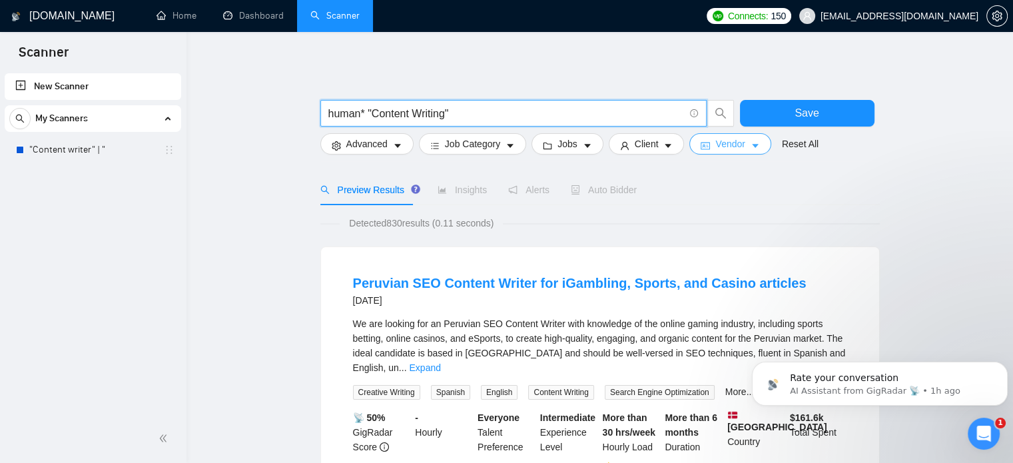
type input "human* "Content Writing""
click at [738, 143] on span "Vendor" at bounding box center [729, 143] width 29 height 15
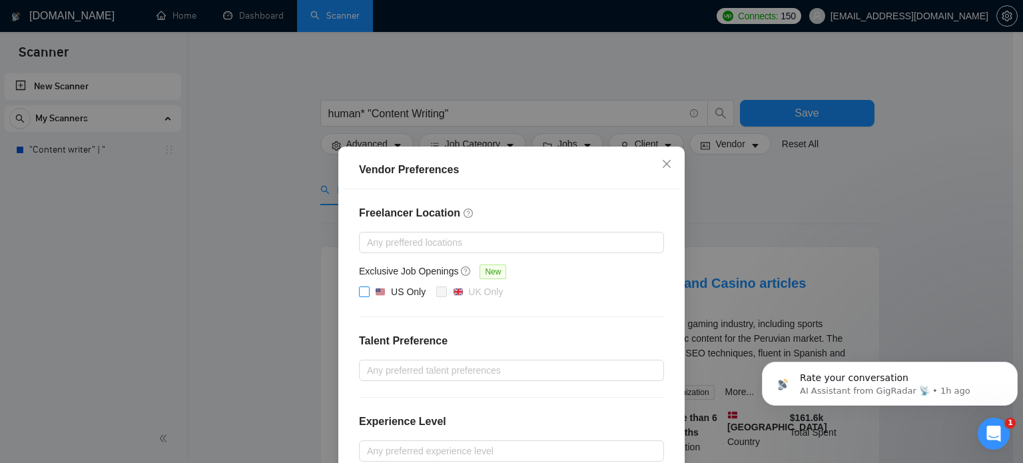
click at [370, 287] on span "US Only" at bounding box center [400, 292] width 61 height 16
click at [366, 287] on input "US Only" at bounding box center [363, 290] width 9 height 9
checkbox input "true"
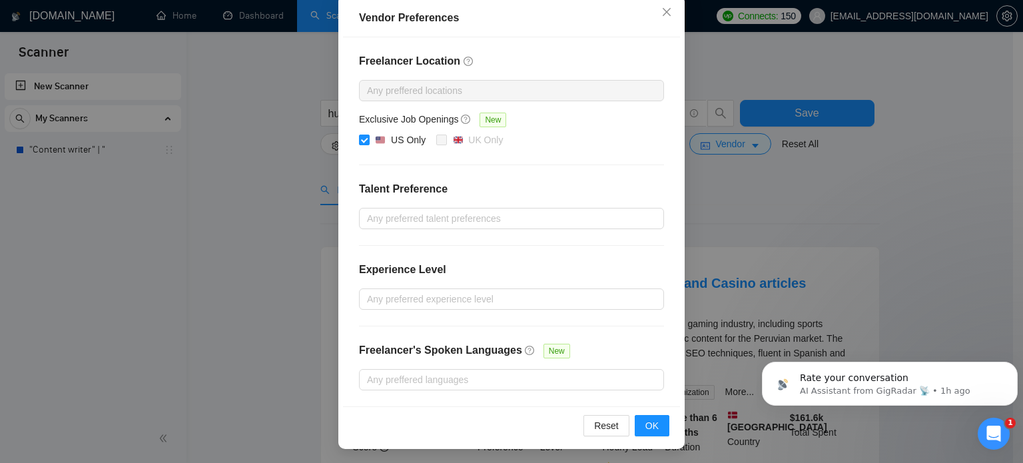
scroll to position [152, 0]
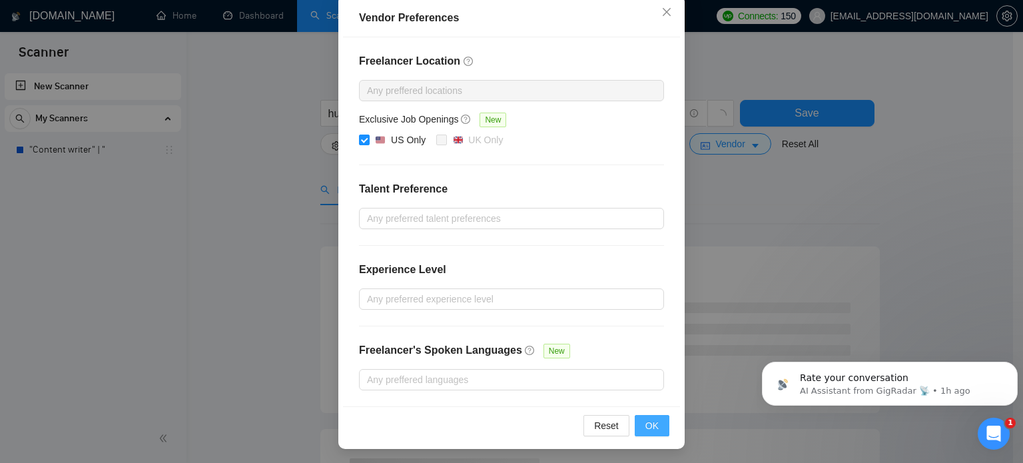
click at [647, 421] on span "OK" at bounding box center [651, 425] width 13 height 15
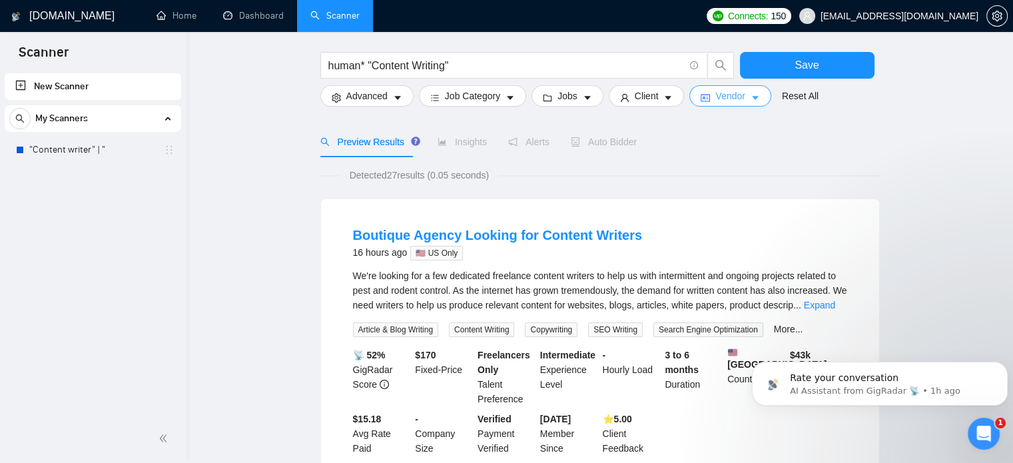
scroll to position [0, 0]
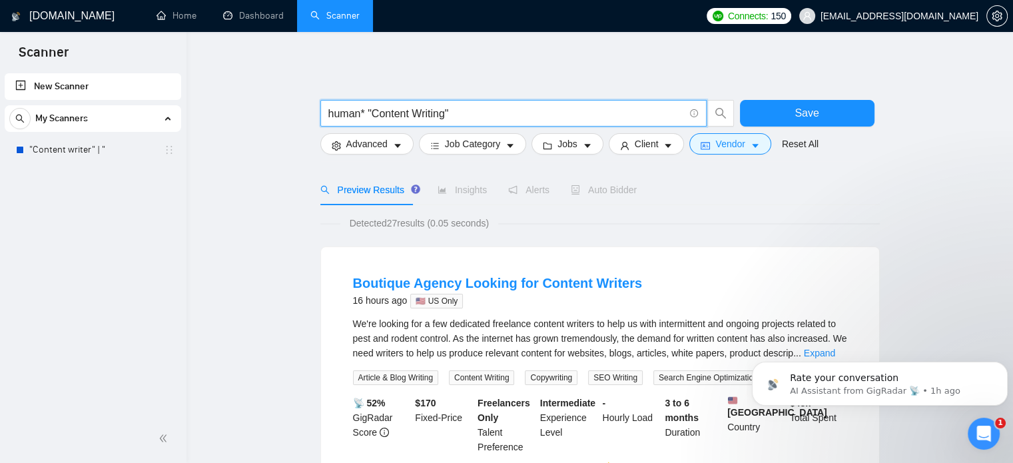
click at [364, 111] on input "human* "Content Writing"" at bounding box center [506, 113] width 356 height 17
drag, startPoint x: 366, startPoint y: 114, endPoint x: 302, endPoint y: 113, distance: 64.6
type input ""Content Writing""
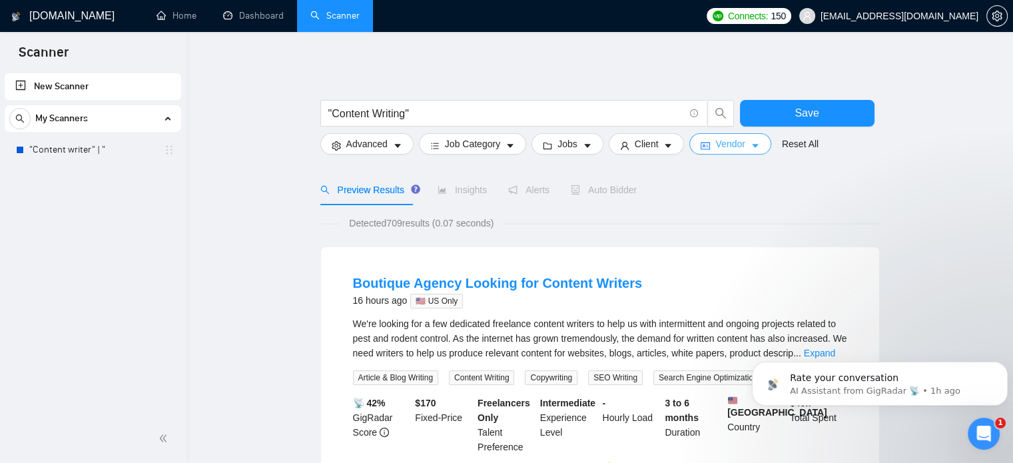
click at [734, 145] on span "Vendor" at bounding box center [729, 143] width 29 height 15
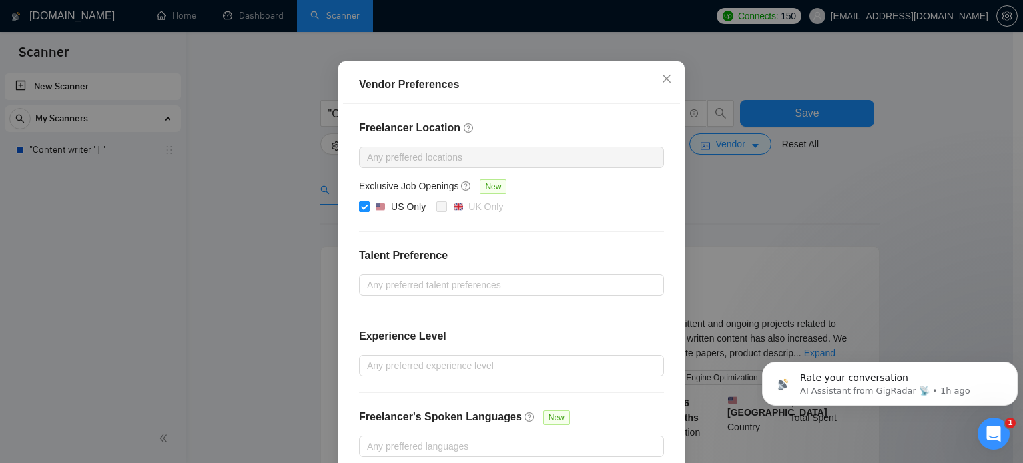
click at [377, 211] on img at bounding box center [380, 206] width 9 height 9
click at [368, 210] on input "US Only" at bounding box center [363, 205] width 9 height 9
checkbox input "false"
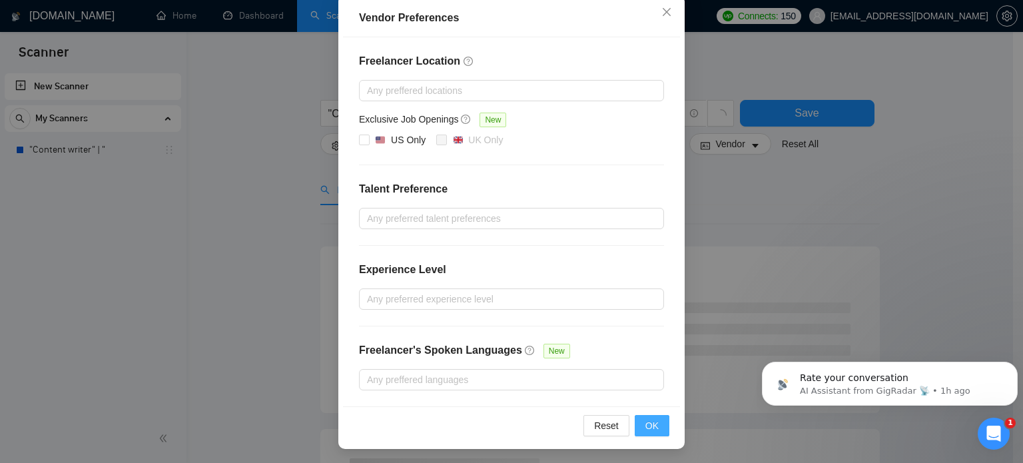
click at [658, 421] on button "OK" at bounding box center [652, 425] width 35 height 21
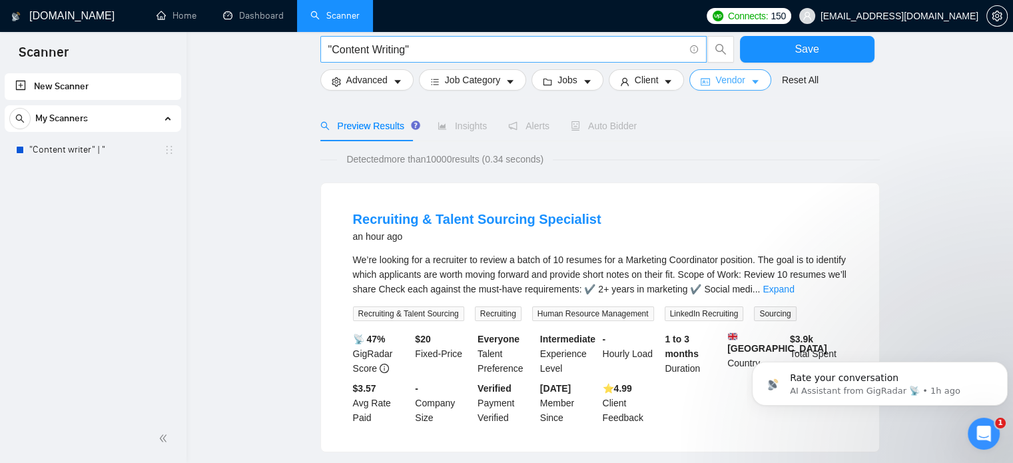
scroll to position [0, 0]
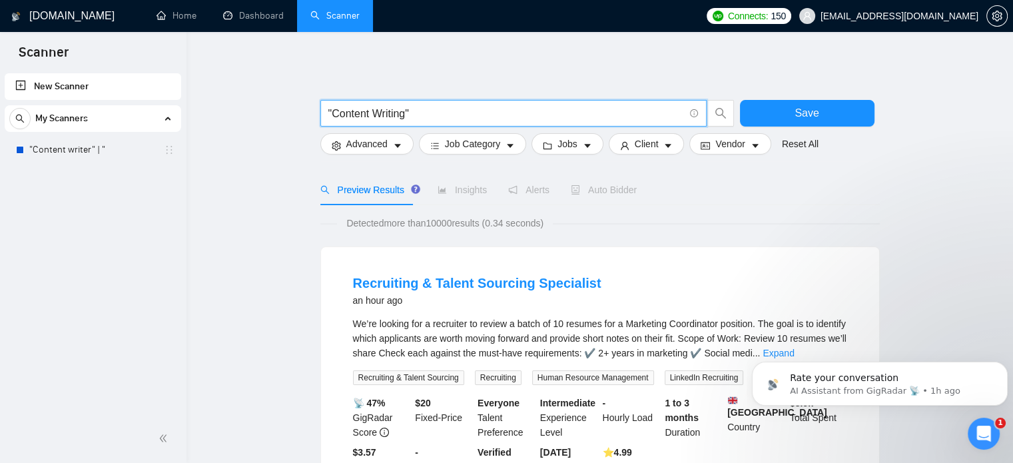
click at [431, 115] on input ""Content Writing"" at bounding box center [506, 113] width 356 height 17
paste input "SEO Writing"
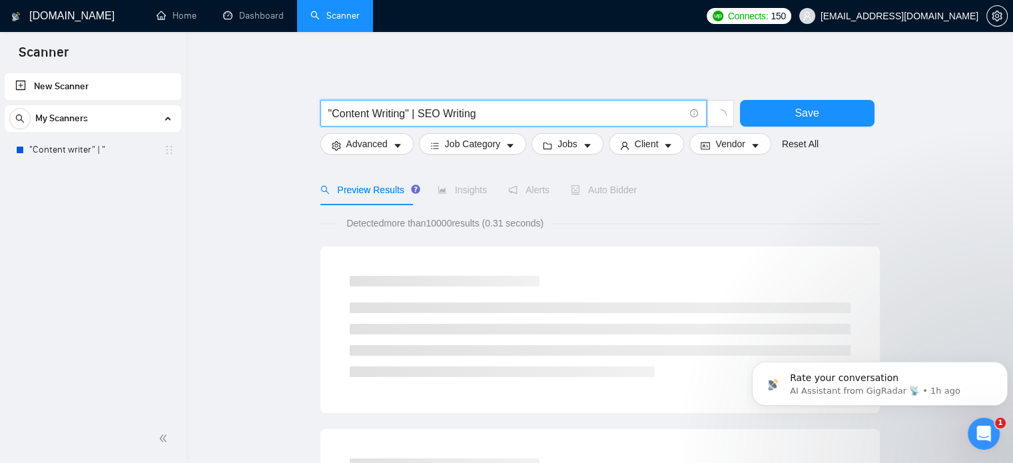
click at [420, 115] on input ""Content Writing" | SEO Writing" at bounding box center [506, 113] width 356 height 17
type input ""Content Writing" | "SEO Writing""
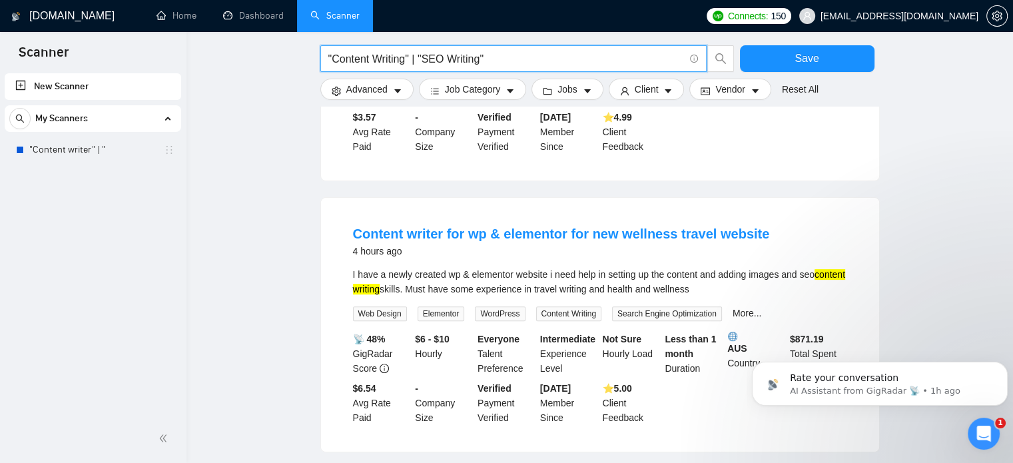
scroll to position [304, 0]
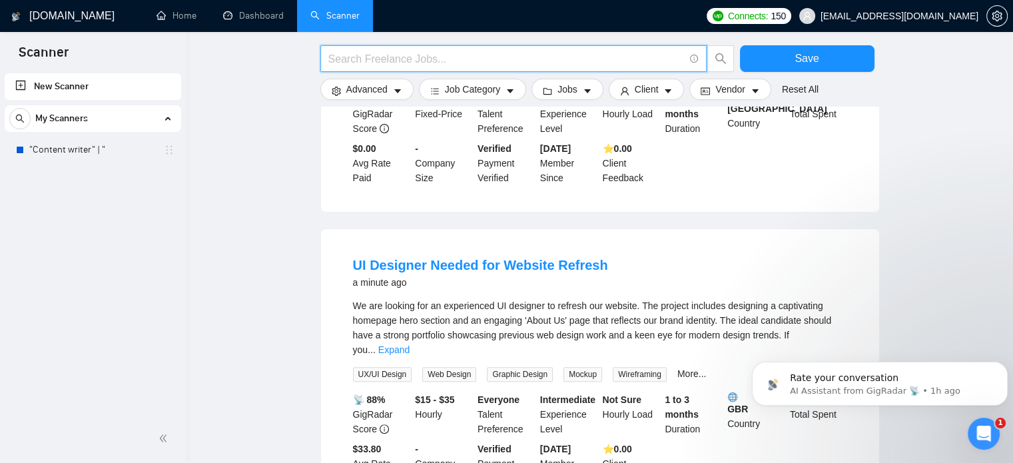
drag, startPoint x: 83, startPoint y: 148, endPoint x: 563, endPoint y: 67, distance: 487.4
click at [83, 148] on link ""Content writer" | "" at bounding box center [92, 149] width 127 height 27
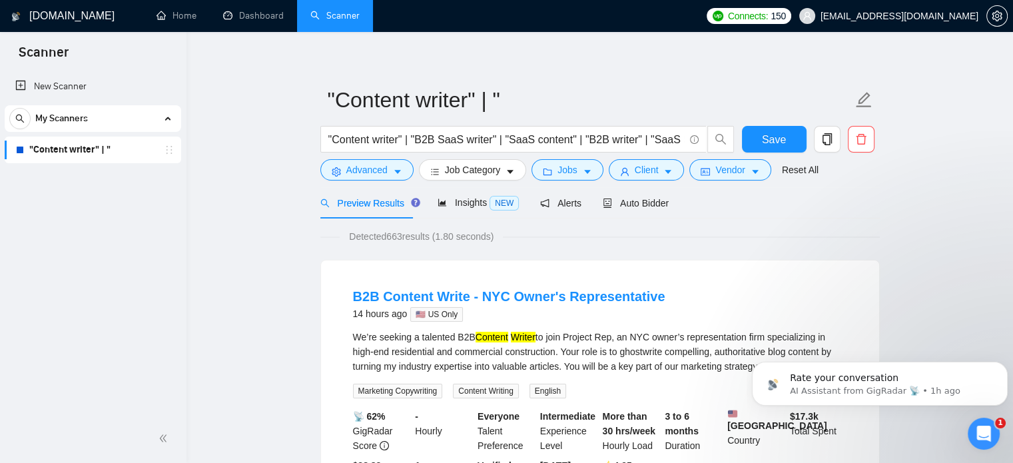
scroll to position [9, 0]
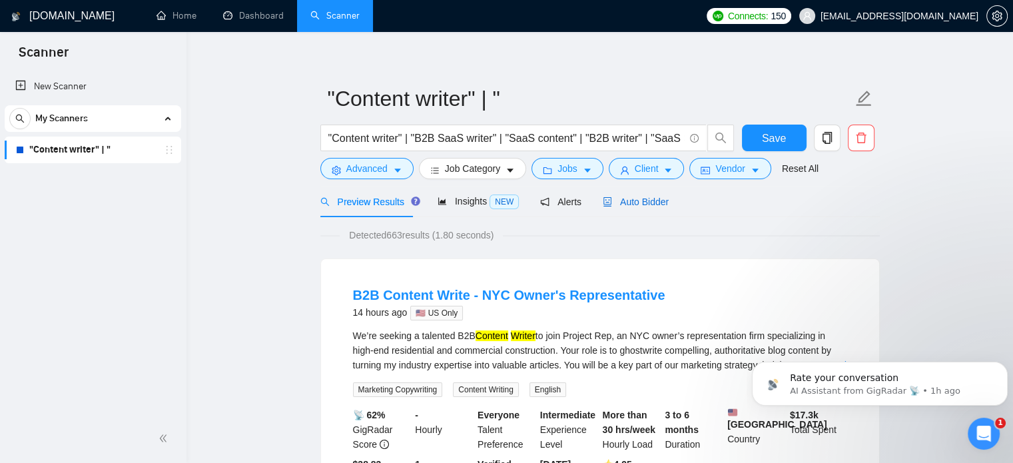
click at [625, 202] on span "Auto Bidder" at bounding box center [636, 201] width 66 height 11
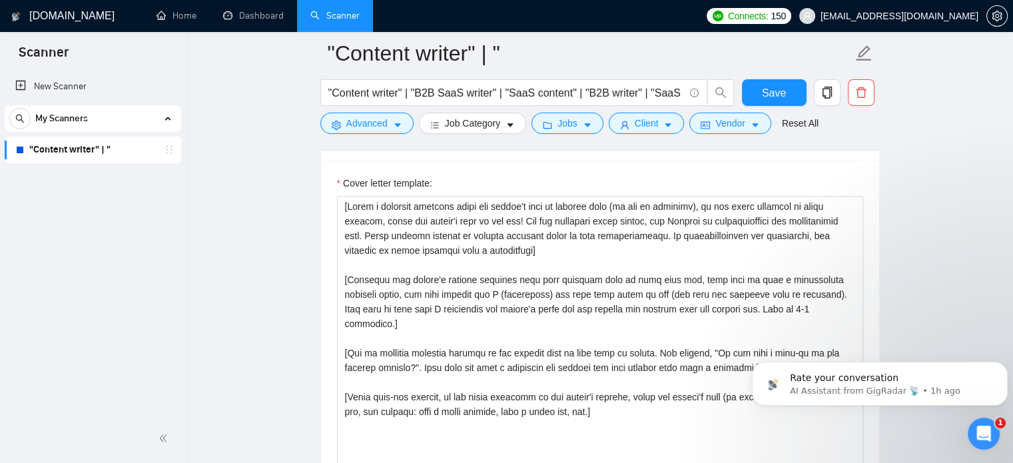
scroll to position [1505, 0]
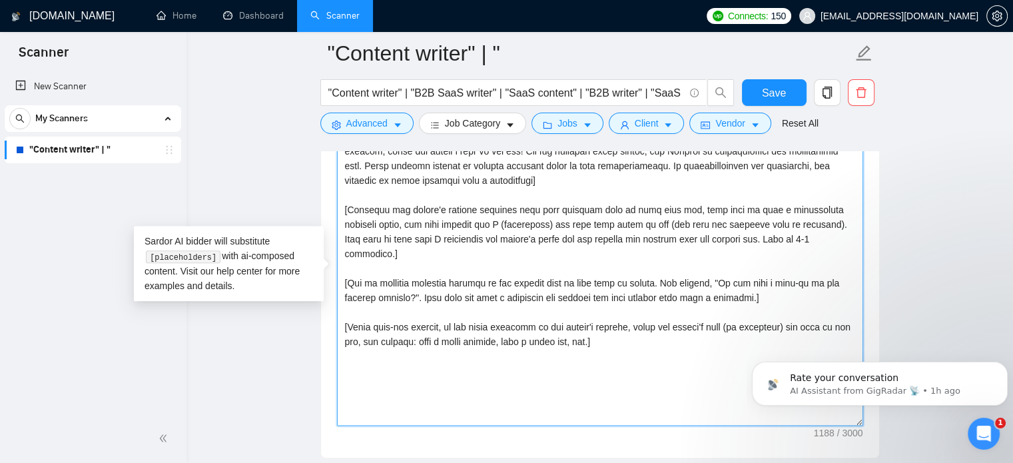
drag, startPoint x: 344, startPoint y: 268, endPoint x: 762, endPoint y: 279, distance: 418.3
click at [762, 279] on textarea "Cover letter template:" at bounding box center [600, 276] width 526 height 300
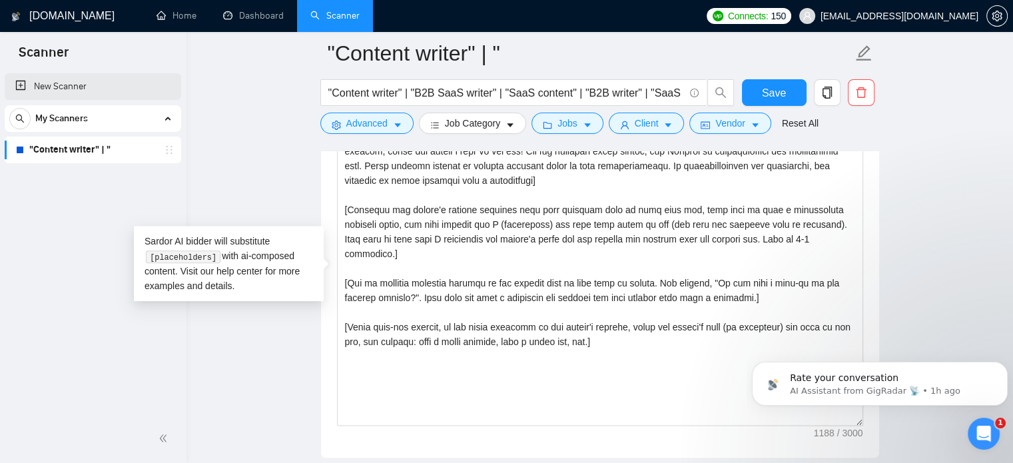
click at [77, 89] on link "New Scanner" at bounding box center [92, 86] width 155 height 27
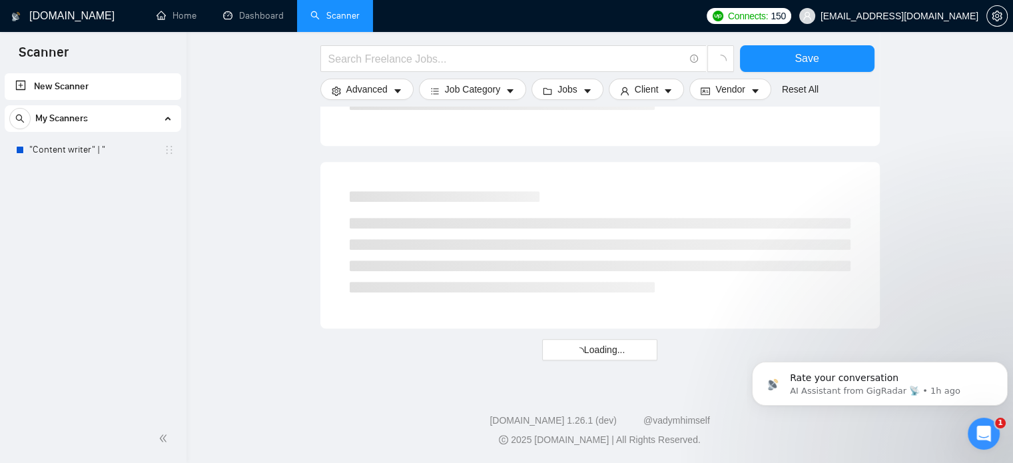
scroll to position [814, 0]
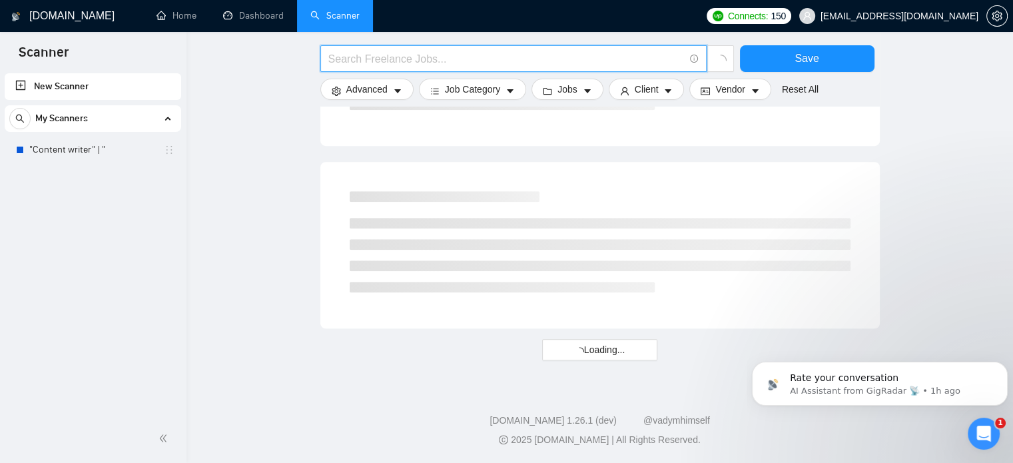
click at [334, 54] on input "text" at bounding box center [506, 59] width 356 height 17
type input "b"
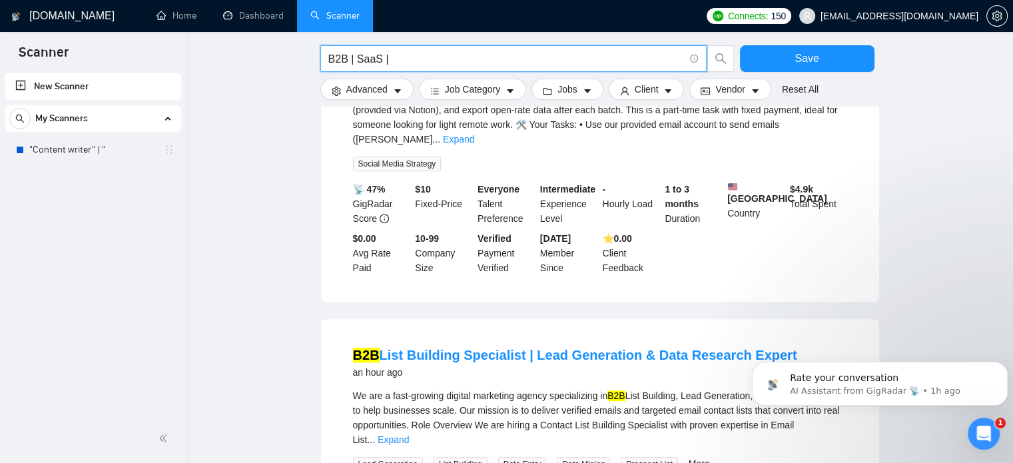
type input "B2B | SaaS |"
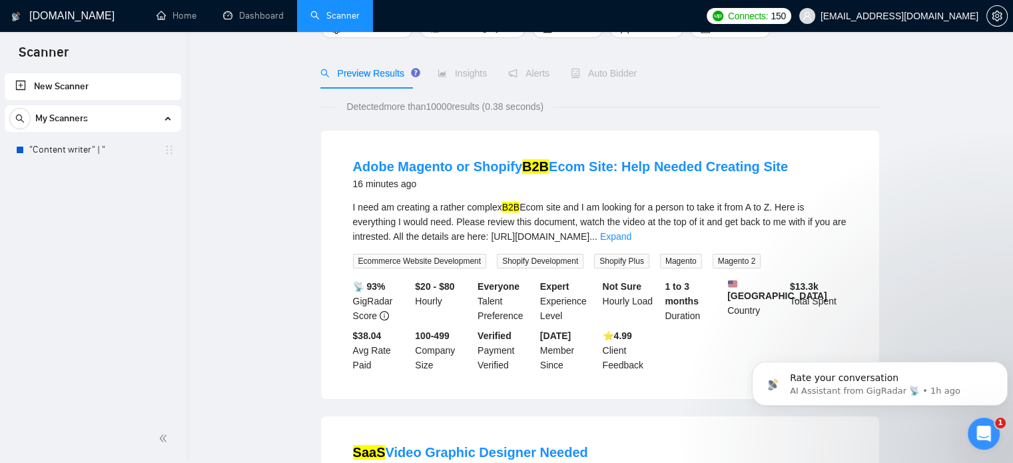
scroll to position [0, 0]
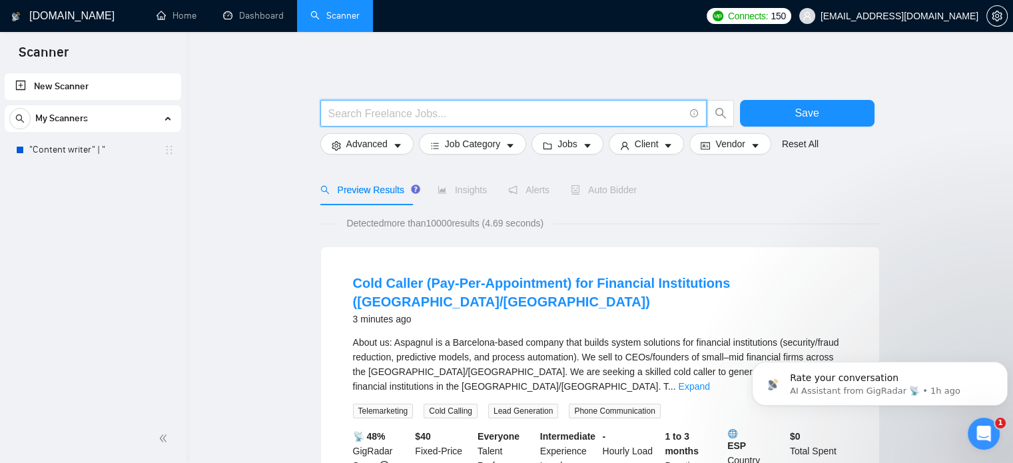
paste input ""SEO Writing""
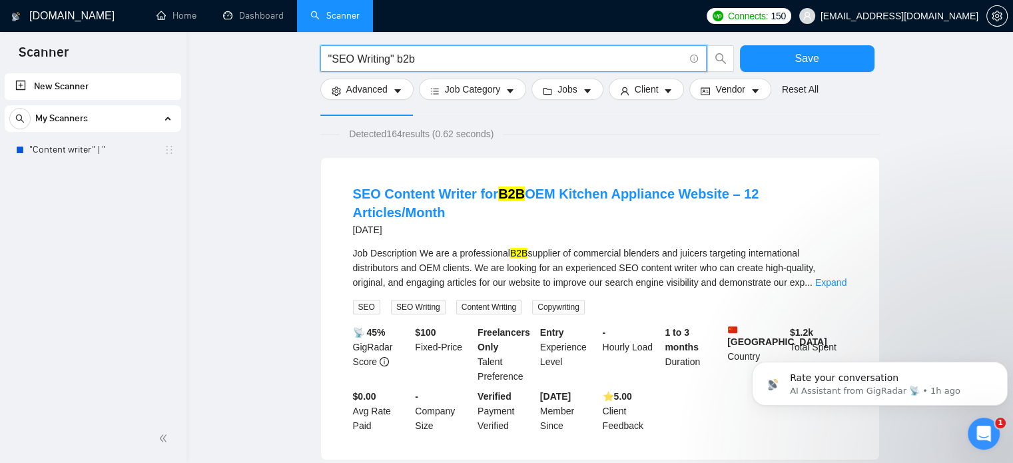
scroll to position [99, 0]
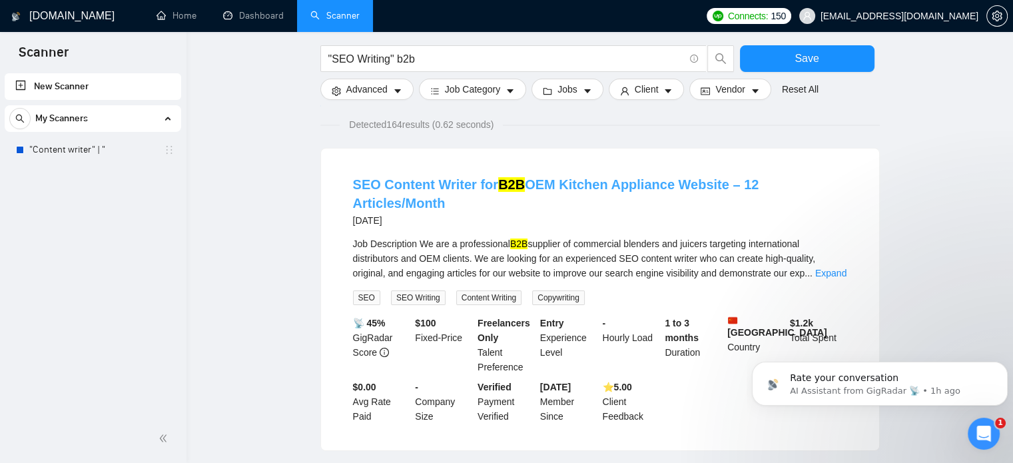
click at [423, 186] on link "SEO Content Writer for B2B OEM Kitchen Appliance Website – 12 Articles/Month" at bounding box center [556, 193] width 406 height 33
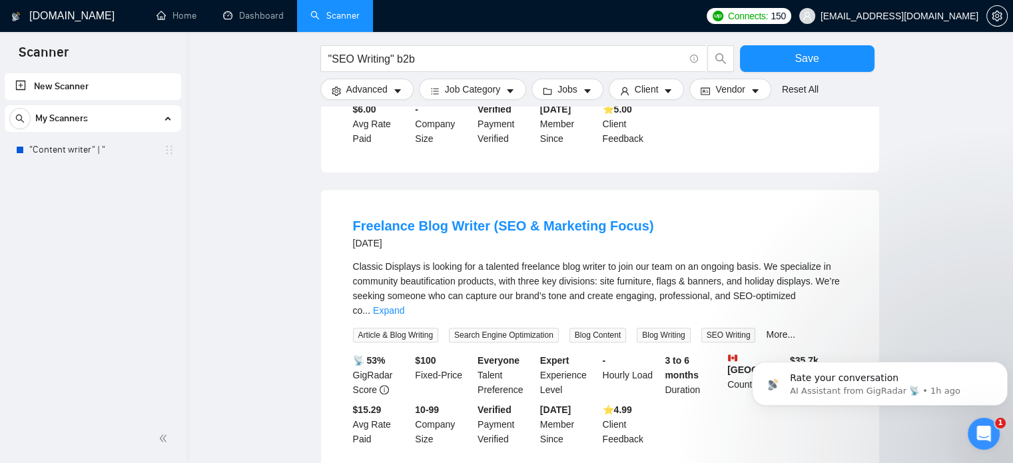
scroll to position [1266, 0]
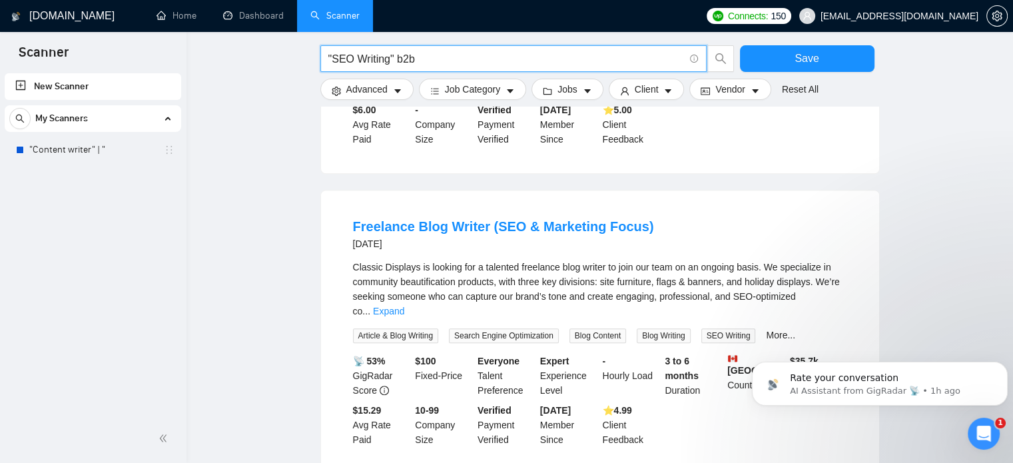
drag, startPoint x: 398, startPoint y: 60, endPoint x: 418, endPoint y: 57, distance: 20.2
click at [418, 57] on input ""SEO Writing" b2b" at bounding box center [506, 59] width 356 height 17
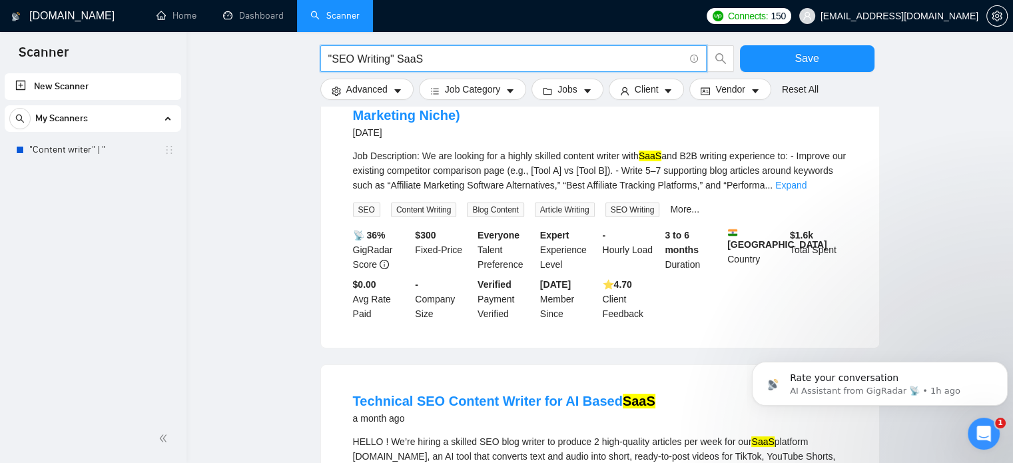
scroll to position [108, 0]
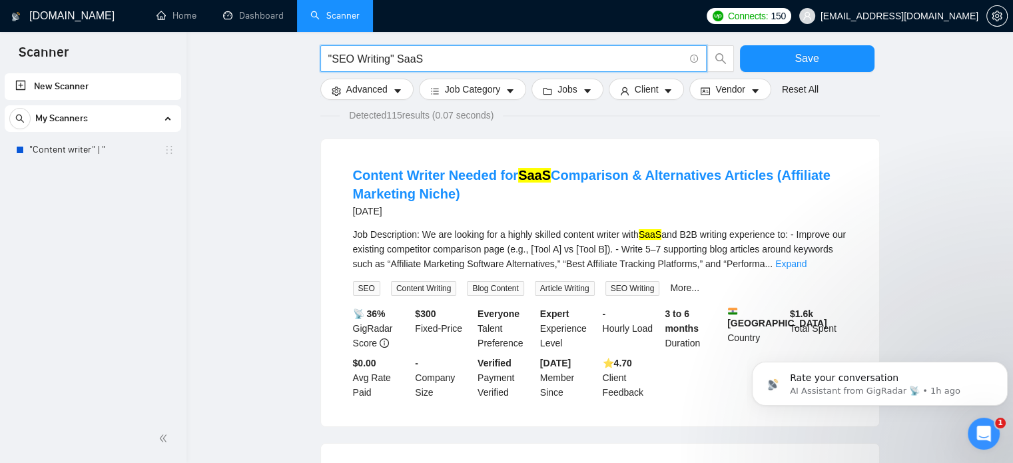
click at [403, 57] on input ""SEO Writing" SaaS" at bounding box center [506, 59] width 356 height 17
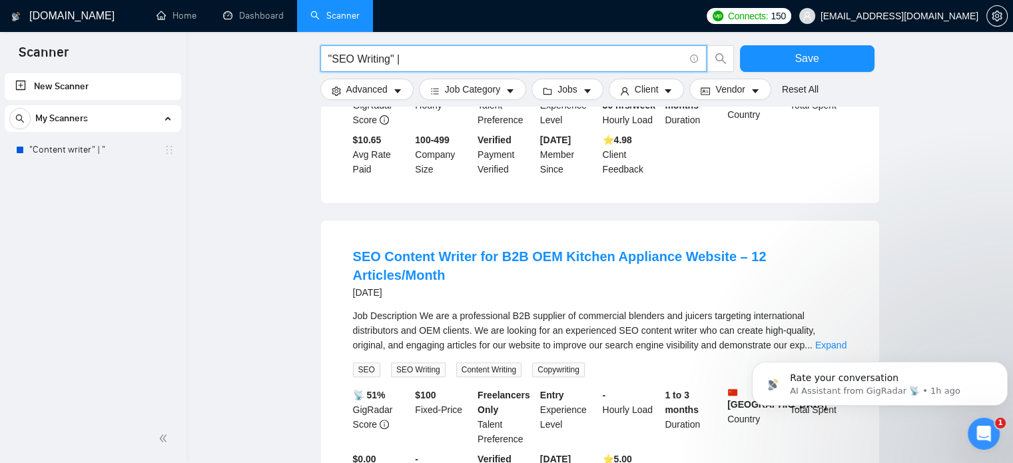
scroll to position [328, 0]
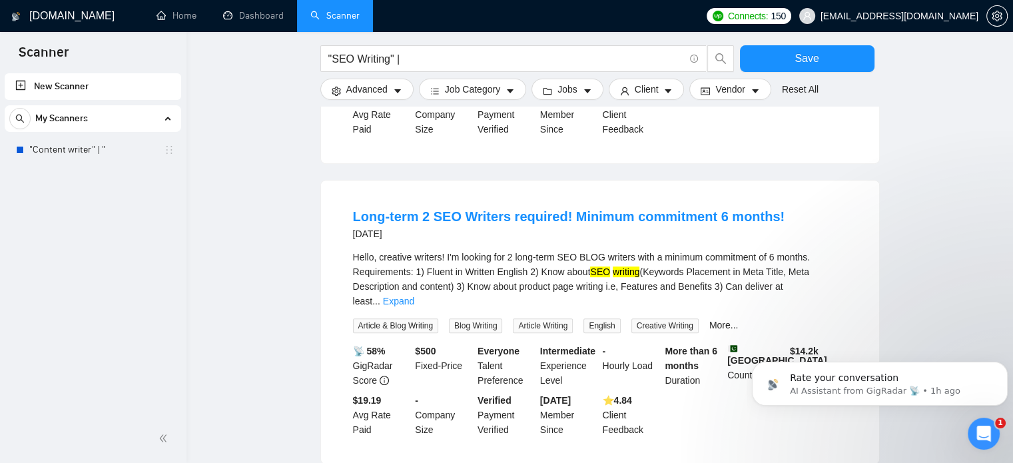
scroll to position [686, 0]
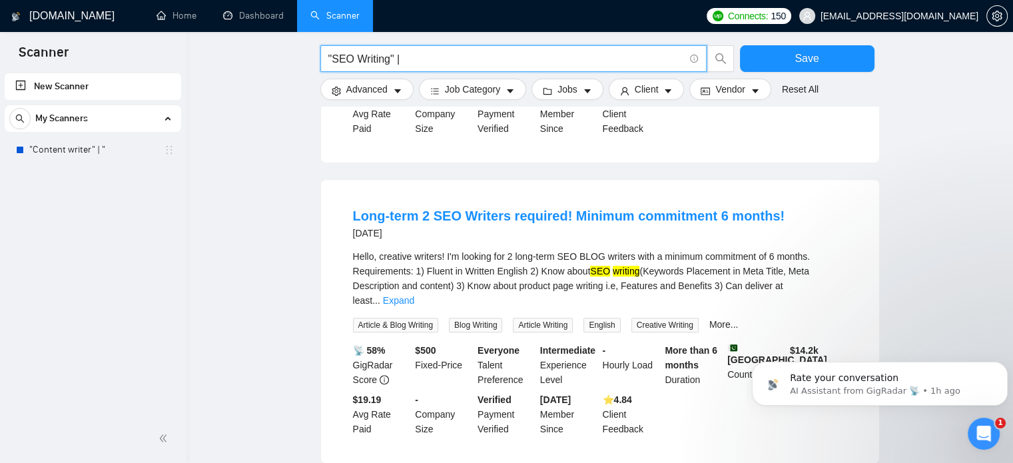
click at [429, 61] on input ""SEO Writing" |" at bounding box center [506, 59] width 356 height 17
paste input ""Article Writing""
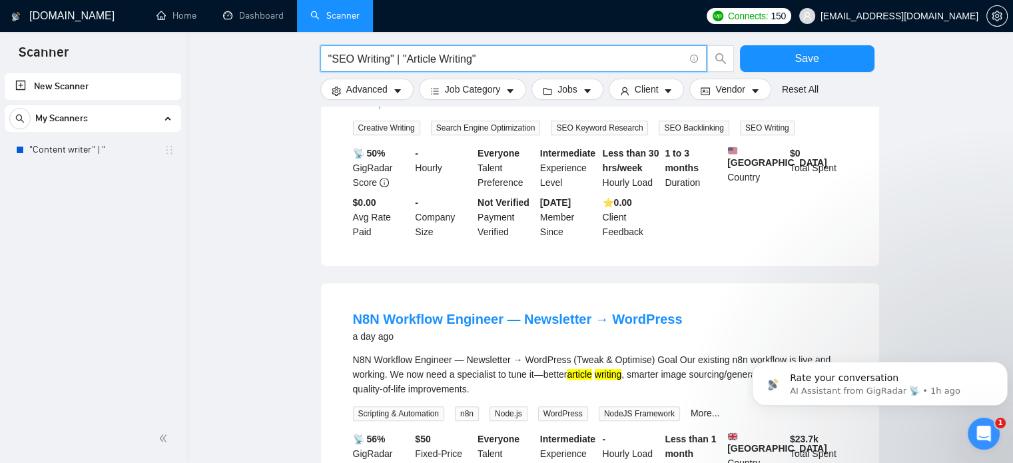
scroll to position [585, 0]
paste input ""Blog Content""
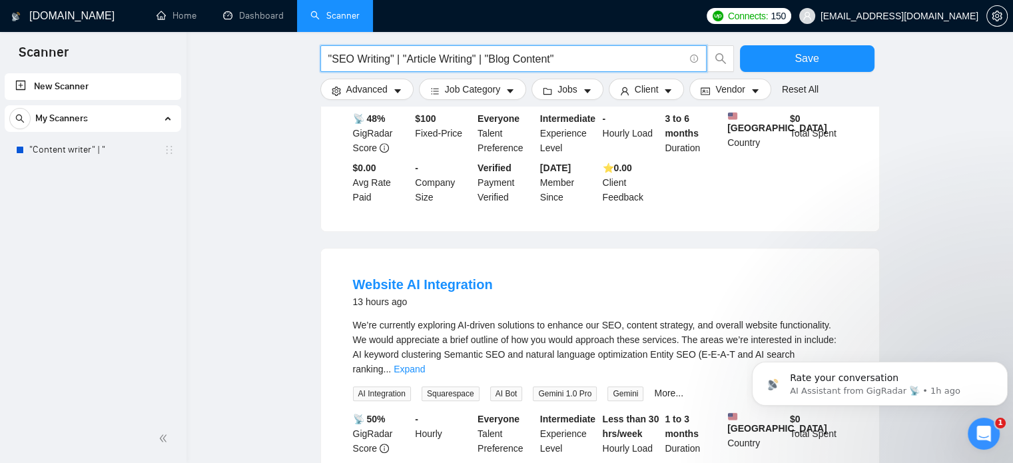
click at [173, 170] on div "New Scanner My Scanners "Content writer" | "" at bounding box center [93, 243] width 186 height 344
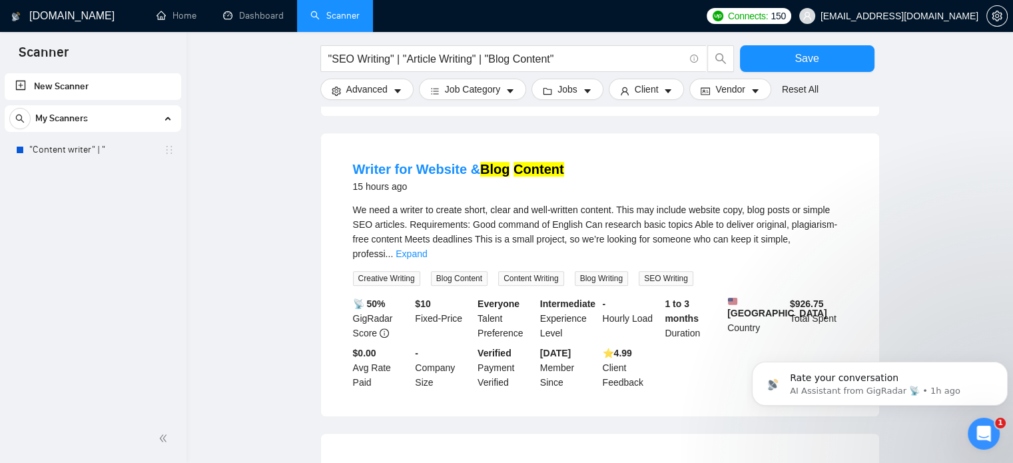
scroll to position [1001, 0]
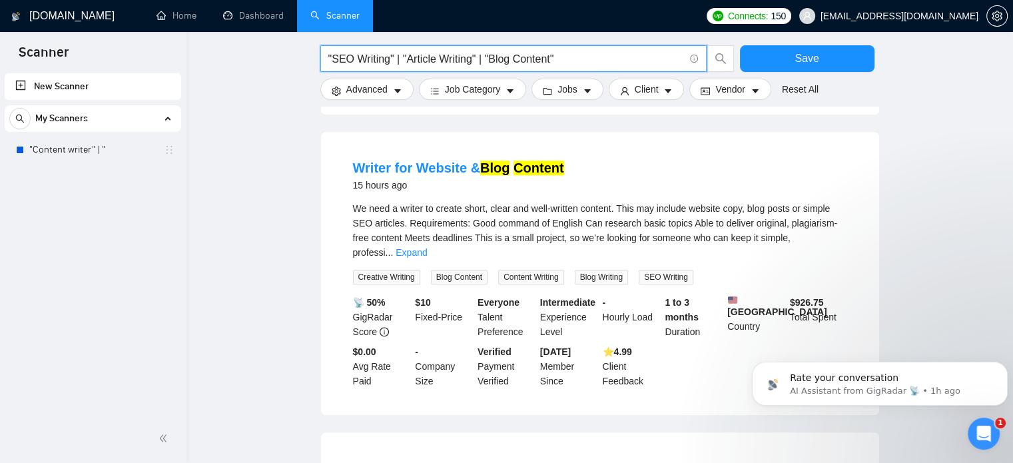
click at [576, 63] on input ""SEO Writing" | "Article Writing" | "Blog Content"" at bounding box center [506, 59] width 356 height 17
paste input ""Copywriting""
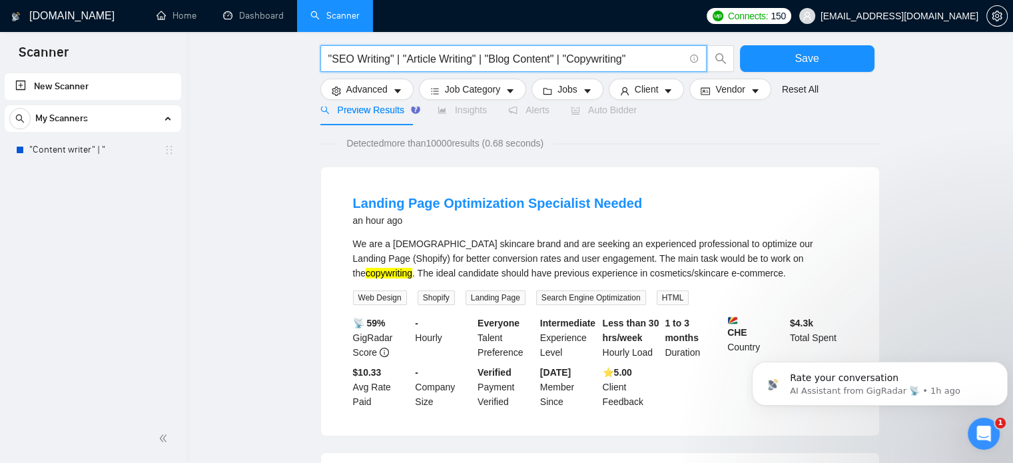
scroll to position [81, 0]
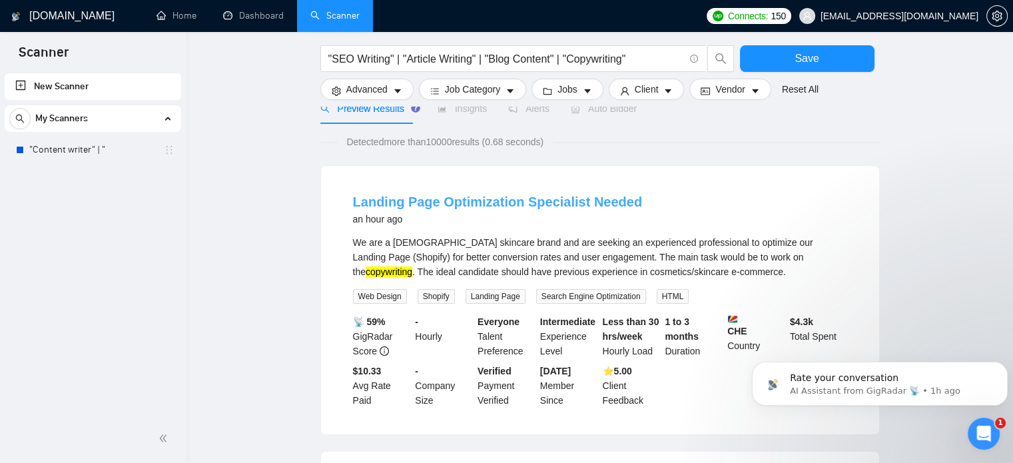
click at [419, 202] on link "Landing Page Optimization Specialist Needed" at bounding box center [498, 201] width 290 height 15
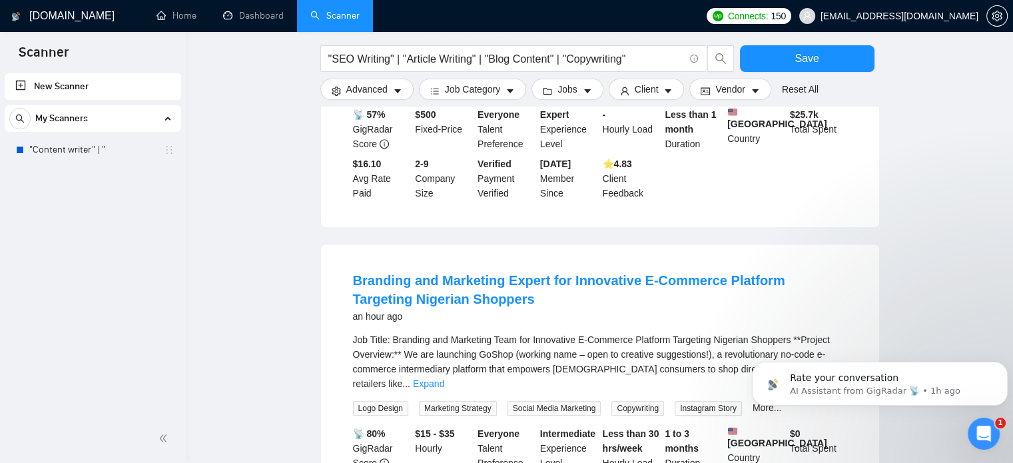
scroll to position [618, 0]
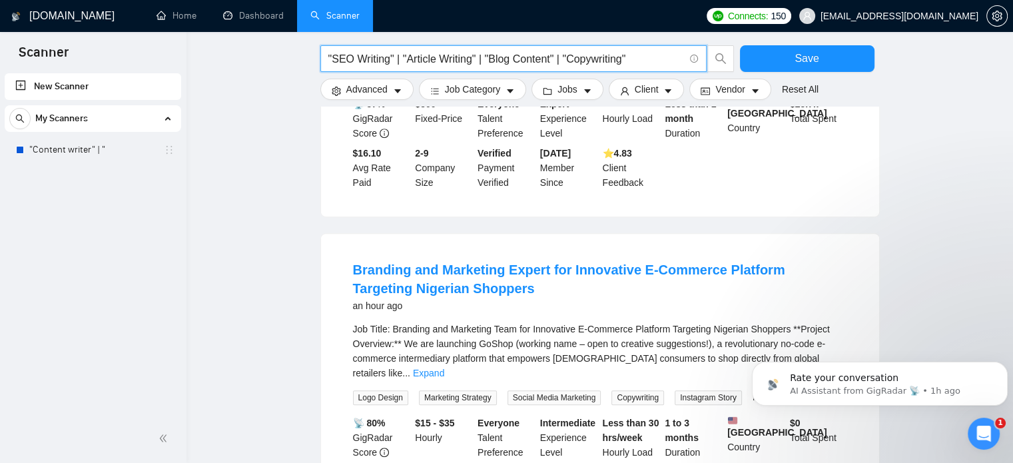
click at [396, 60] on input ""SEO Writing" | "Article Writing" | "Blog Content" | "Copywriting"" at bounding box center [506, 59] width 356 height 17
paste input "B2B content" | "SaaS content" | "tech content" | "enterprise content" | "FinTec…"
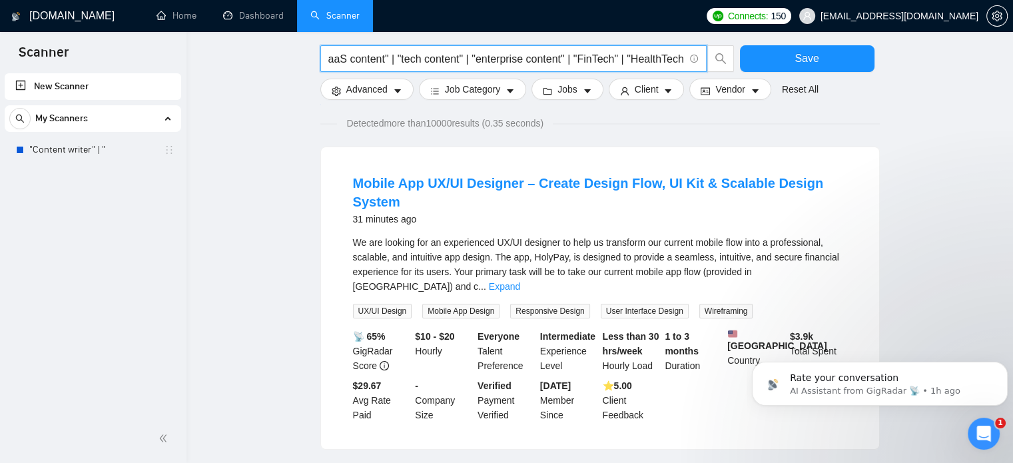
scroll to position [0, 86]
drag, startPoint x: 574, startPoint y: 61, endPoint x: 679, endPoint y: 58, distance: 105.3
click at [679, 58] on input ""B2B content" | "SaaS content" | "tech content" | "enterprise content" | "FinTe…" at bounding box center [506, 59] width 356 height 17
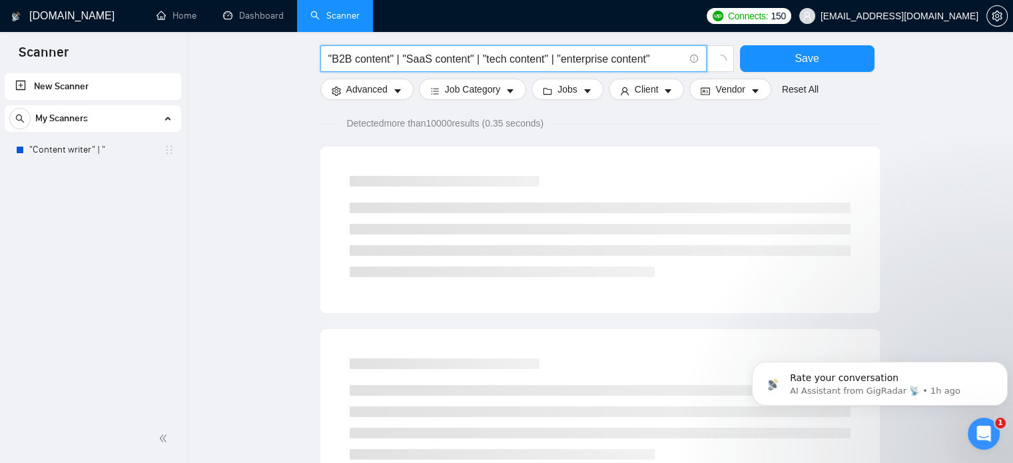
type input ""B2B content" | "SaaS content" | "tech content" | "enterprise content""
